Goal: Information Seeking & Learning: Check status

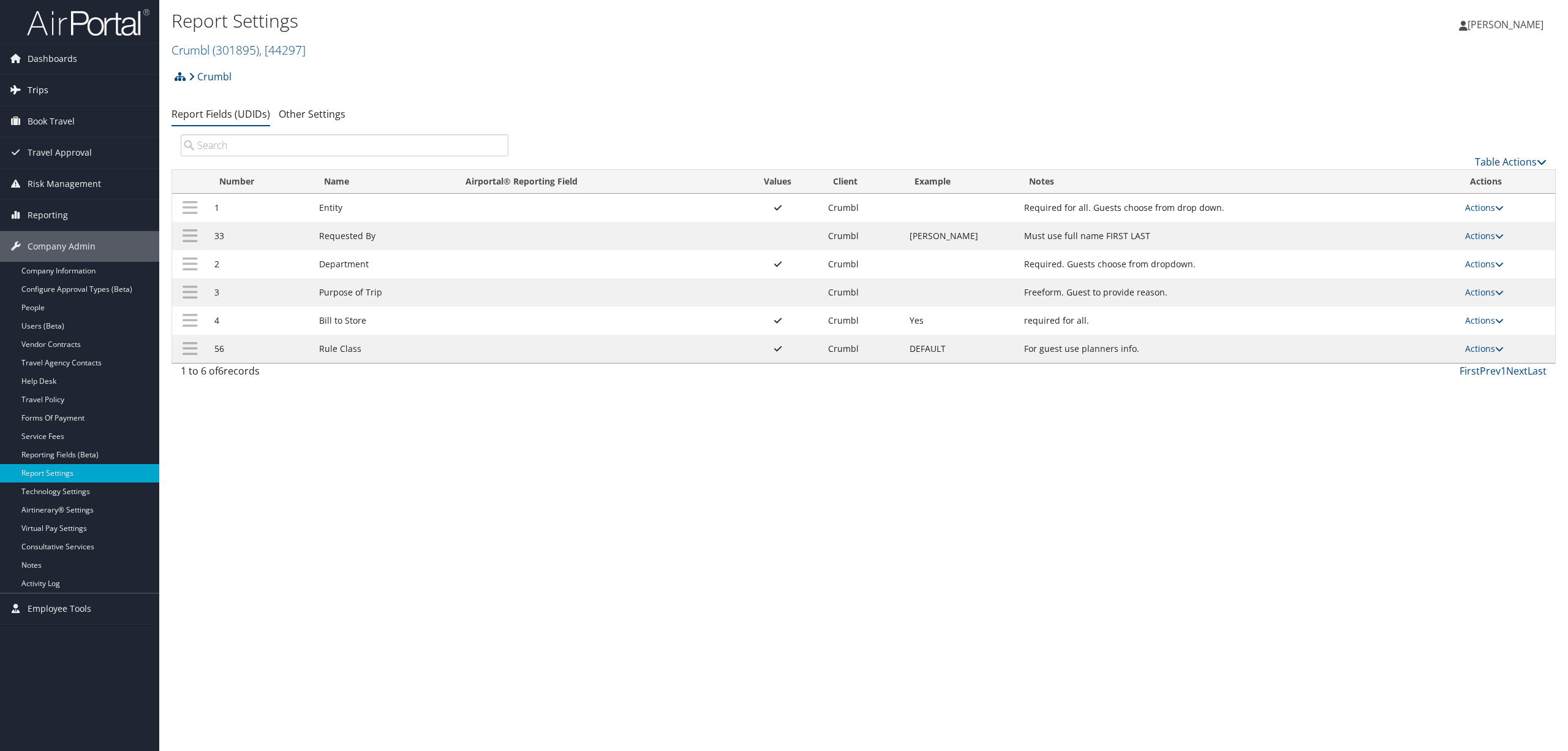
click at [54, 81] on link "Trips" at bounding box center [80, 90] width 159 height 31
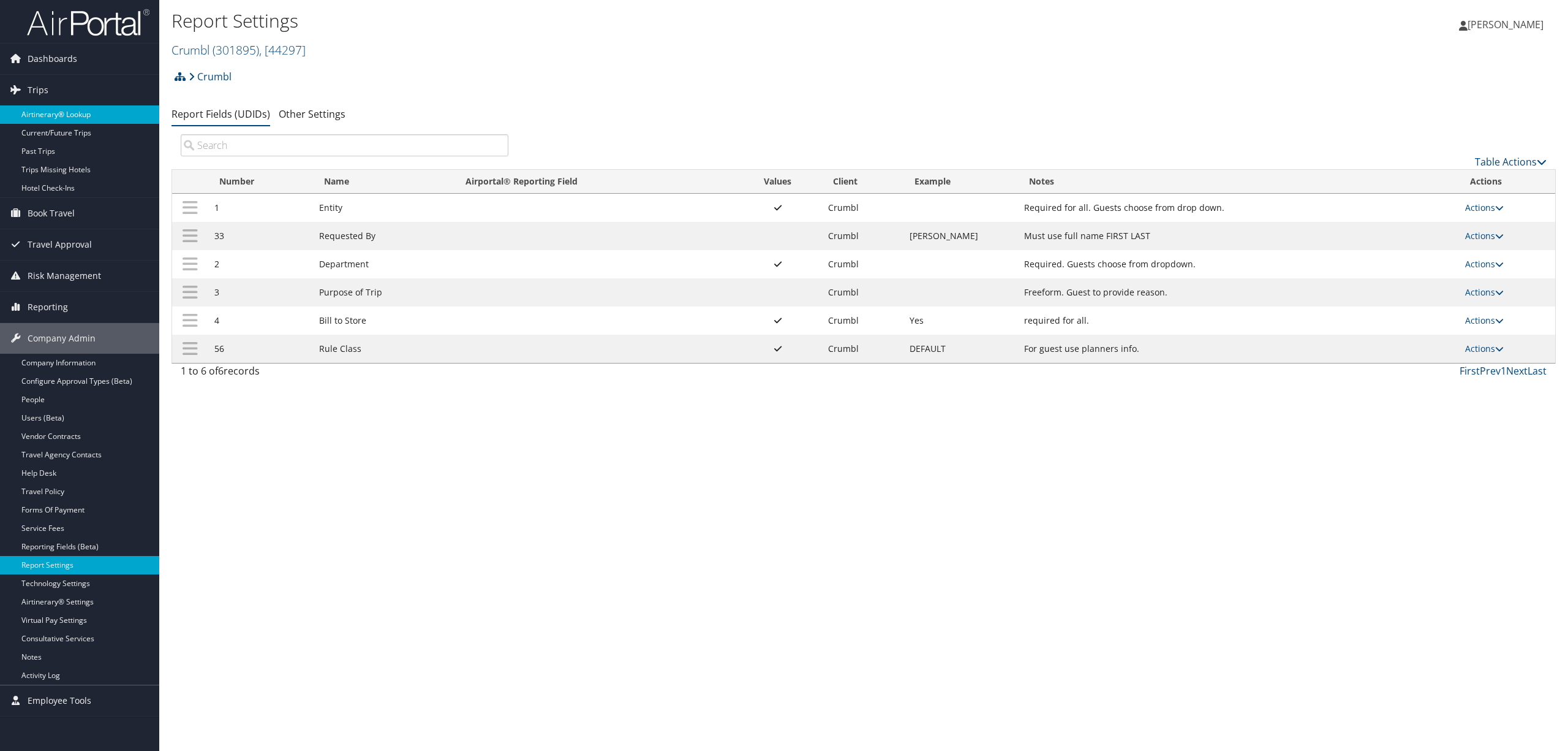
click at [60, 105] on link "Airtinerary® Lookup" at bounding box center [80, 114] width 159 height 18
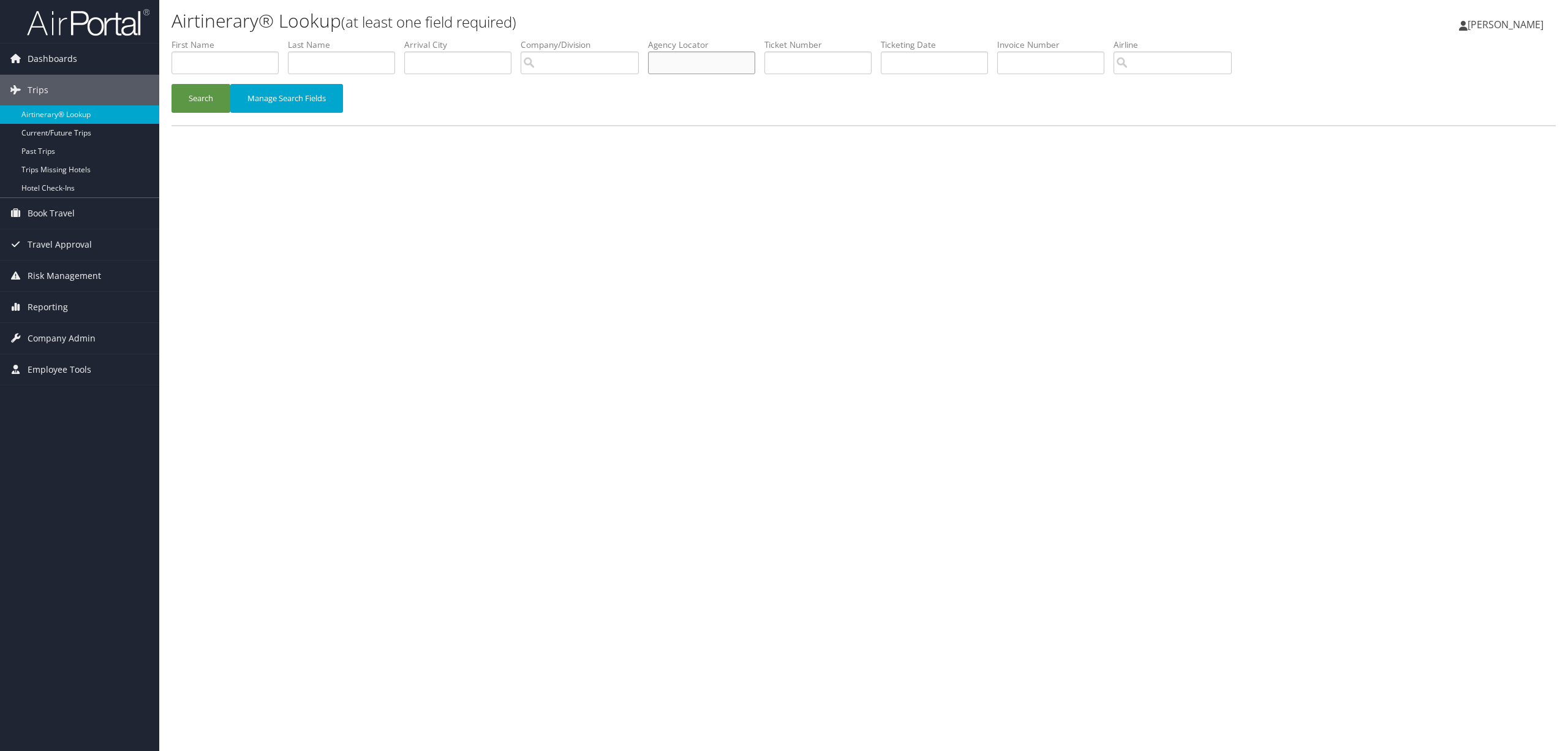
click at [749, 69] on input "text" at bounding box center [702, 63] width 107 height 23
paste input "CKQFMR"
type input "CKQFMR"
drag, startPoint x: 196, startPoint y: 99, endPoint x: 201, endPoint y: 103, distance: 6.4
click at [201, 103] on button "Search" at bounding box center [201, 98] width 59 height 29
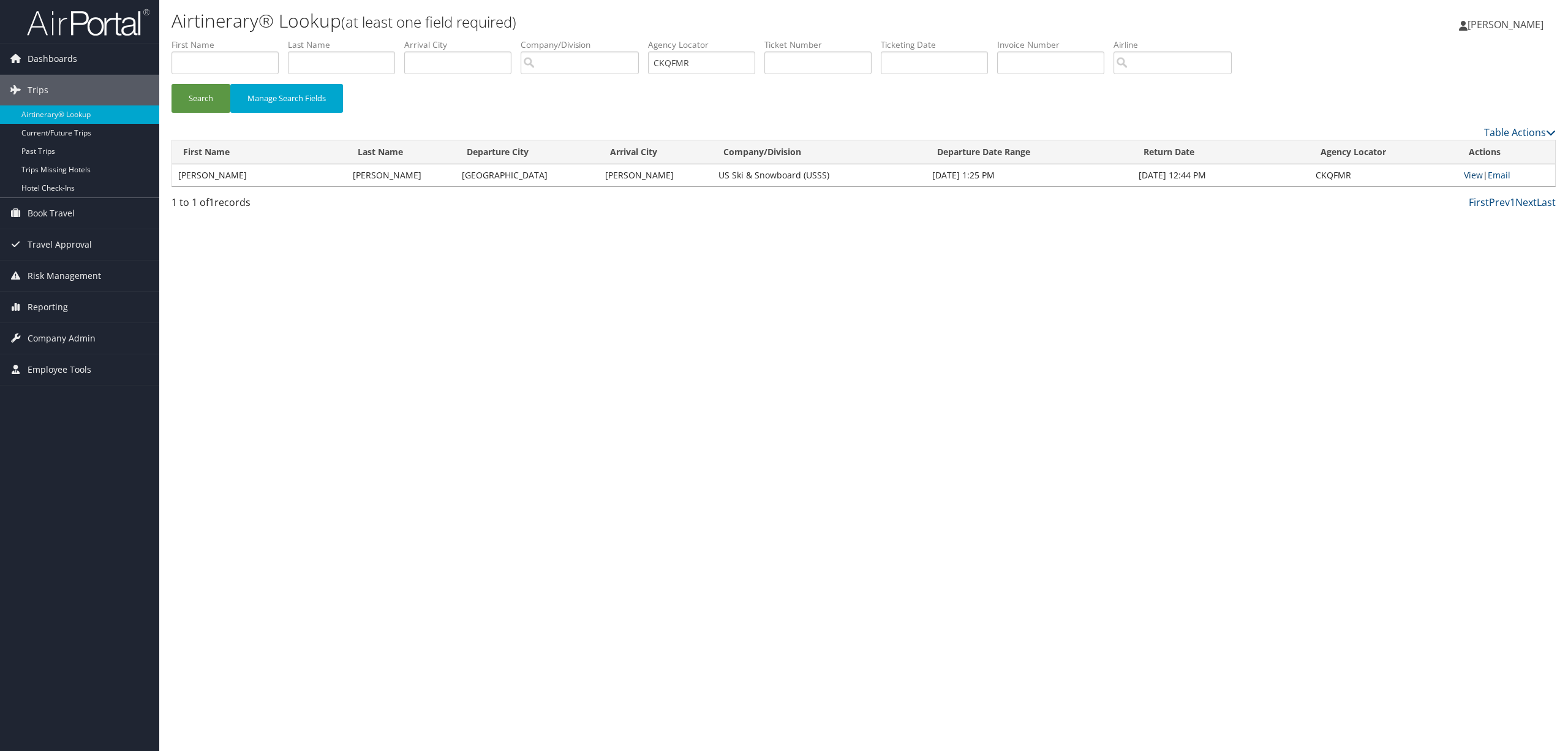
click at [1474, 172] on link "View" at bounding box center [1473, 175] width 19 height 12
click at [40, 336] on span "Company Admin" at bounding box center [61, 338] width 68 height 31
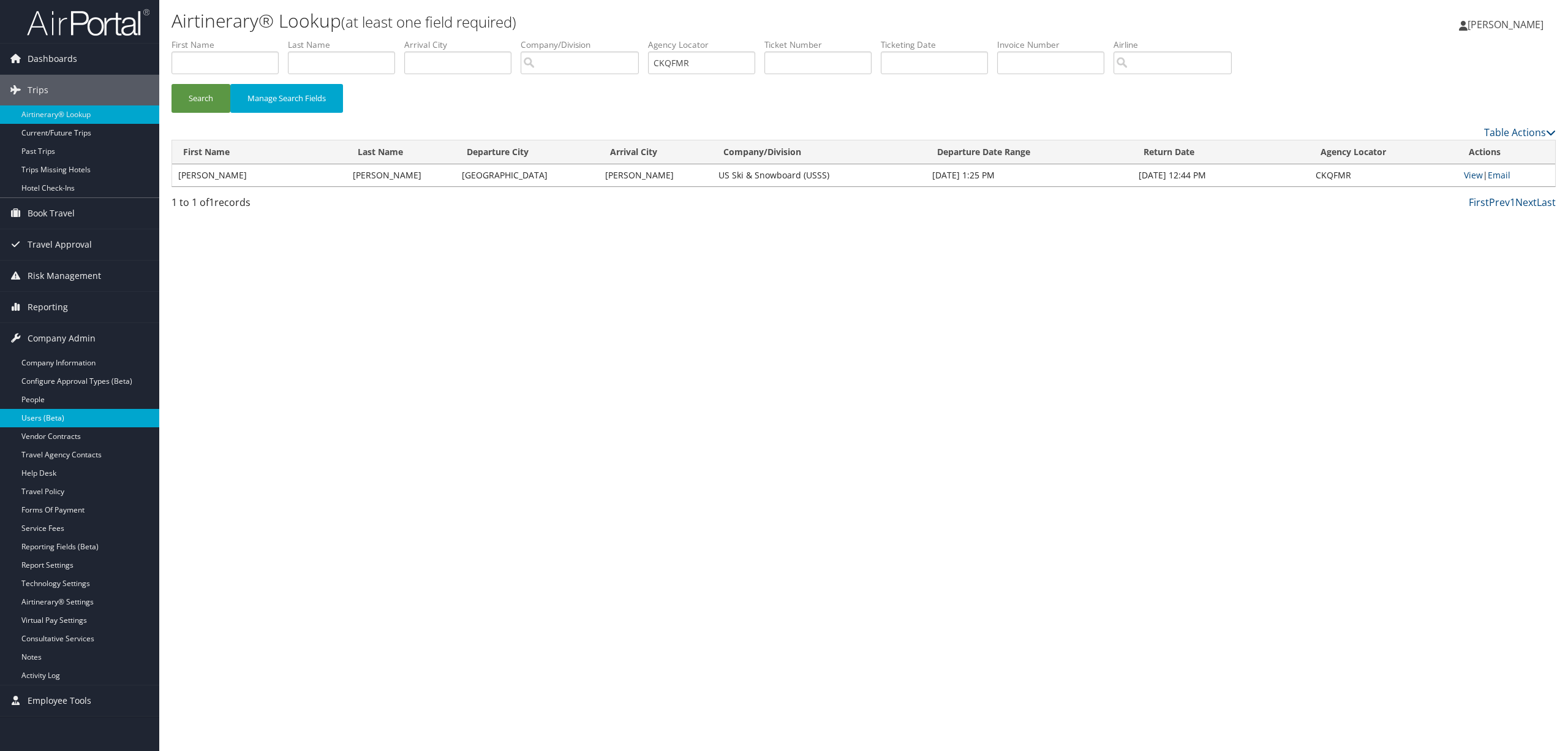
click at [50, 417] on link "Users (Beta)" at bounding box center [80, 418] width 159 height 18
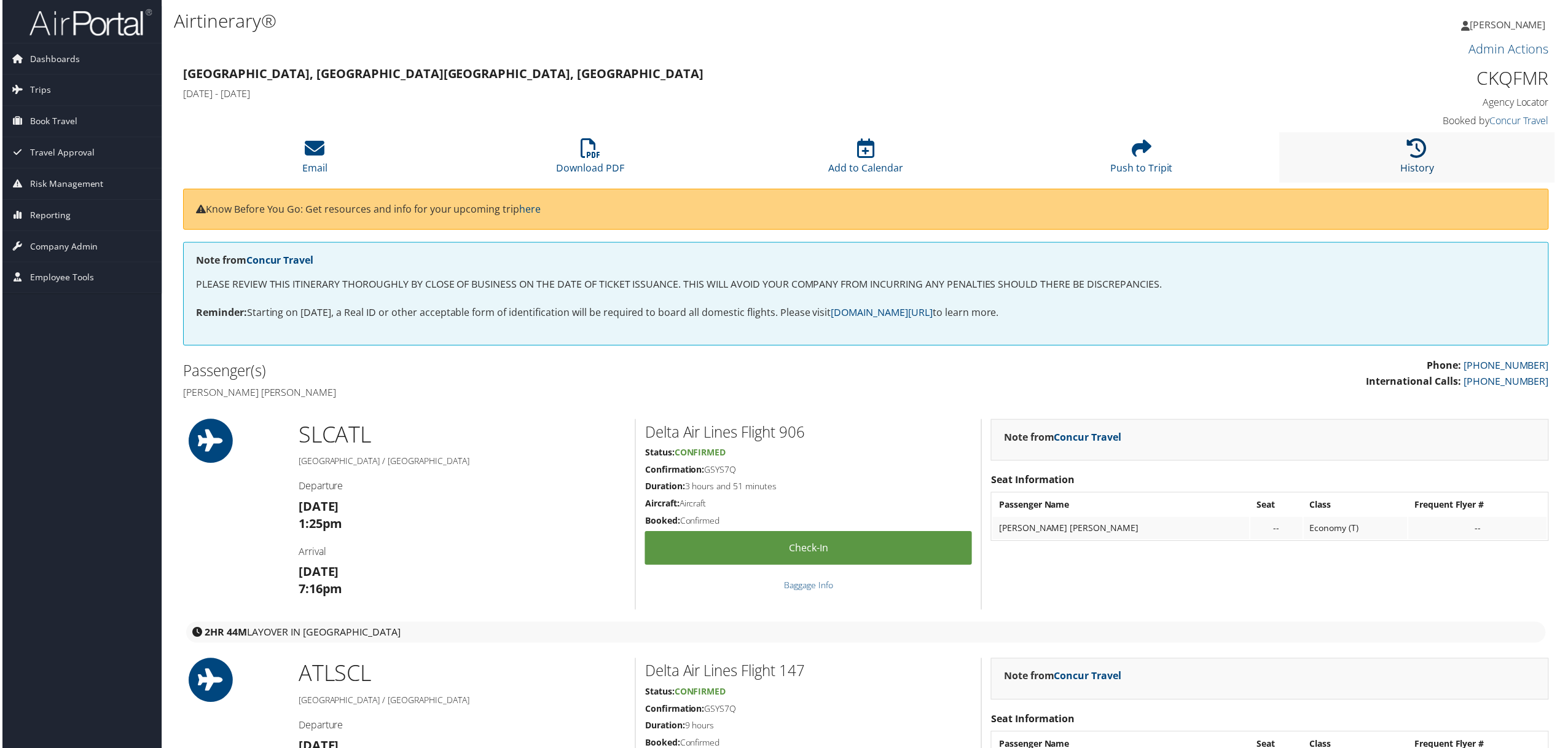
click at [1415, 151] on icon at bounding box center [1419, 149] width 20 height 20
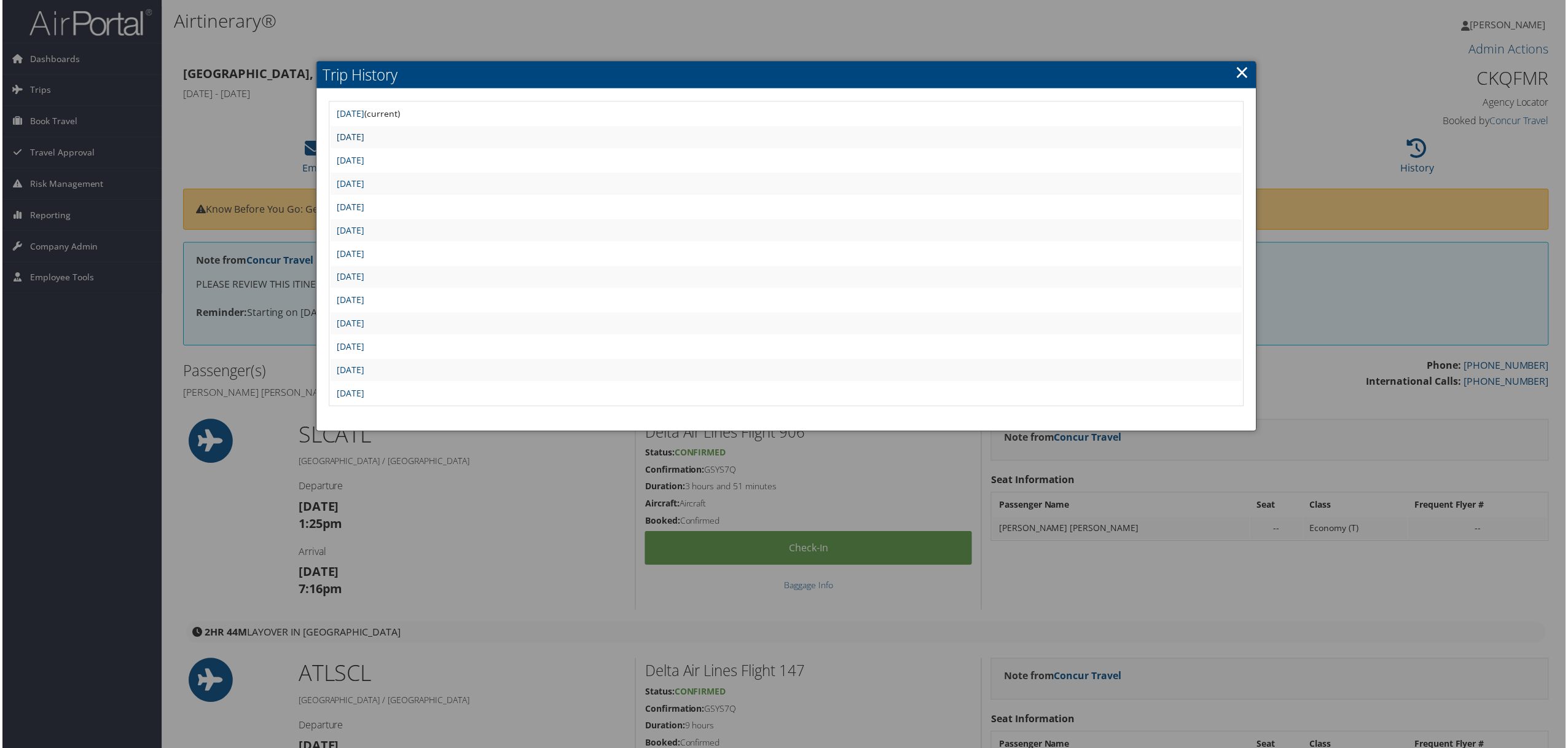
click at [363, 136] on link "[DATE]" at bounding box center [349, 138] width 28 height 12
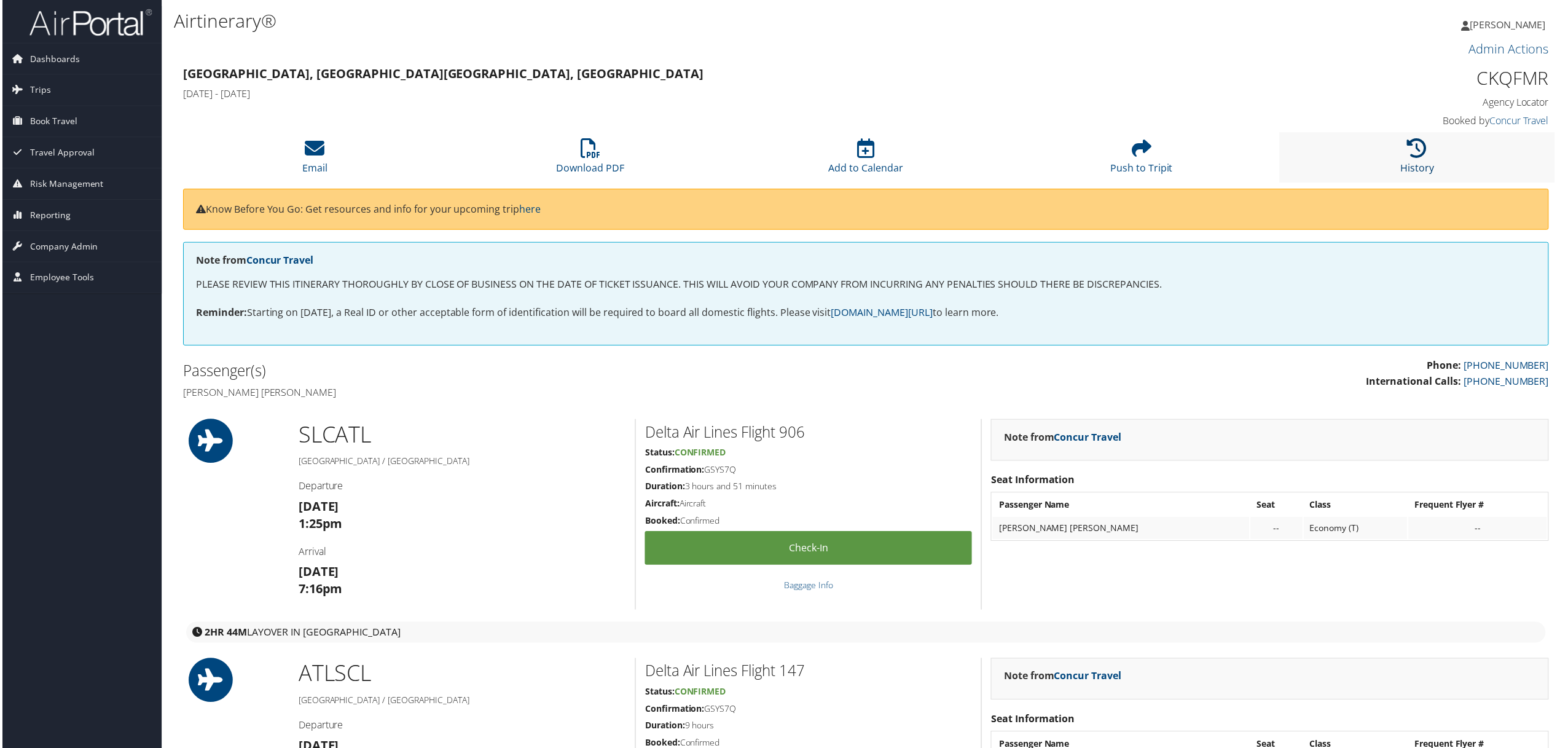
click at [1409, 153] on icon at bounding box center [1419, 149] width 20 height 20
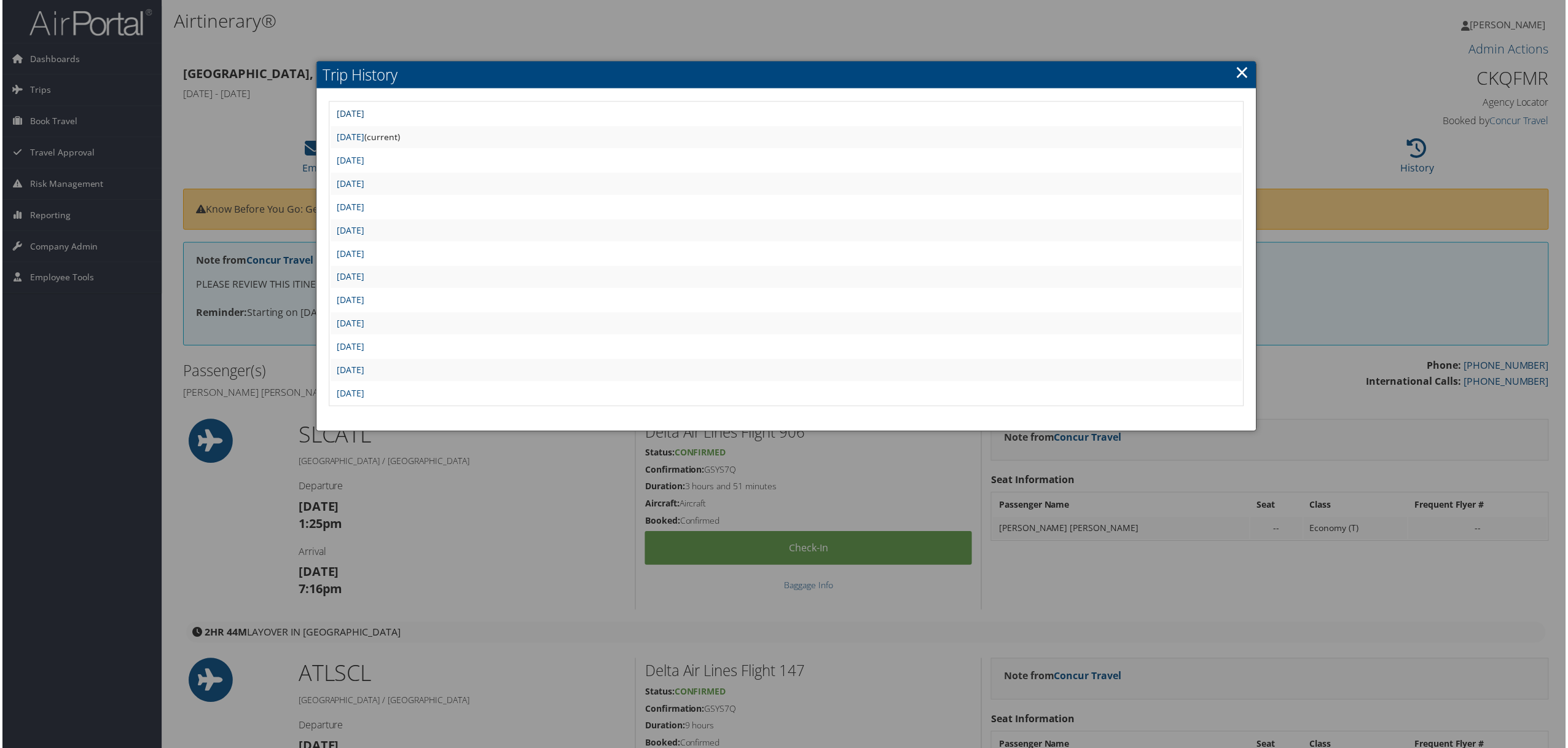
click at [363, 109] on link "[DATE]" at bounding box center [349, 114] width 28 height 12
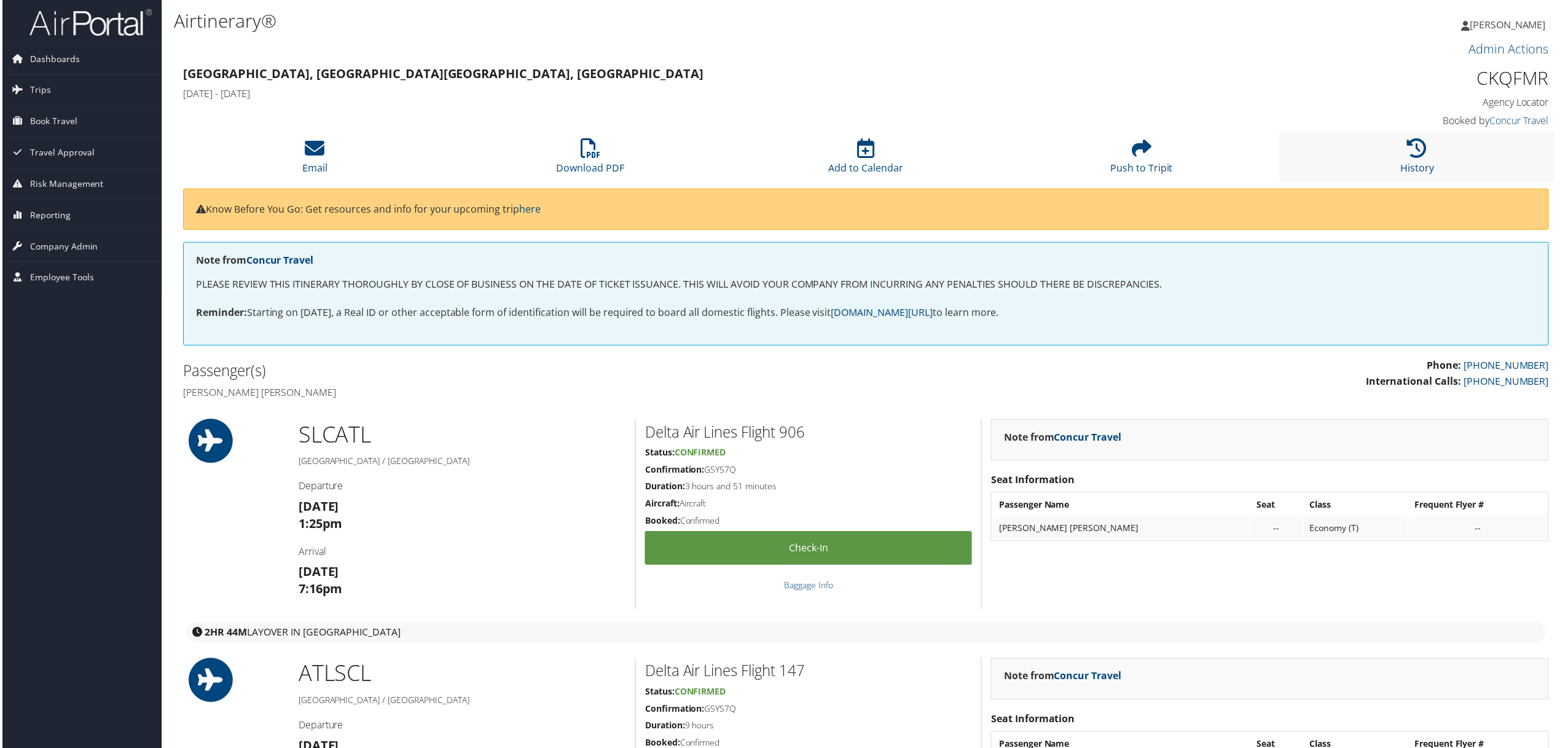
click at [1405, 160] on li "History" at bounding box center [1419, 158] width 277 height 50
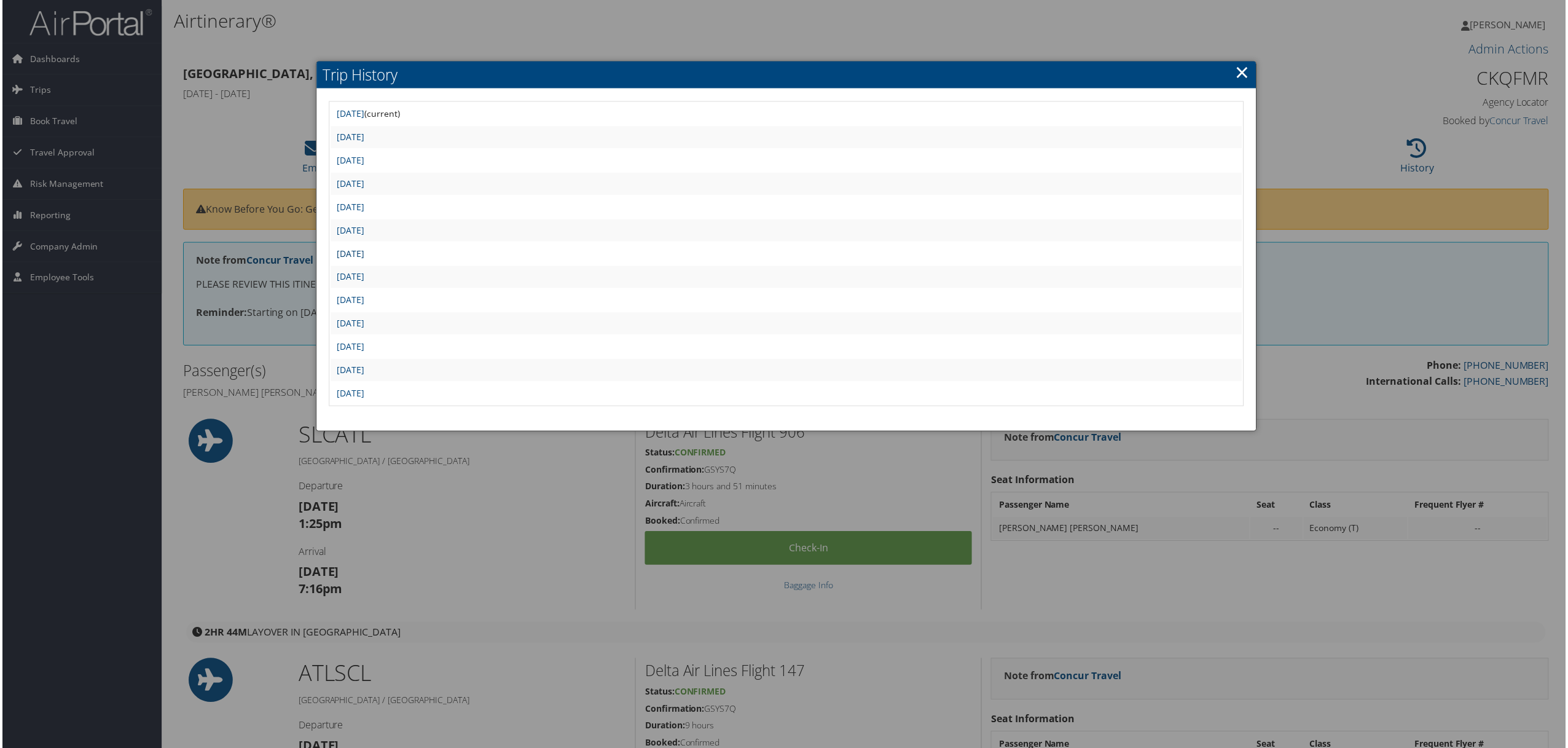
click at [363, 249] on link "[DATE]" at bounding box center [349, 254] width 28 height 12
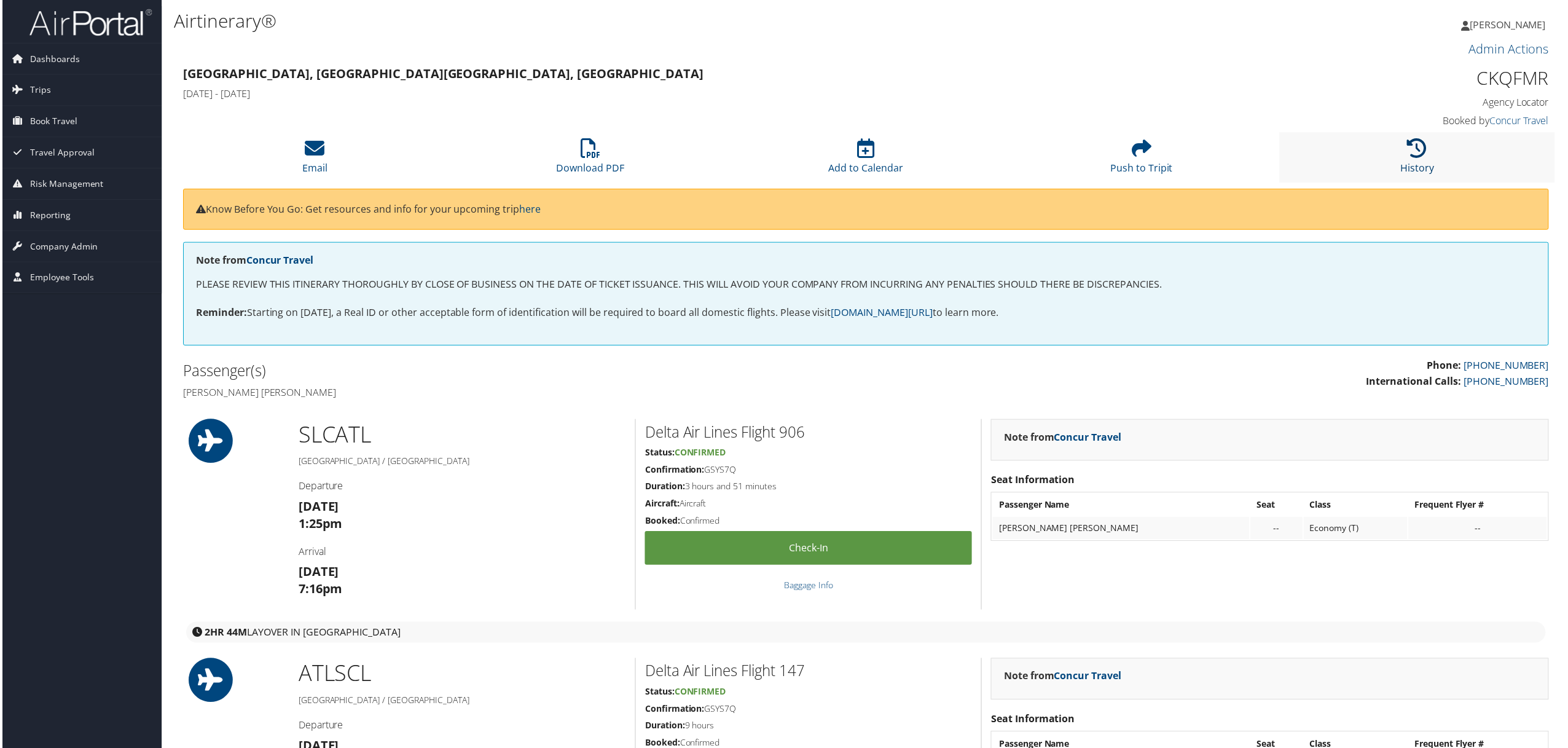
click at [1423, 158] on icon at bounding box center [1419, 149] width 20 height 20
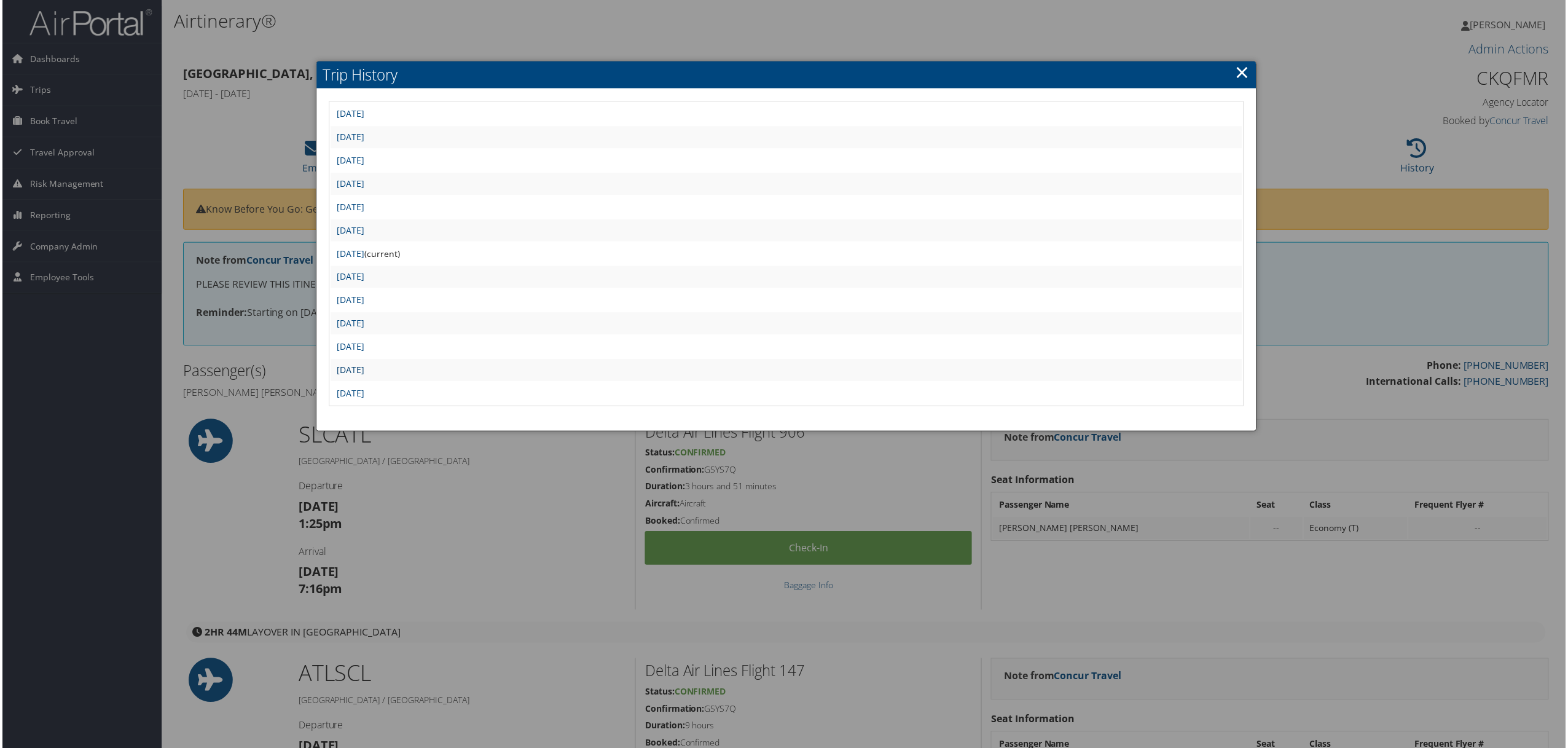
click at [363, 365] on link "[DATE]" at bounding box center [349, 371] width 28 height 12
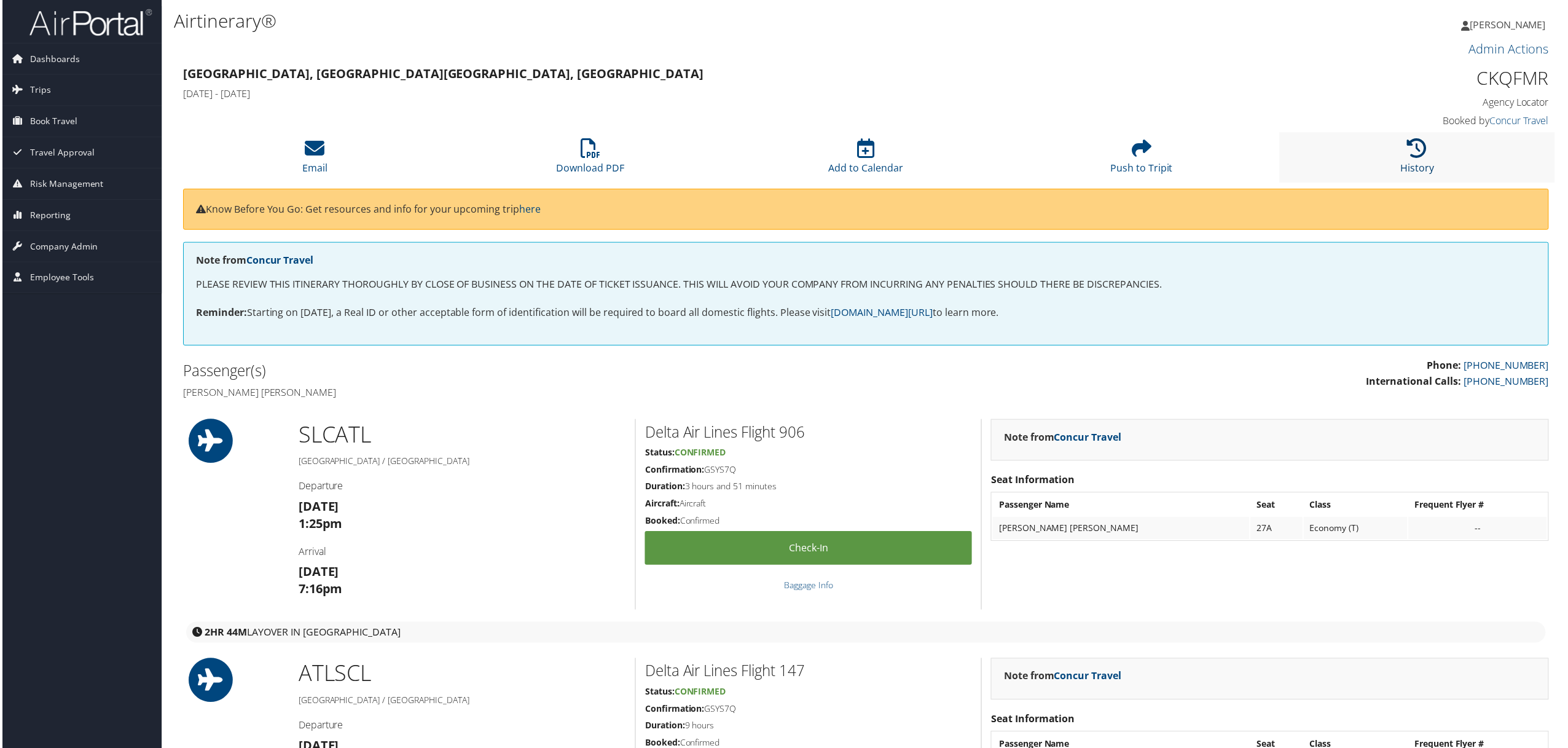
click at [1415, 156] on icon at bounding box center [1419, 149] width 20 height 20
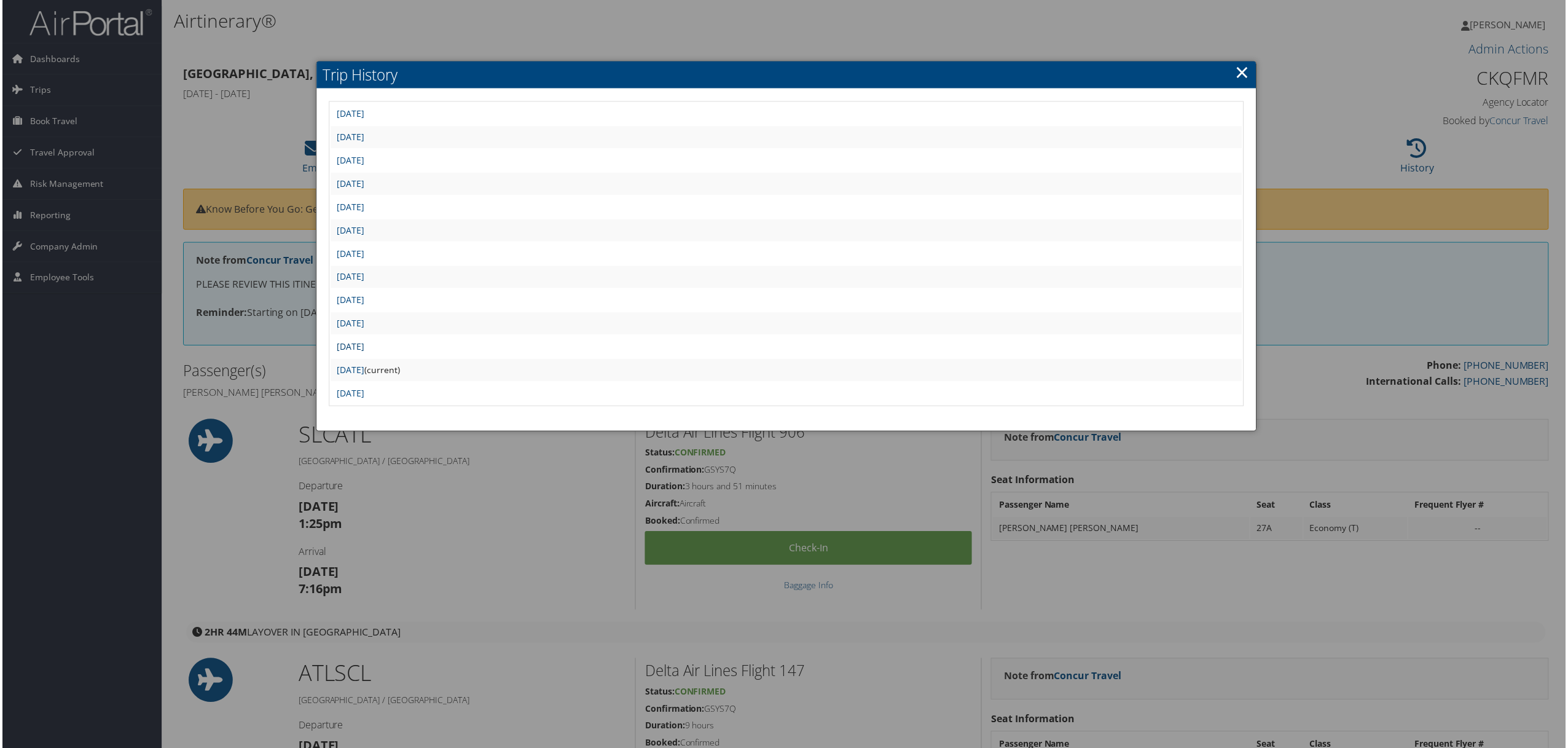
click at [363, 342] on link "[DATE]" at bounding box center [349, 347] width 28 height 12
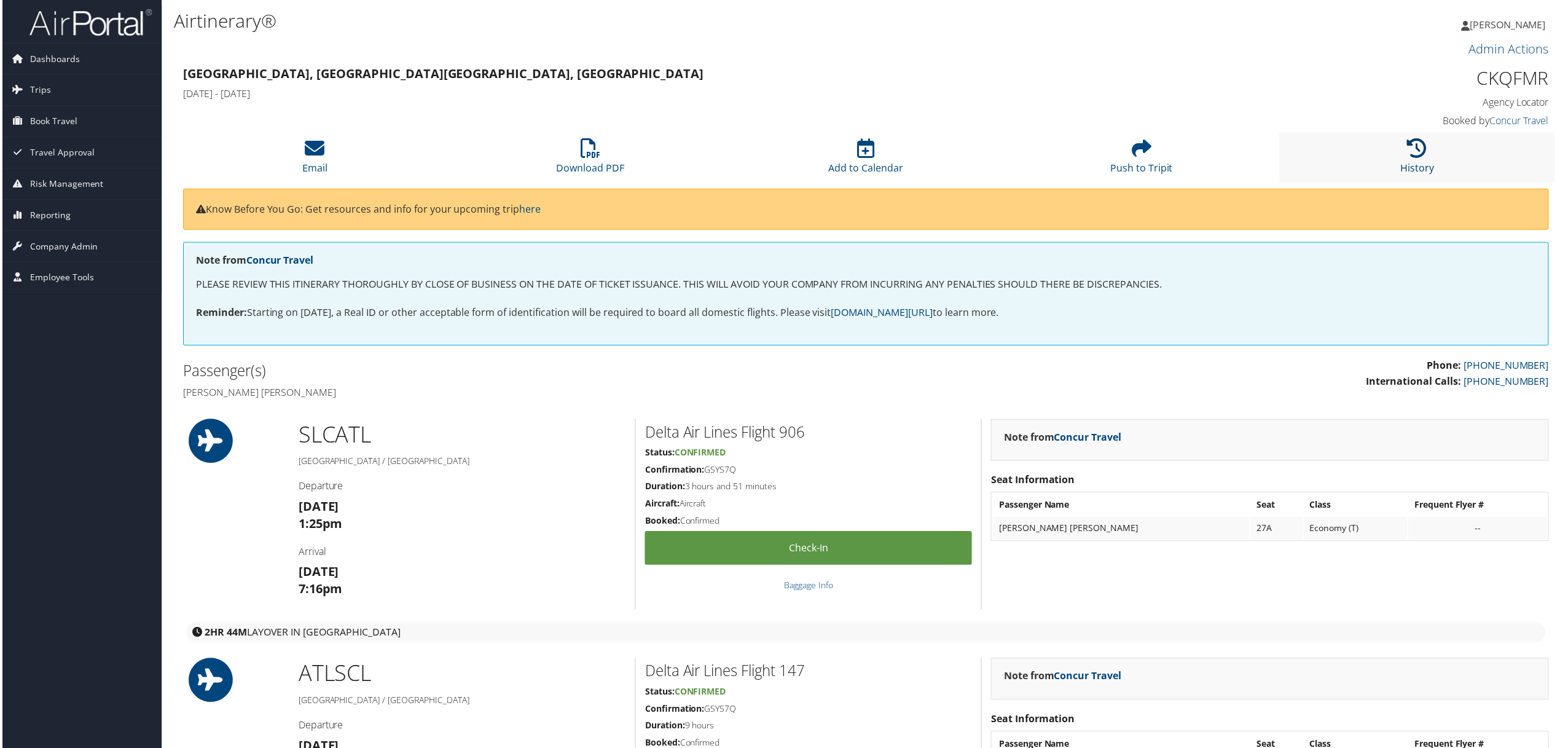
click at [1413, 153] on icon at bounding box center [1419, 149] width 20 height 20
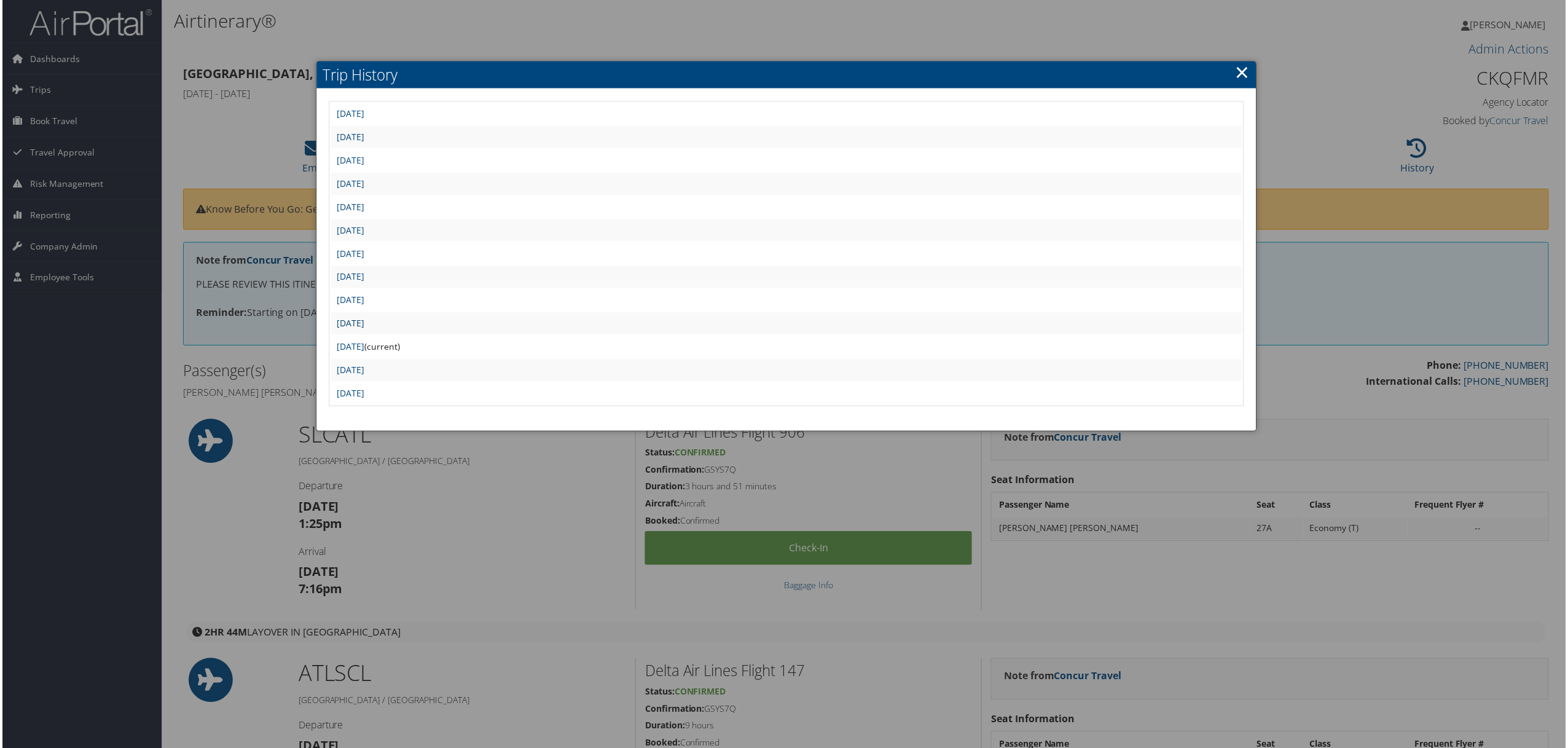
click at [363, 319] on link "[DATE]" at bounding box center [349, 325] width 28 height 12
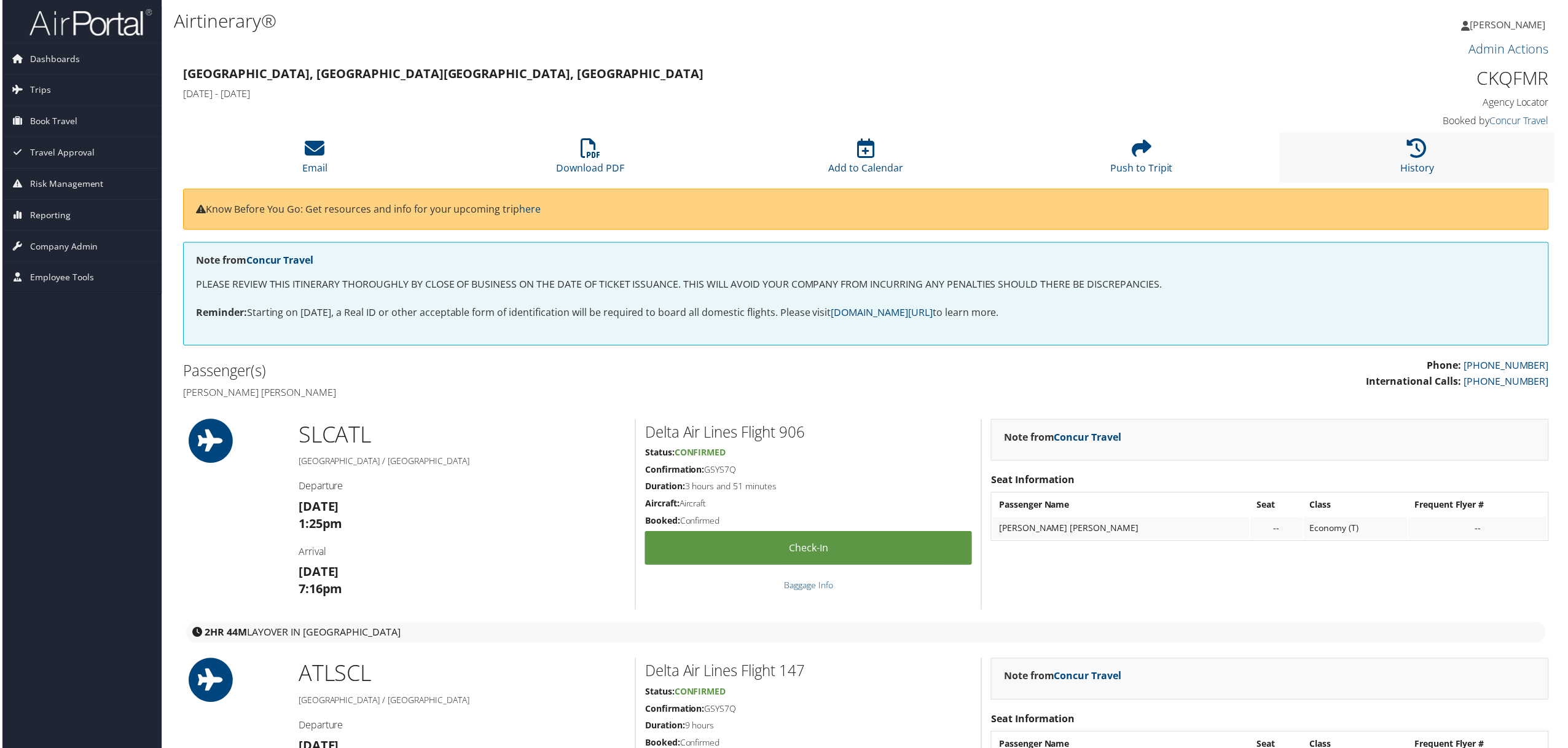
click at [1396, 151] on li "History" at bounding box center [1419, 158] width 277 height 50
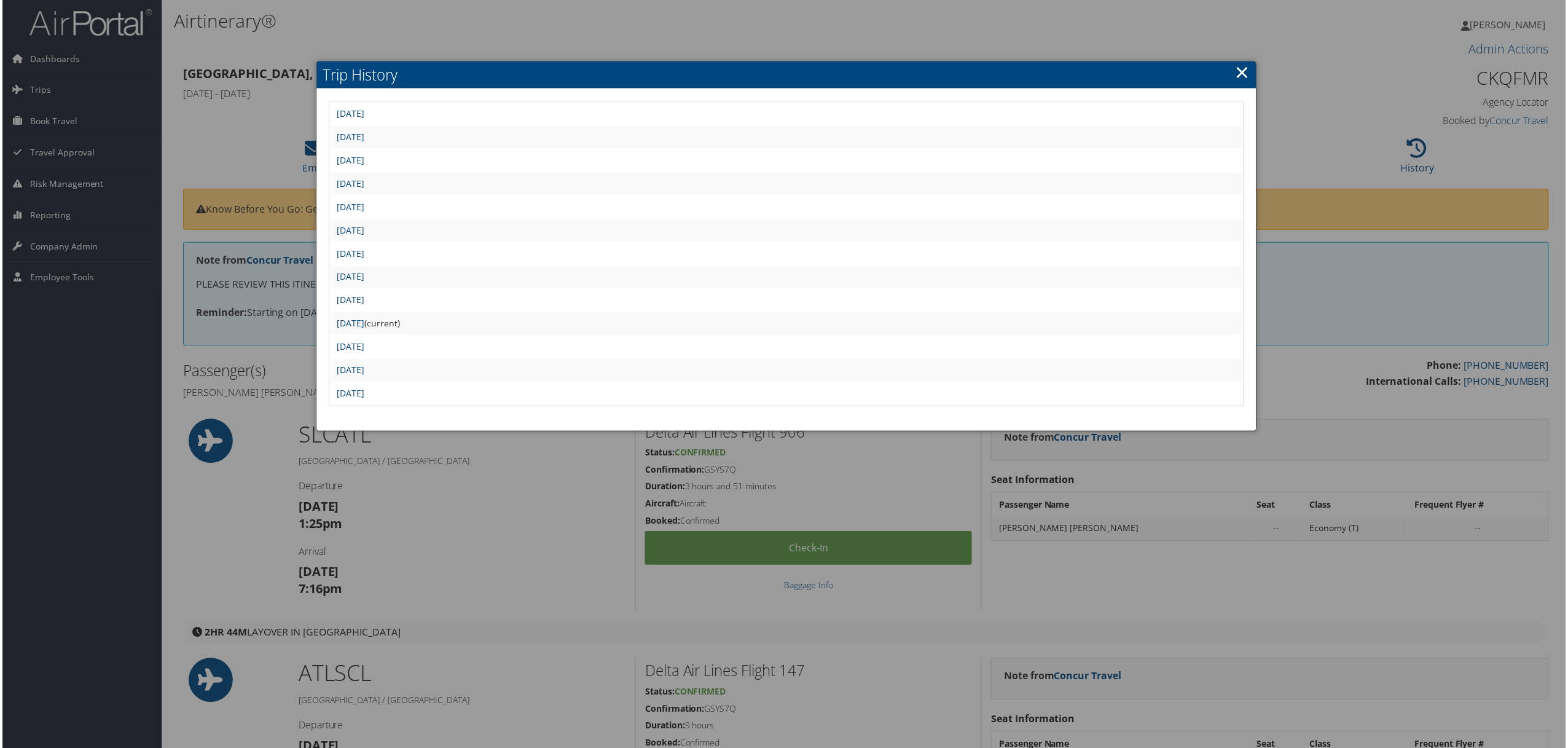
click at [363, 295] on link "Sun Sep 21 07:30:39 MDT 2025" at bounding box center [349, 301] width 28 height 12
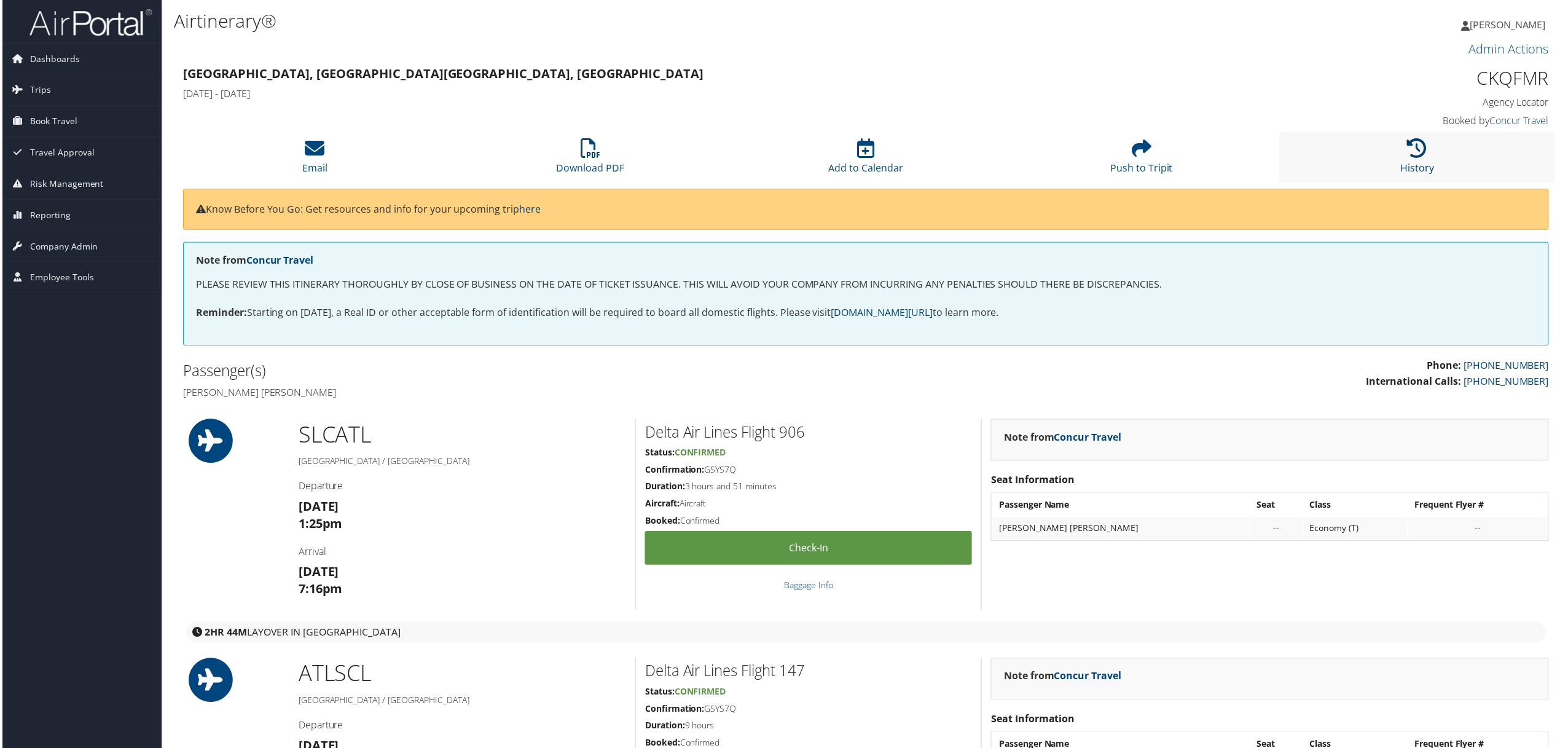
click at [1414, 155] on icon at bounding box center [1419, 149] width 20 height 20
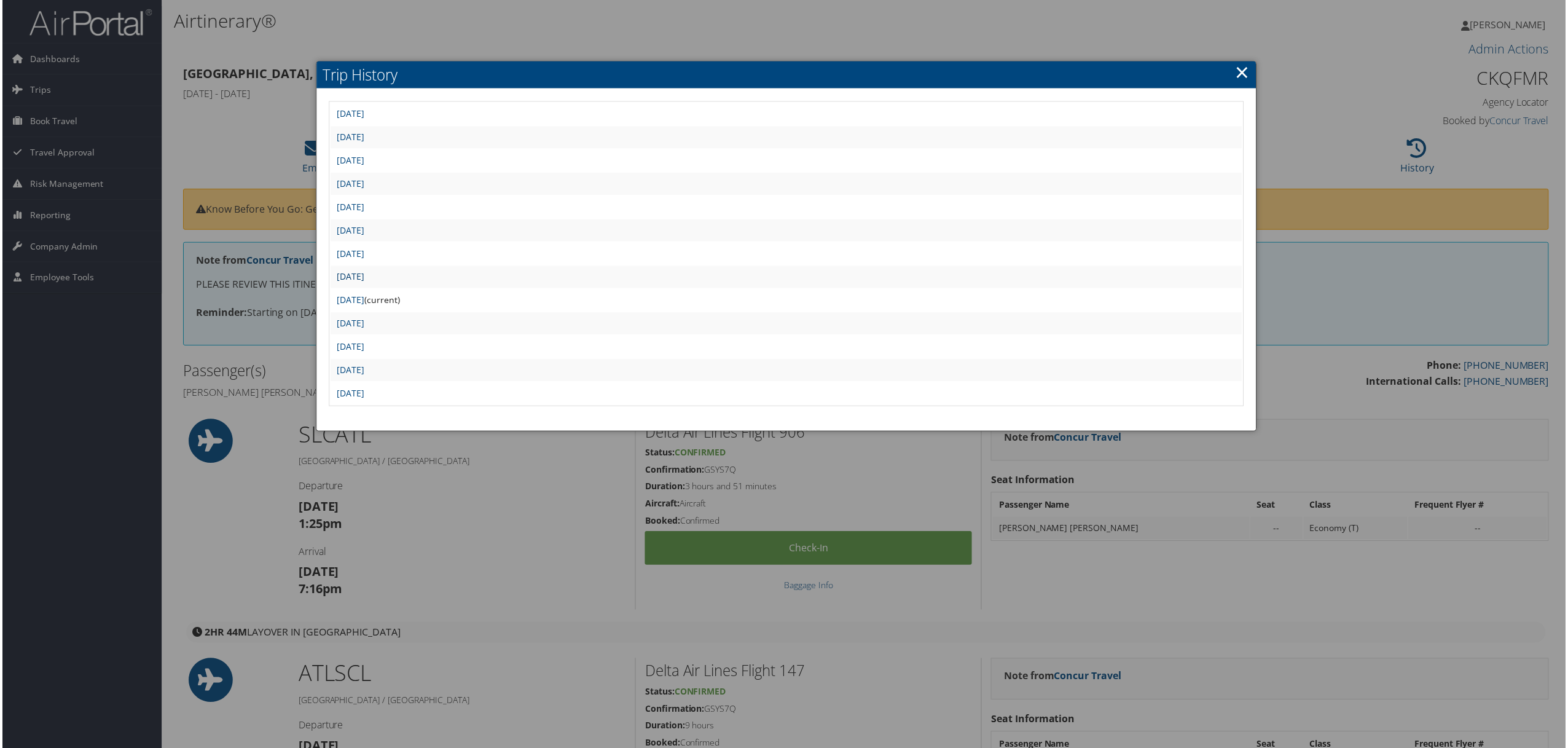
click at [363, 271] on link "[DATE]" at bounding box center [349, 277] width 28 height 12
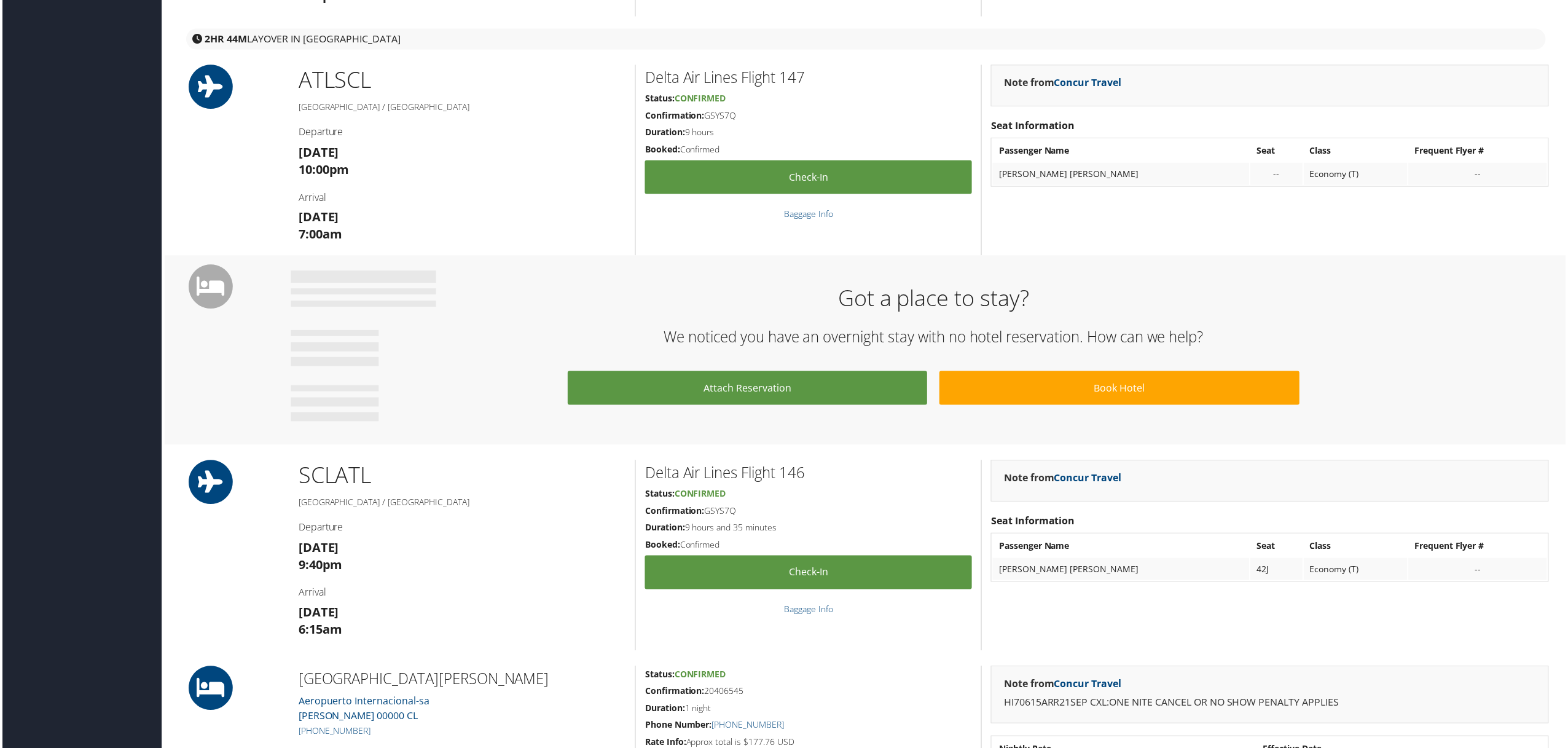
scroll to position [82, 0]
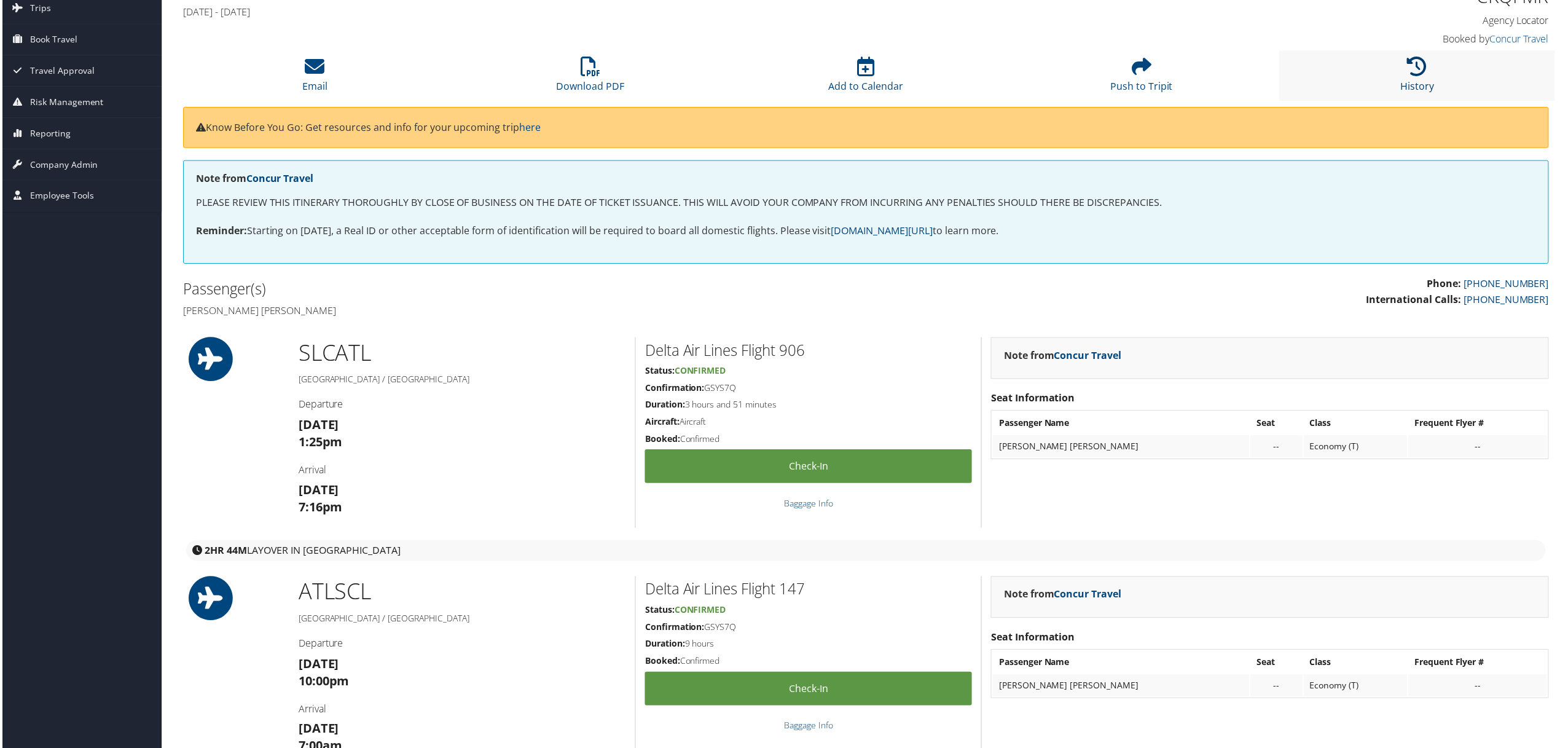
click at [1417, 74] on icon at bounding box center [1419, 67] width 20 height 20
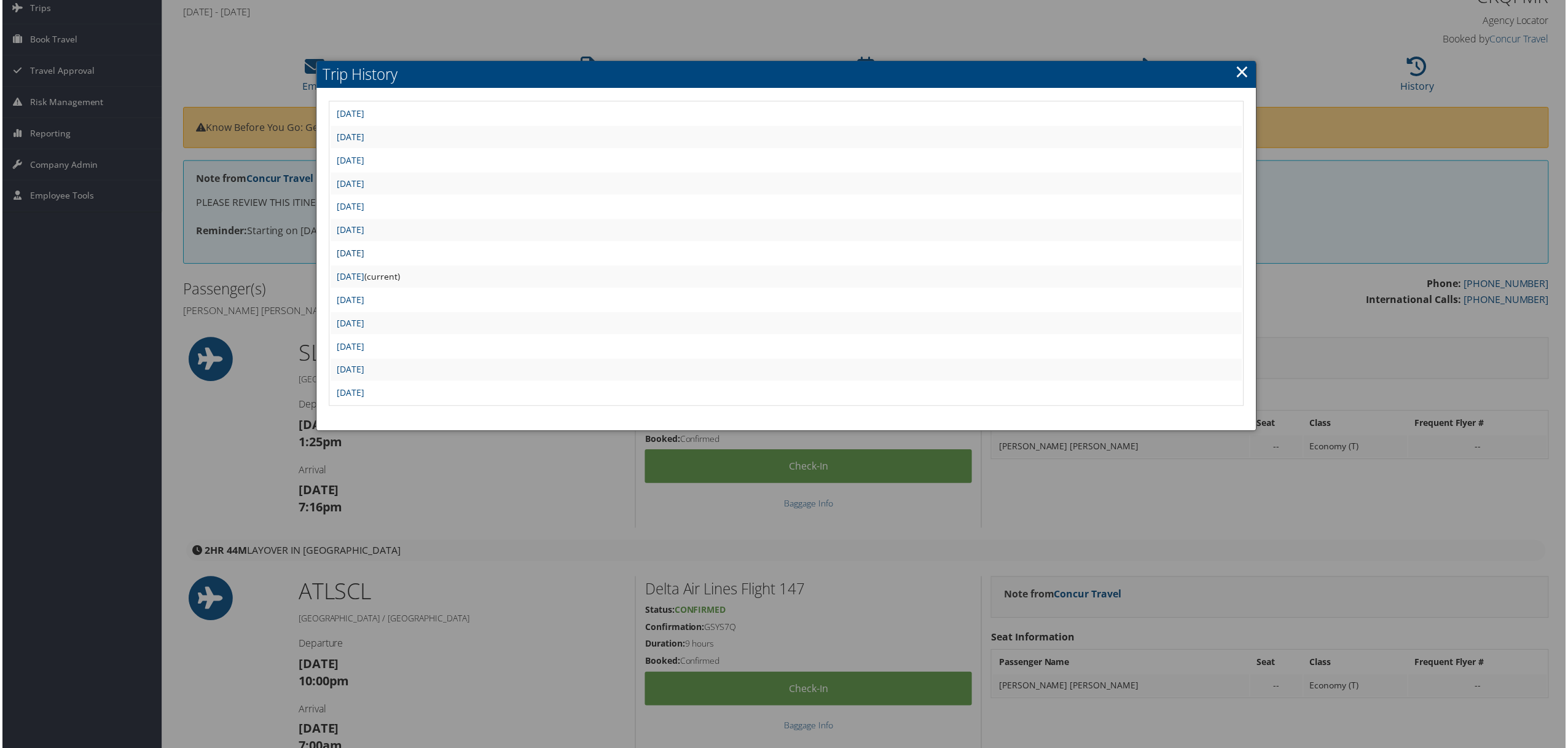
click at [363, 249] on link "[DATE]" at bounding box center [349, 254] width 28 height 12
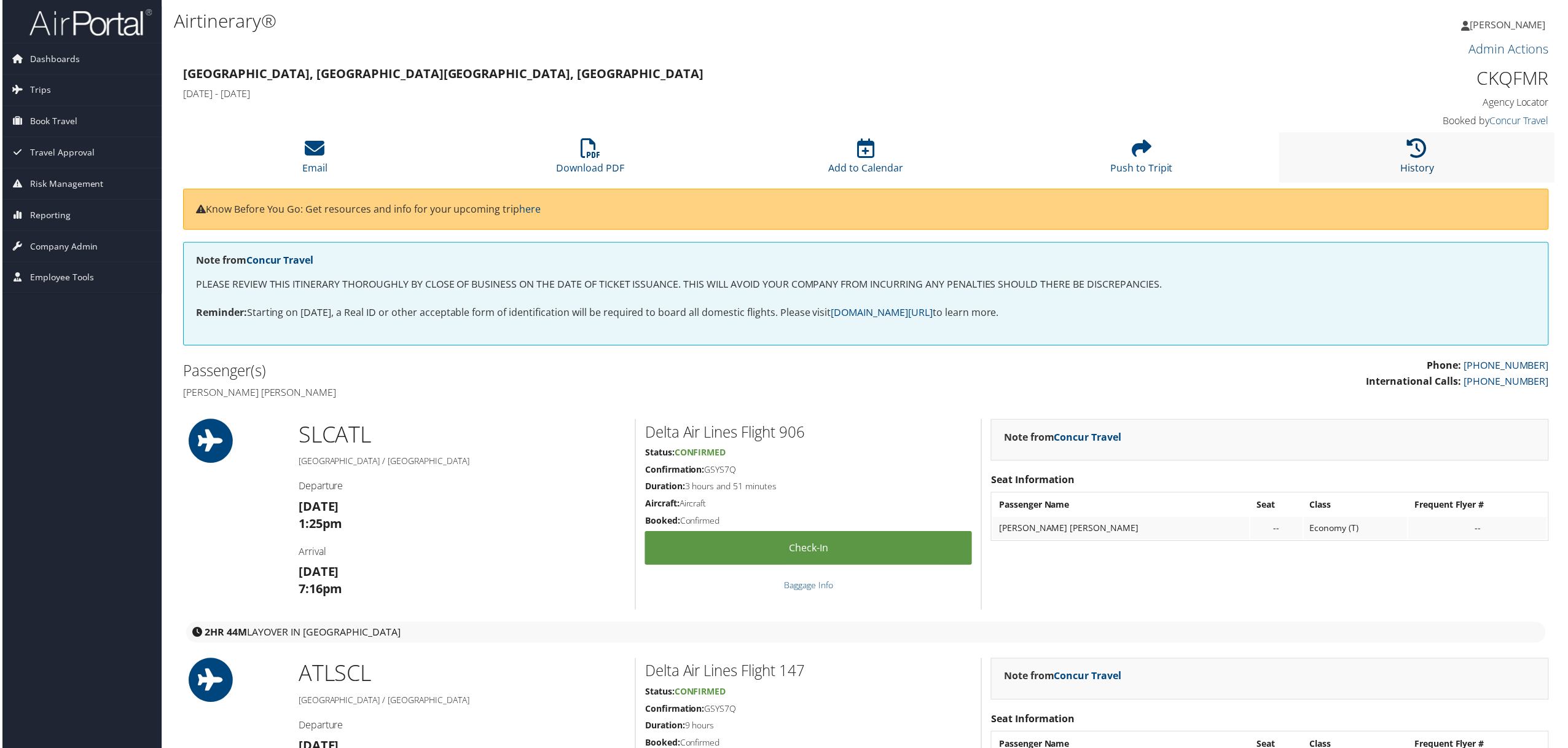
click at [1413, 153] on icon at bounding box center [1419, 149] width 20 height 20
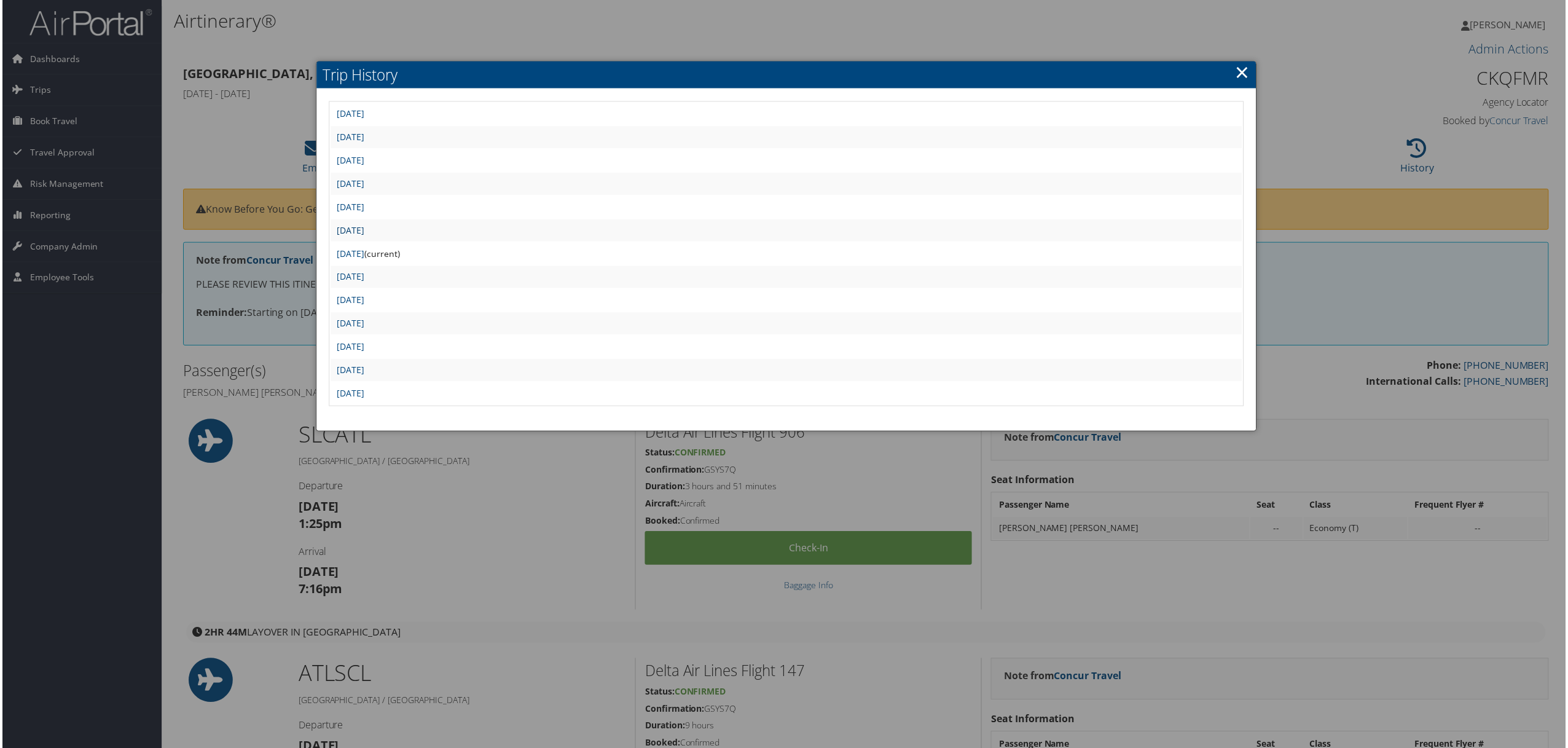
click at [363, 225] on link "[DATE]" at bounding box center [349, 231] width 28 height 12
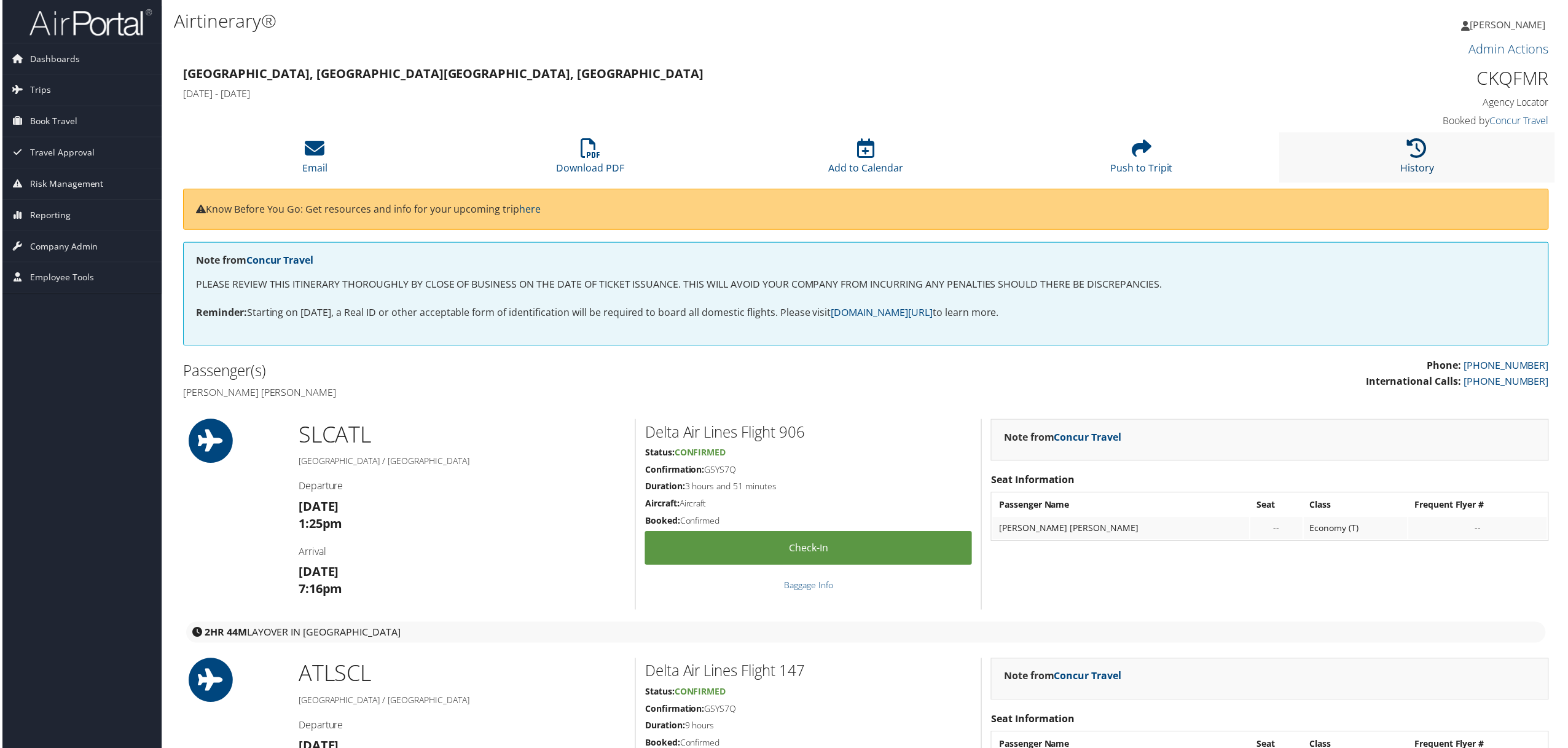
click at [1421, 142] on icon at bounding box center [1419, 149] width 20 height 20
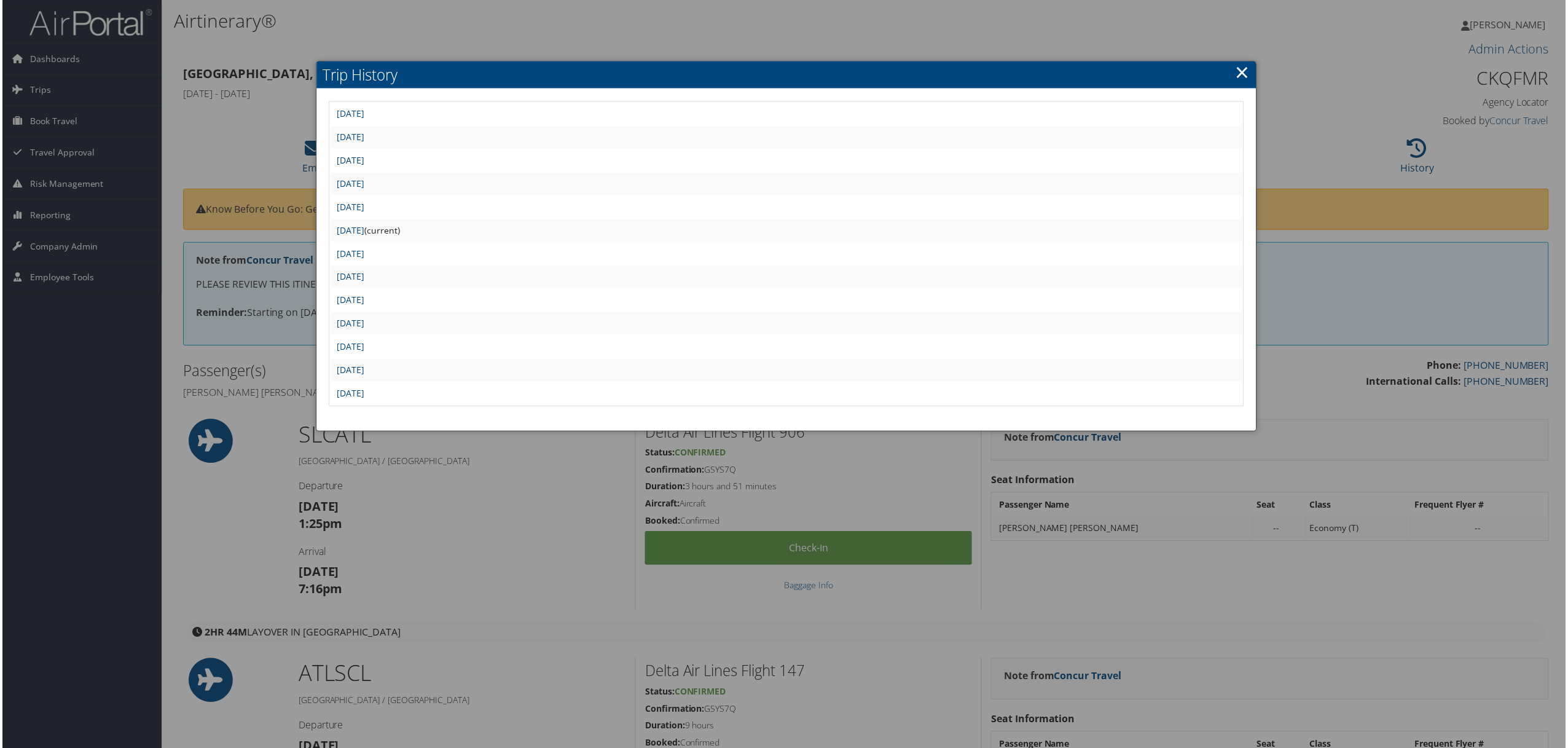
click at [363, 155] on link "Wed Sep 24 22:03:20 MDT 2025" at bounding box center [349, 161] width 28 height 12
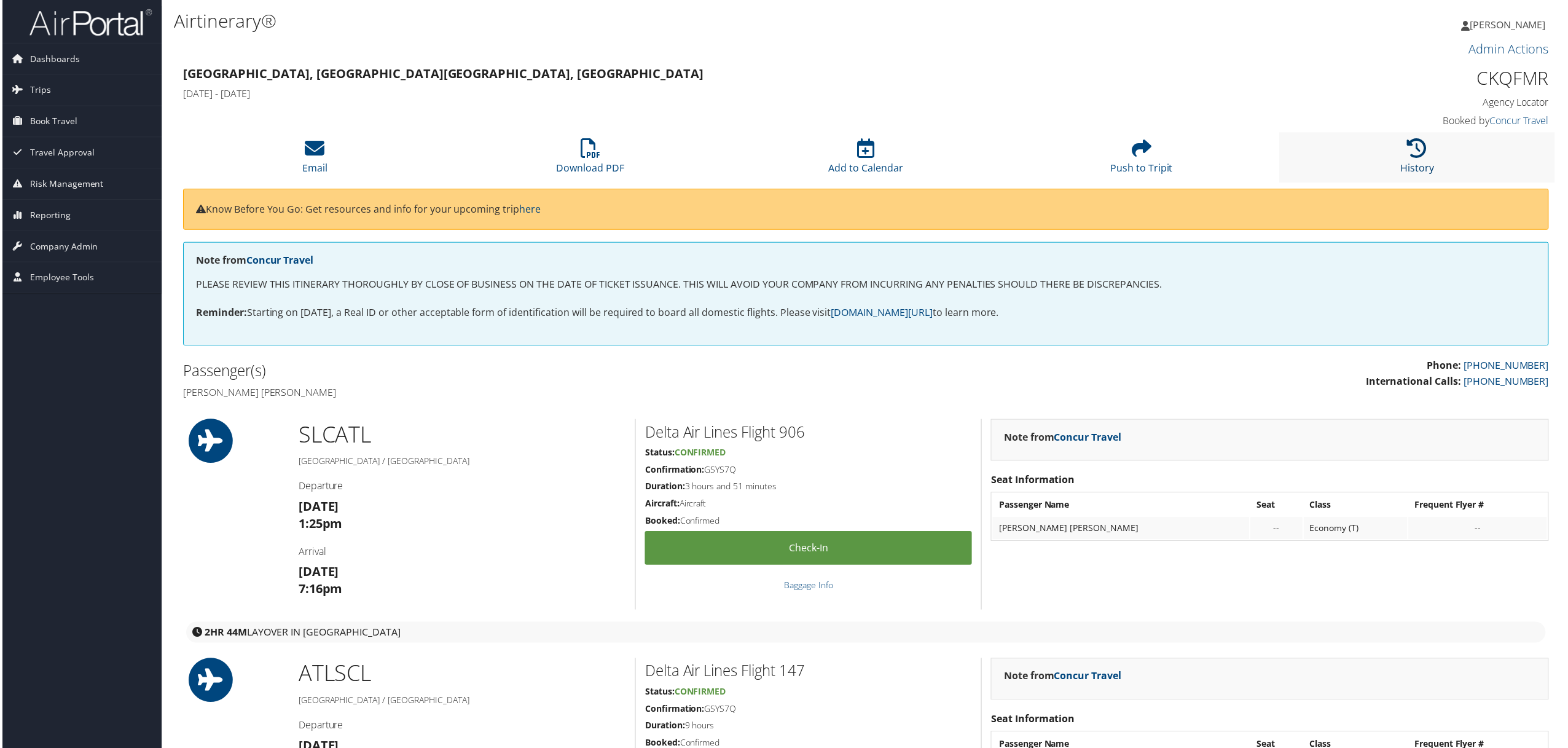
click at [1413, 145] on icon at bounding box center [1419, 149] width 20 height 20
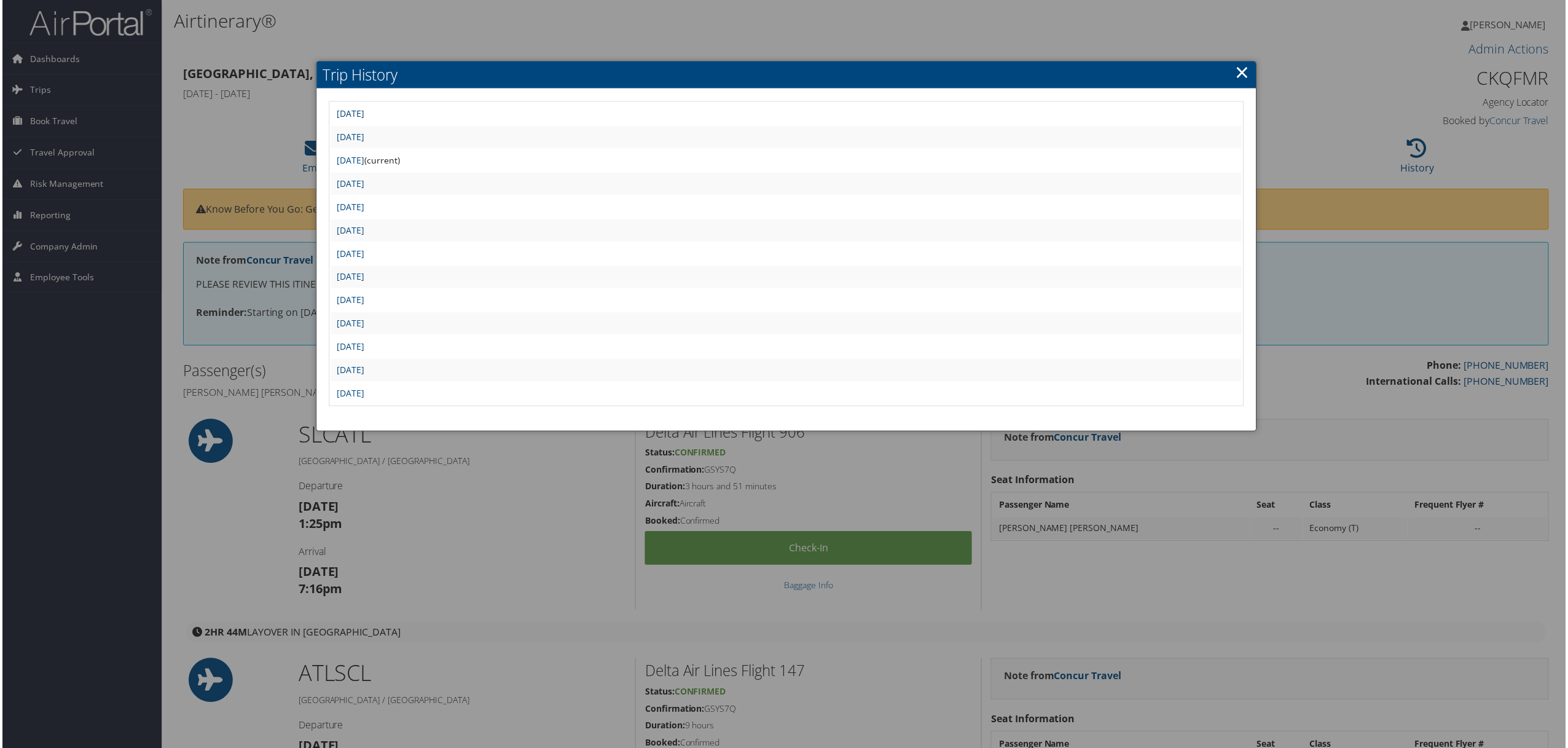
click at [358, 109] on link "[DATE]" at bounding box center [349, 114] width 28 height 12
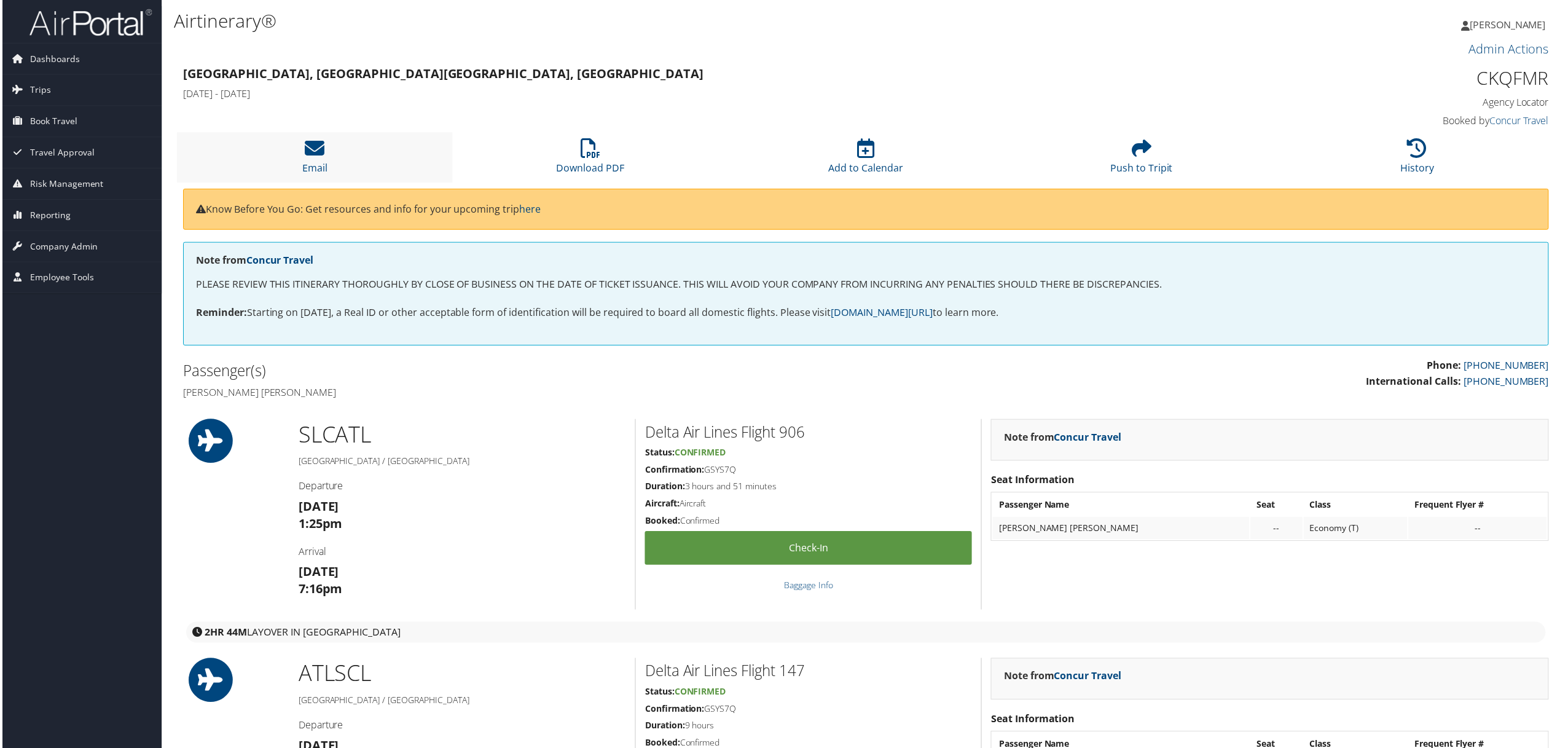
click at [354, 159] on li "Email" at bounding box center [313, 158] width 277 height 50
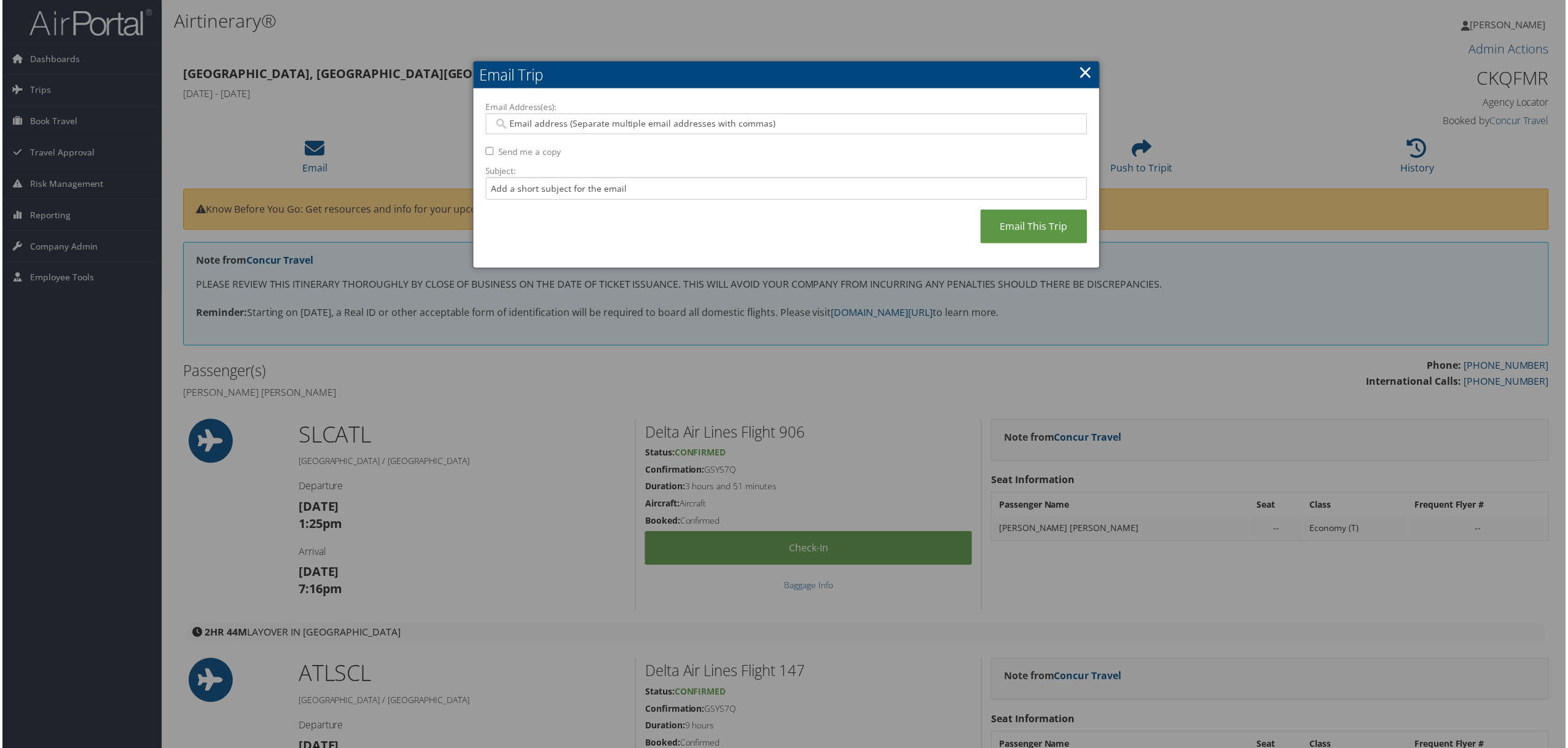
click at [528, 122] on input "Email Address(es):" at bounding box center [786, 124] width 586 height 12
type input "ammon"
click at [529, 140] on div "ammon.wall@usskiandsnowboard.org" at bounding box center [792, 142] width 597 height 12
type input "ammon.wall@usskiandsnowboard.org"
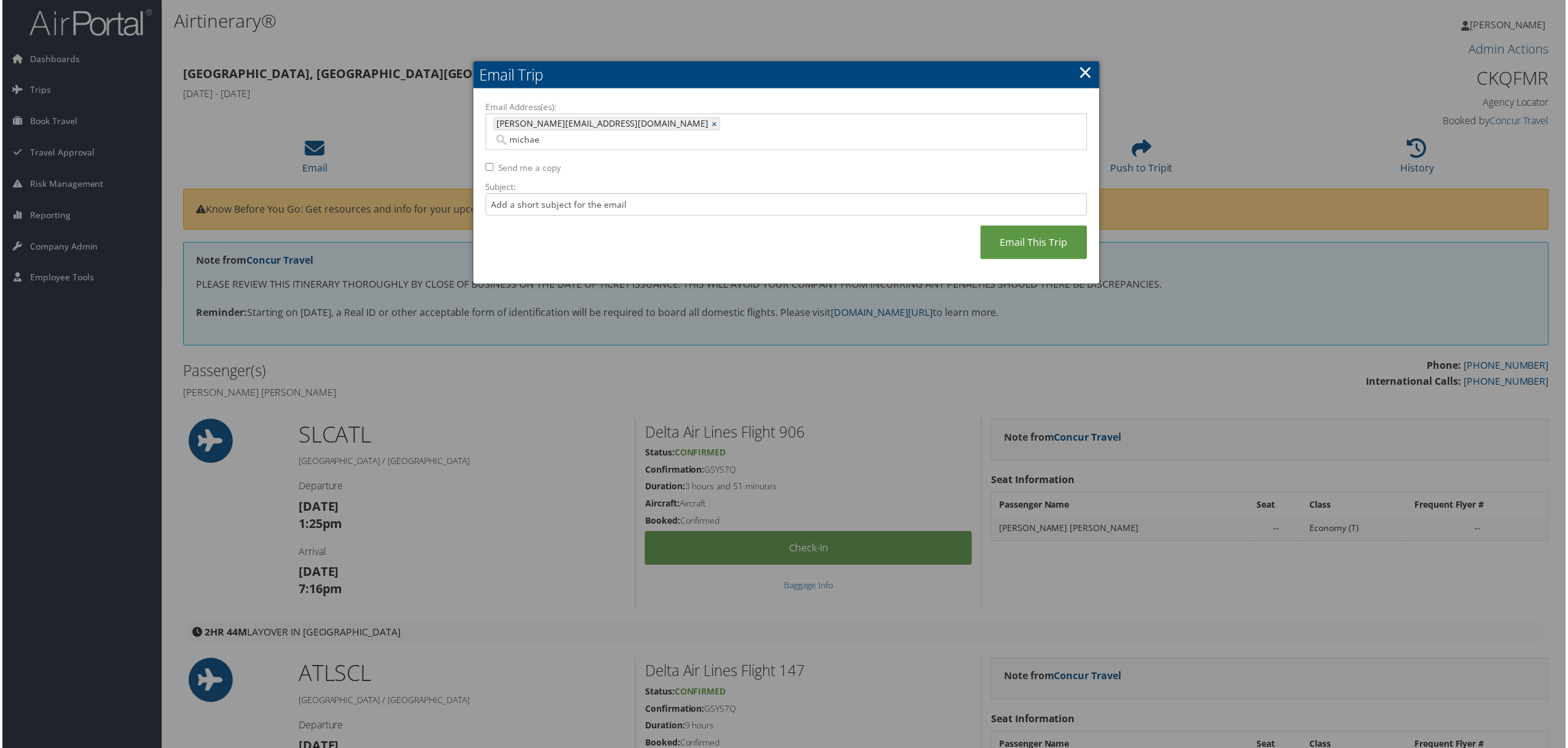
type input "michael"
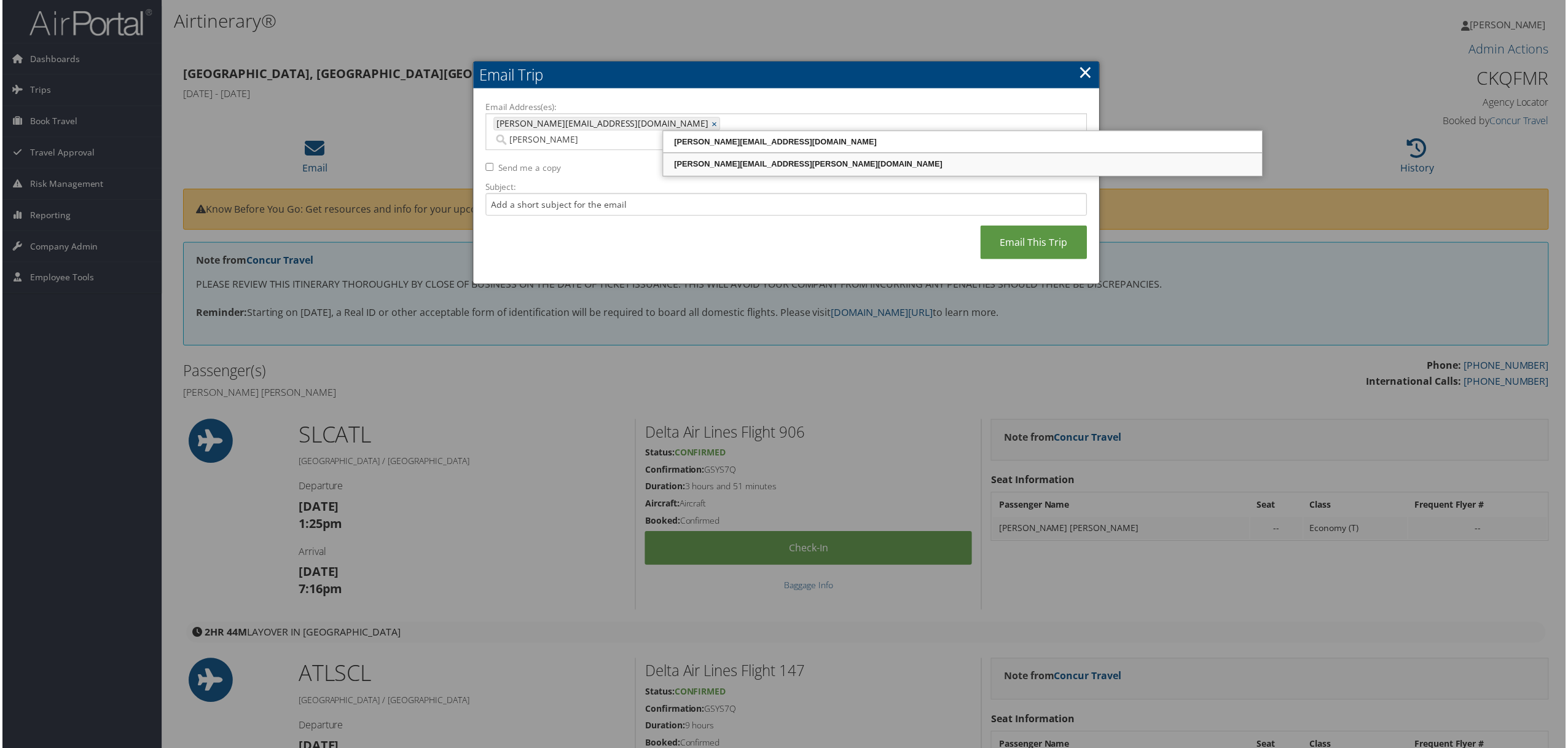
click at [740, 170] on div "michael.sitton@usskiandsnowboard.org" at bounding box center [963, 165] width 597 height 12
type input "ammon.wall@usskiandsnowboard.org, michael.sitton@usskiandsnowboard.org"
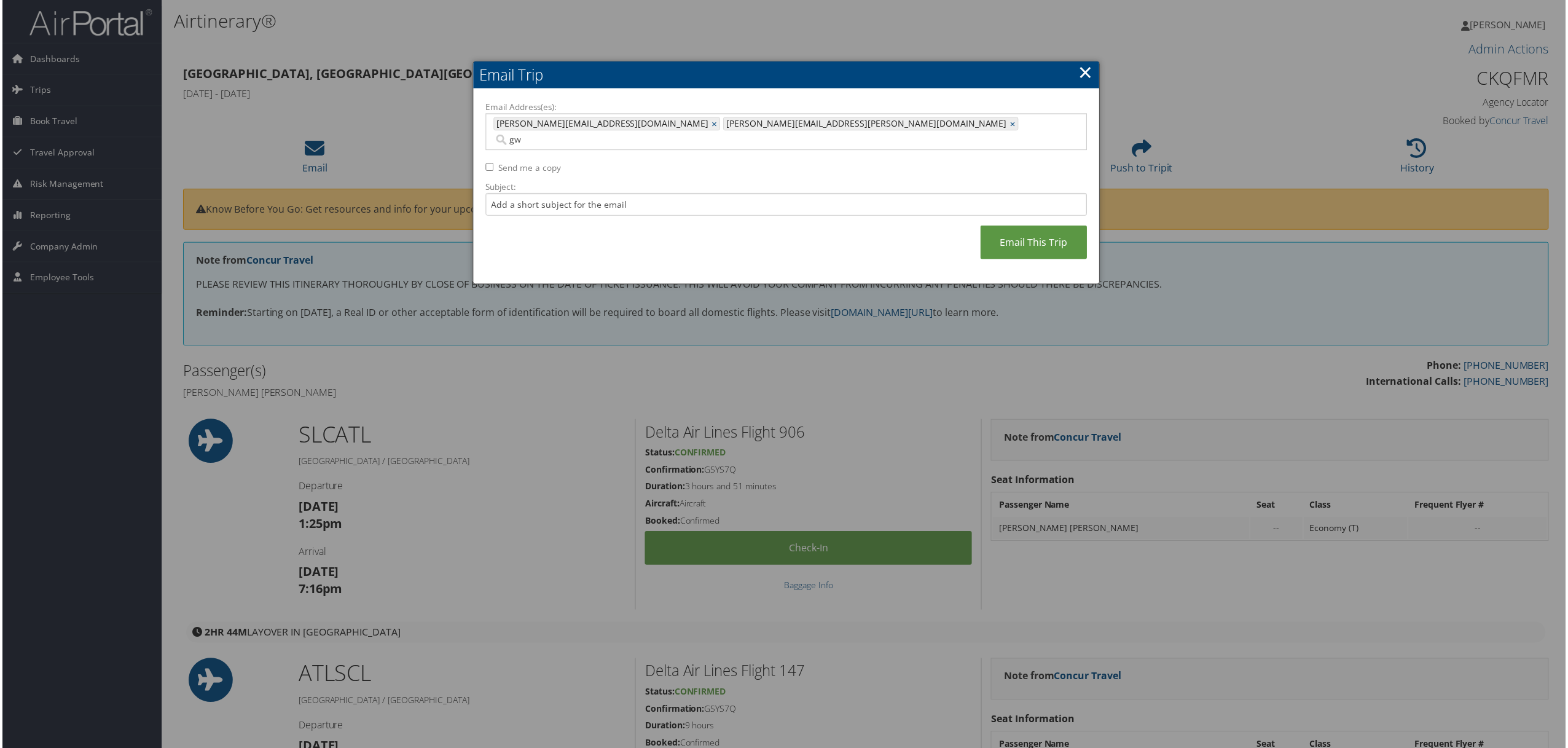
type input "g"
type input "gwynn.watkins@usskiandsnowboard.org"
type input "ammon.wall@usskiandsnowboard.org, michael.sitton@usskiandsnowboard.org, gwynn.w…"
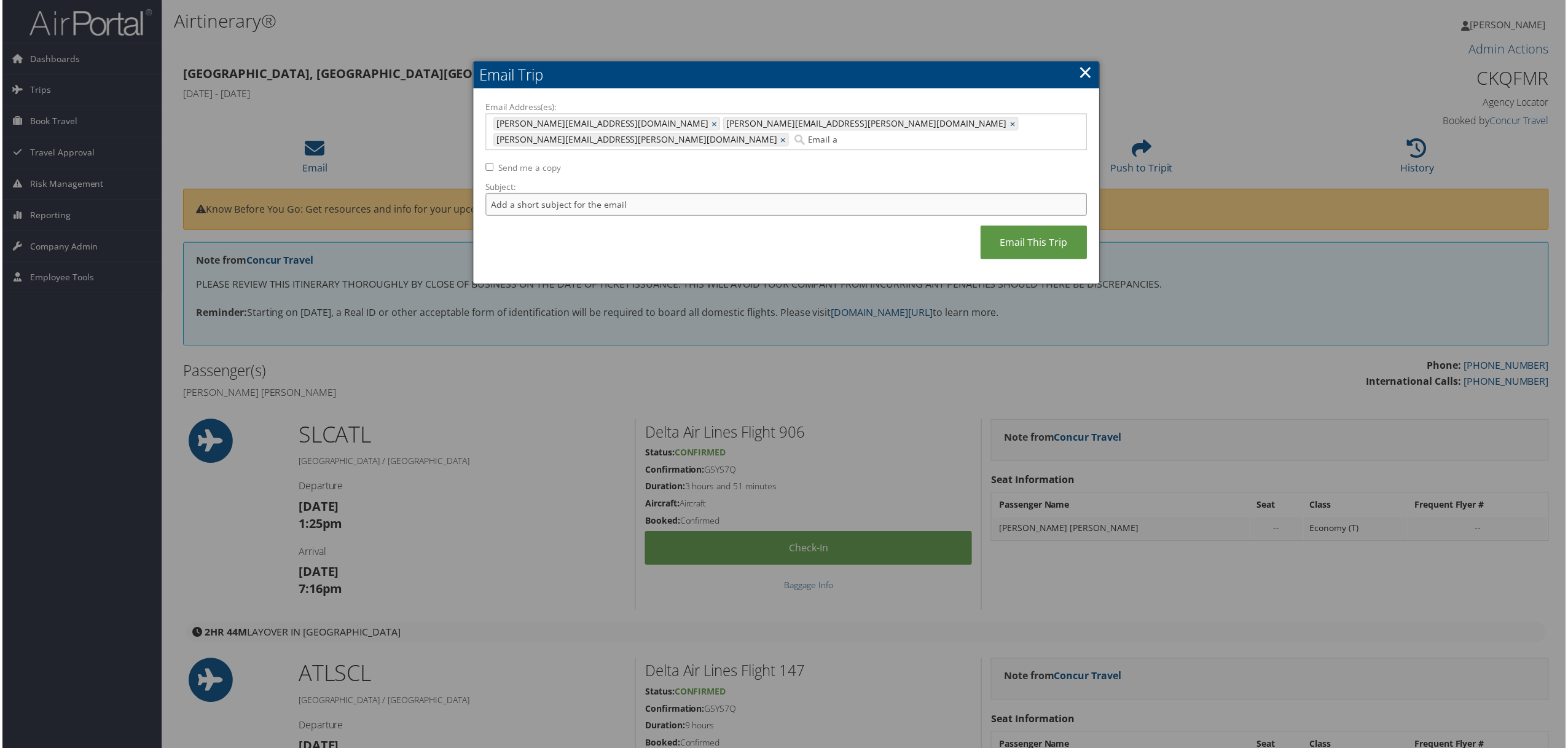
click at [508, 193] on input "Subject:" at bounding box center [786, 205] width 603 height 23
type input "Thomas Jay Lanning"
click at [1033, 236] on link "Email This Trip" at bounding box center [1034, 243] width 107 height 34
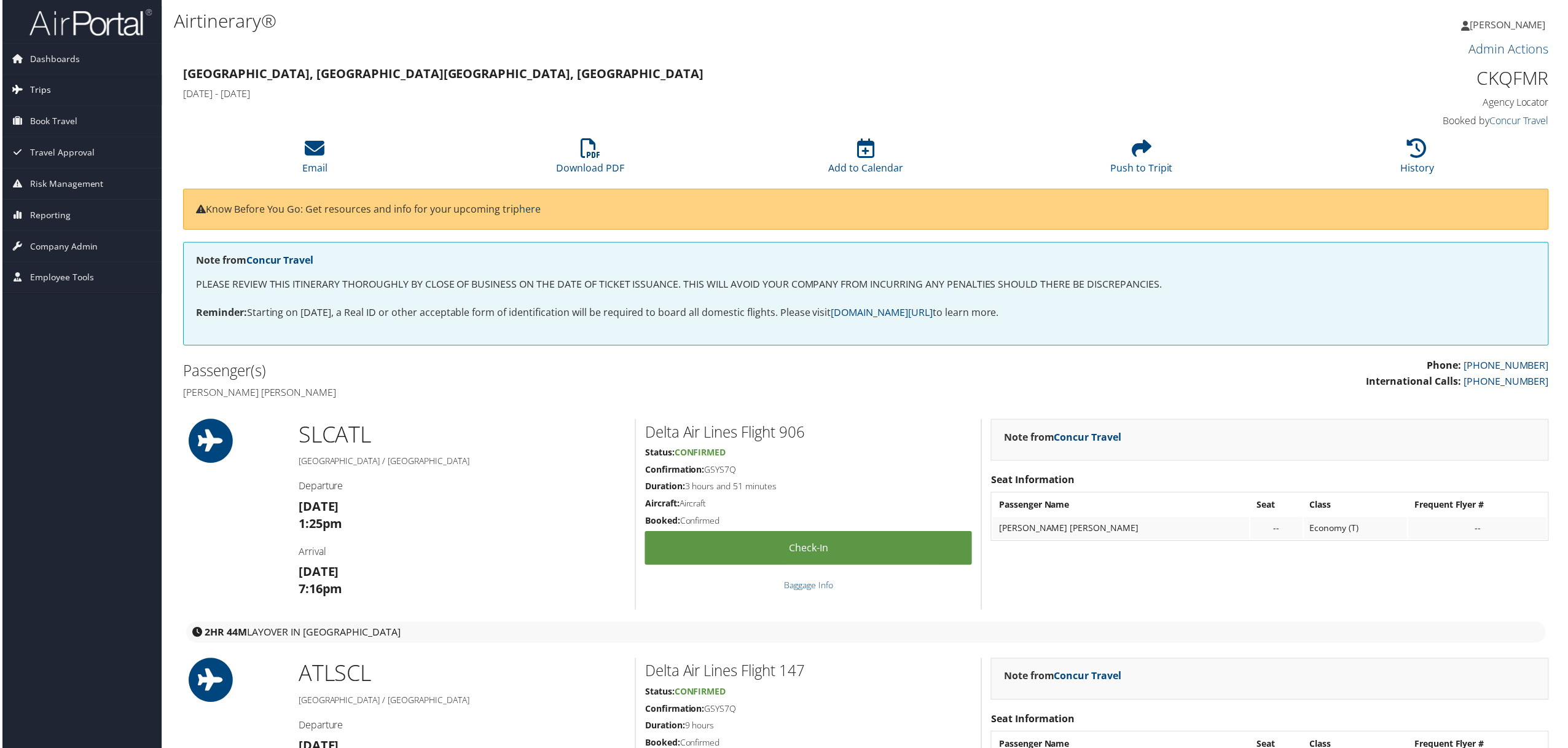
click at [42, 84] on span "Trips" at bounding box center [38, 90] width 21 height 31
click at [45, 149] on link "Past Trips" at bounding box center [80, 152] width 160 height 18
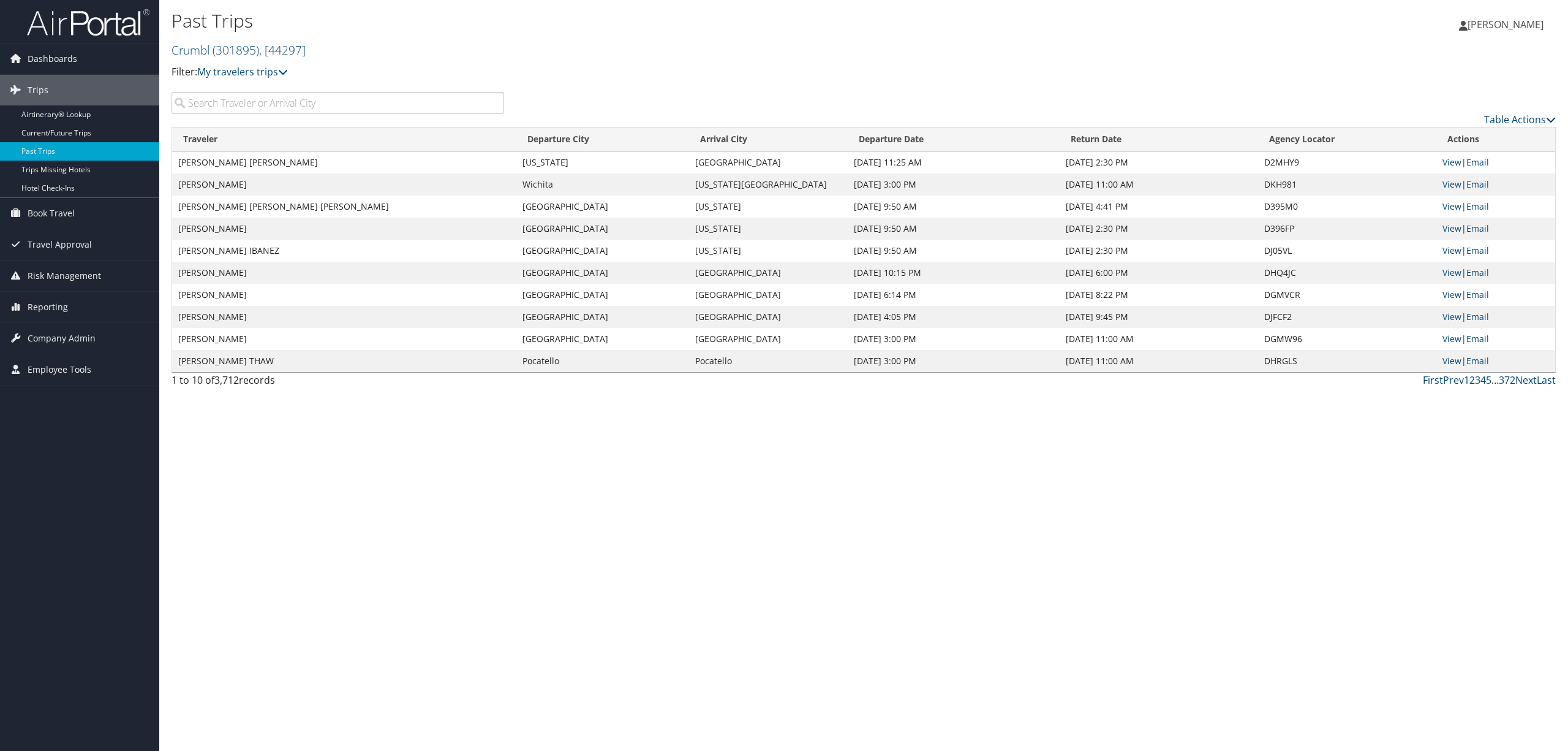
click at [393, 104] on input "search" at bounding box center [338, 103] width 333 height 22
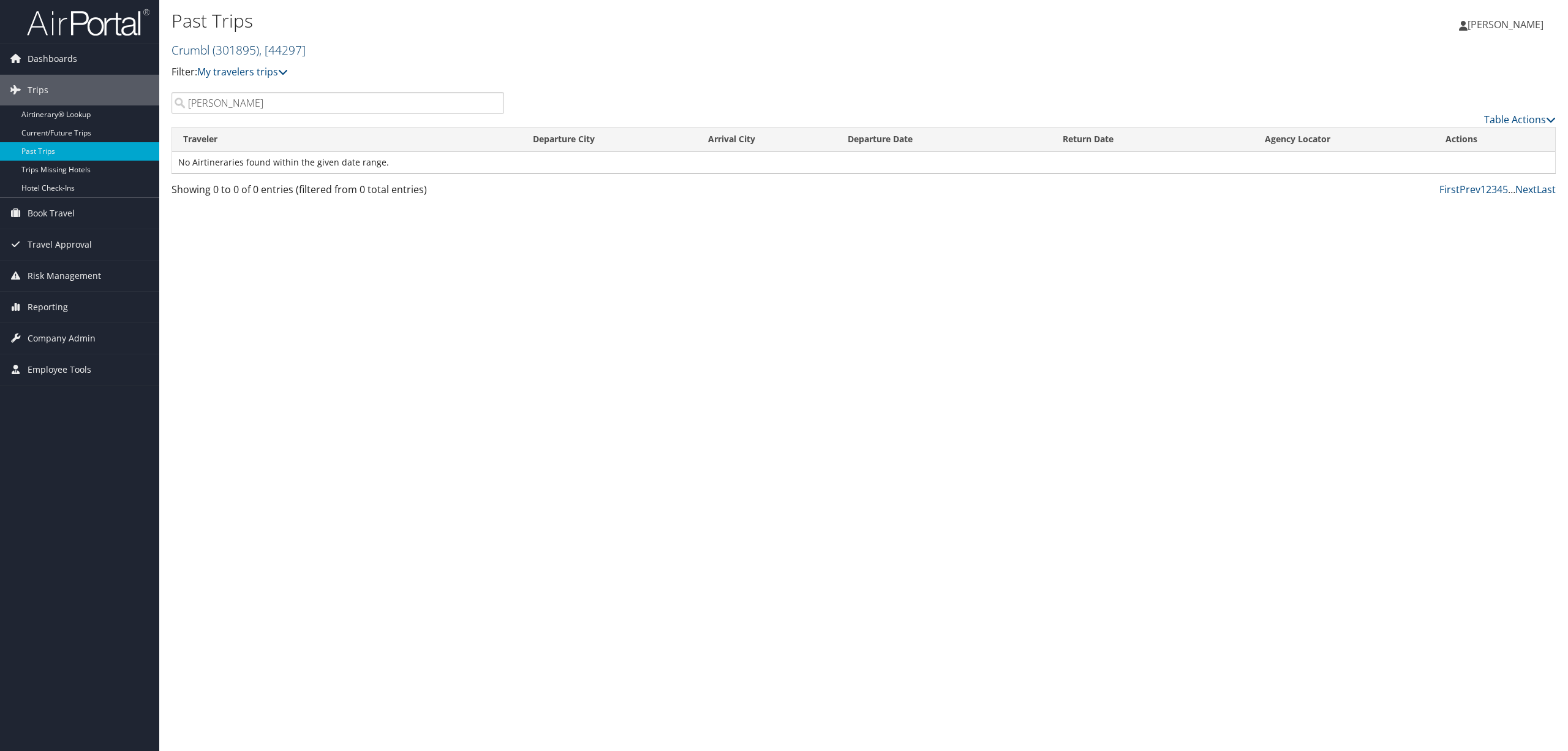
type input "[PERSON_NAME]"
click at [241, 43] on span "( 301895 )" at bounding box center [235, 50] width 46 height 16
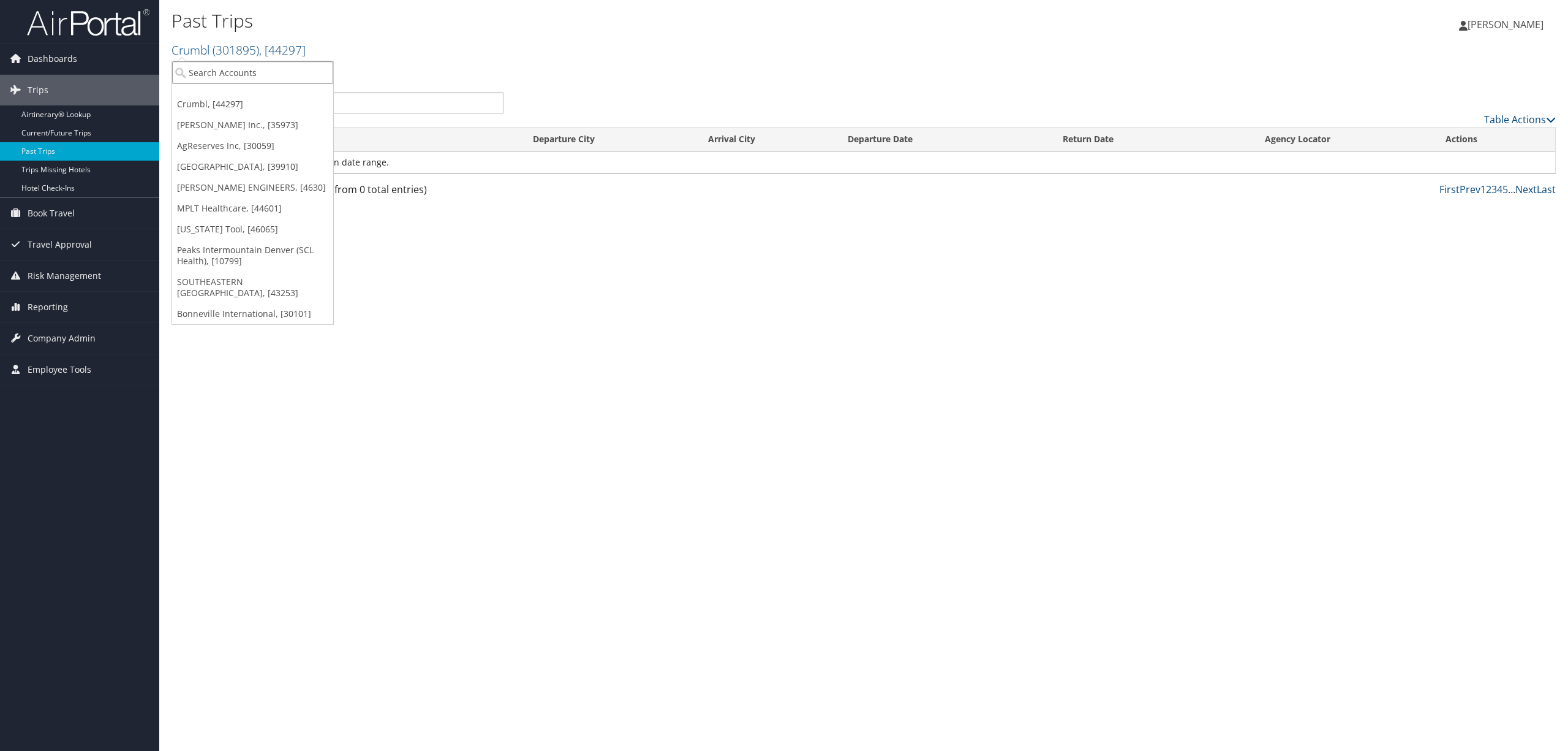
click at [220, 74] on input "search" at bounding box center [252, 73] width 161 height 23
type input "us ski"
click at [218, 96] on div "US Ski & Snowboard (USSS) (301894), [44296]" at bounding box center [291, 95] width 253 height 11
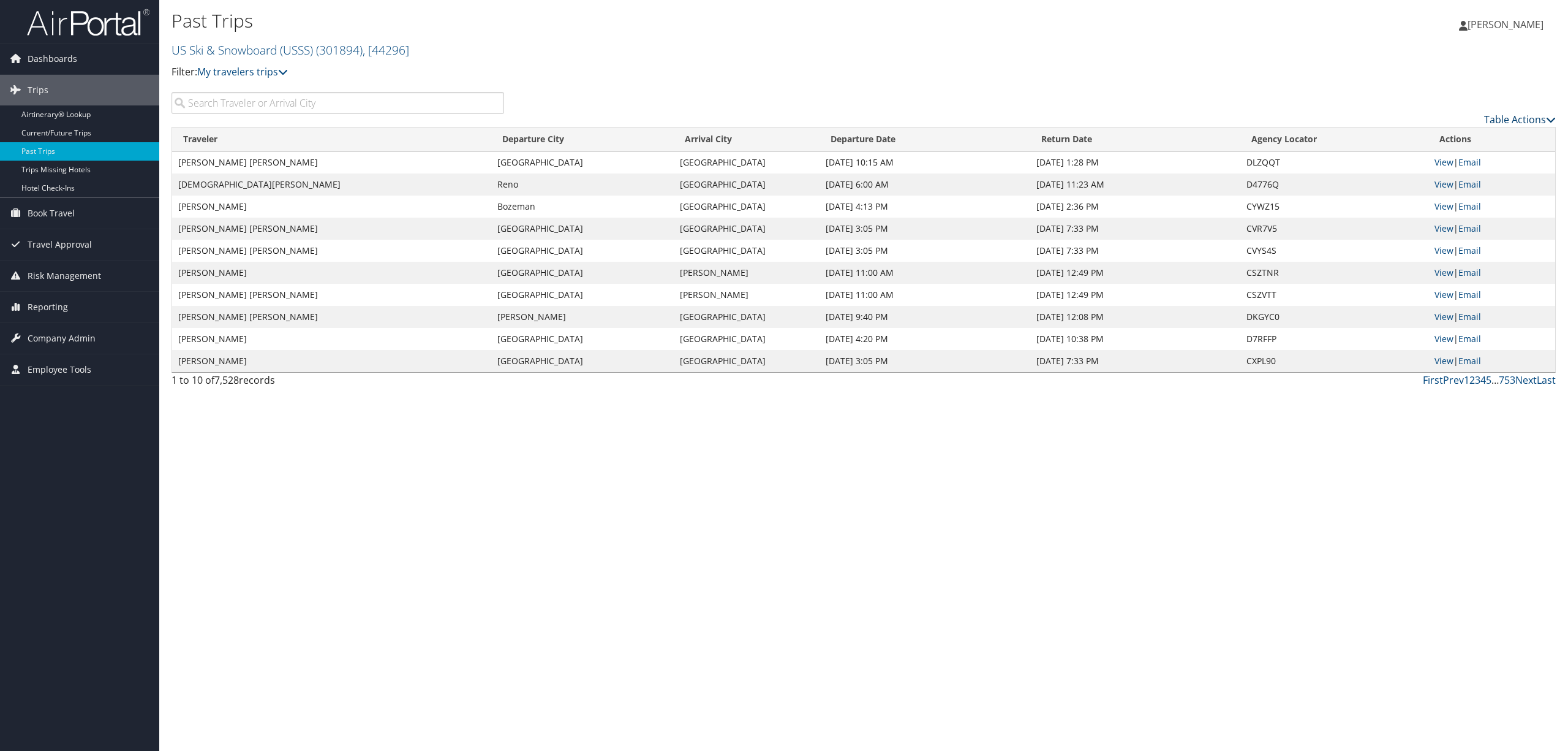
click at [1498, 116] on link "Table Actions" at bounding box center [1520, 120] width 72 height 14
click at [1459, 153] on link "Column Visibility" at bounding box center [1469, 159] width 161 height 21
click at [1441, 84] on div at bounding box center [784, 375] width 1568 height 751
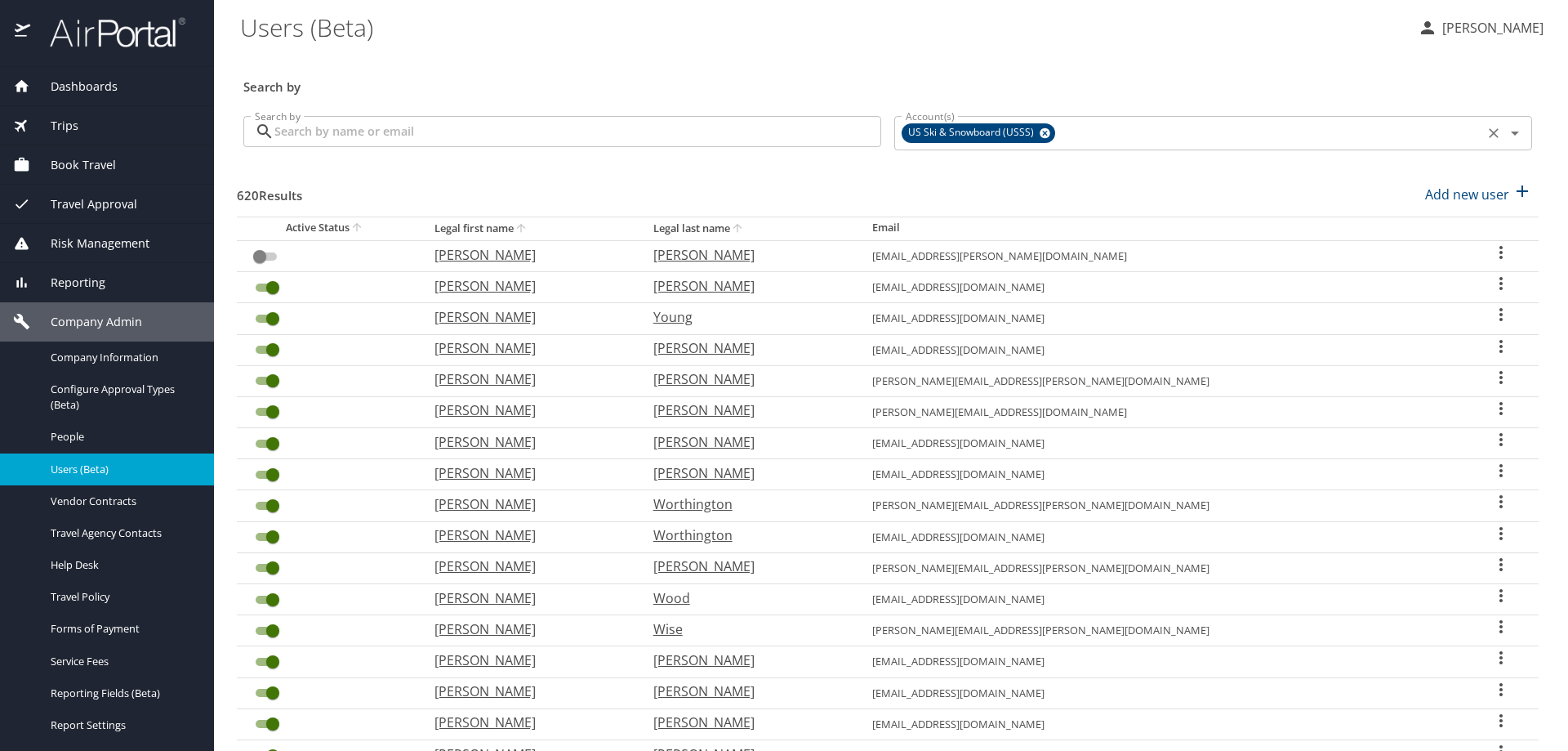
click at [1040, 135] on icon at bounding box center [1045, 133] width 10 height 10
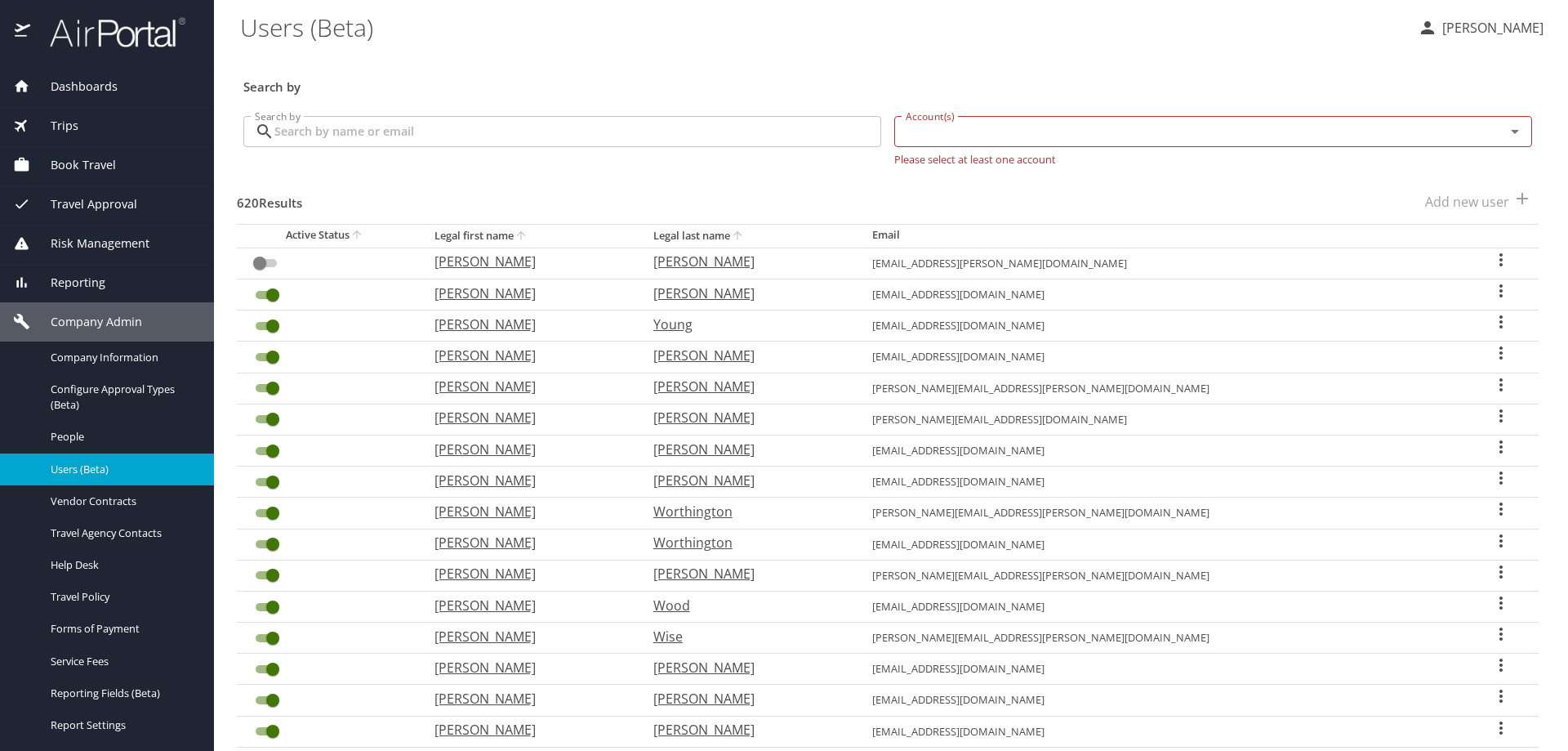
click at [1033, 135] on input "Account(s)" at bounding box center [1189, 132] width 580 height 21
type input "agreser"
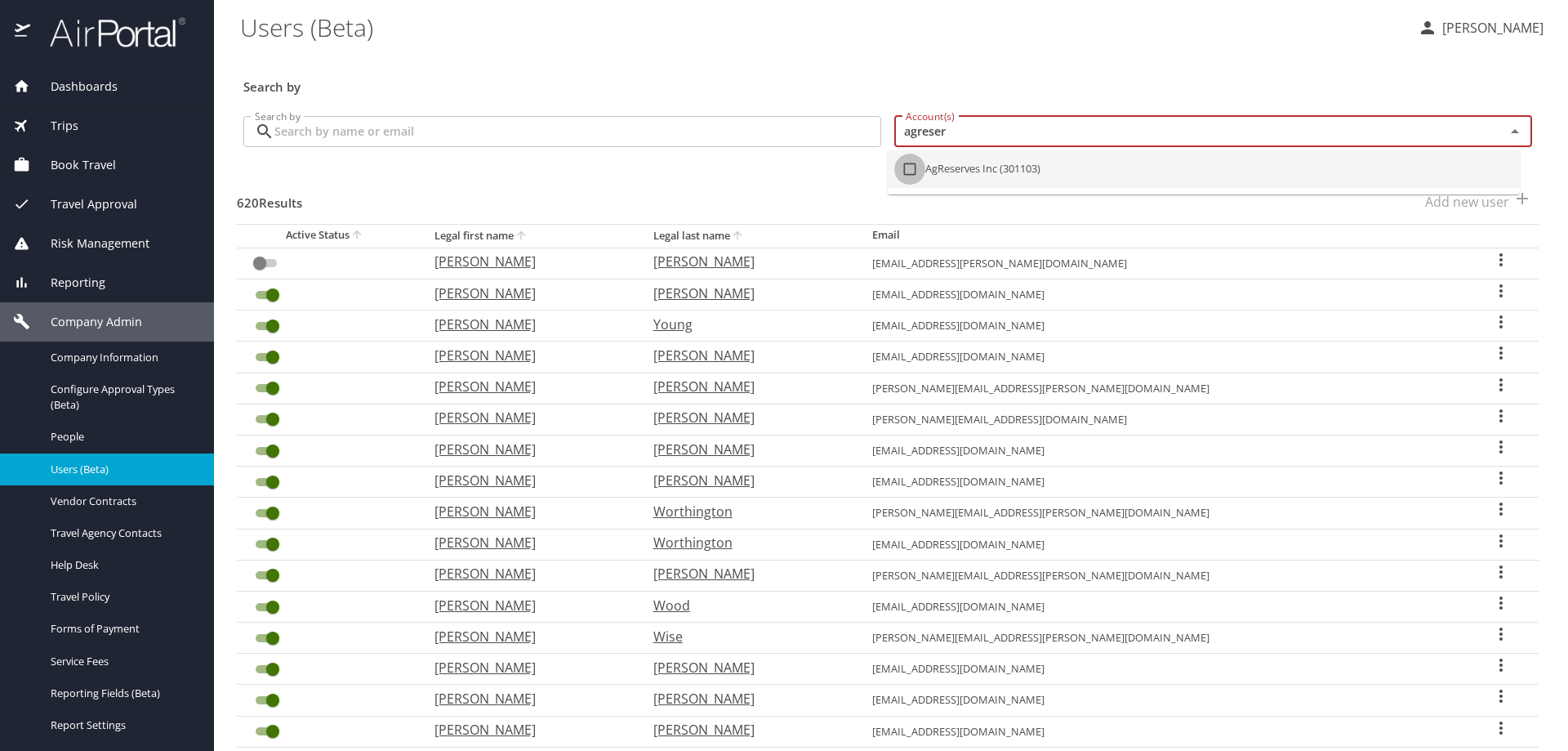
click at [911, 167] on input "checkbox" at bounding box center [910, 169] width 31 height 31
checkbox input "true"
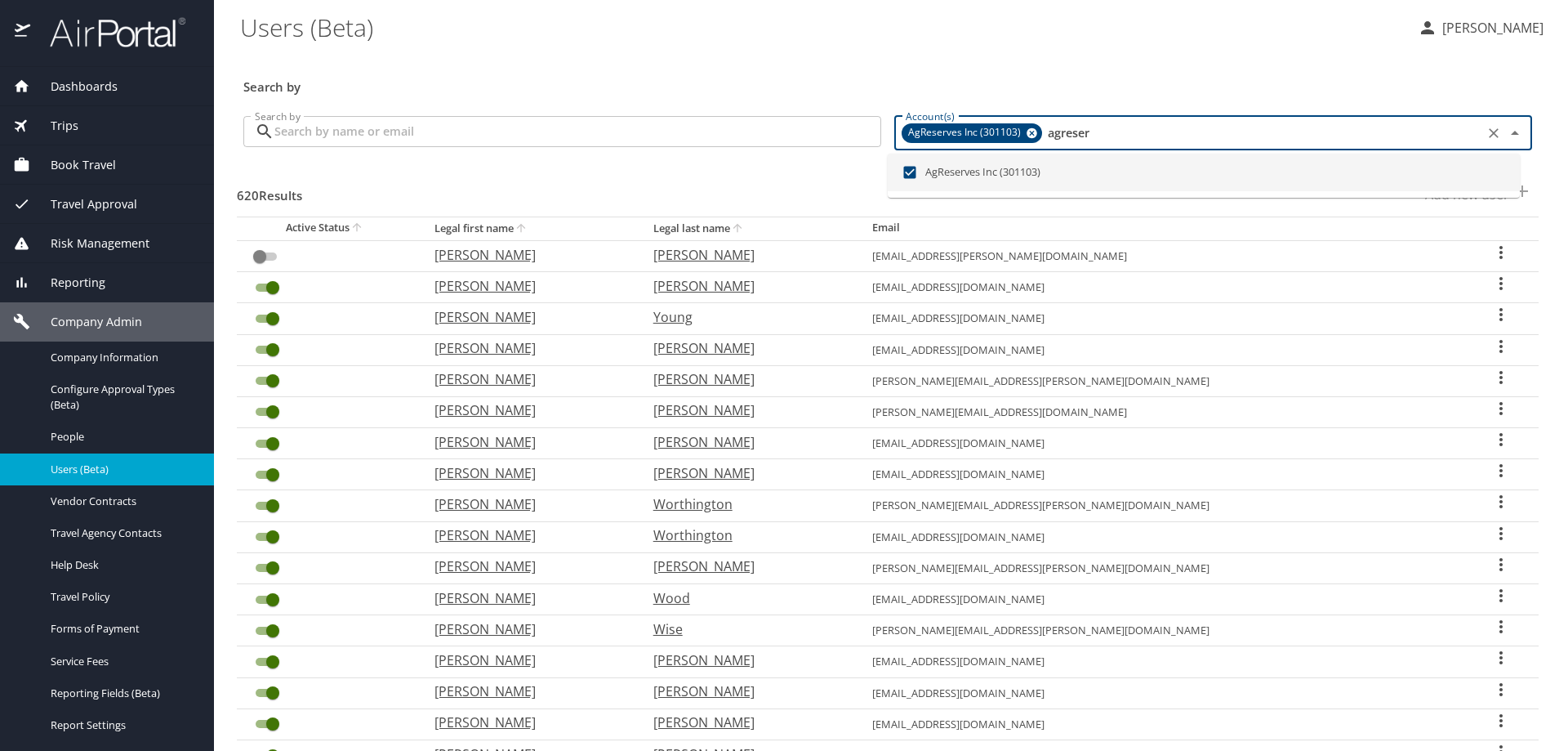
checkbox input "true"
checkbox input "false"
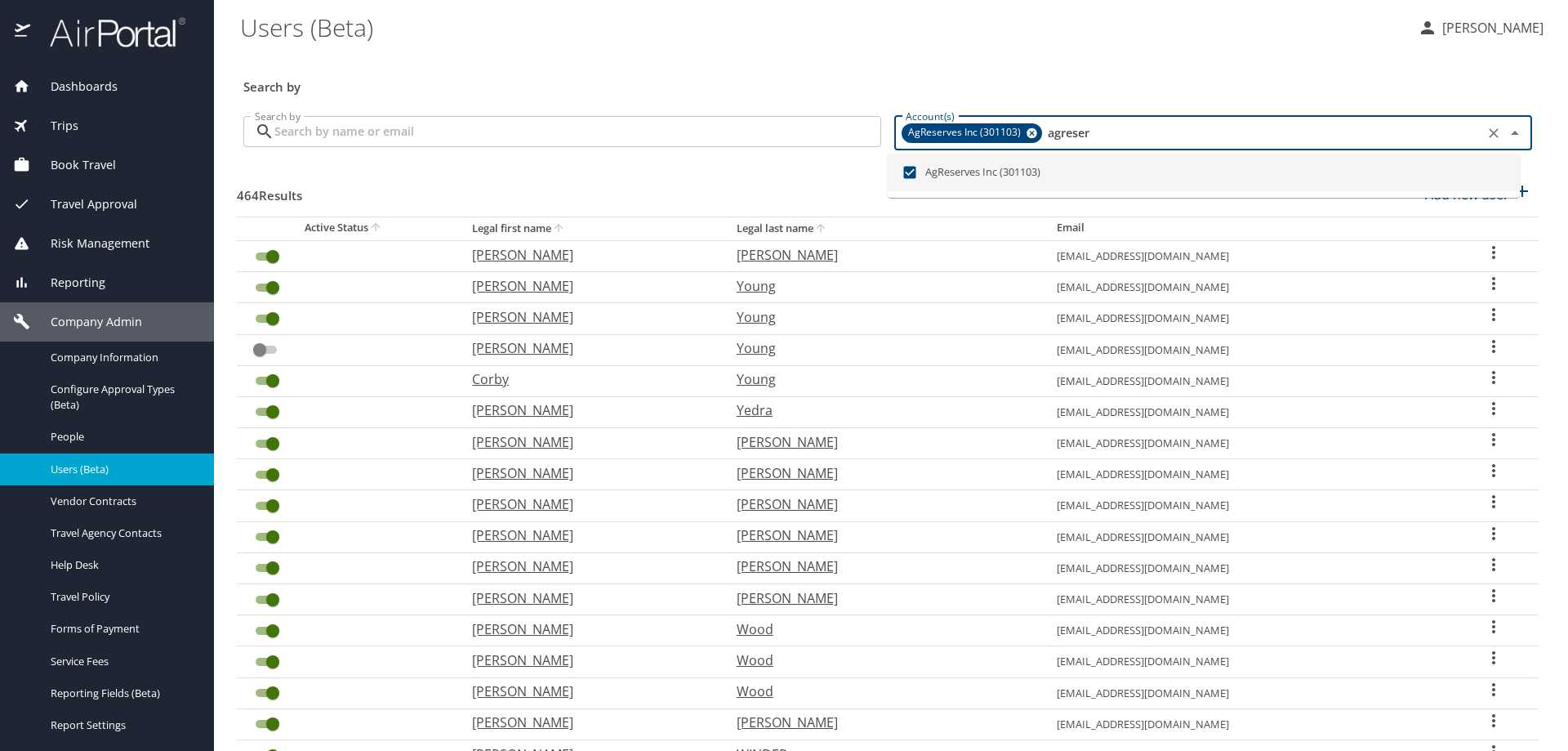
type input "agreser"
click at [499, 125] on input "Search by" at bounding box center [578, 132] width 607 height 31
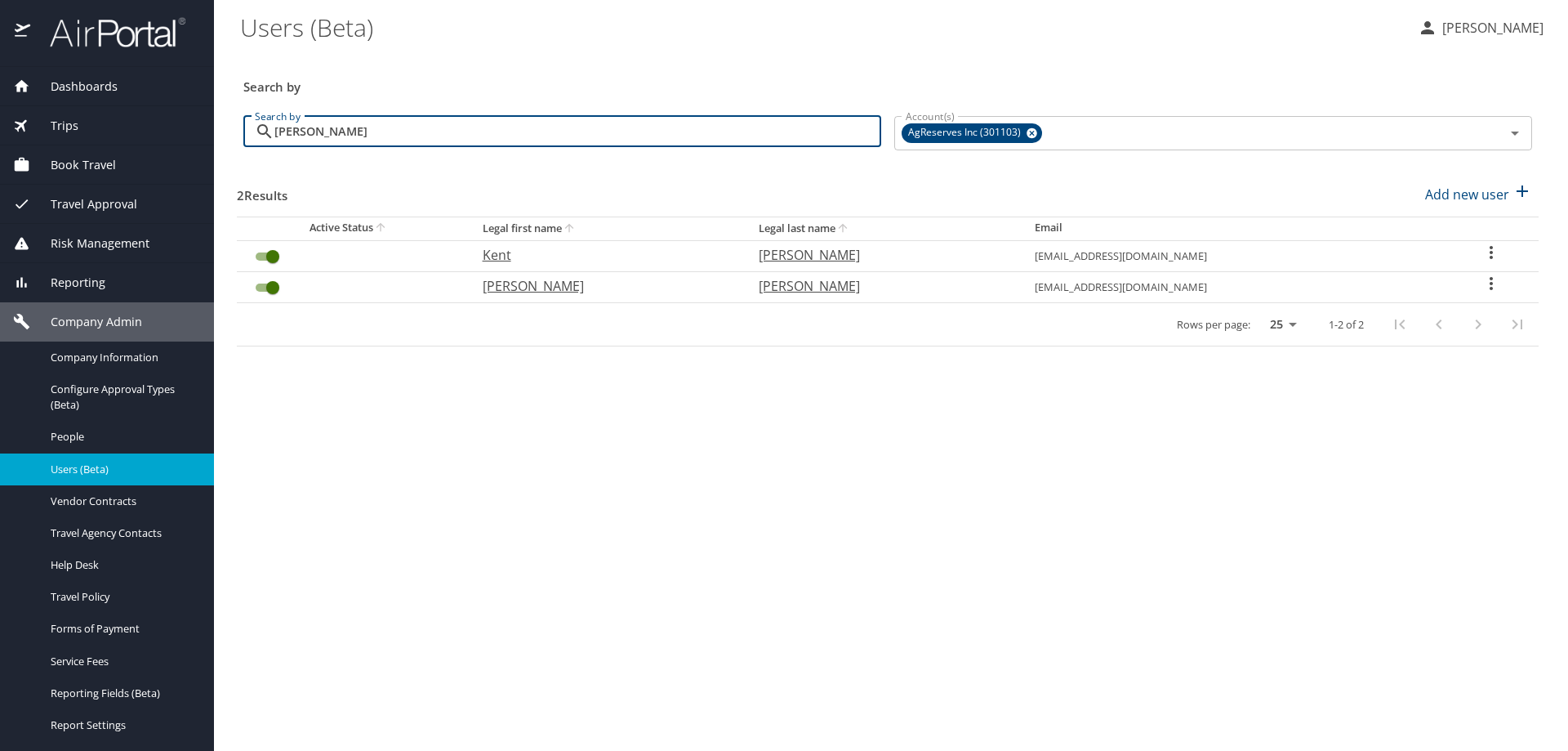
type input "jorgensen"
click at [1487, 250] on icon "User Search Table" at bounding box center [1491, 252] width 20 height 20
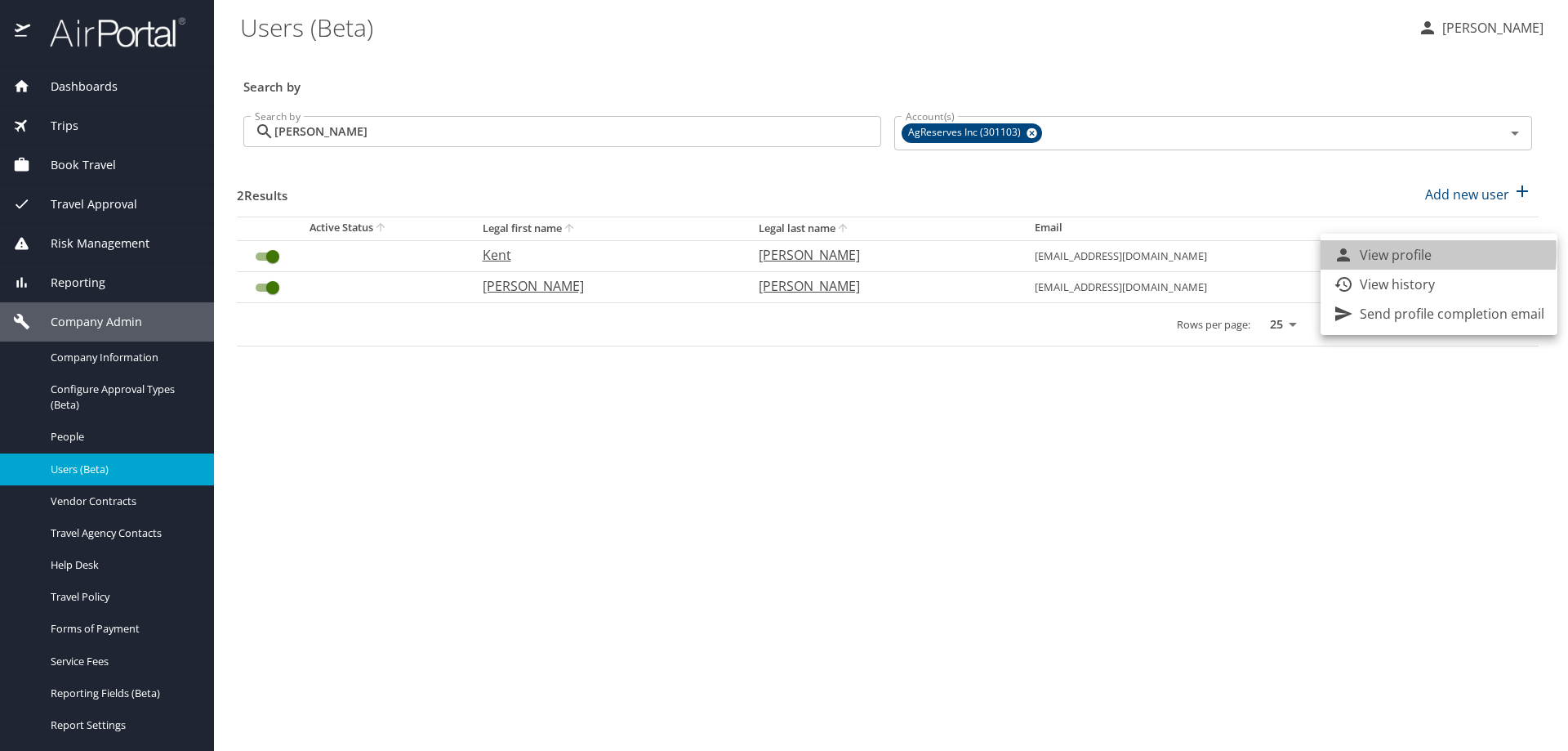
click at [1398, 253] on p "View profile" at bounding box center [1396, 254] width 72 height 20
select select "US"
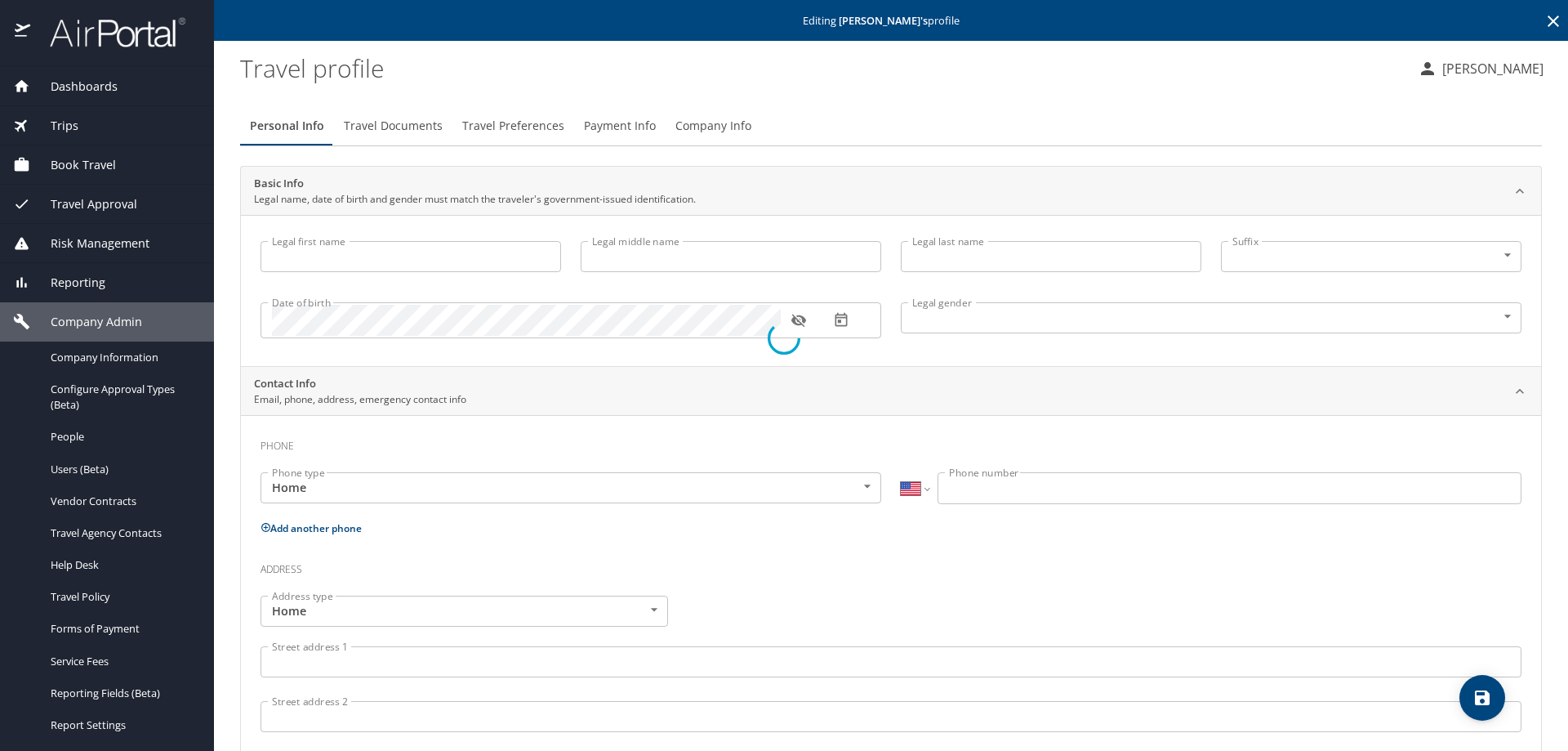
type input "Kent"
type input "Jesse"
type input "Jorgensen"
type input "Male"
select select "US"
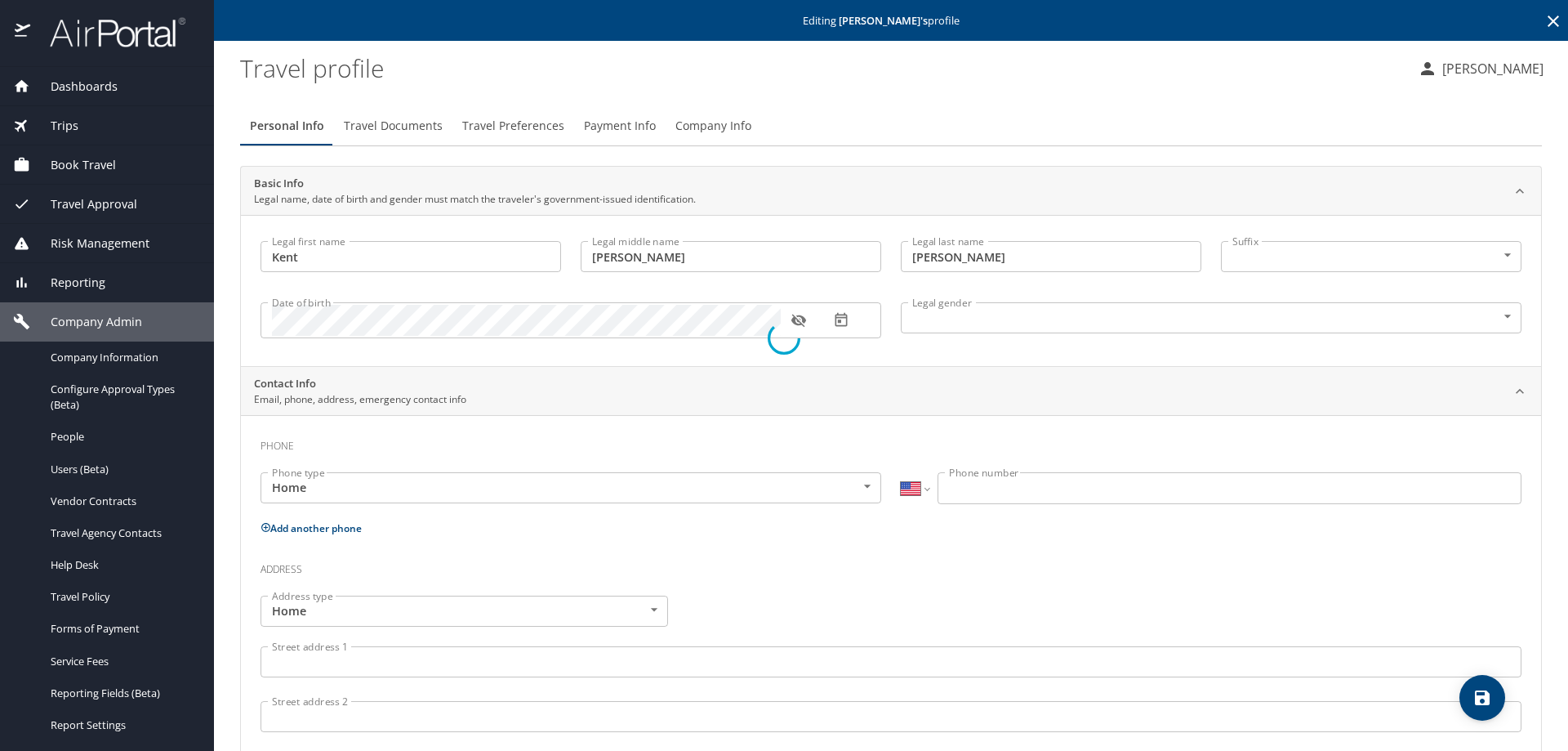
select select "US"
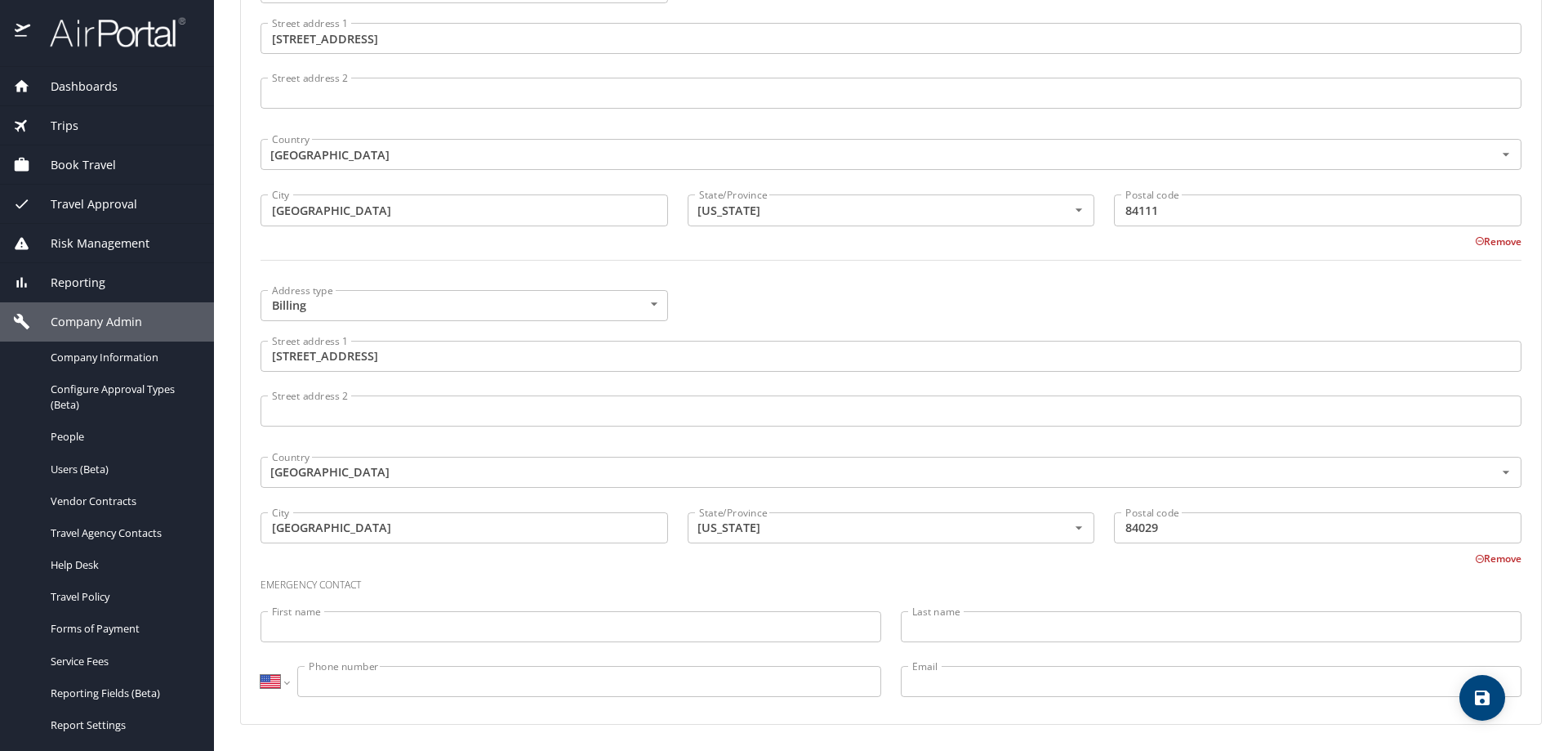
scroll to position [34, 0]
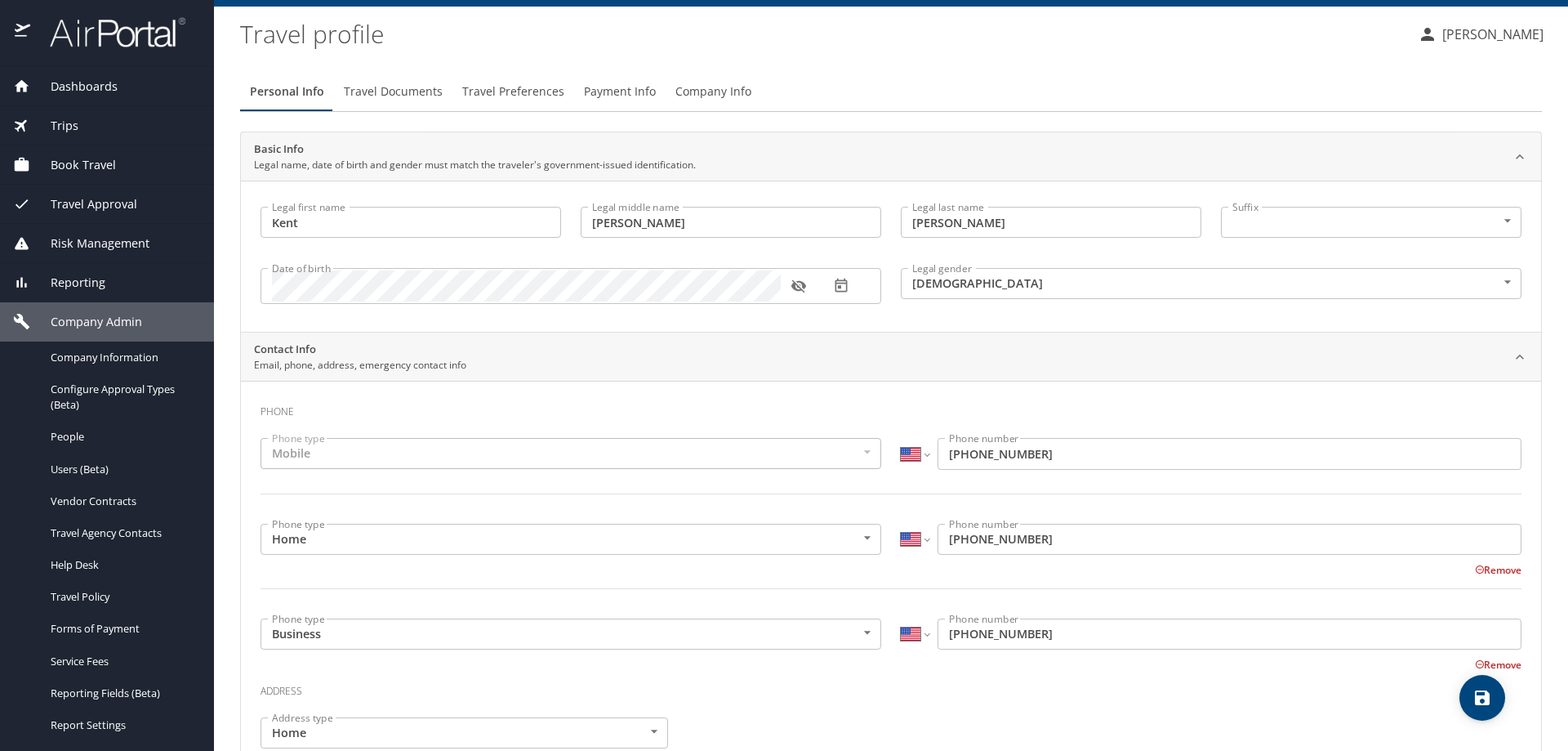
click at [1478, 693] on icon "save" at bounding box center [1482, 697] width 20 height 20
select select "US"
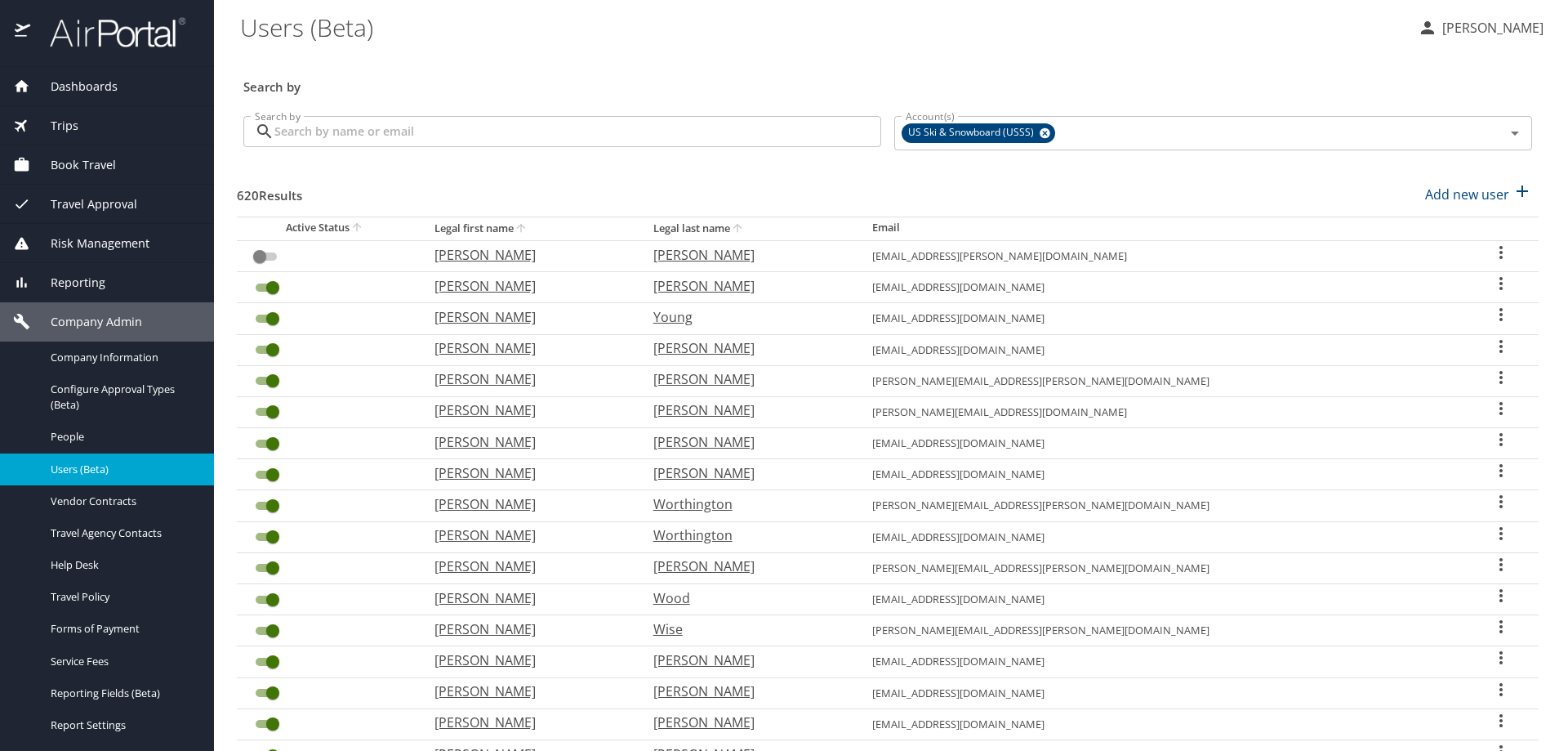
click at [608, 136] on input "Search by" at bounding box center [578, 132] width 607 height 31
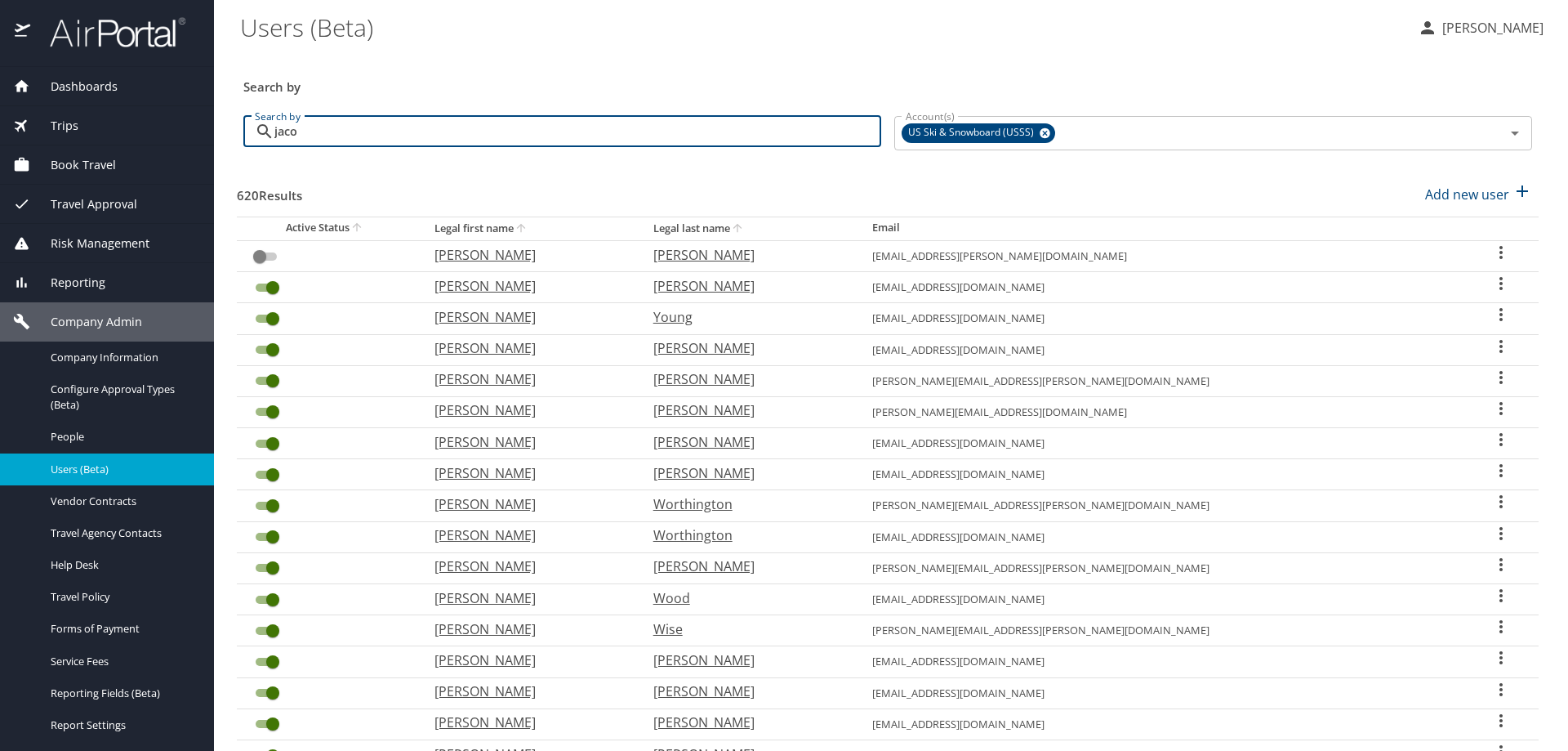
type input "jacob"
checkbox input "true"
checkbox input "false"
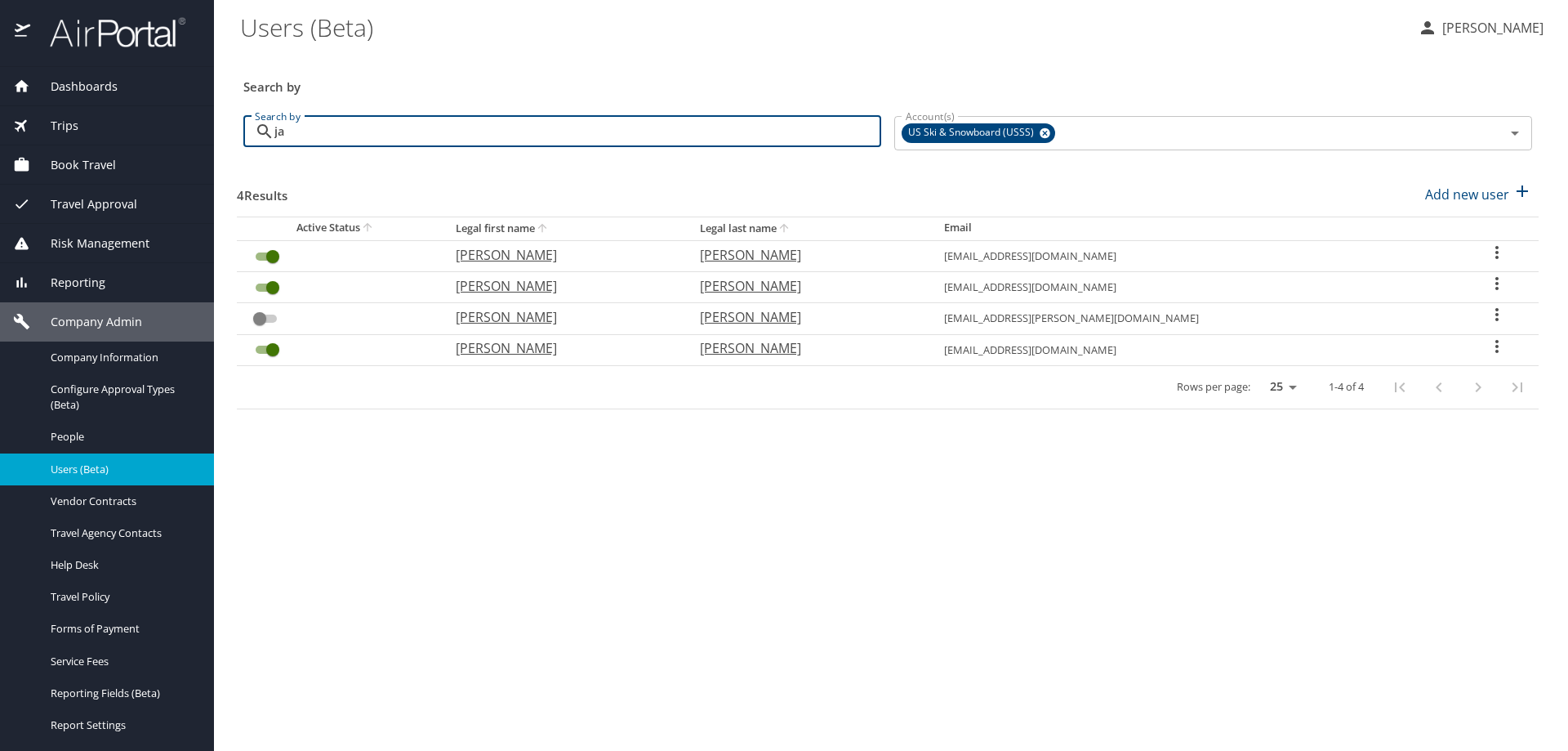
type input "j"
checkbox input "false"
checkbox input "true"
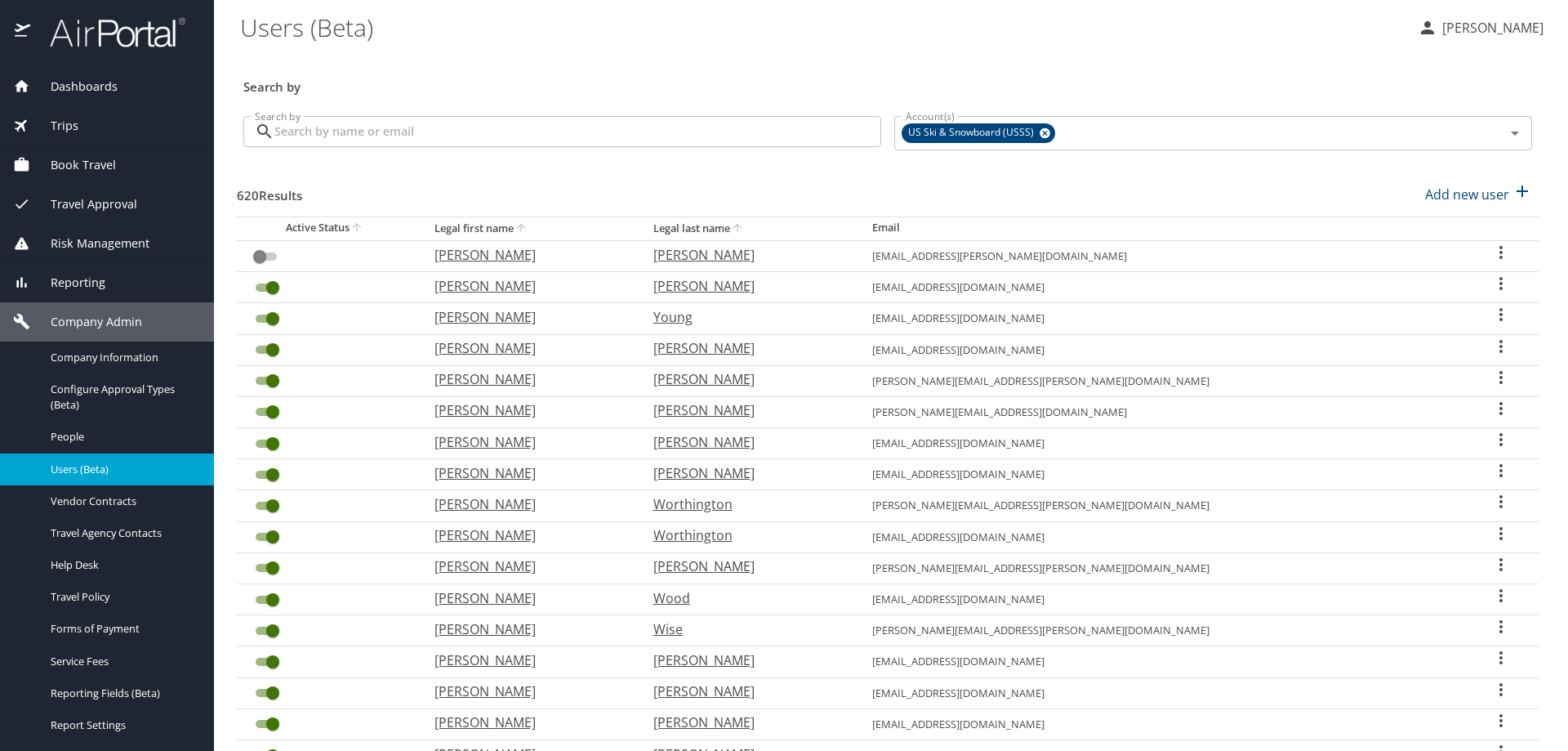
click at [792, 231] on th "Legal last name" at bounding box center [749, 227] width 219 height 24
checkbox input "true"
checkbox input "false"
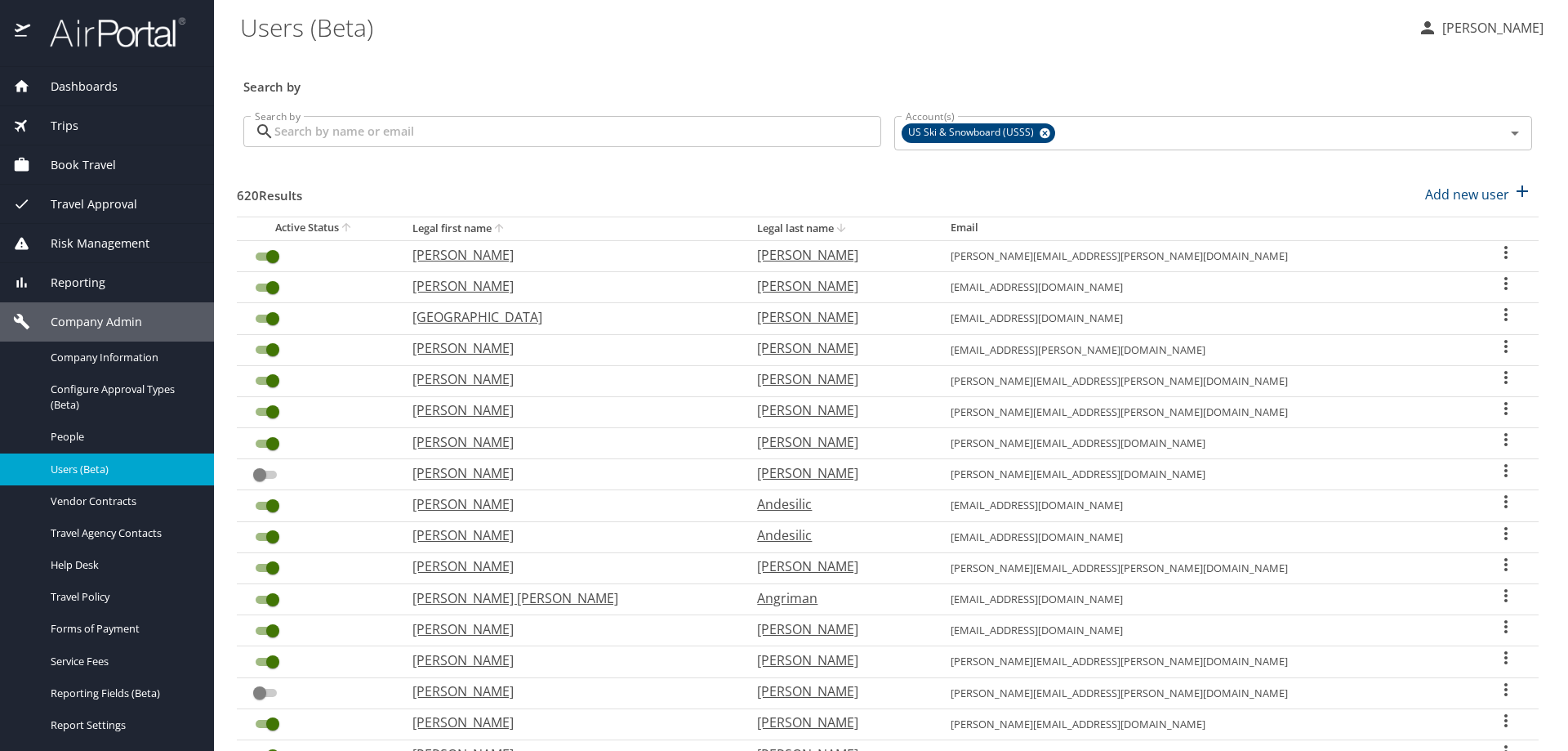
scroll to position [355, 0]
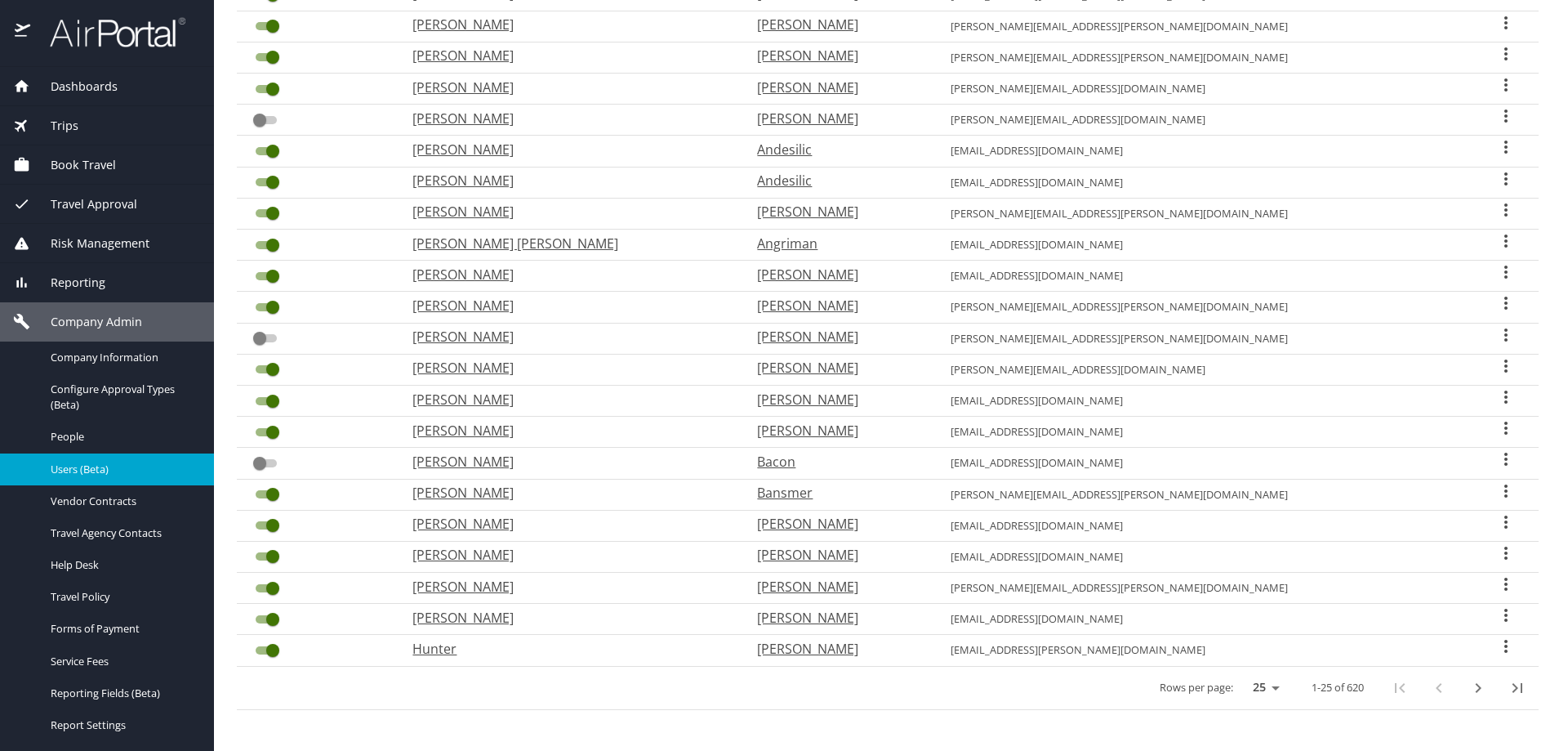
click at [1469, 683] on icon "next page" at bounding box center [1478, 687] width 20 height 20
checkbox input "false"
checkbox input "true"
checkbox input "false"
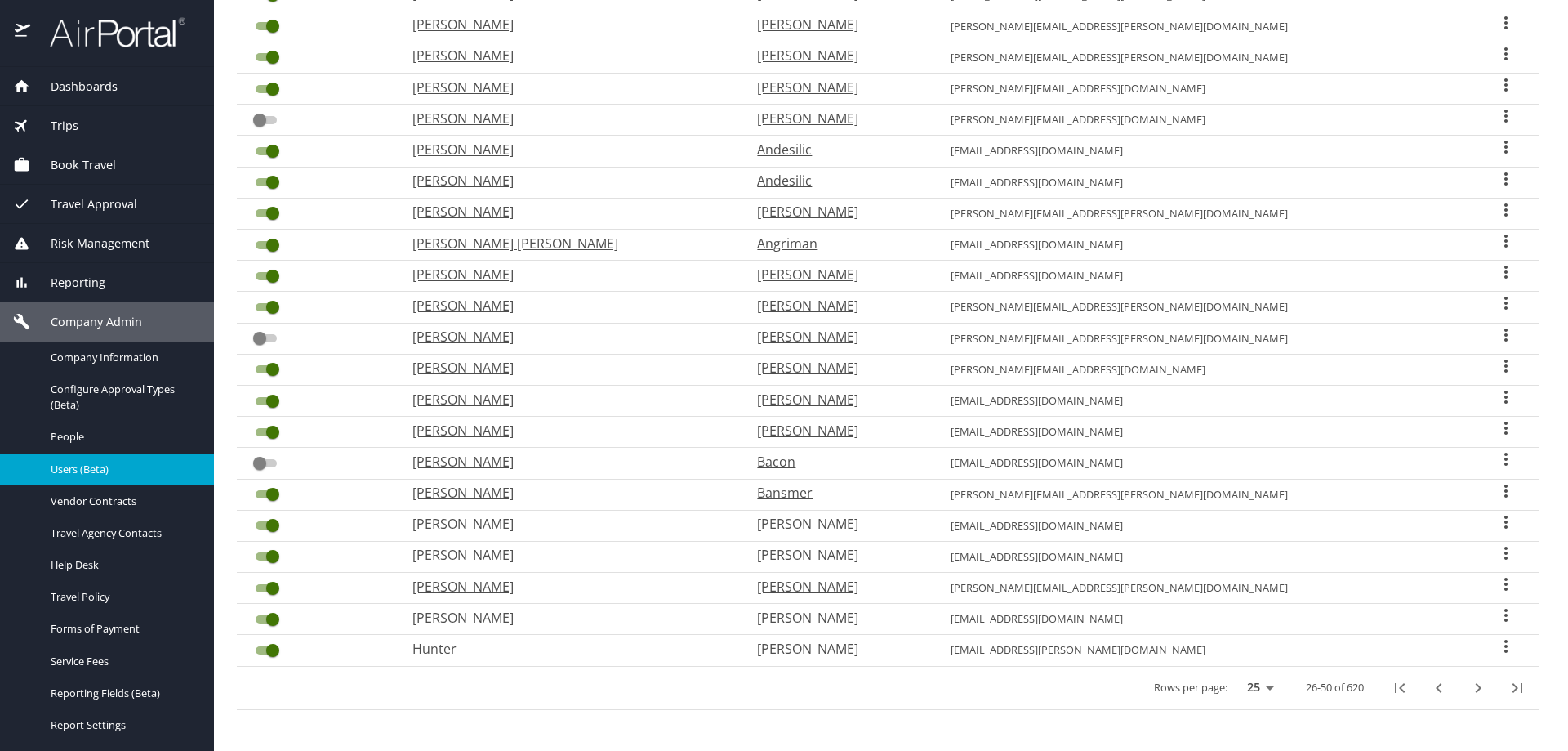
checkbox input "true"
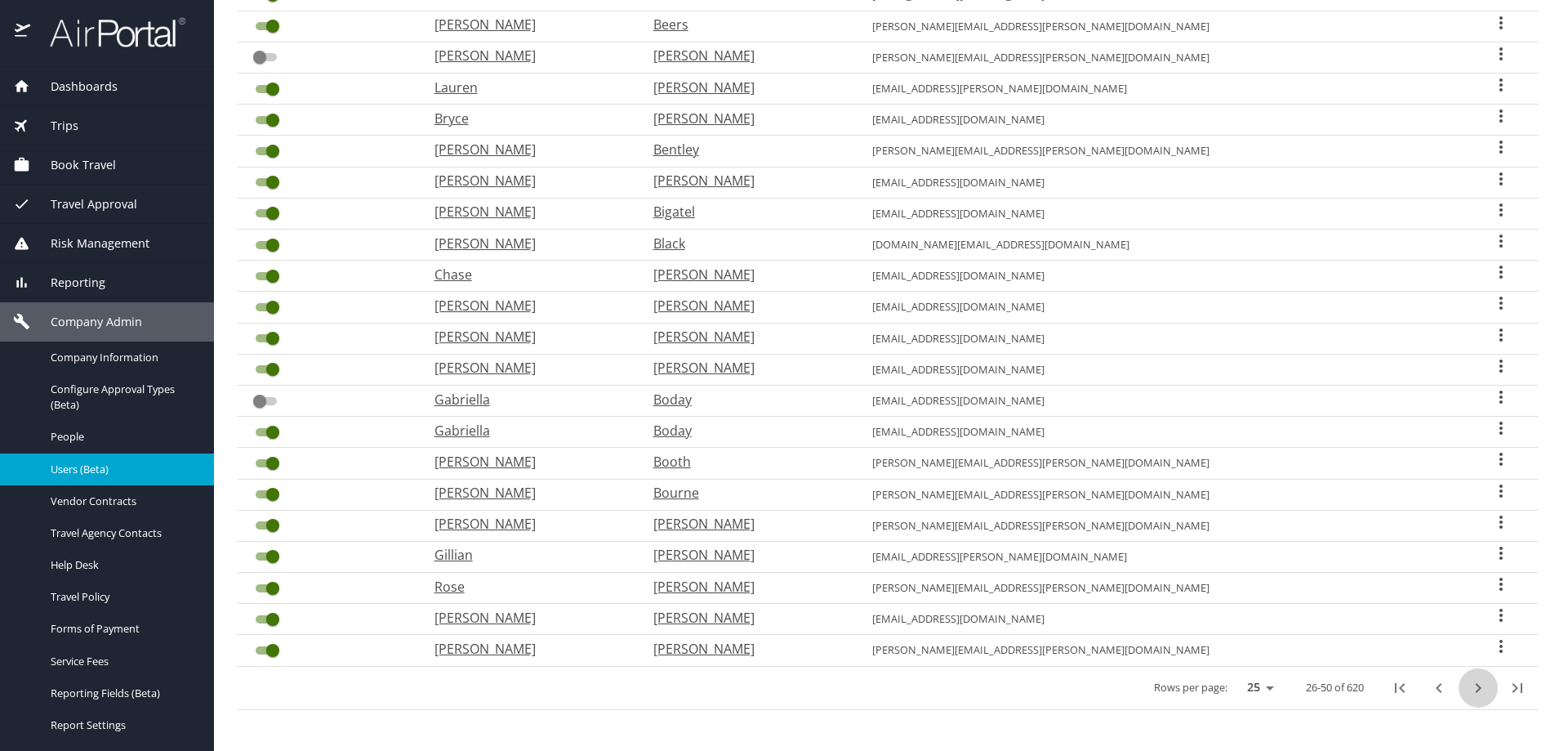
click at [1470, 685] on icon "next page" at bounding box center [1478, 687] width 20 height 20
checkbox input "false"
checkbox input "true"
checkbox input "false"
checkbox input "true"
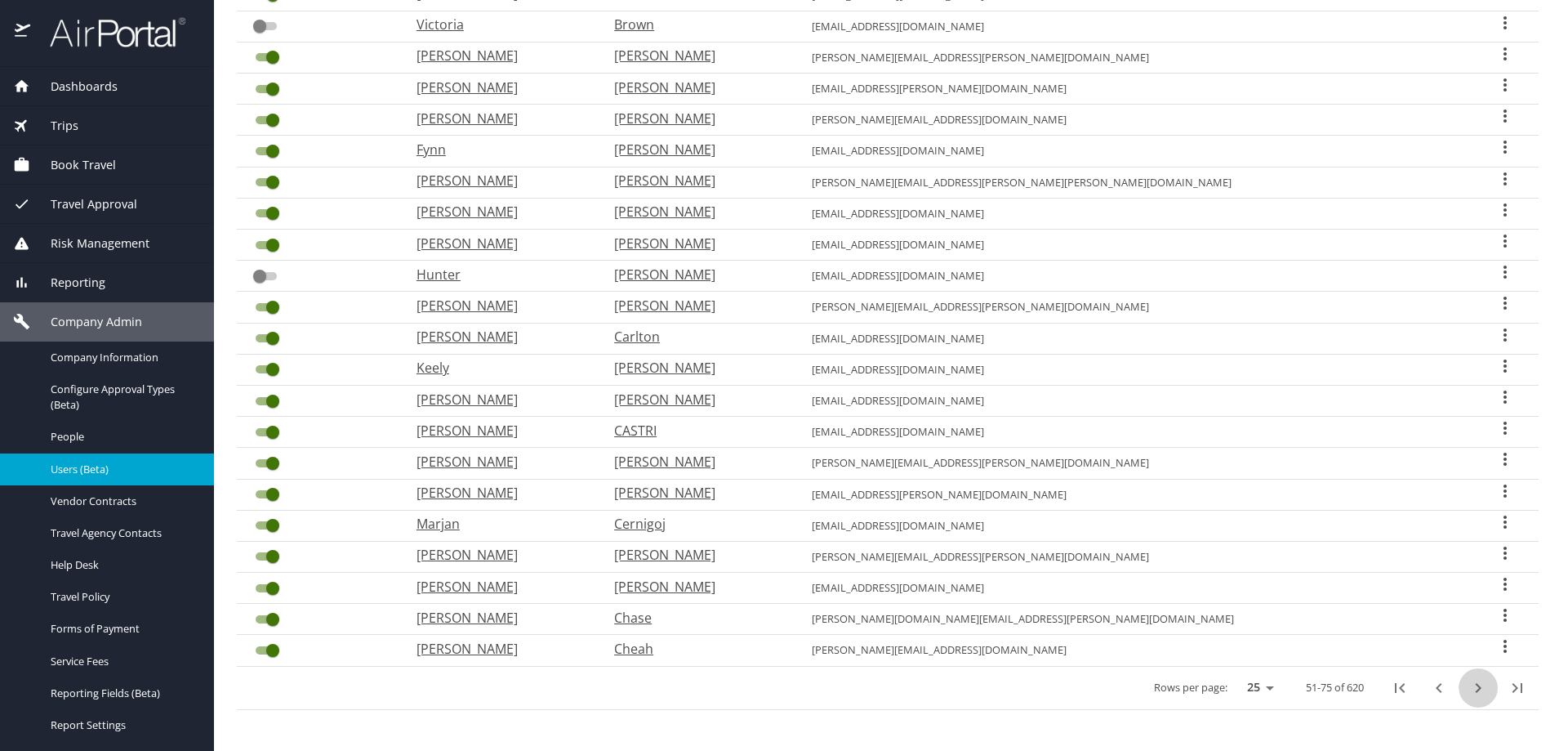
click at [1470, 685] on icon "next page" at bounding box center [1478, 687] width 20 height 20
checkbox input "false"
checkbox input "true"
checkbox input "false"
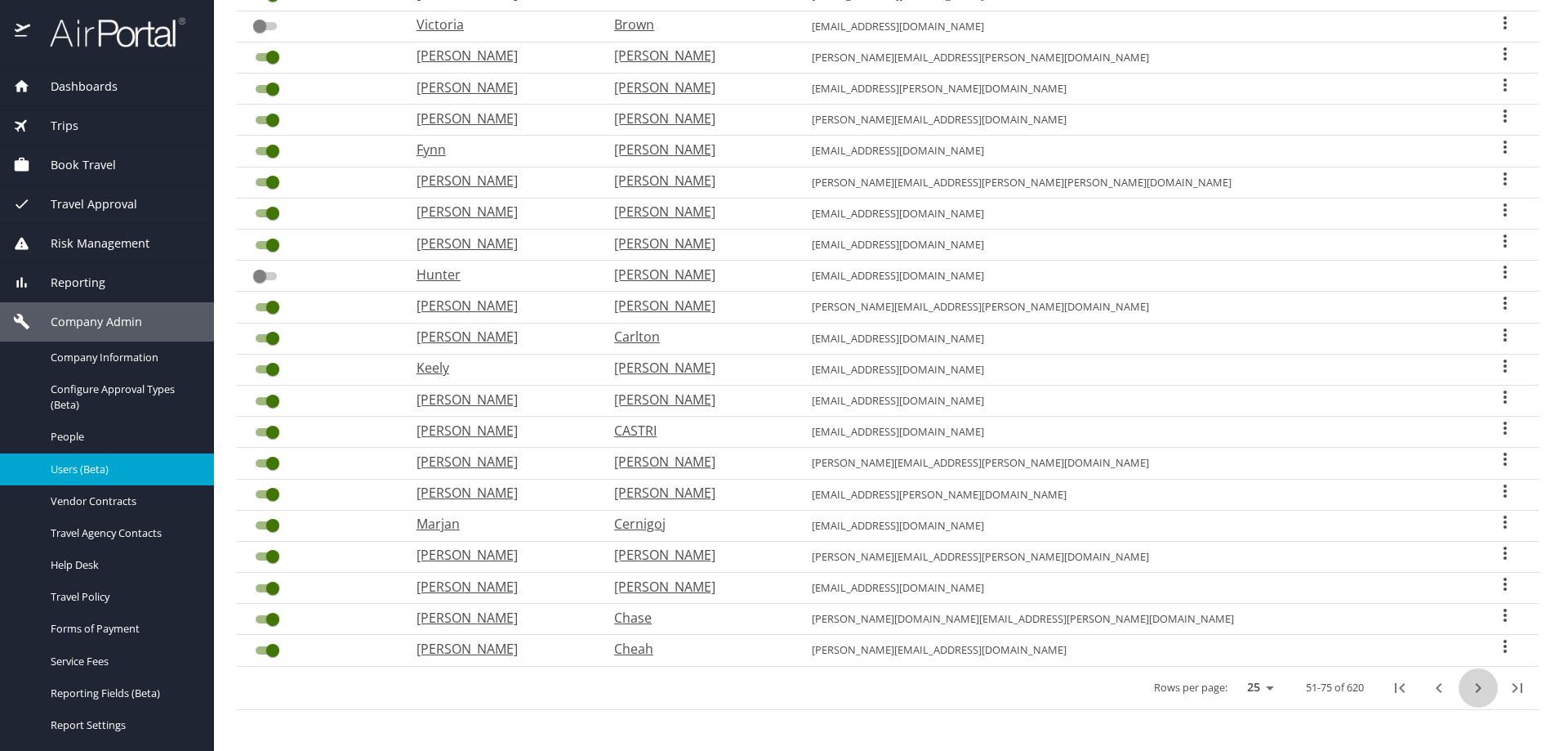
checkbox input "false"
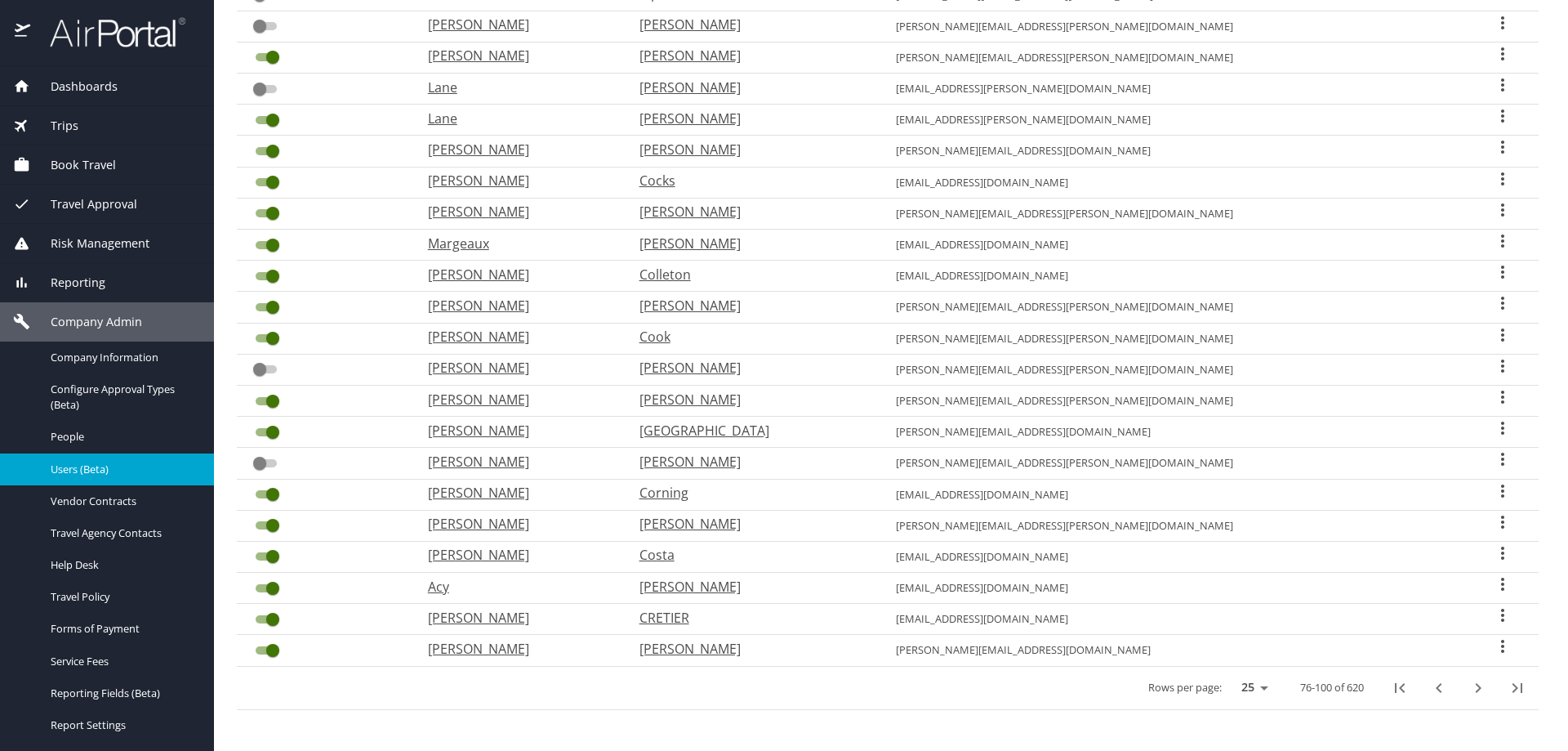
click at [1470, 685] on icon "next page" at bounding box center [1478, 687] width 20 height 20
checkbox input "true"
checkbox input "false"
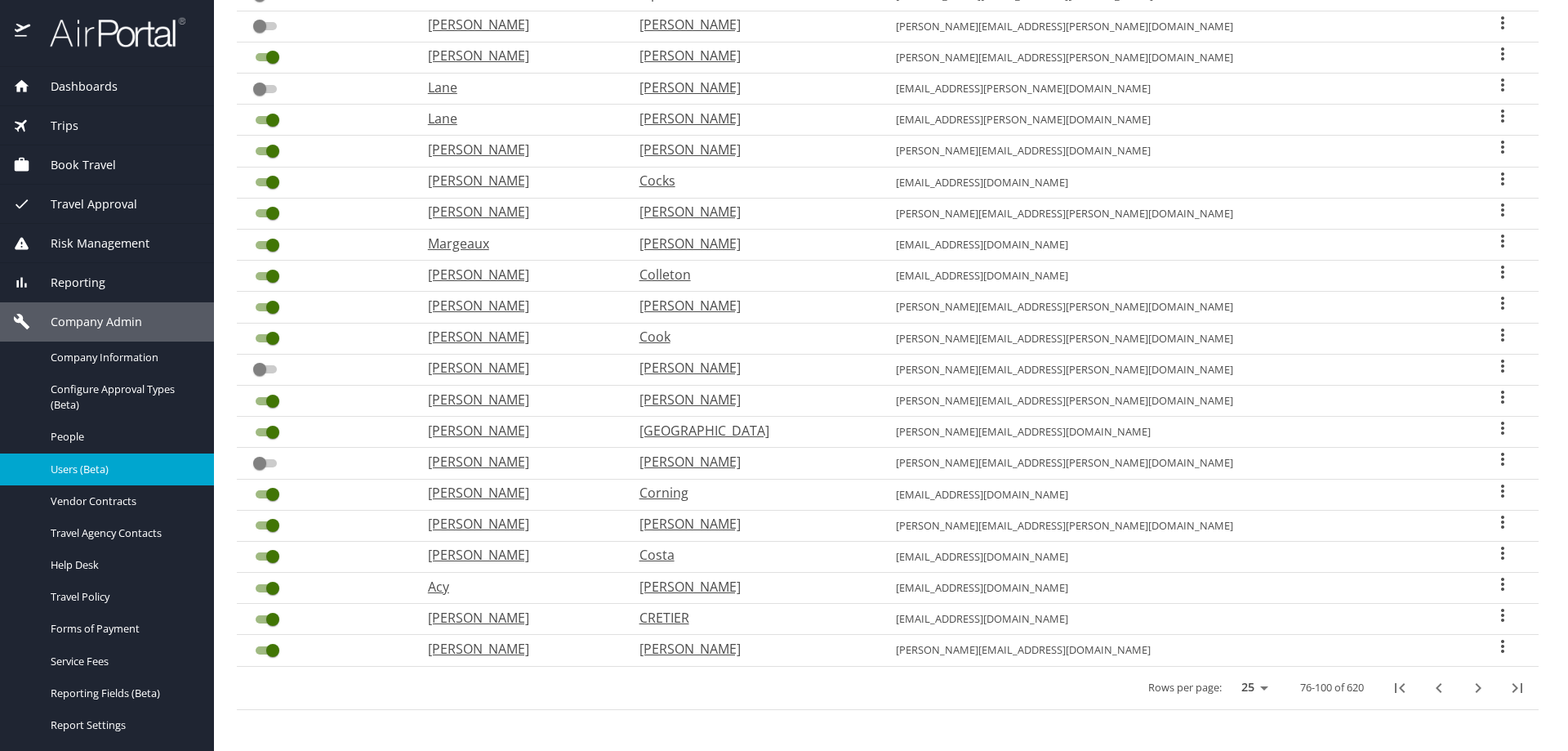
checkbox input "true"
checkbox input "false"
checkbox input "true"
checkbox input "false"
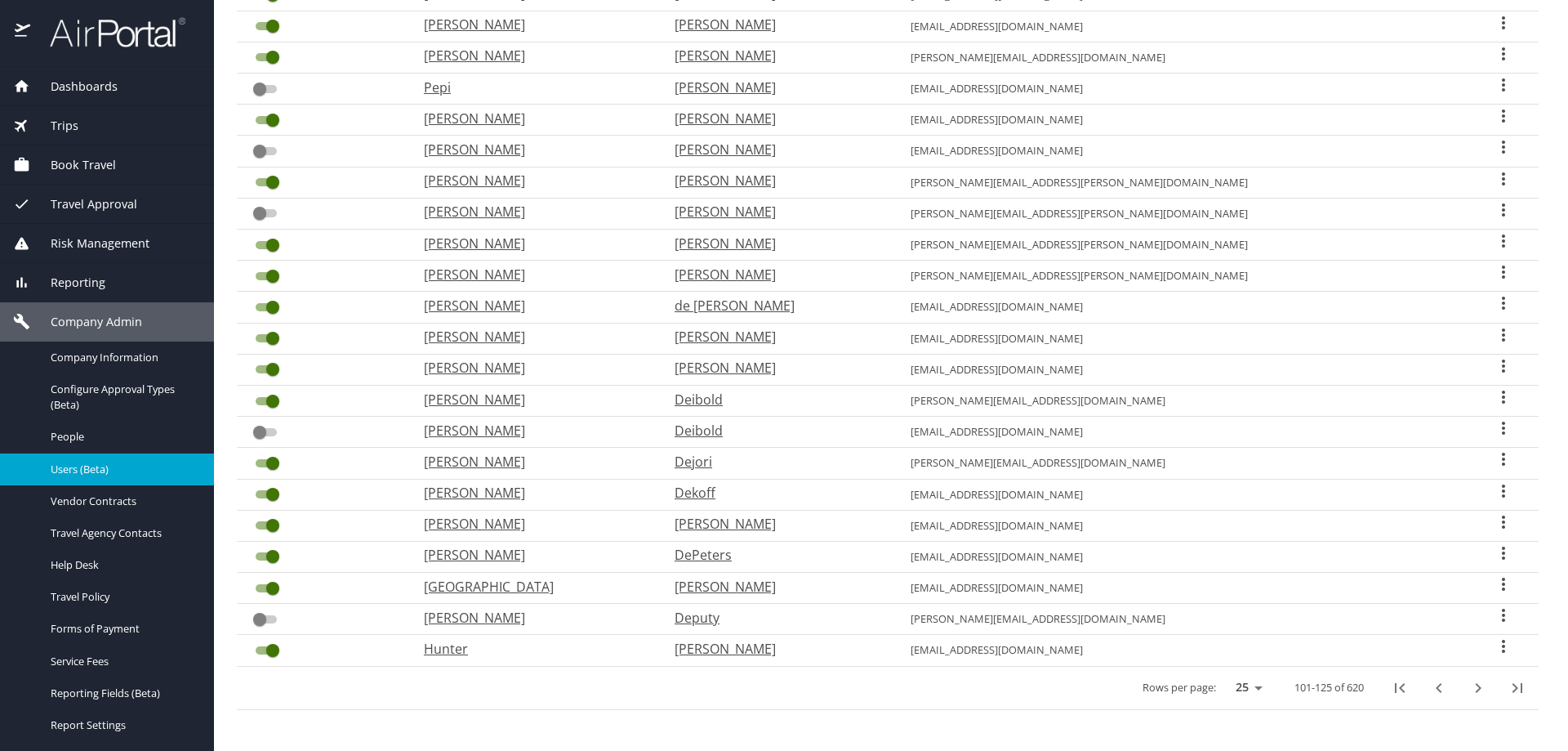
click at [1470, 685] on icon "next page" at bounding box center [1478, 687] width 20 height 20
checkbox input "false"
checkbox input "true"
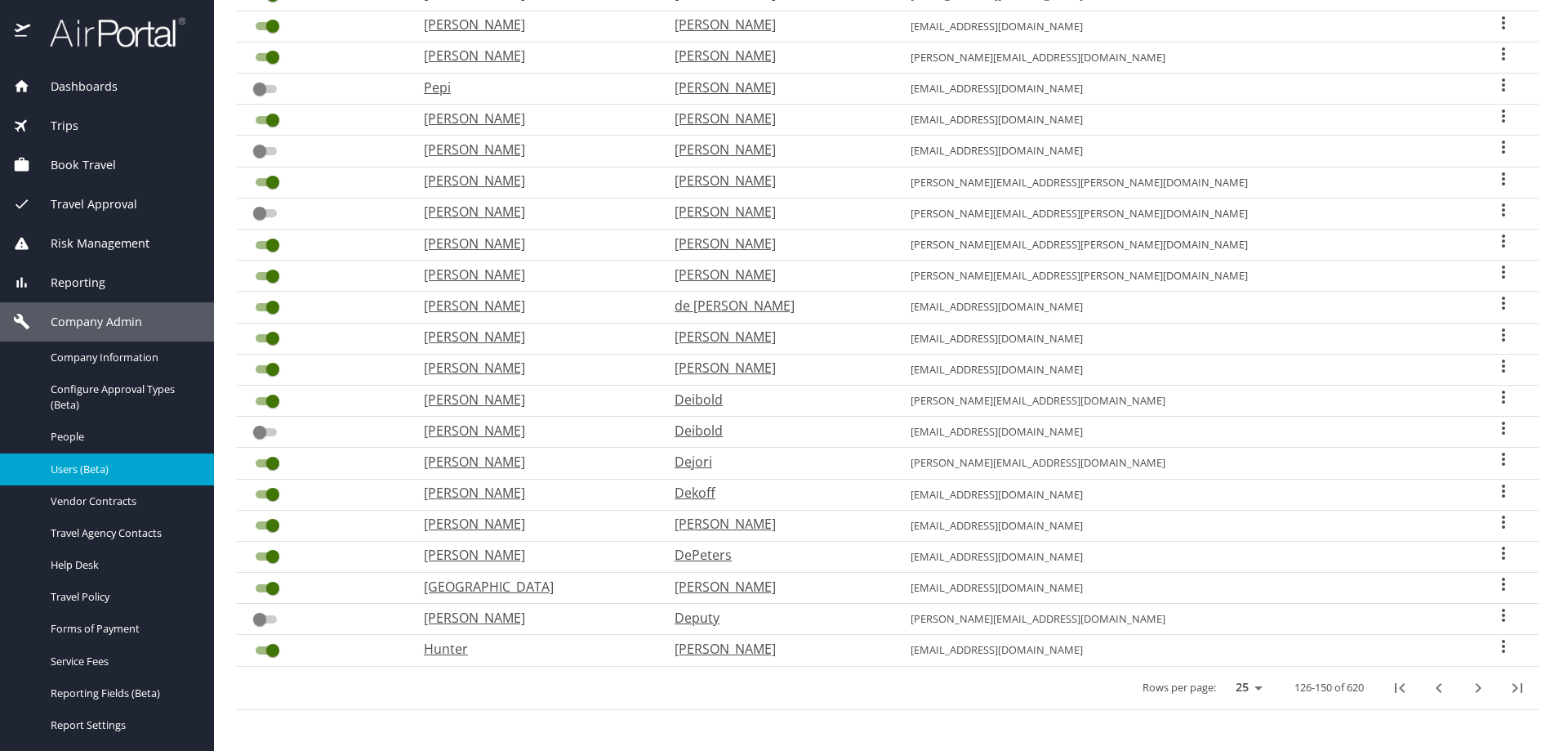
checkbox input "false"
checkbox input "true"
checkbox input "false"
checkbox input "true"
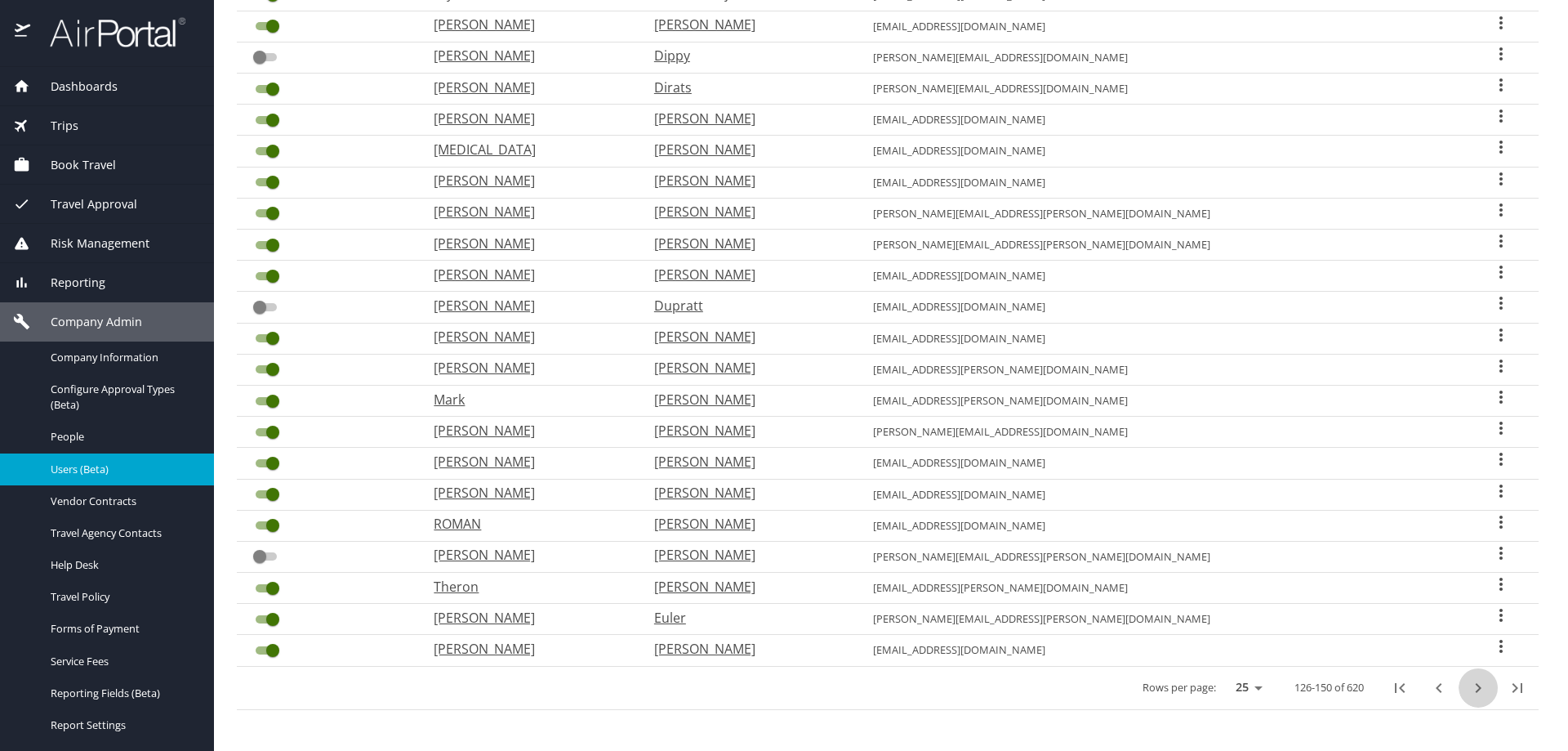
click at [1470, 686] on icon "next page" at bounding box center [1478, 687] width 20 height 20
checkbox input "true"
checkbox input "false"
checkbox input "true"
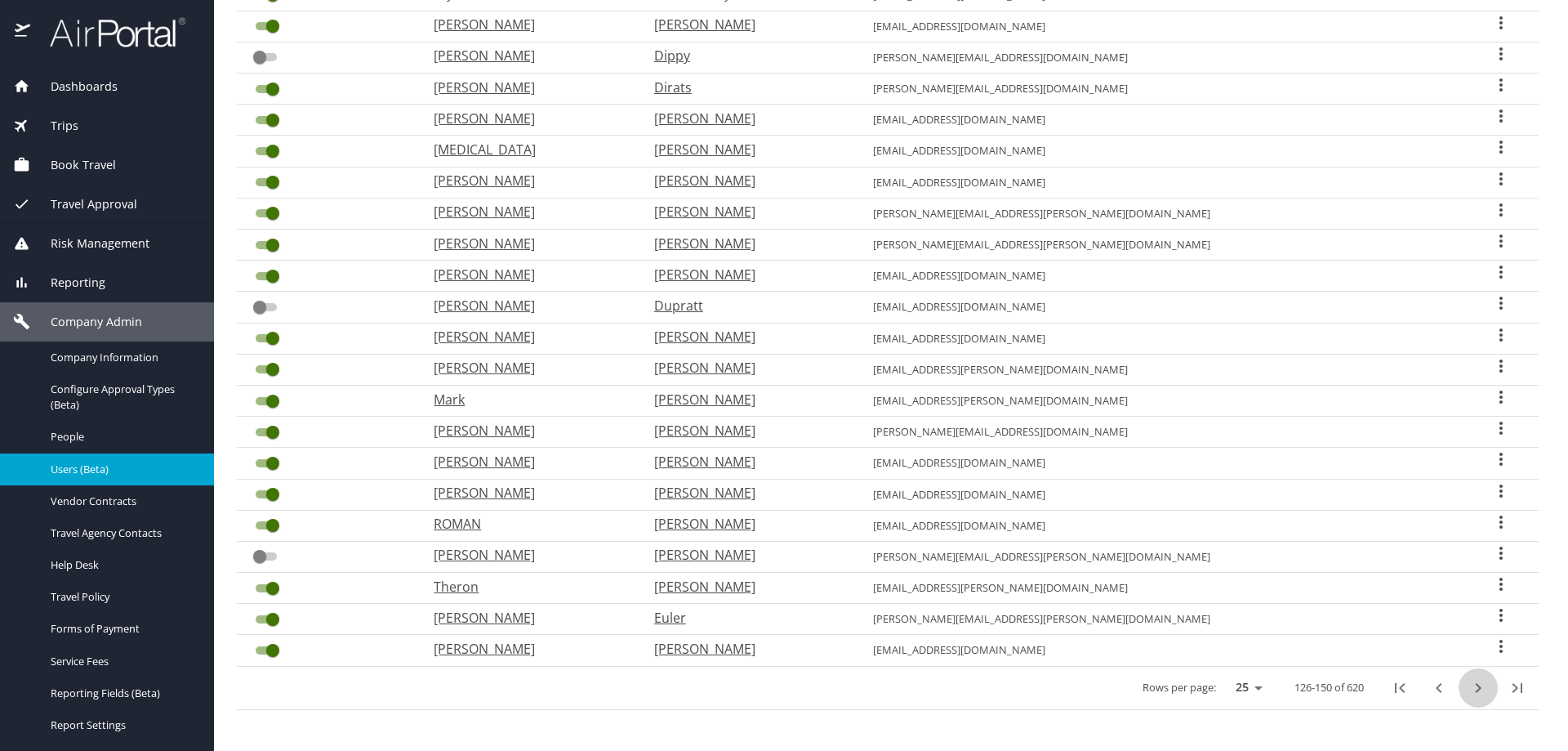
checkbox input "false"
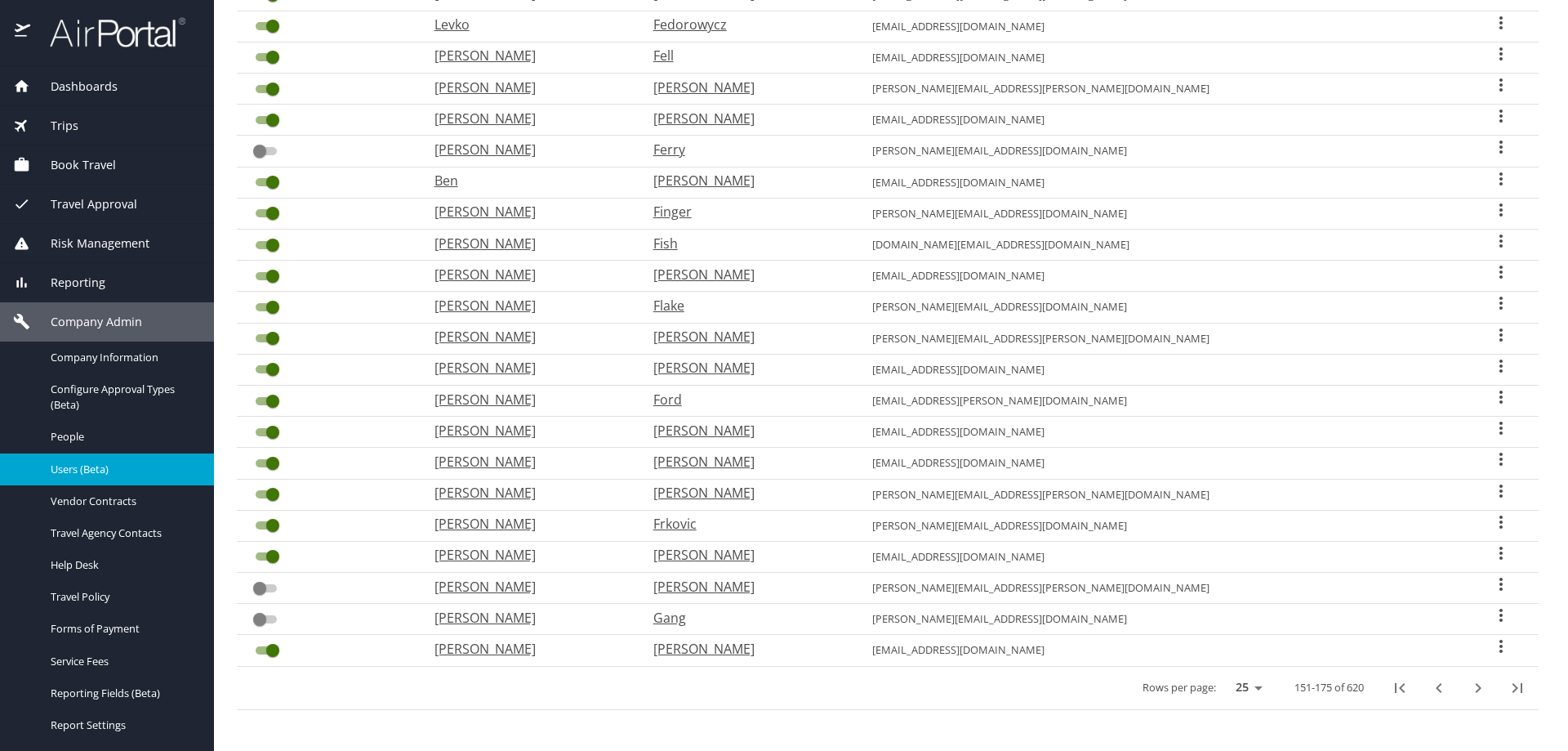
click at [1470, 687] on icon "next page" at bounding box center [1478, 687] width 20 height 20
checkbox input "true"
checkbox input "false"
checkbox input "true"
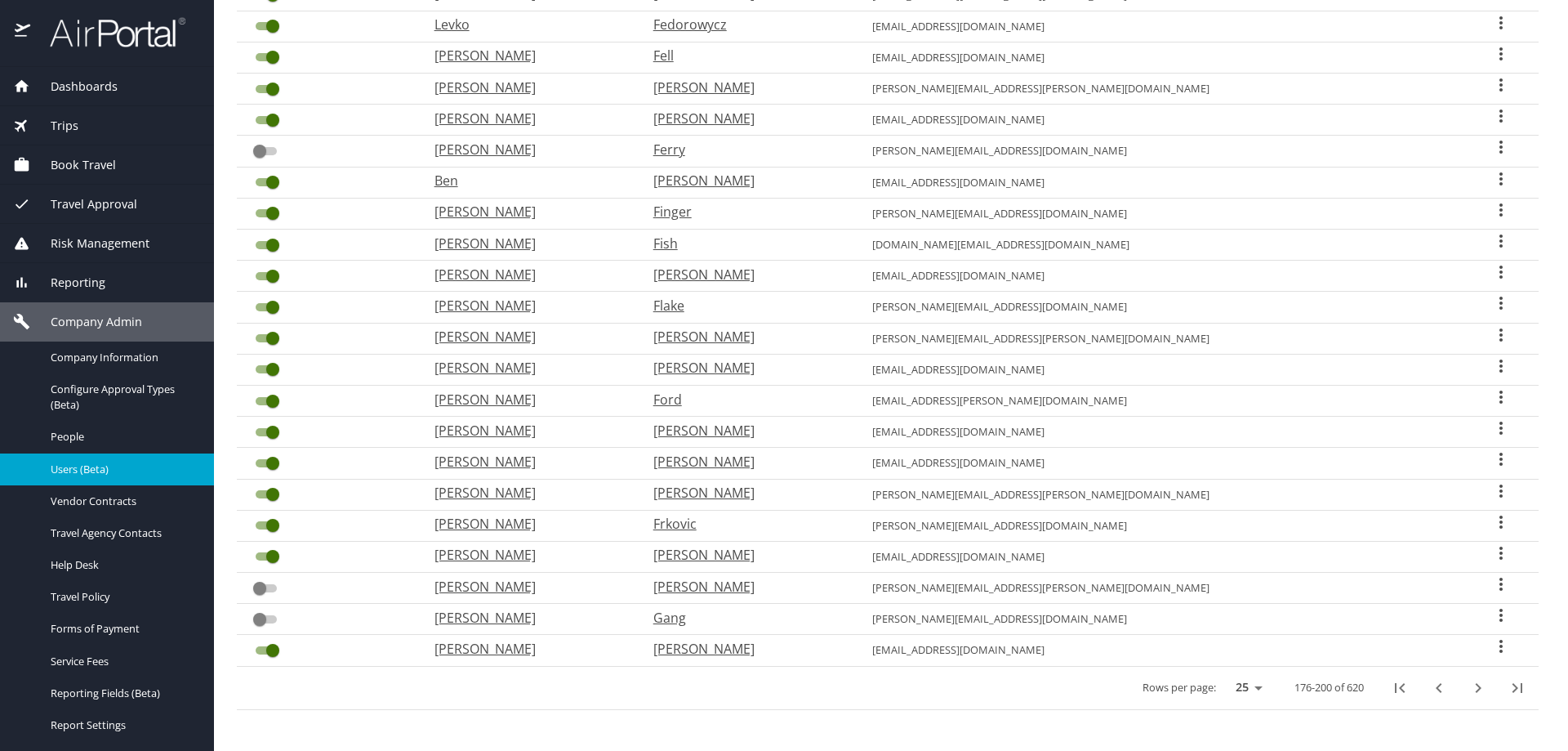
checkbox input "true"
checkbox input "false"
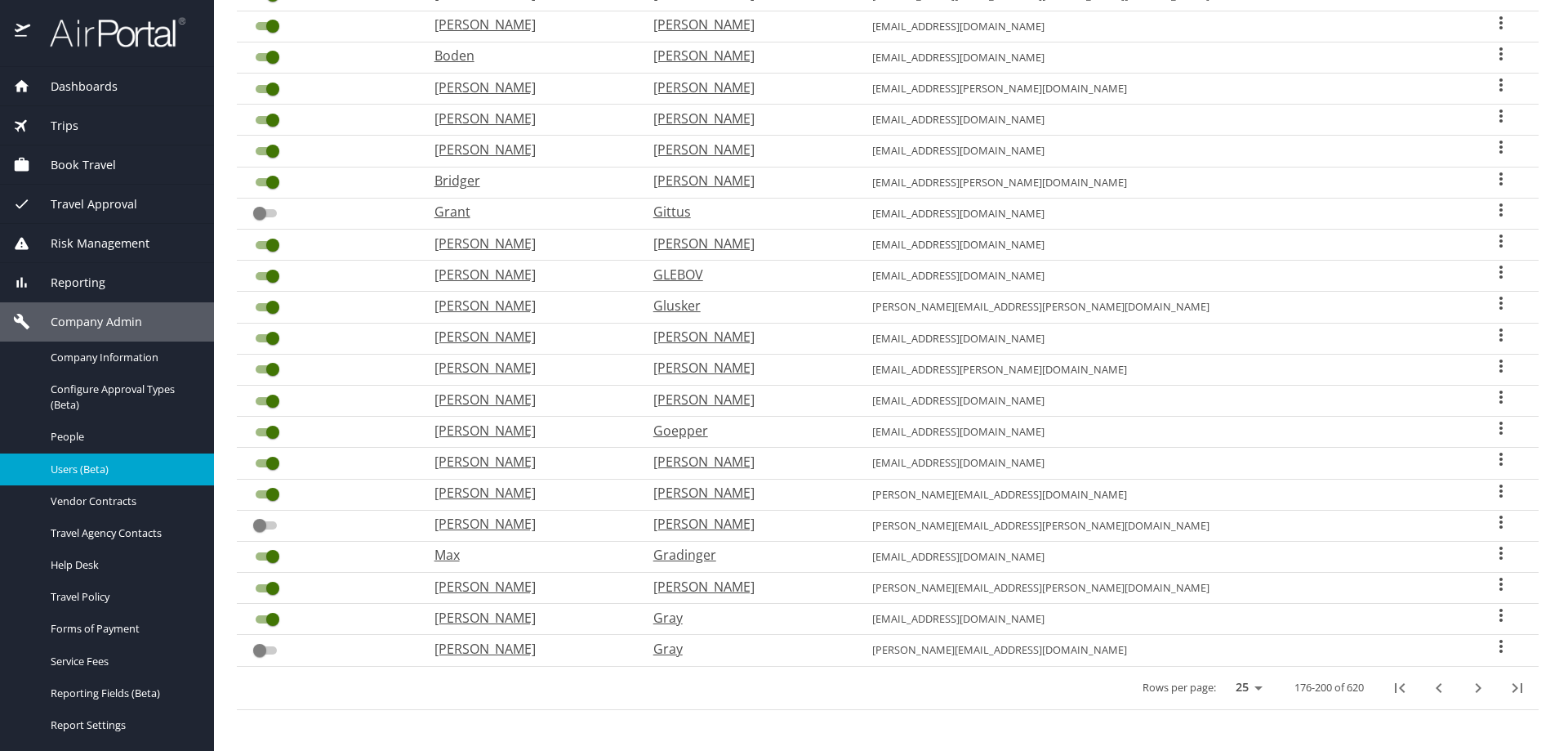
click at [1470, 687] on icon "next page" at bounding box center [1478, 687] width 20 height 20
checkbox input "false"
checkbox input "true"
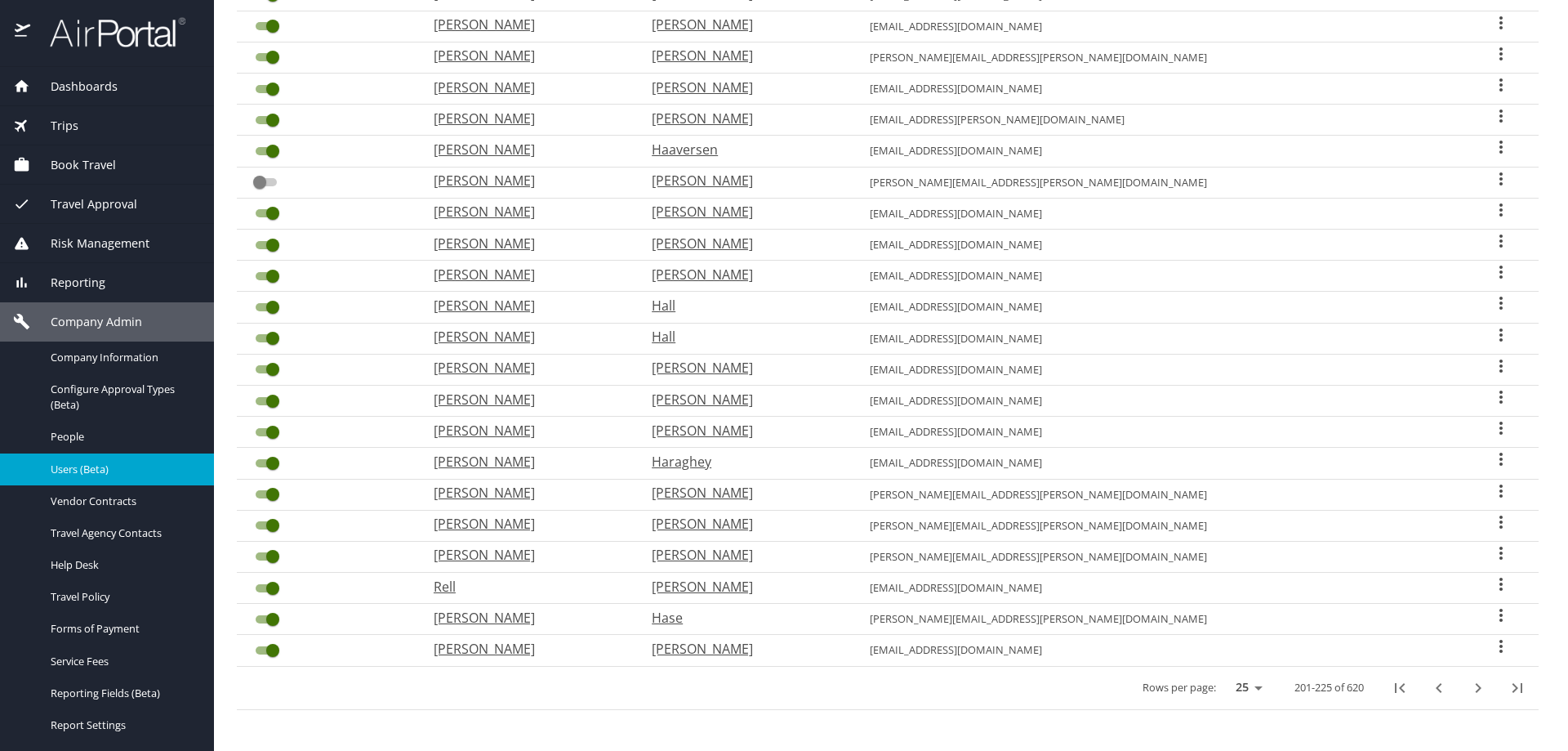
click at [1470, 687] on icon "next page" at bounding box center [1478, 687] width 20 height 20
checkbox input "true"
checkbox input "false"
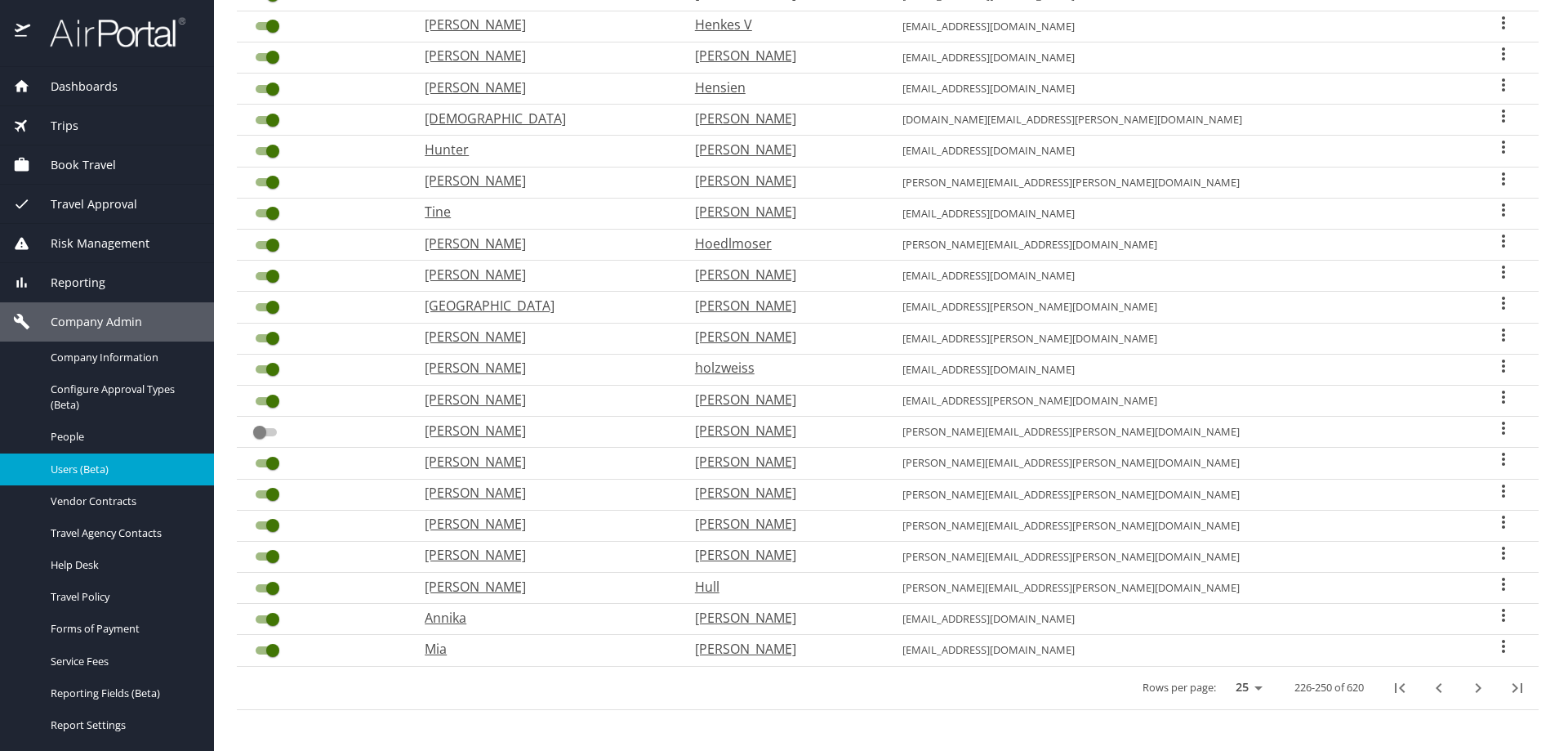
click at [1470, 687] on icon "next page" at bounding box center [1478, 687] width 20 height 20
checkbox input "false"
checkbox input "true"
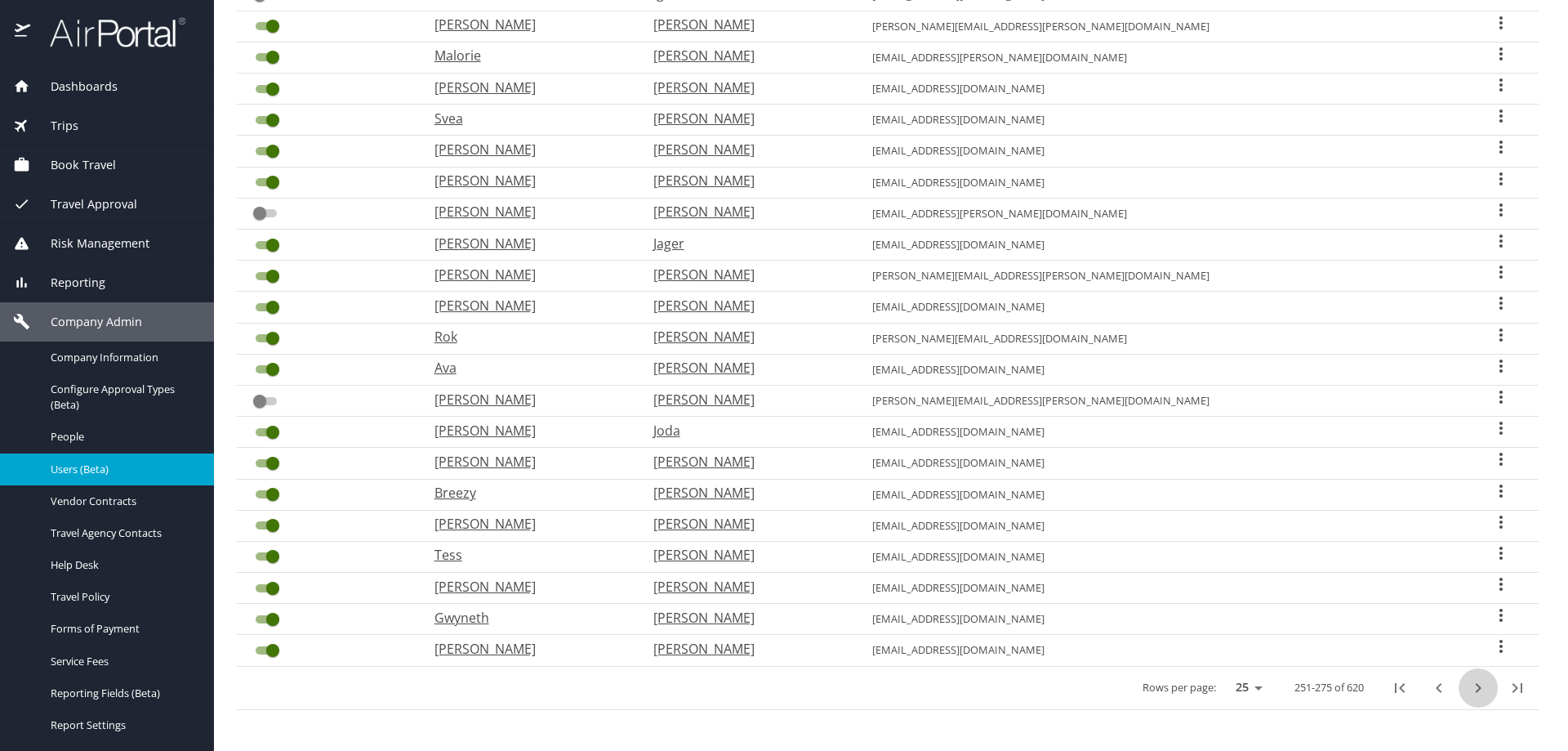
click at [1469, 686] on icon "next page" at bounding box center [1478, 687] width 20 height 20
checkbox input "true"
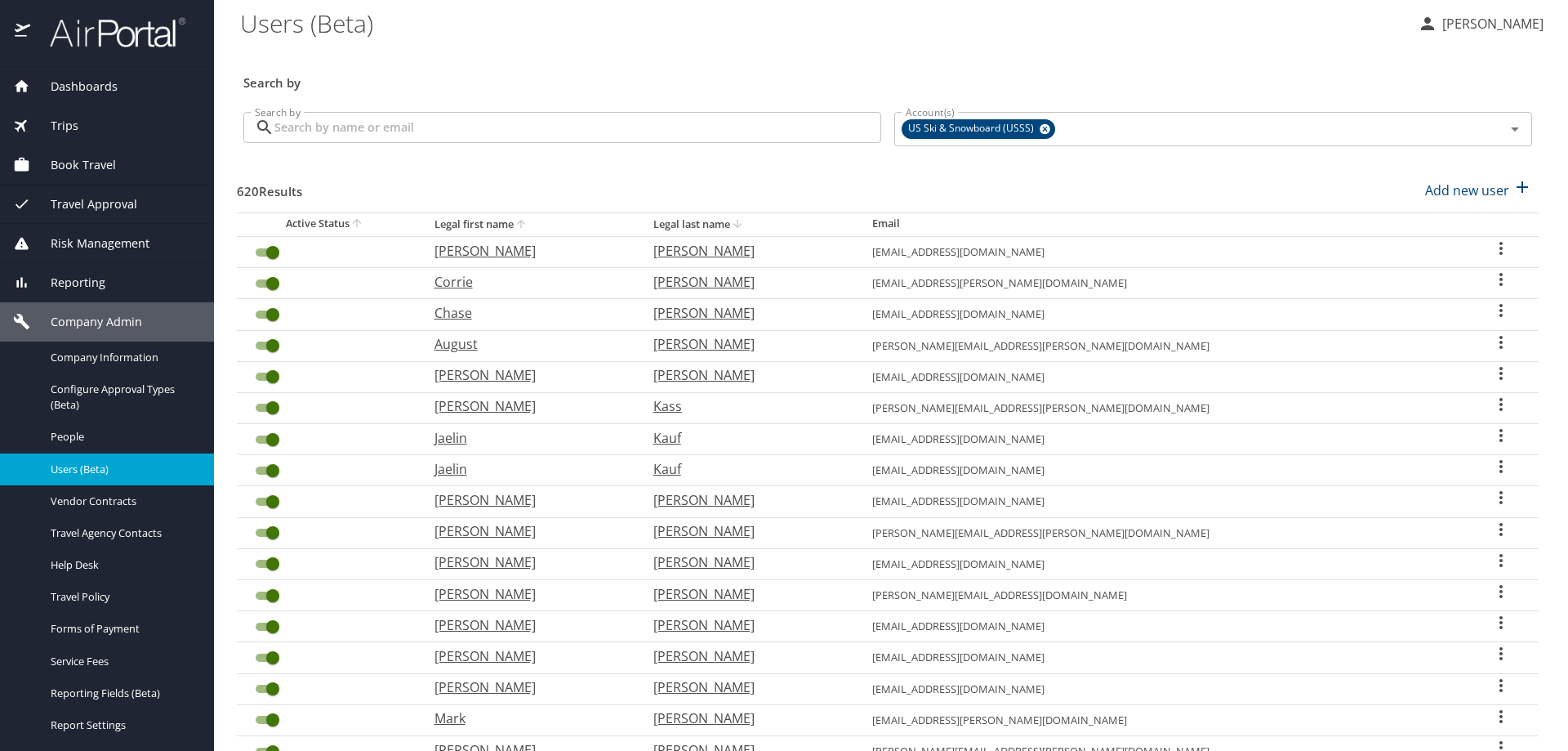
scroll to position [0, 0]
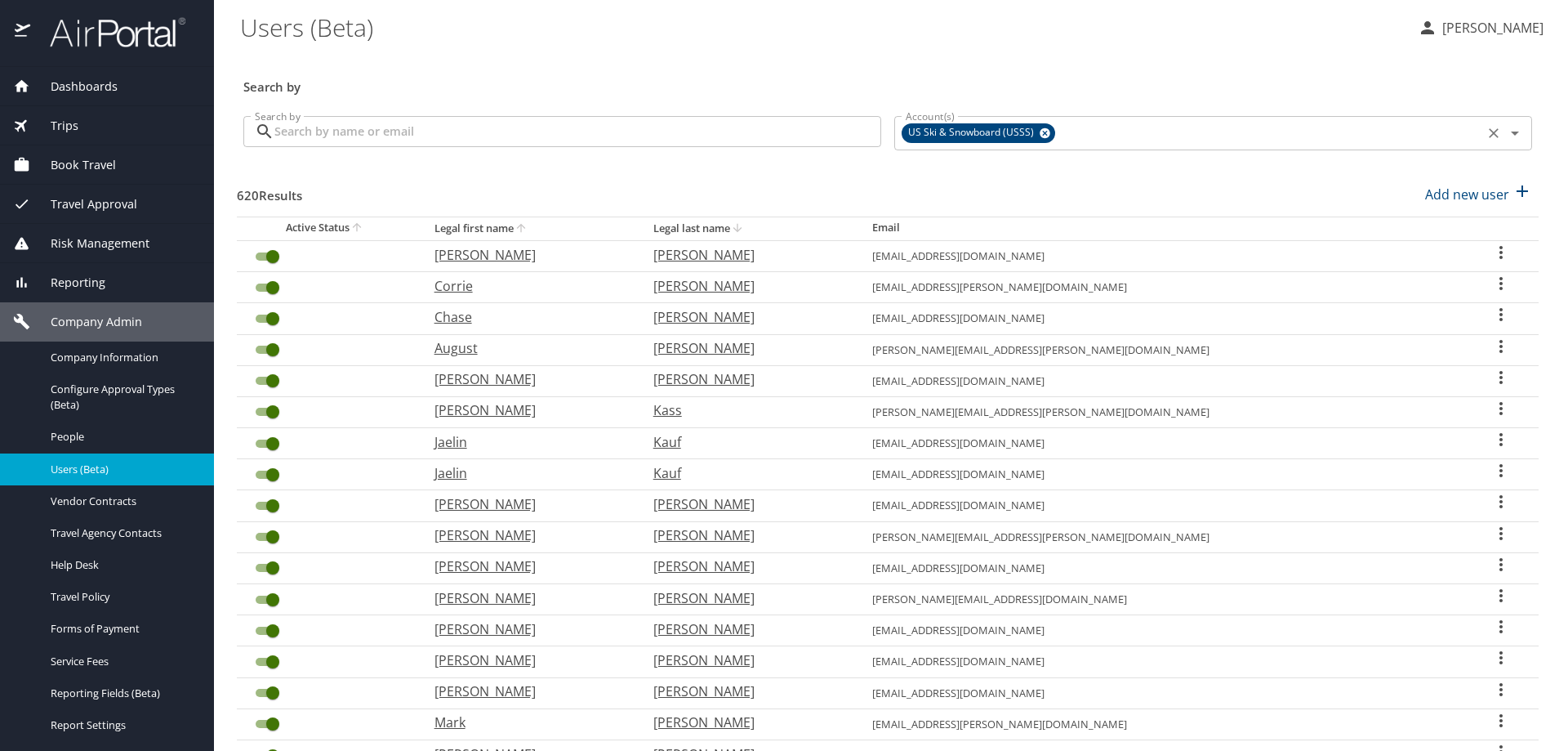
click at [1040, 131] on icon at bounding box center [1045, 133] width 10 height 10
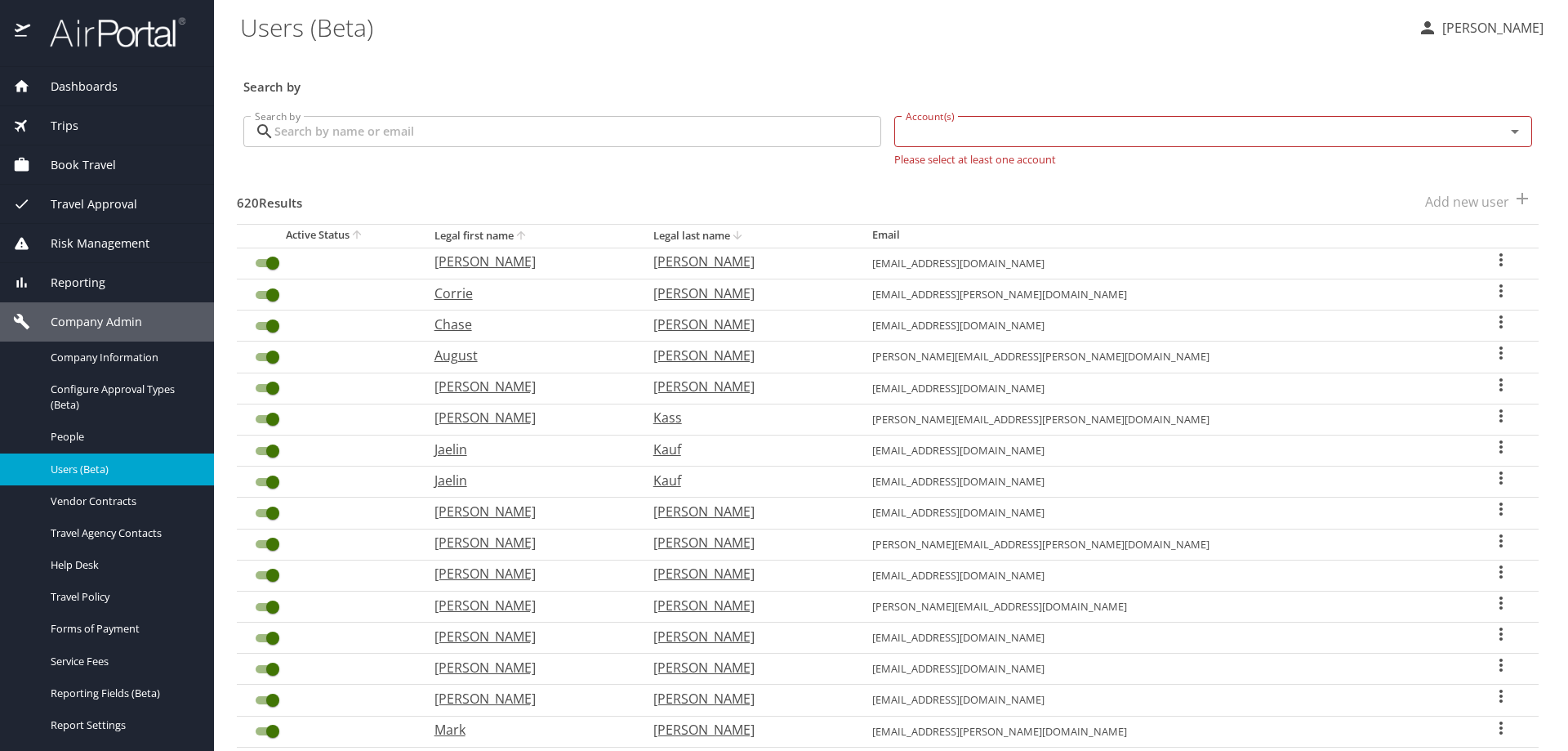
click at [966, 123] on input "Account(s)" at bounding box center [1189, 132] width 580 height 21
type input "agreserves"
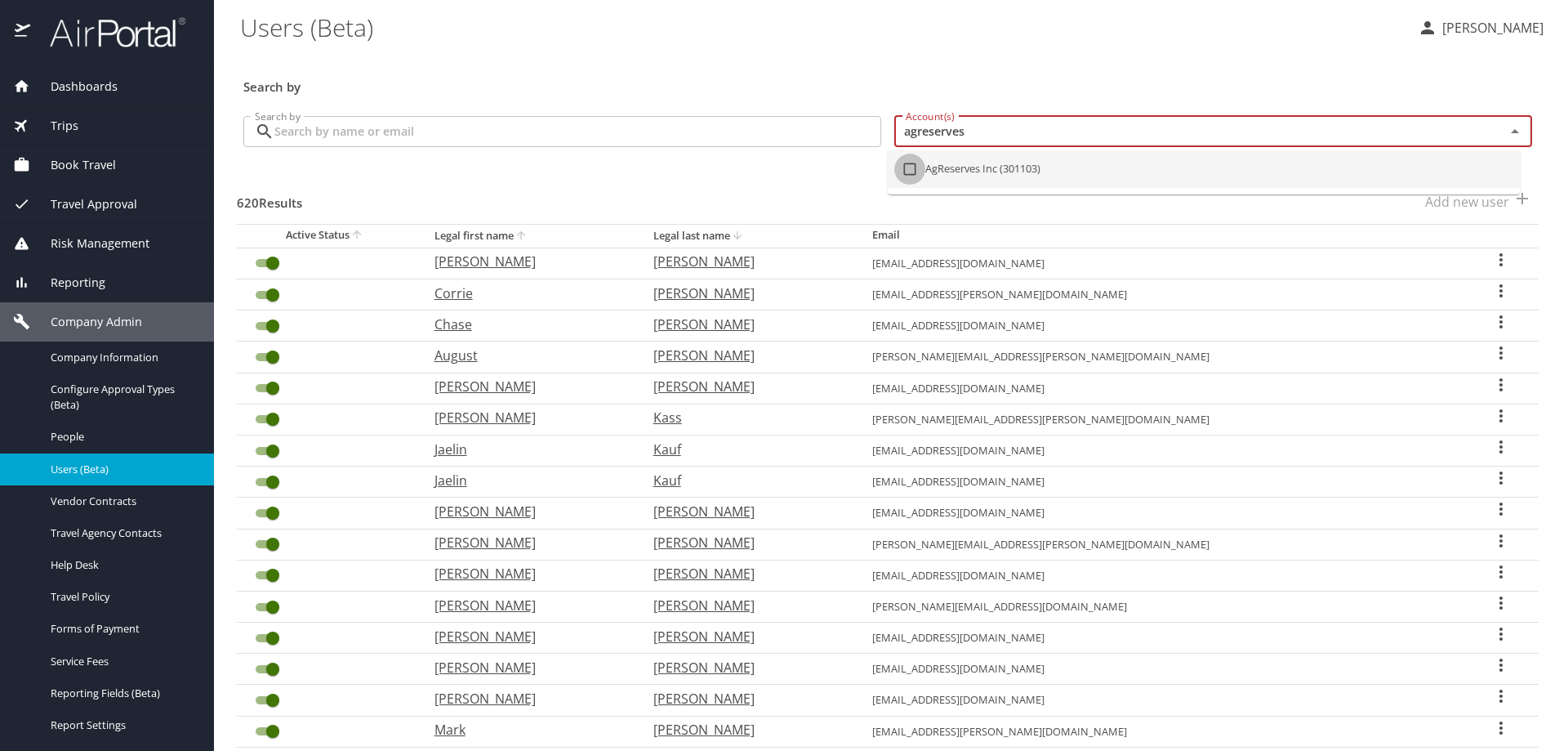
click at [911, 164] on input "checkbox" at bounding box center [910, 169] width 31 height 31
checkbox input "true"
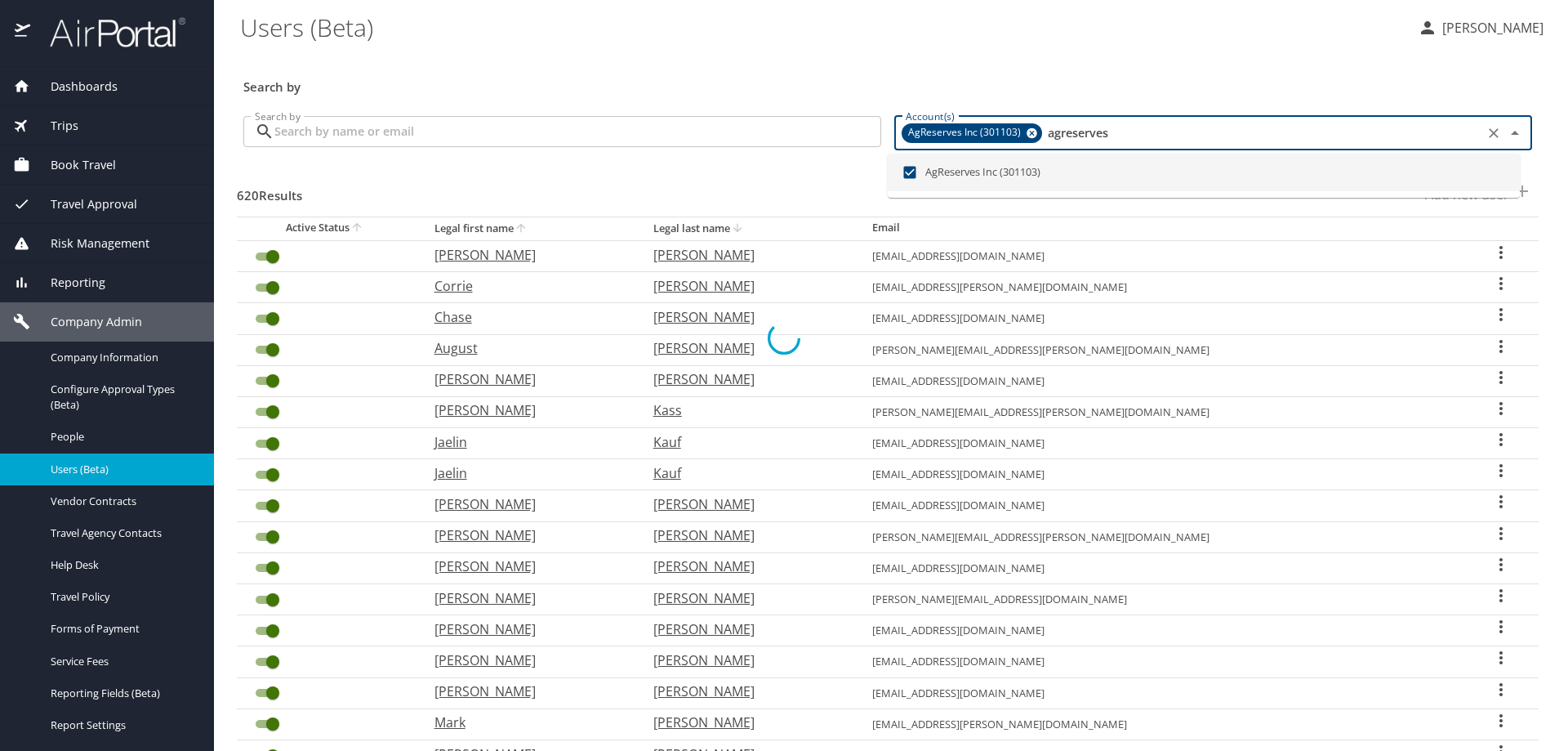
checkbox input "false"
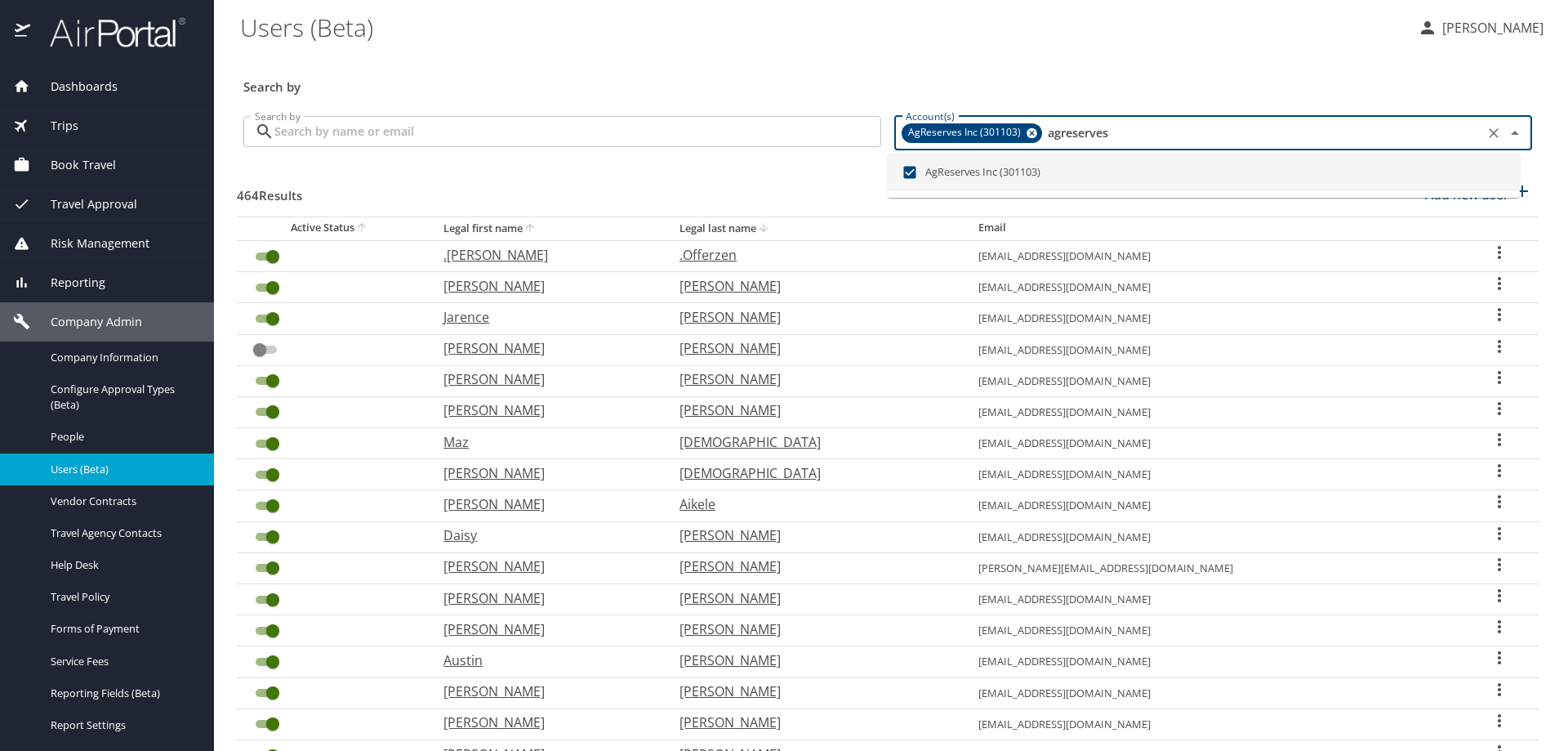
type input "agreserves"
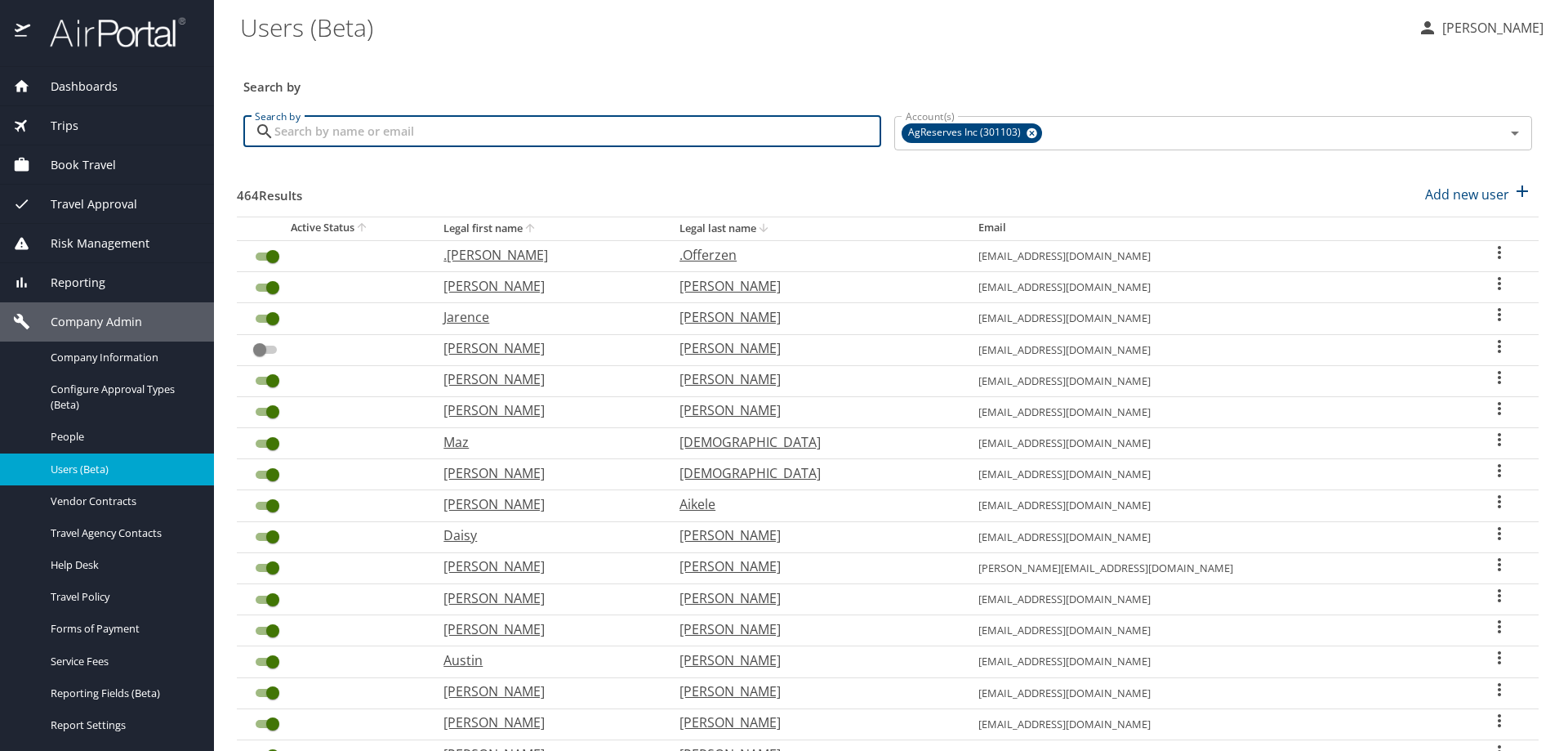
click at [571, 146] on input "Search by" at bounding box center [578, 132] width 607 height 31
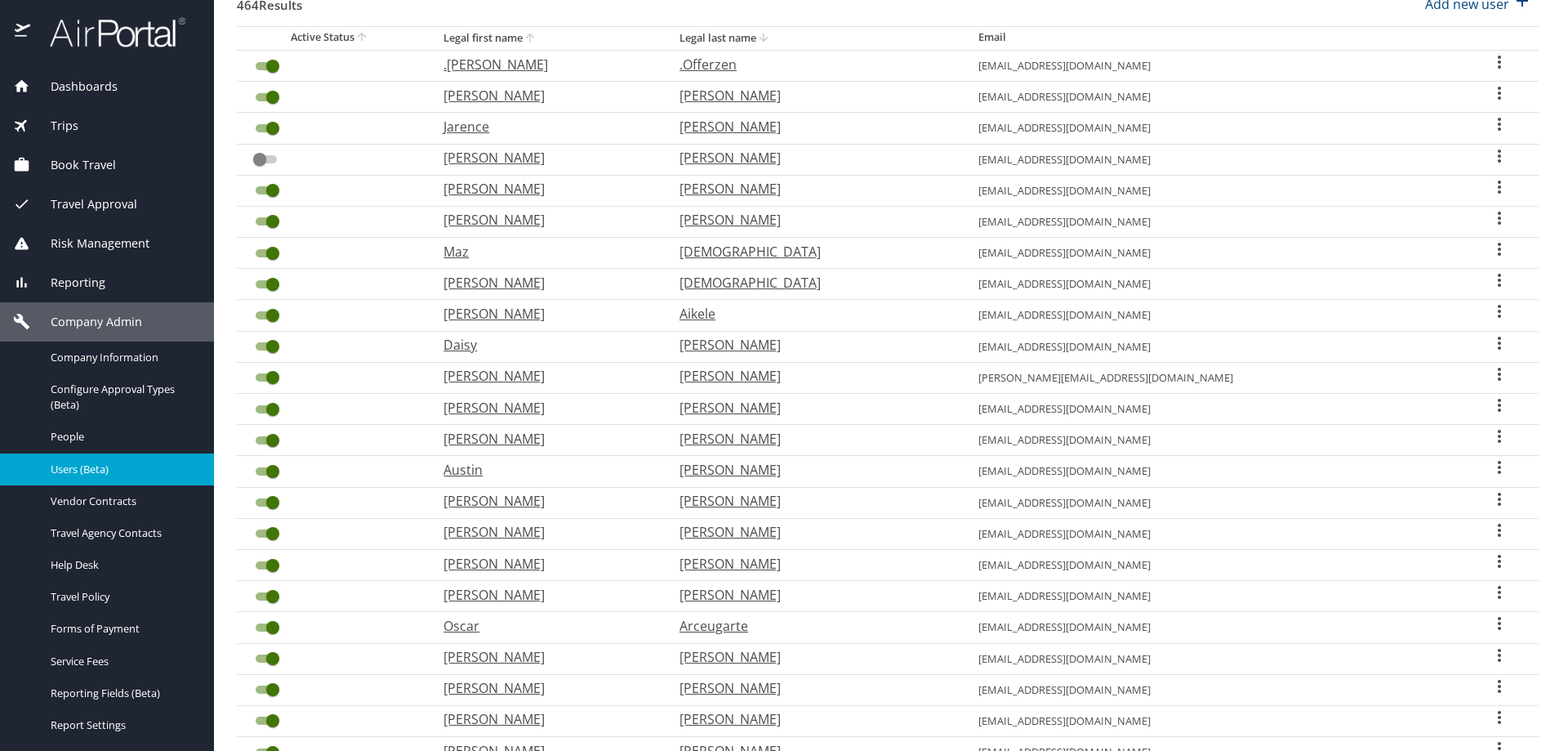
scroll to position [355, 0]
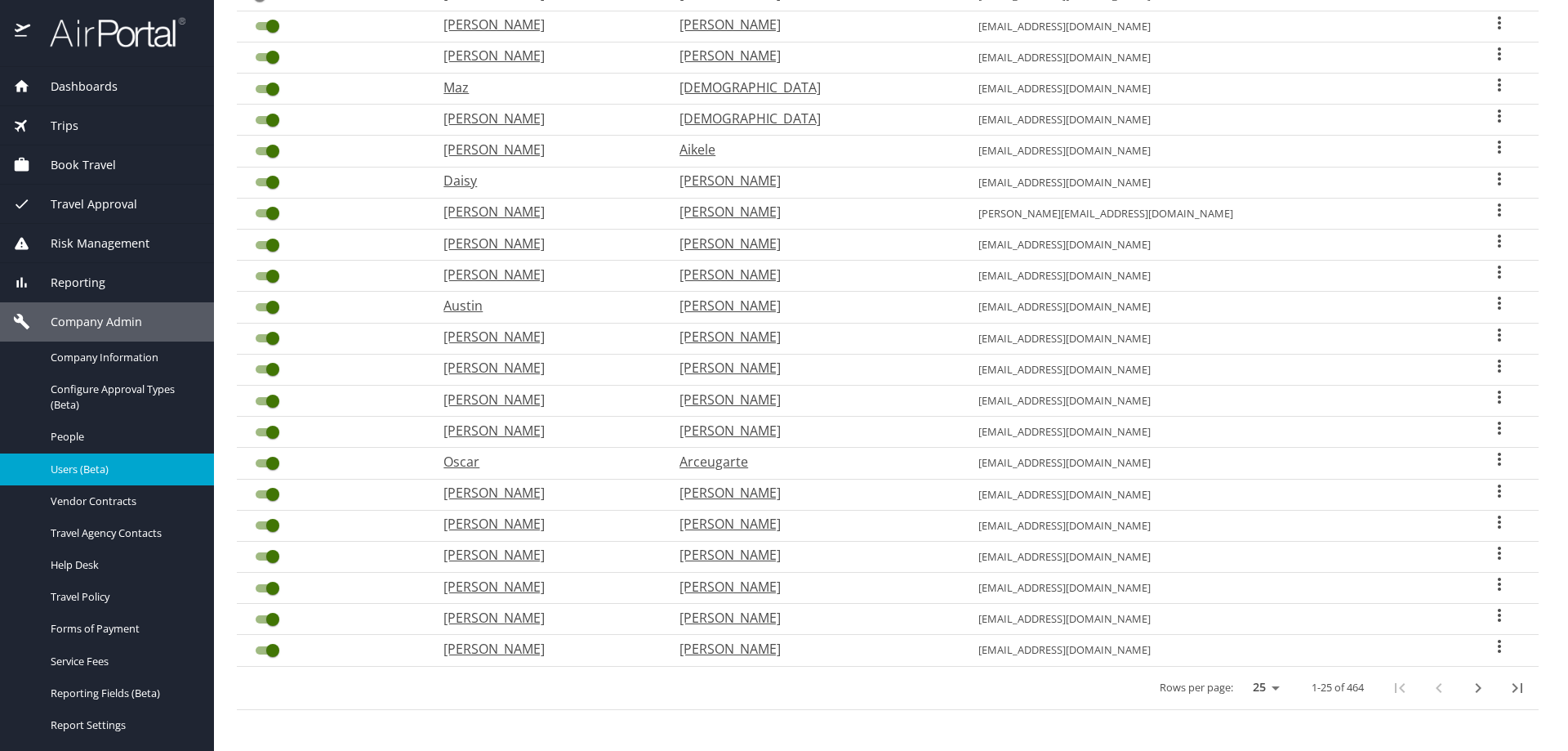
click at [1476, 689] on icon "next page" at bounding box center [1478, 687] width 6 height 10
checkbox input "false"
checkbox input "true"
checkbox input "false"
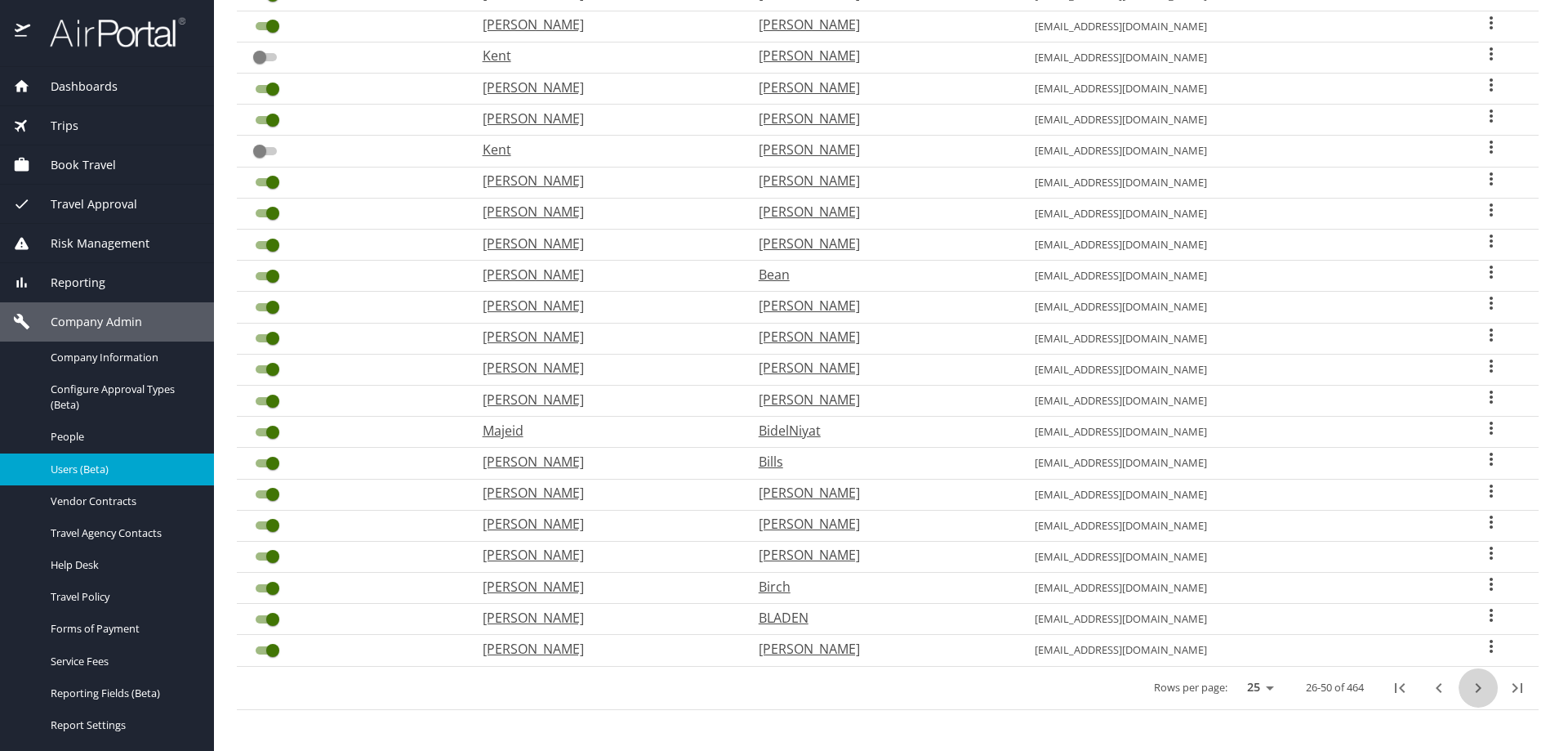
click at [1476, 689] on icon "next page" at bounding box center [1478, 687] width 6 height 10
checkbox input "true"
checkbox input "false"
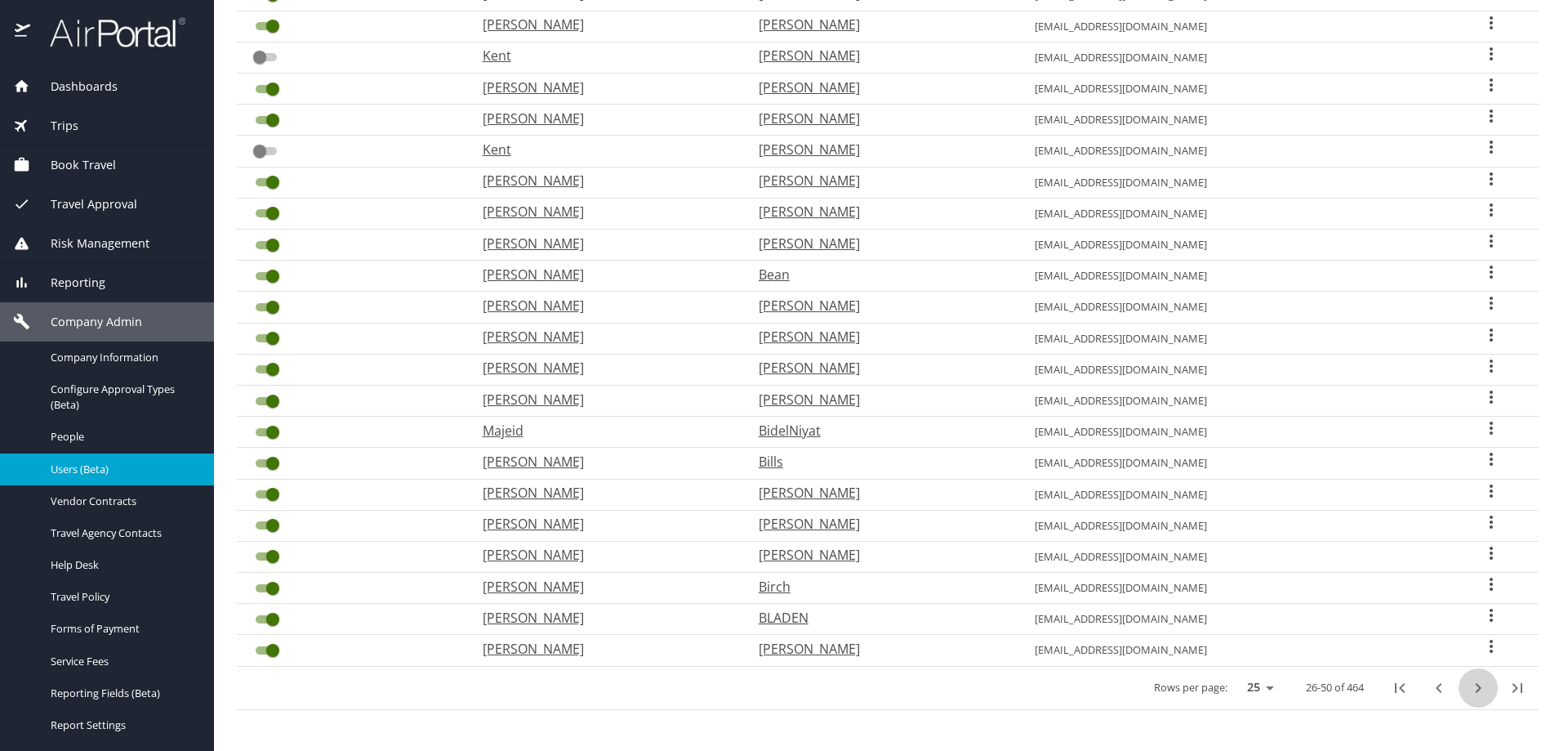
checkbox input "false"
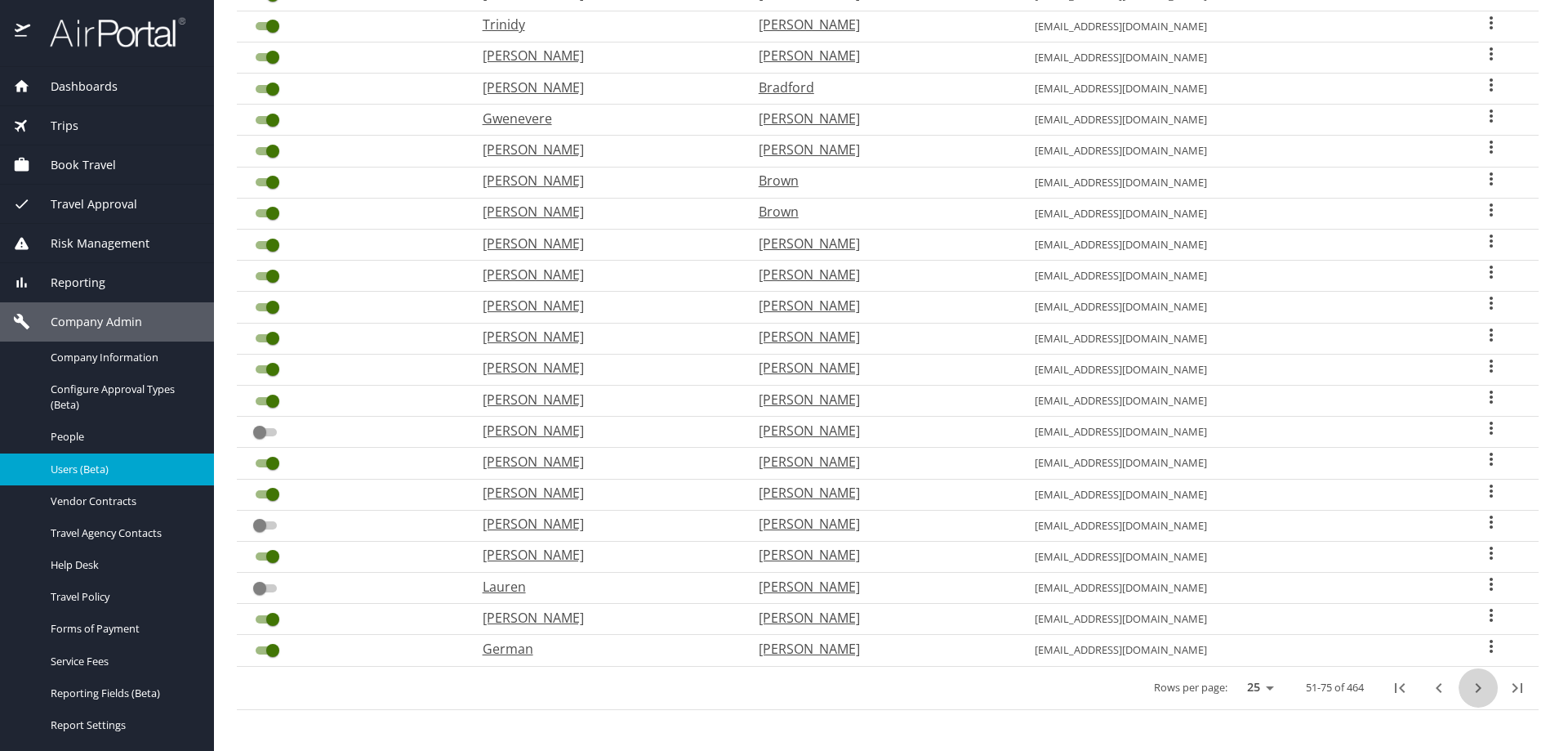
click at [1476, 689] on icon "next page" at bounding box center [1478, 687] width 6 height 10
checkbox input "false"
checkbox input "true"
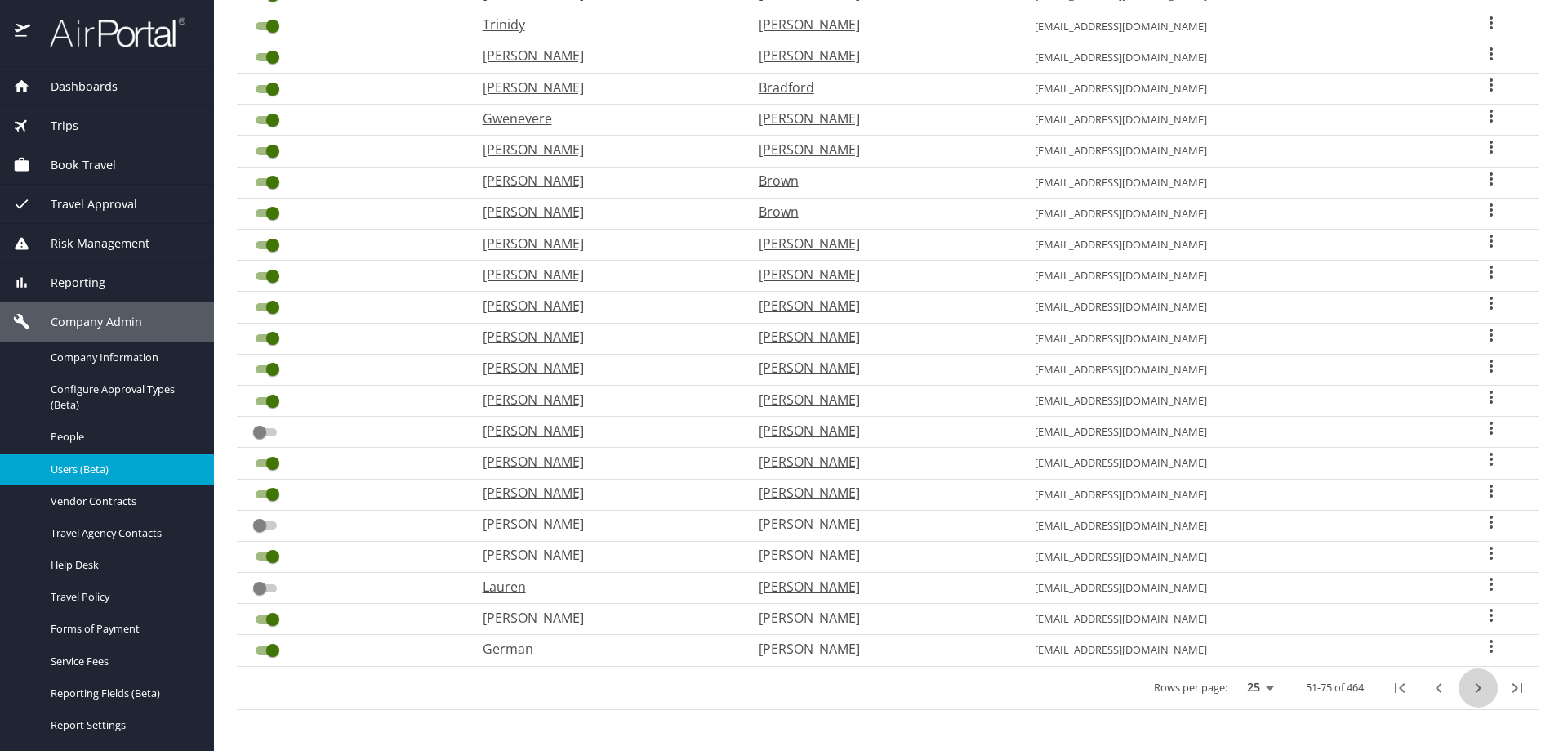
checkbox input "false"
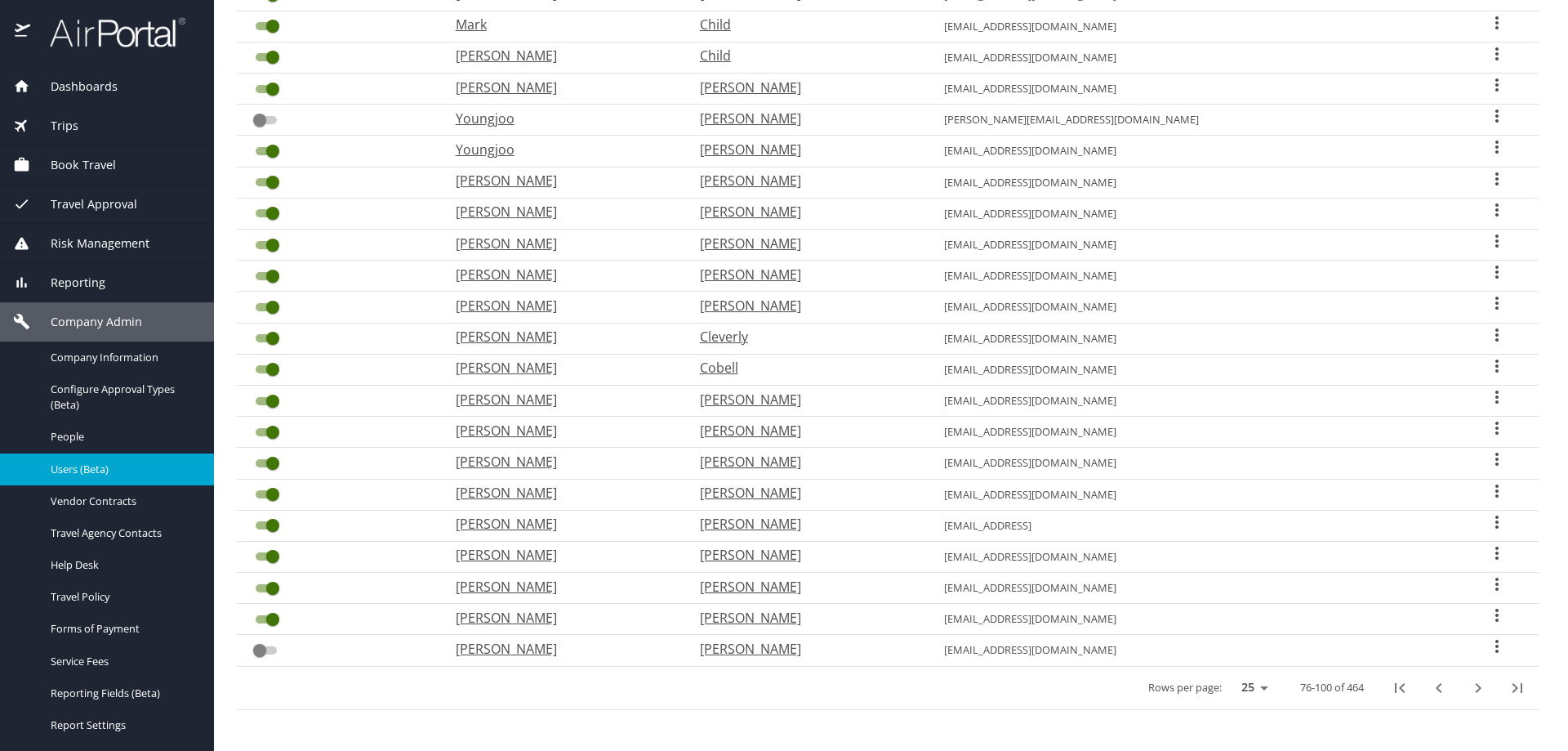
click at [1476, 689] on icon "next page" at bounding box center [1478, 687] width 6 height 10
checkbox input "false"
checkbox input "true"
checkbox input "false"
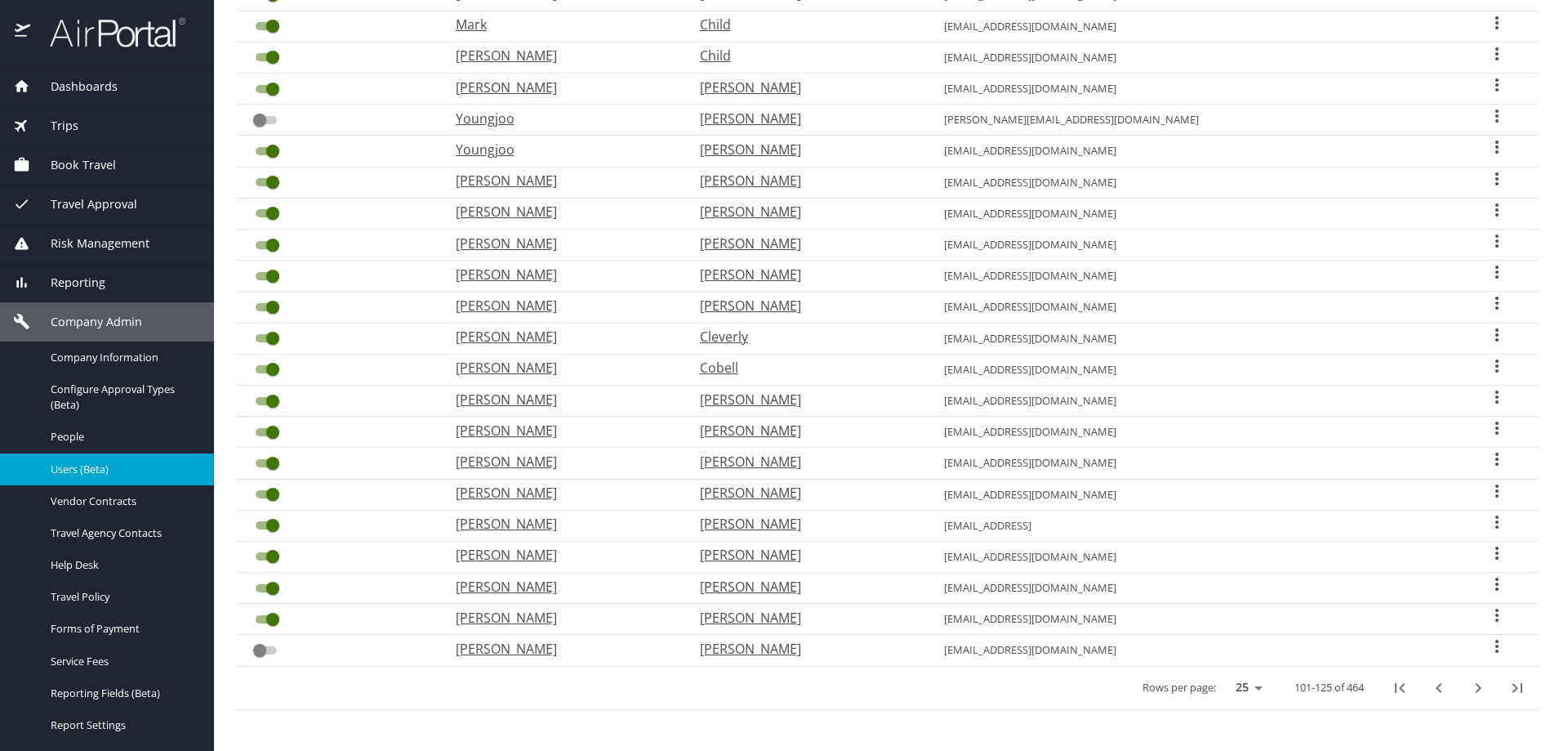
checkbox input "true"
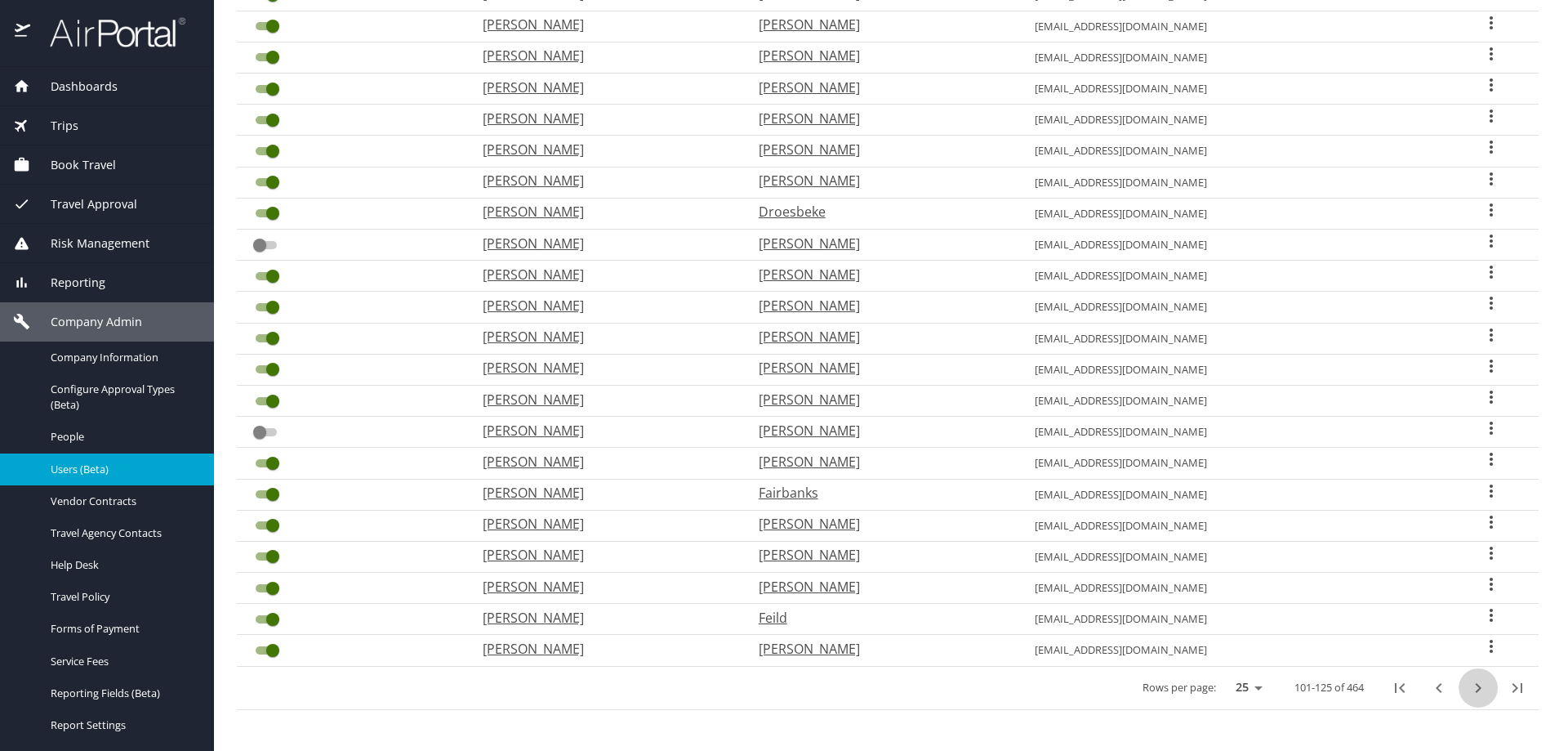
click at [1476, 689] on icon "next page" at bounding box center [1478, 687] width 6 height 10
checkbox input "true"
checkbox input "false"
checkbox input "true"
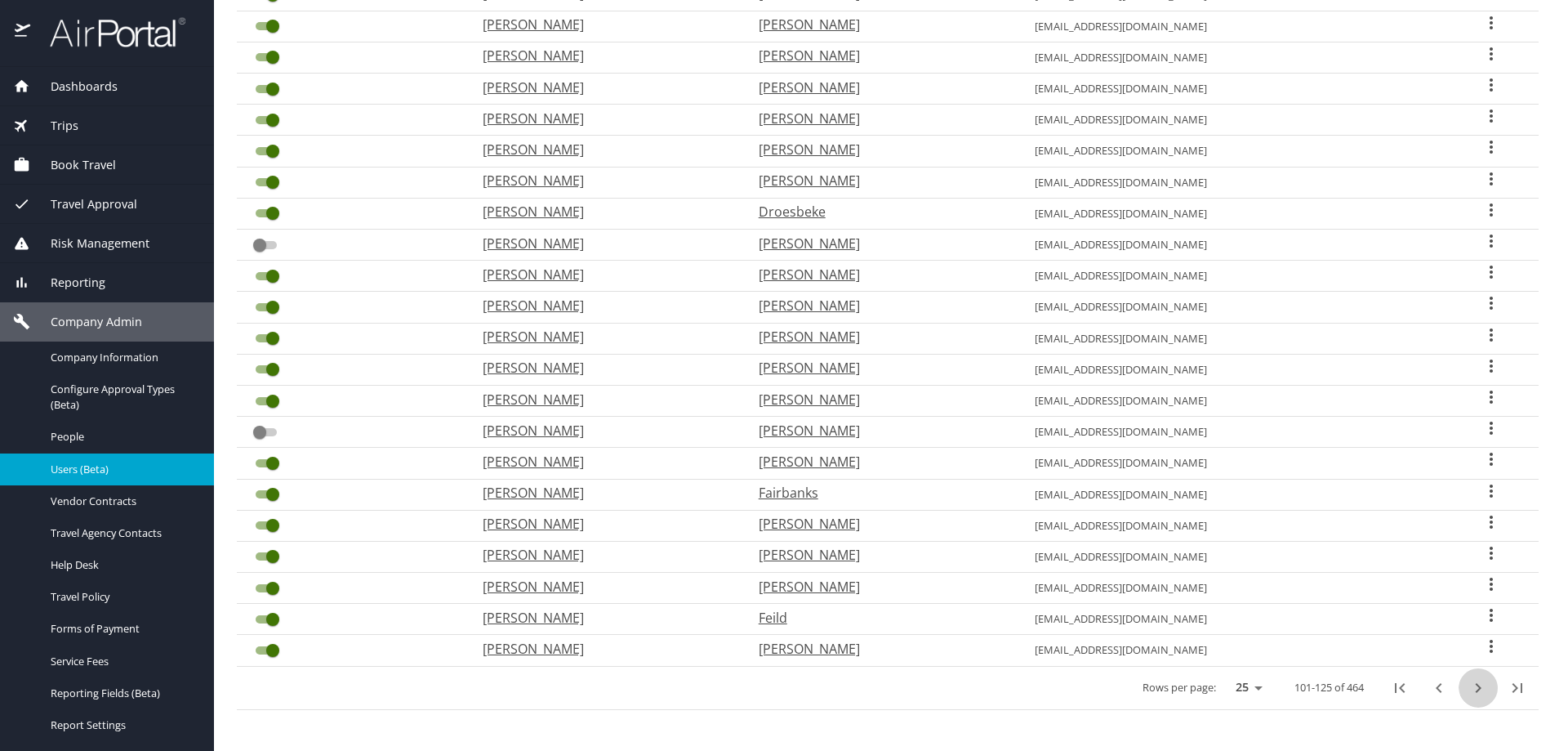
checkbox input "true"
checkbox input "false"
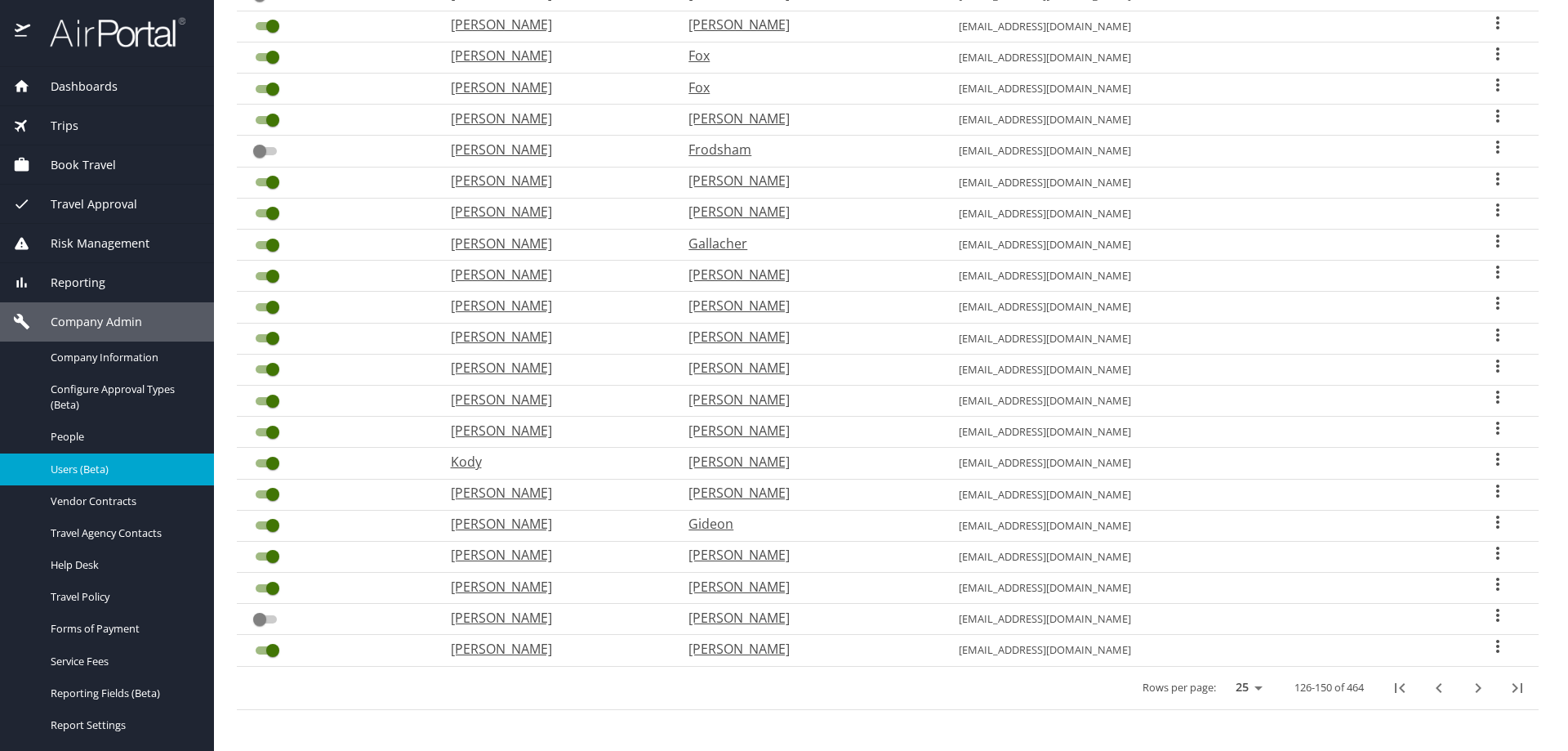
click at [1476, 689] on icon "next page" at bounding box center [1478, 687] width 6 height 10
checkbox input "false"
checkbox input "true"
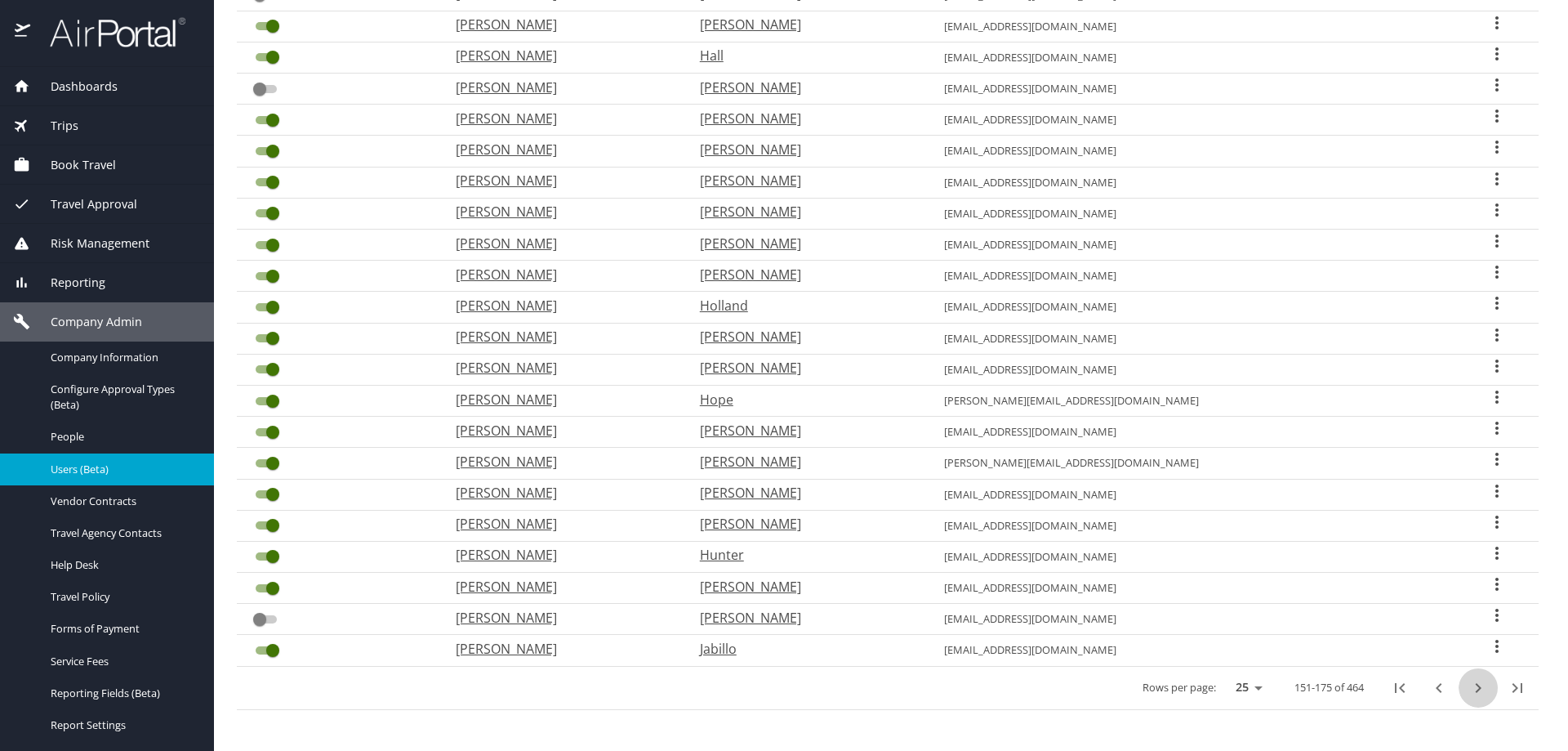
click at [1476, 689] on icon "next page" at bounding box center [1478, 687] width 6 height 10
checkbox input "true"
checkbox input "false"
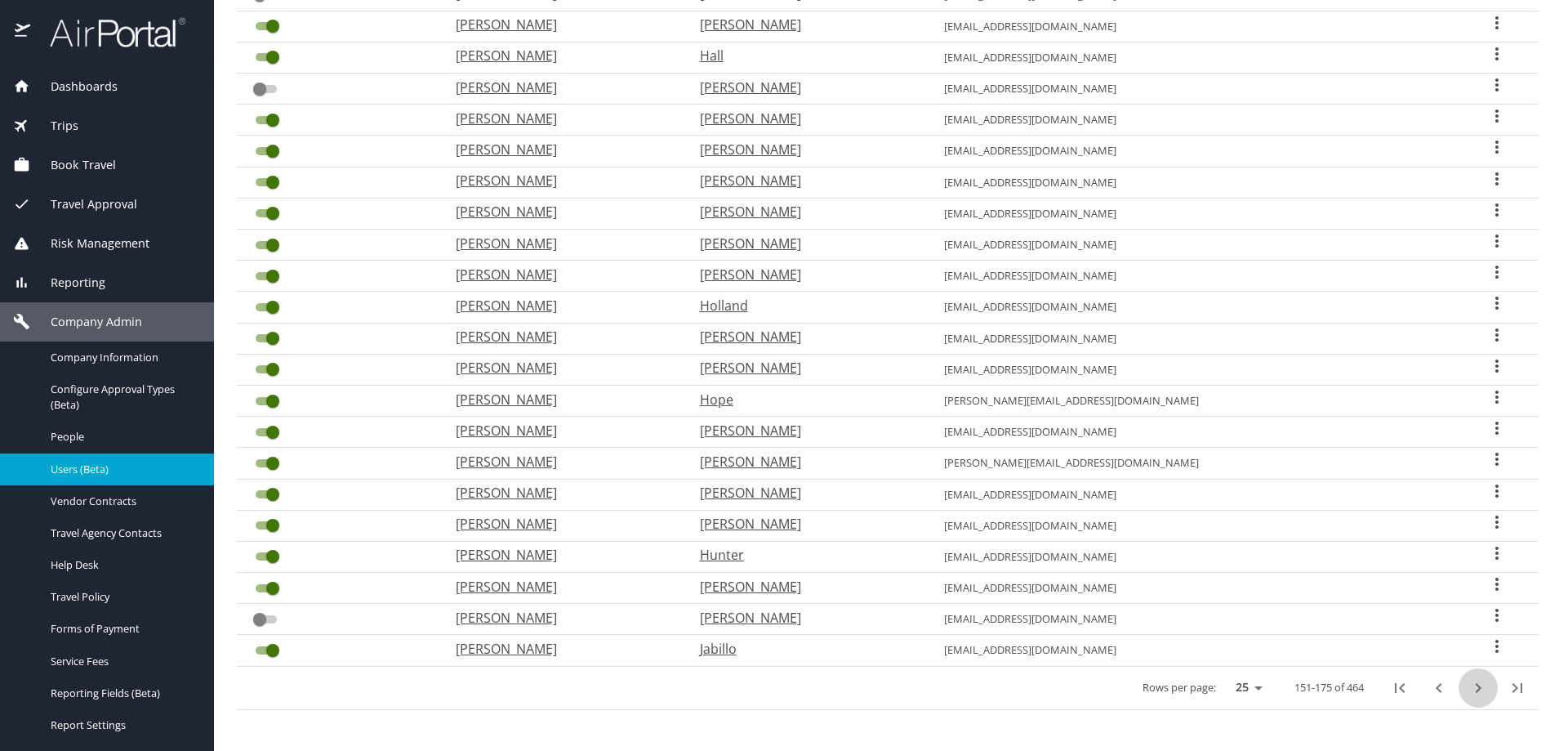
checkbox input "true"
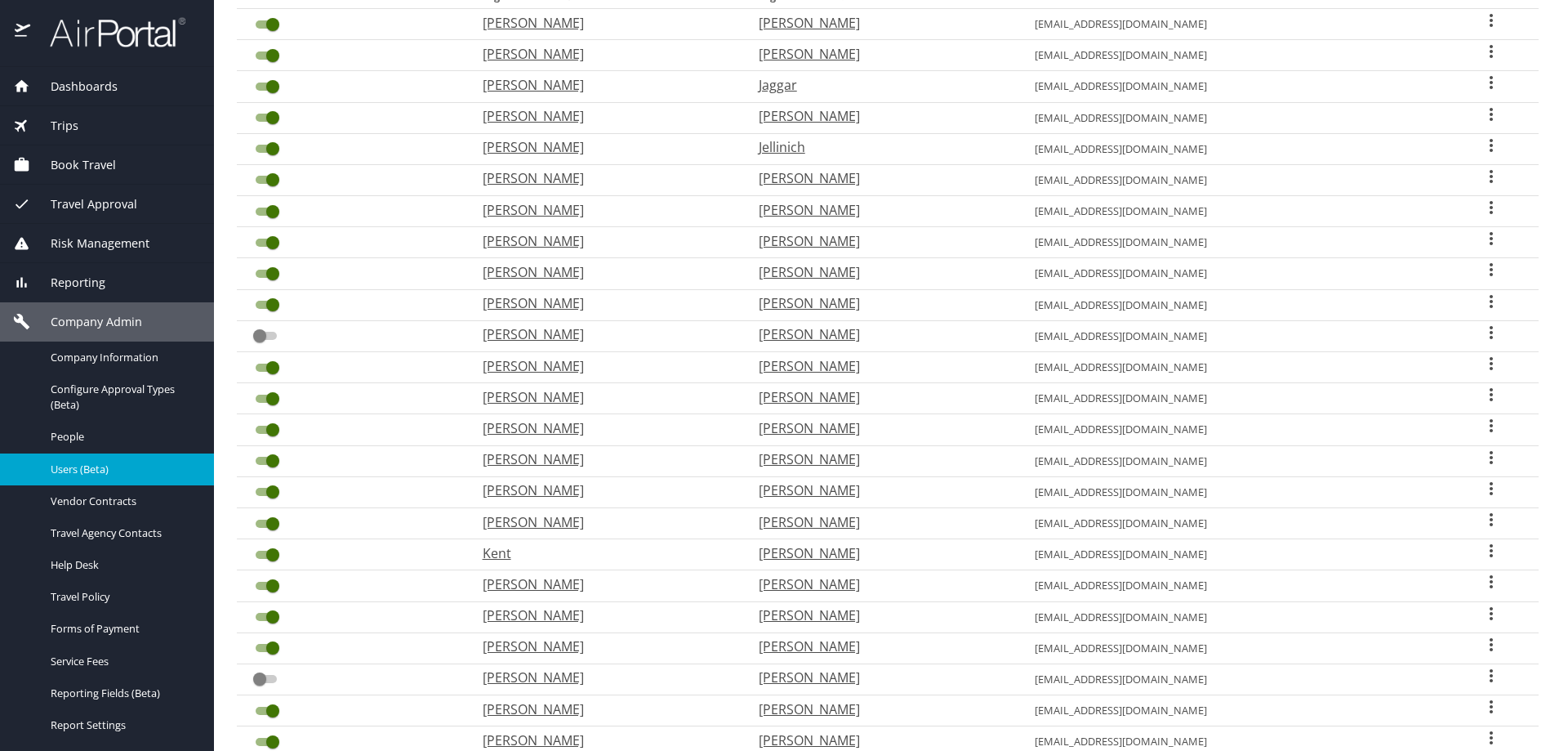
scroll to position [191, 0]
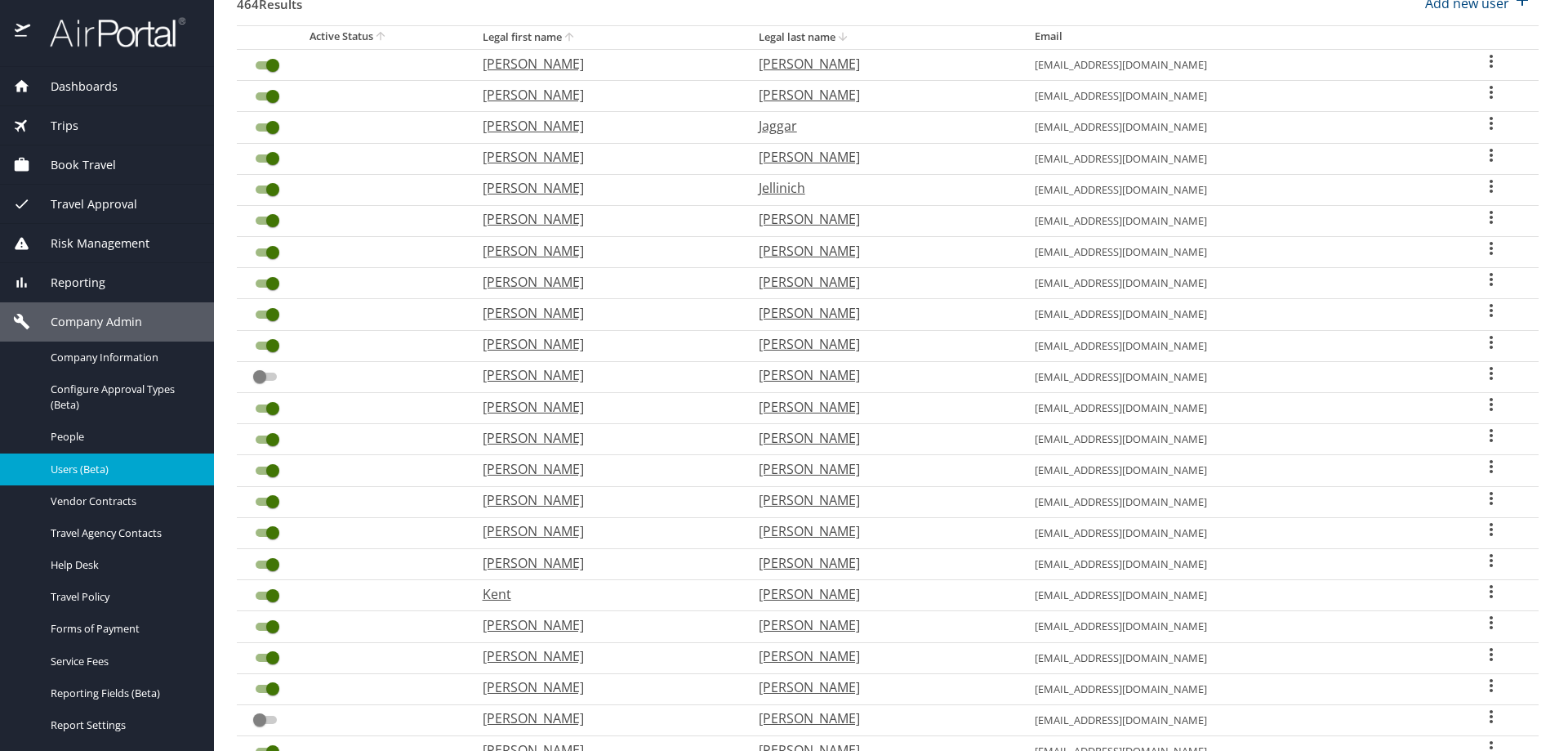
click at [1482, 92] on icon "User Search Table" at bounding box center [1491, 92] width 20 height 20
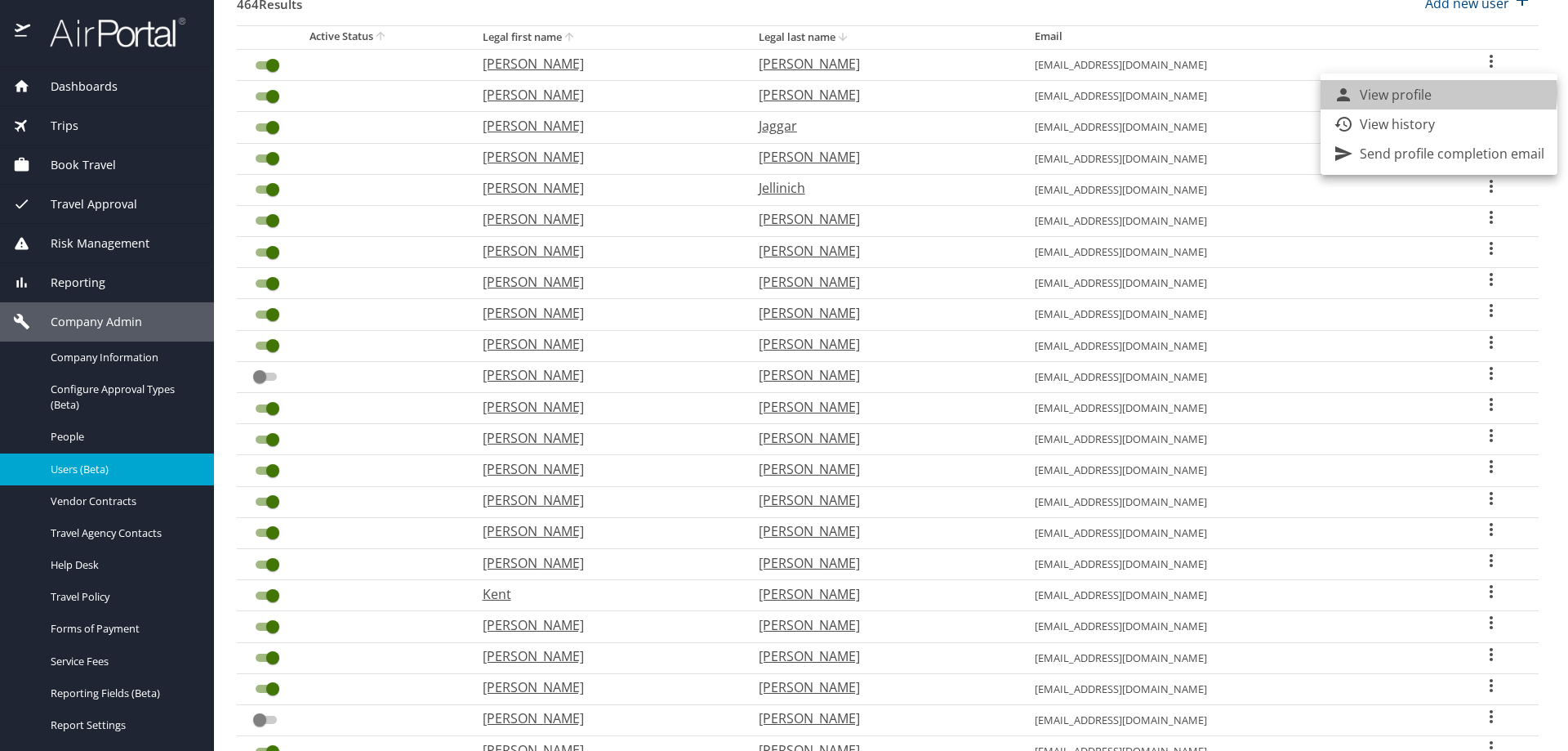
click at [1429, 92] on p "View profile" at bounding box center [1396, 95] width 72 height 20
select select "US"
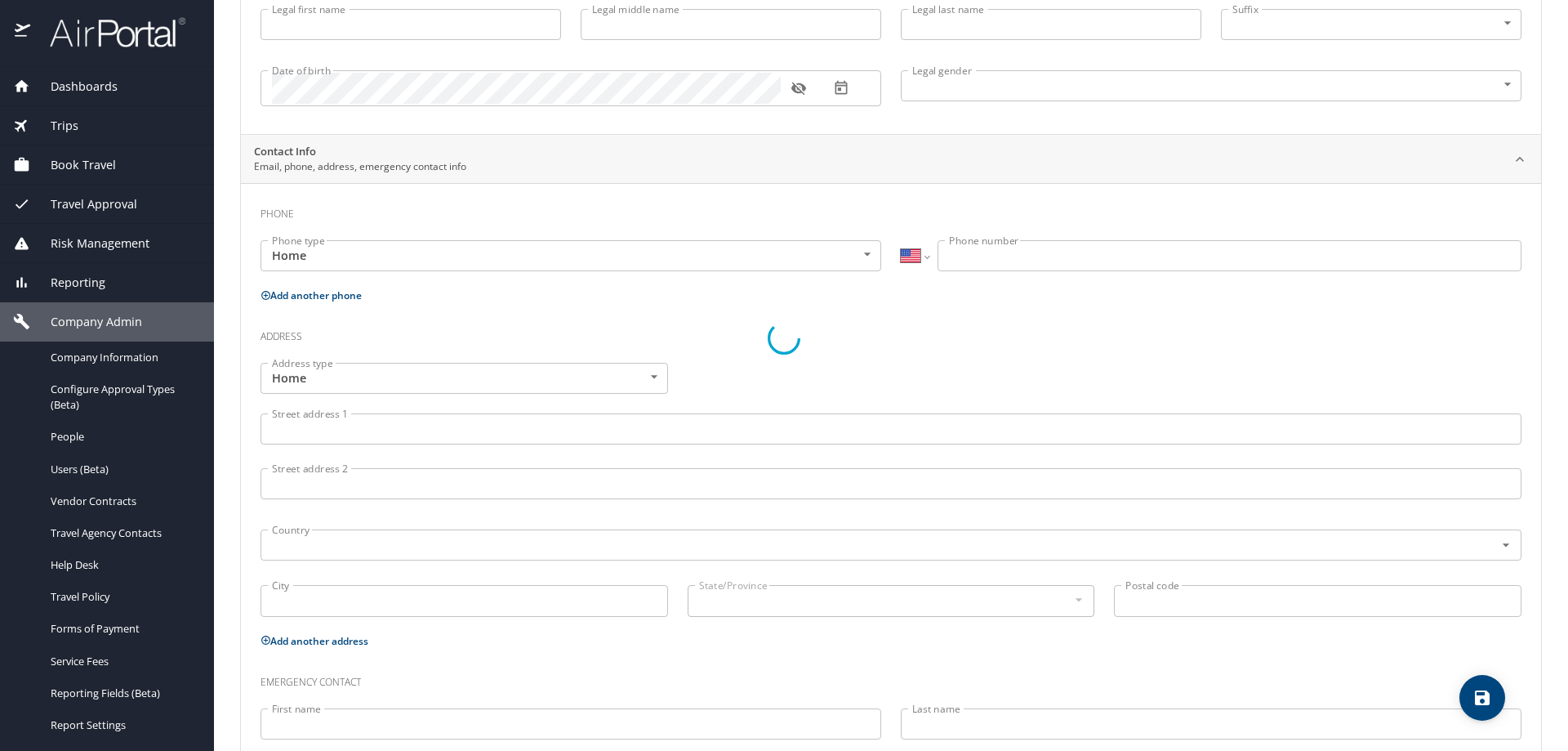
type input "Kenneth"
type input "Erik"
type input "Jacobsen"
type input "Male"
type input "Renee"
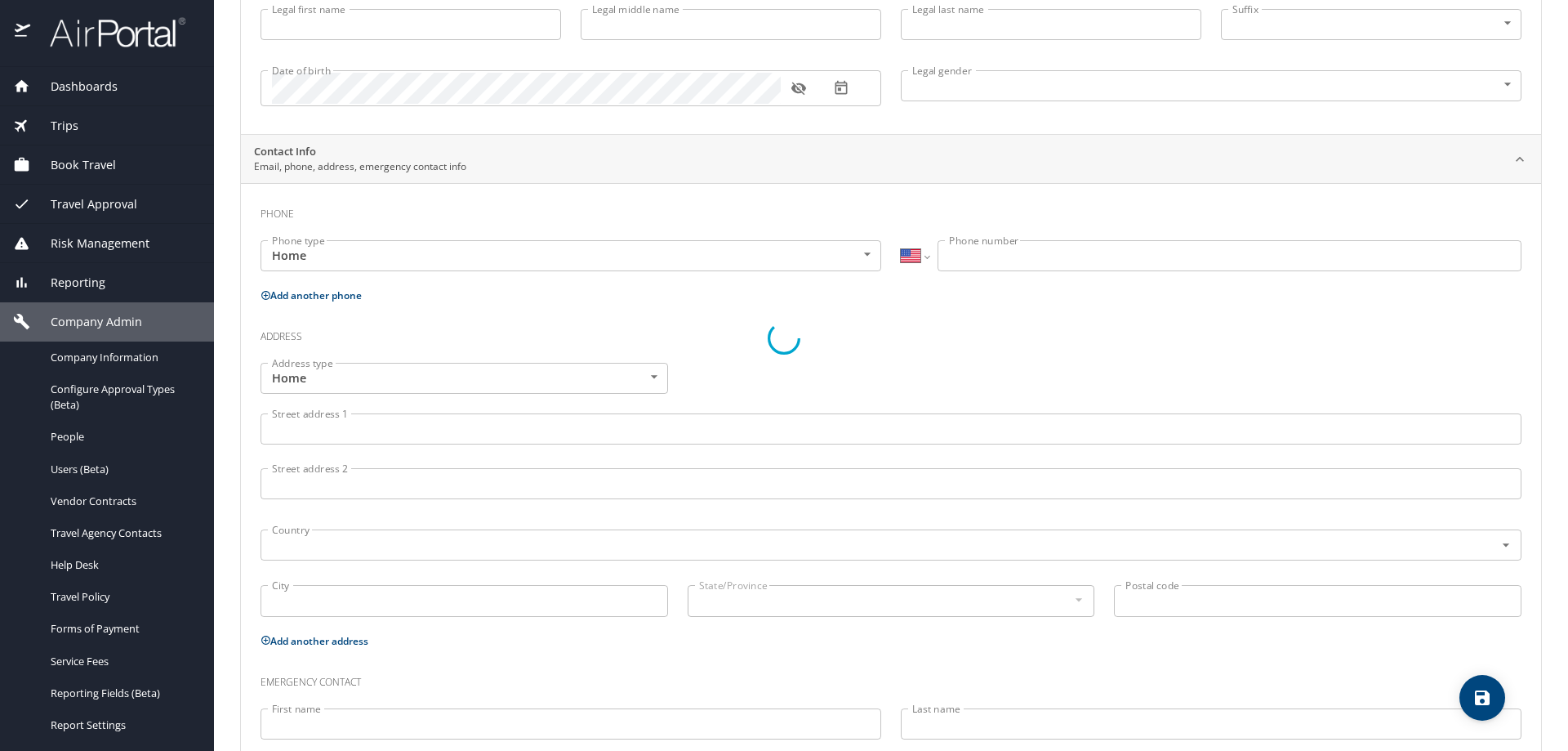
type input "Jacobsen"
type input "(407) 590-3058"
select select "US"
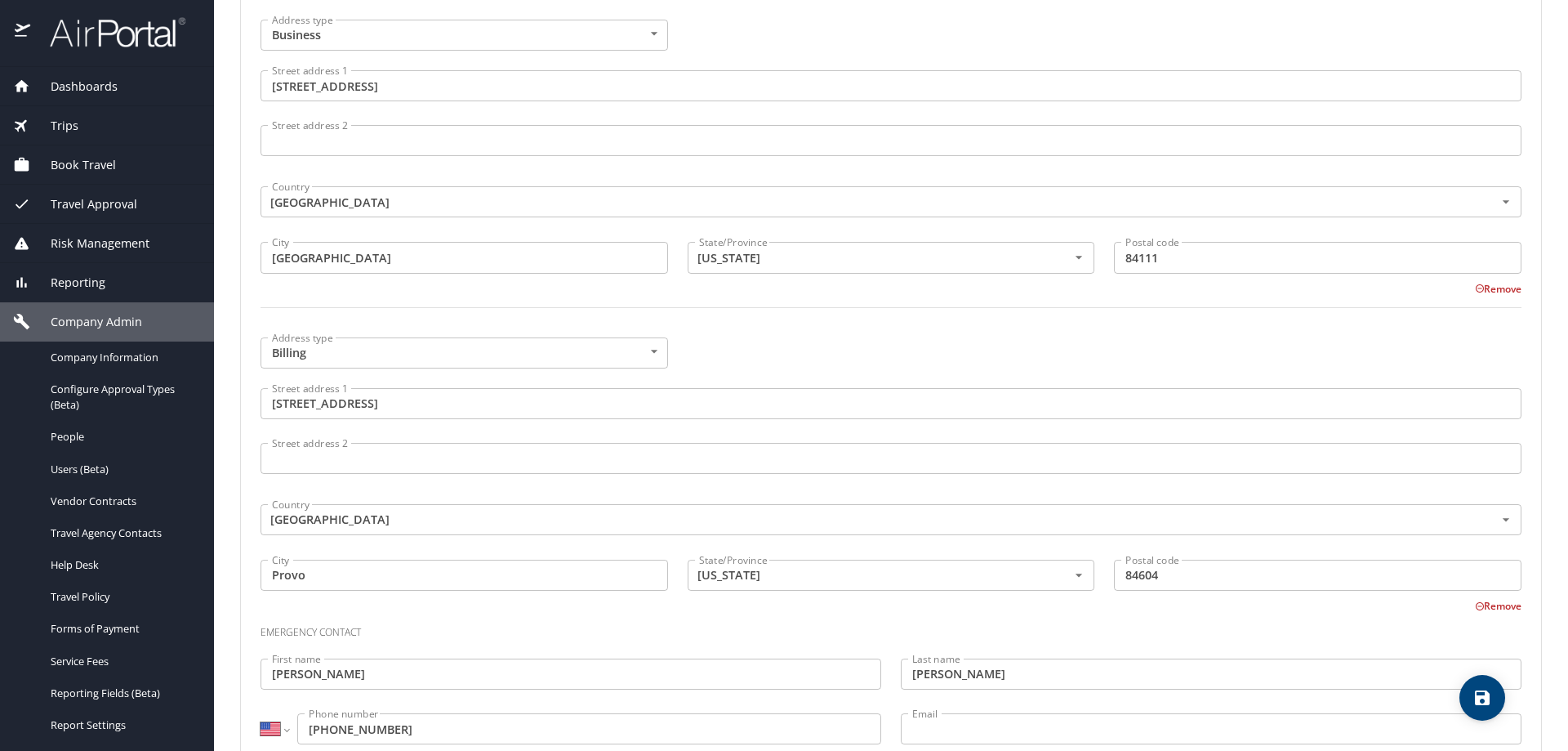
scroll to position [1096, 0]
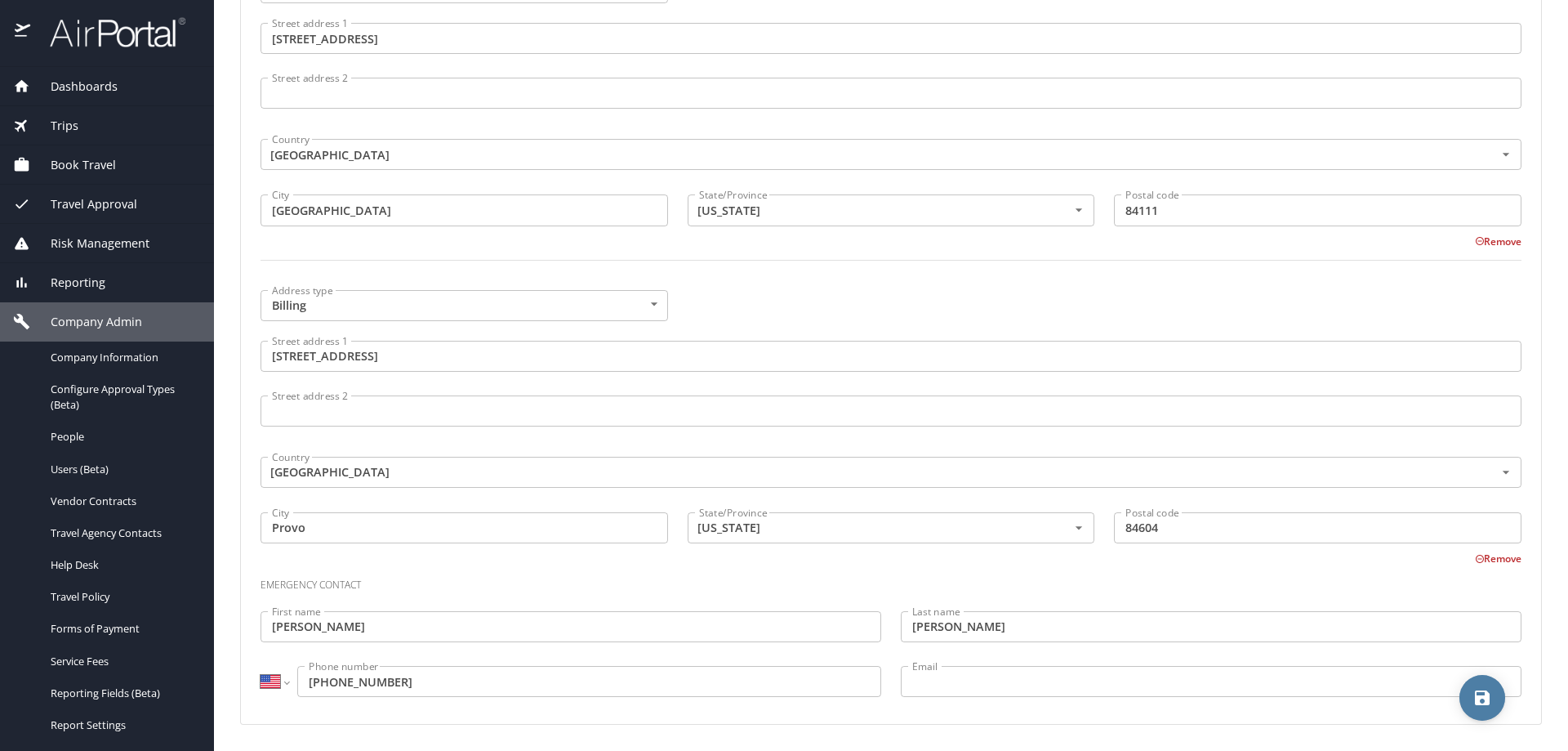
click at [1486, 694] on icon "save" at bounding box center [1482, 697] width 15 height 15
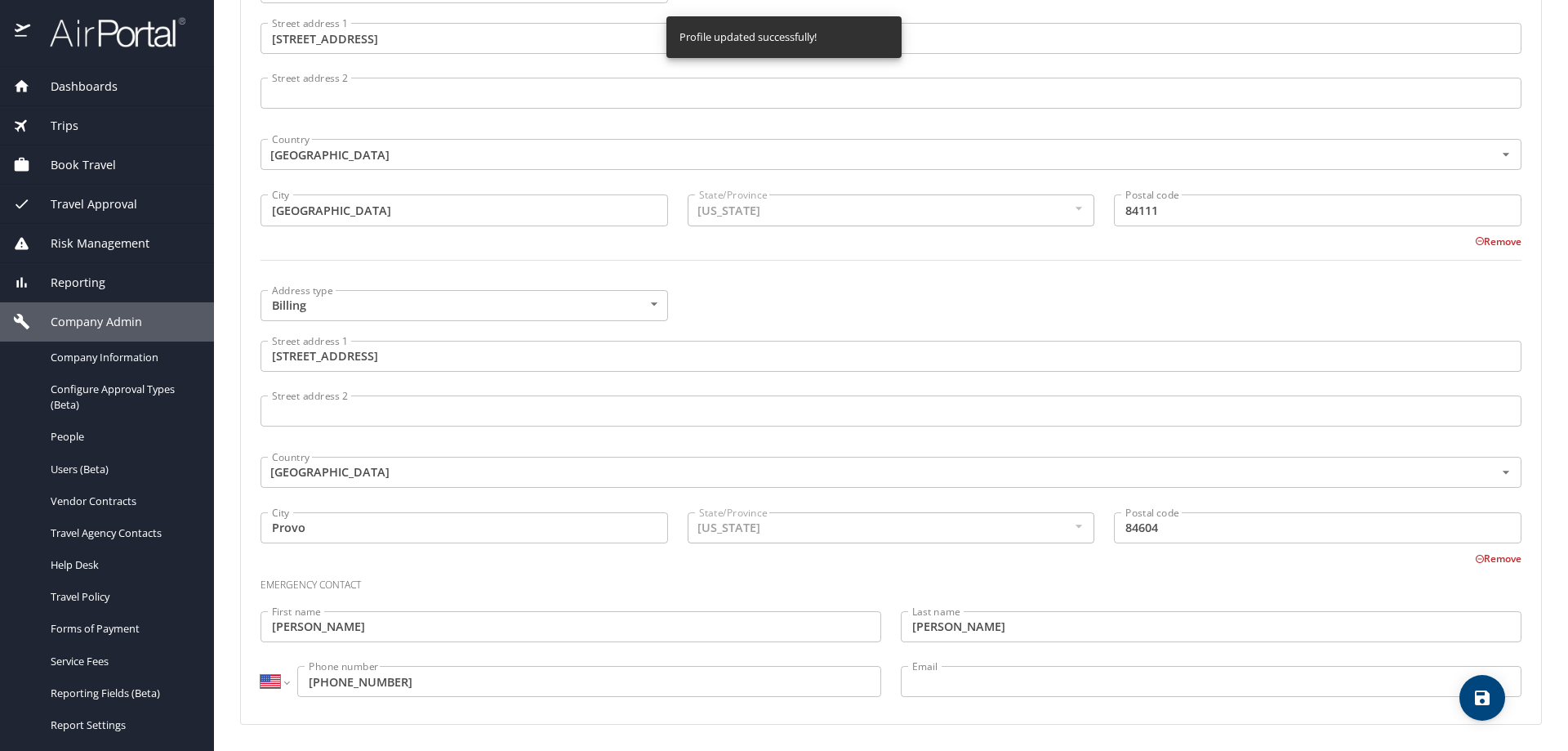
select select "US"
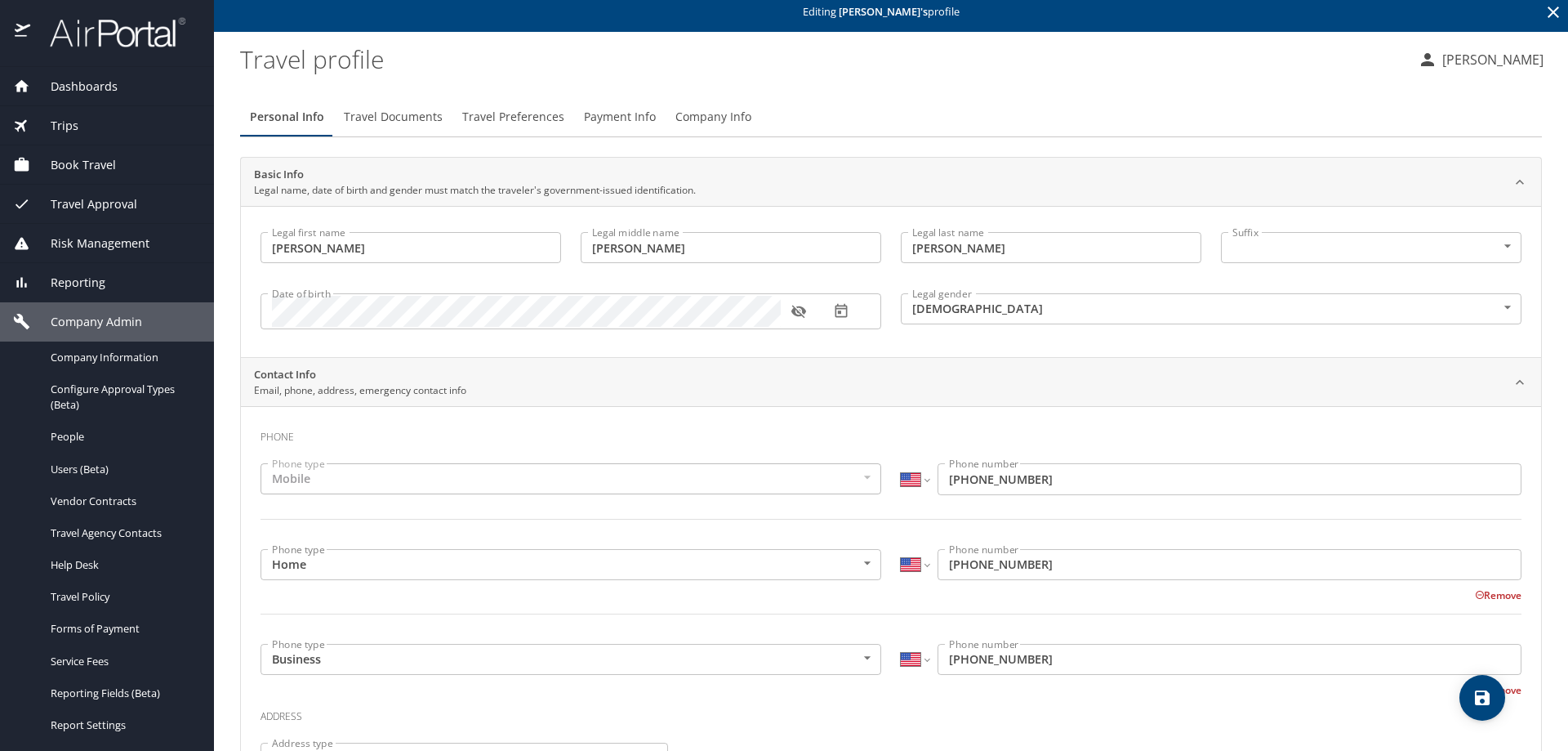
scroll to position [0, 0]
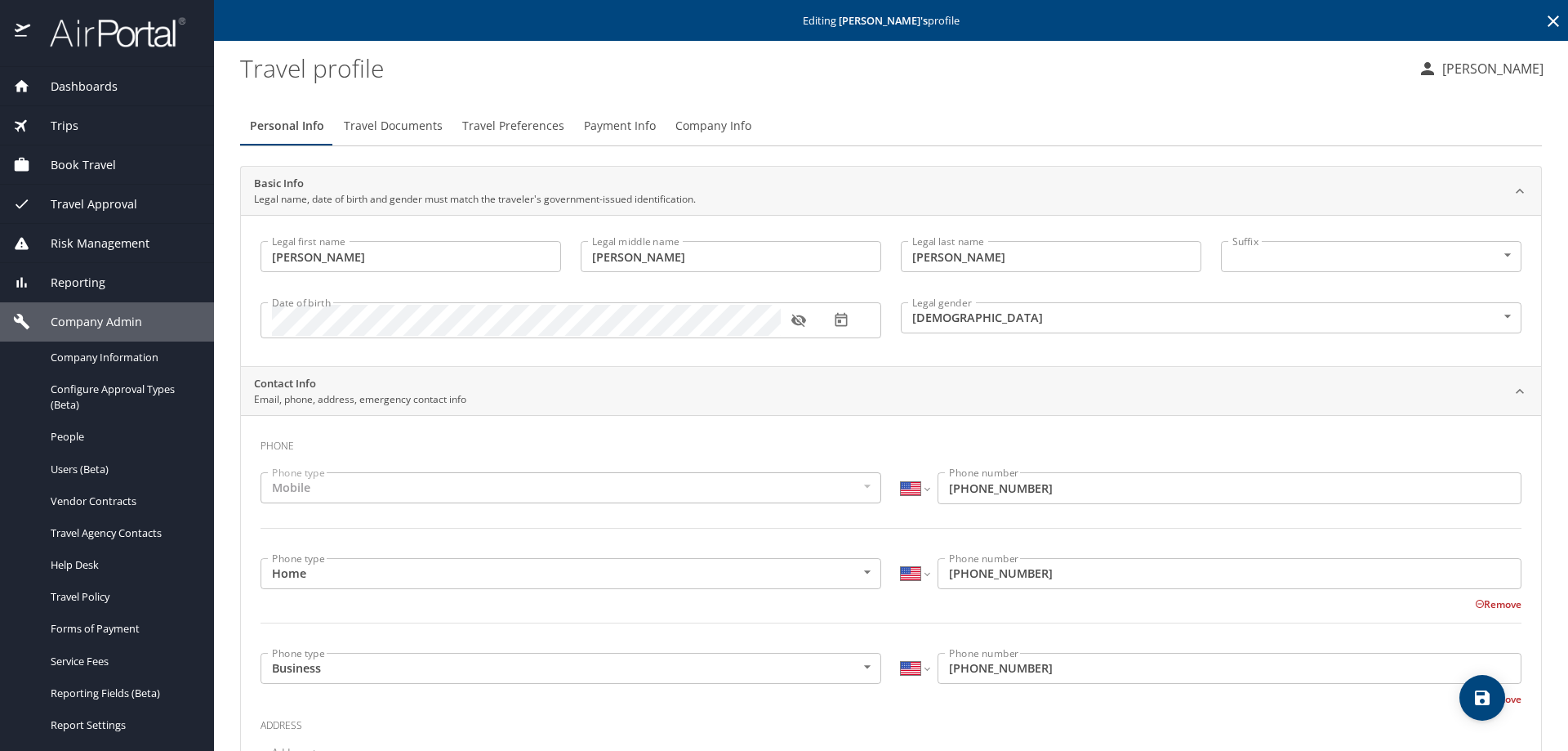
click at [72, 126] on span "Trips" at bounding box center [54, 125] width 48 height 18
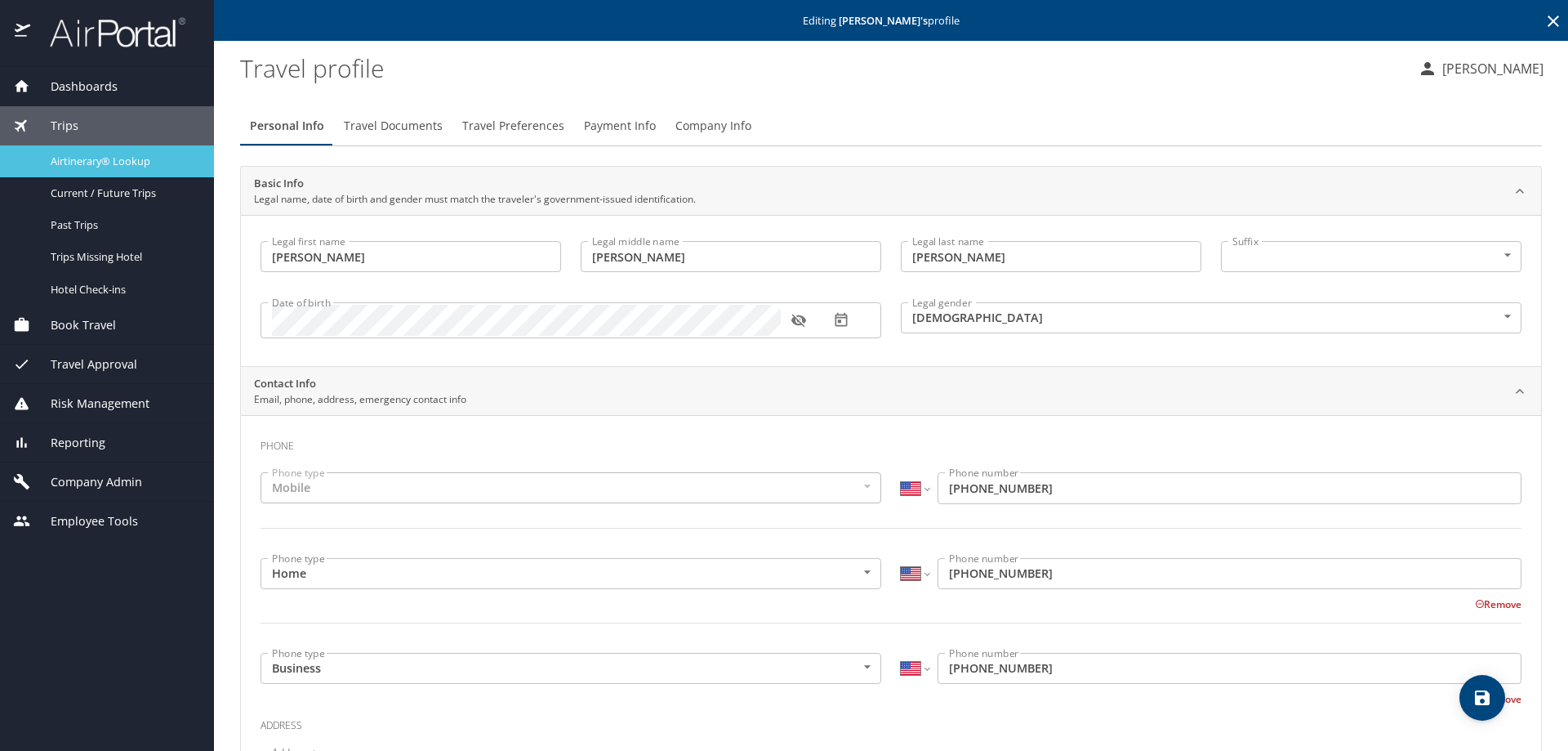
click at [127, 158] on span "Airtinerary® Lookup" at bounding box center [122, 161] width 144 height 16
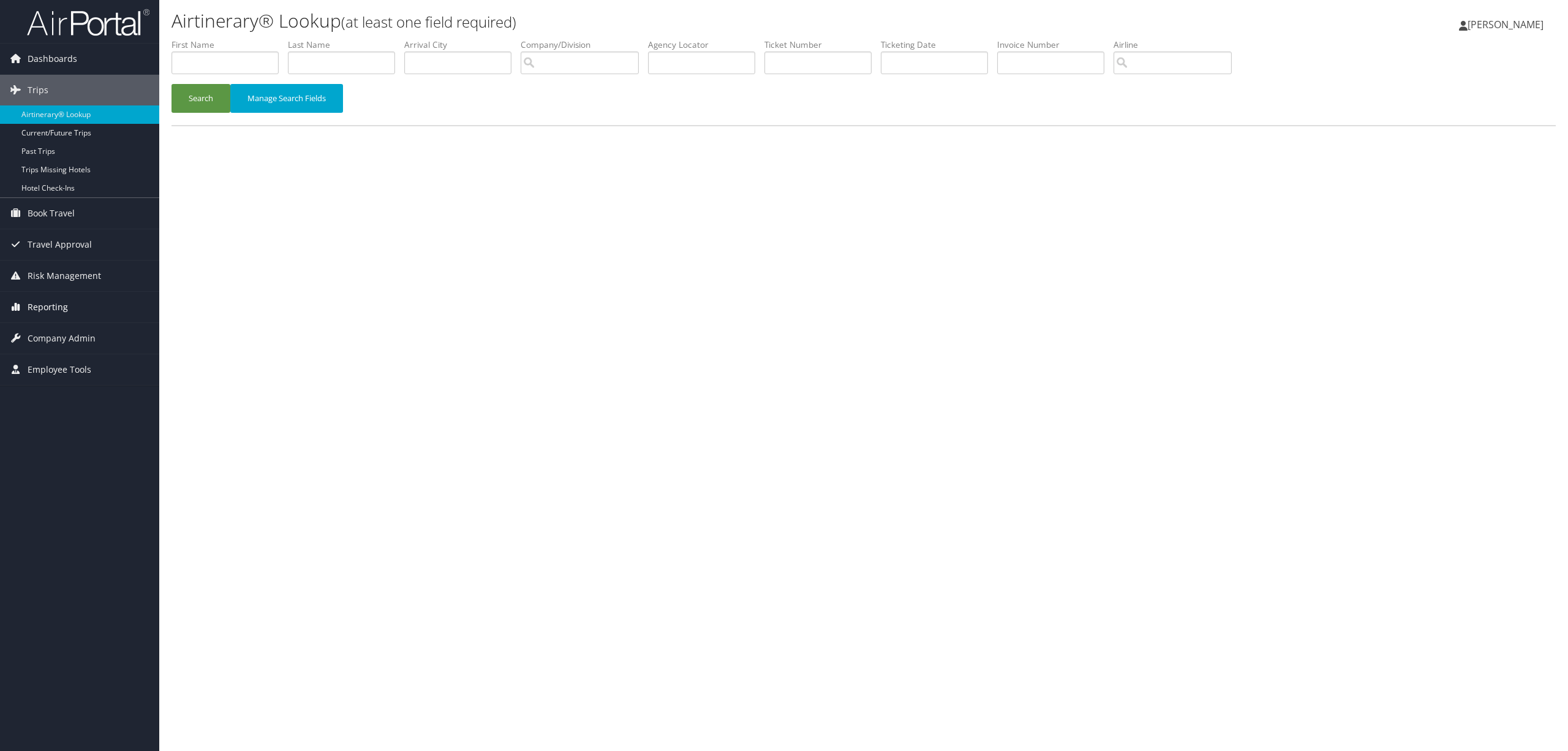
click at [64, 299] on span "Reporting" at bounding box center [48, 307] width 41 height 31
click at [69, 331] on link "Unused Tickets" at bounding box center [80, 331] width 159 height 18
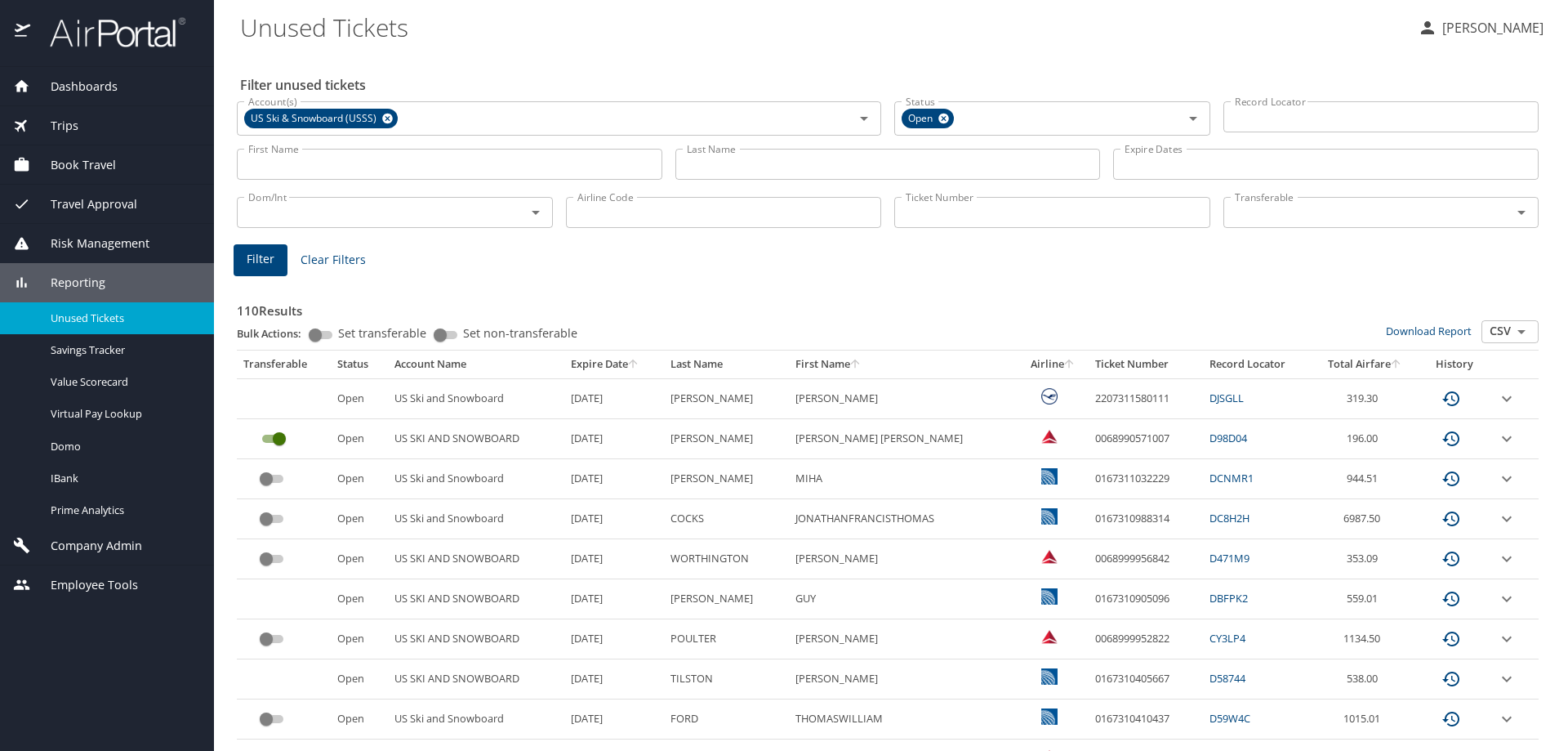
click at [1240, 106] on input "Record Locator" at bounding box center [1381, 117] width 316 height 31
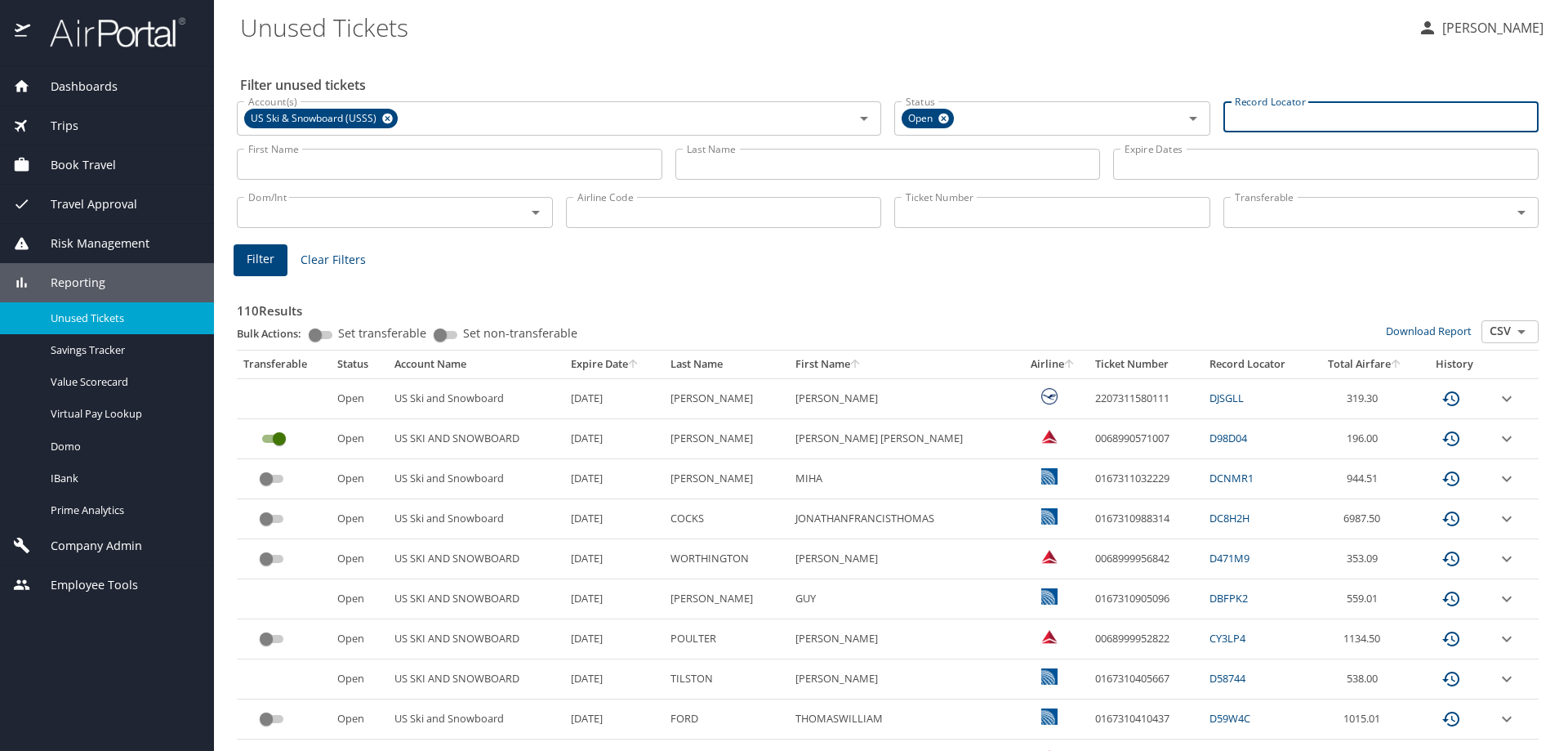
paste input "DJPDG3"
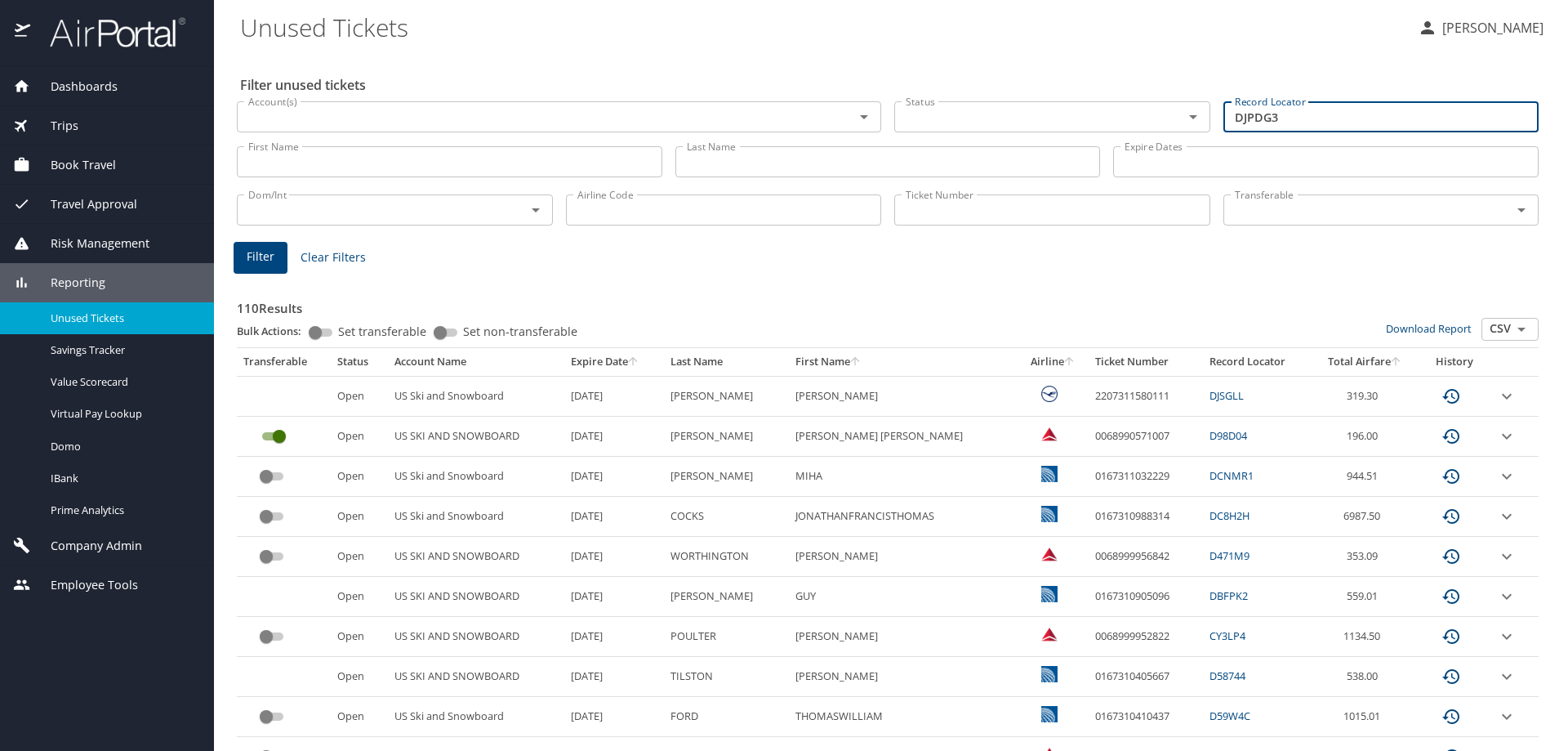
type input "DJPDG3"
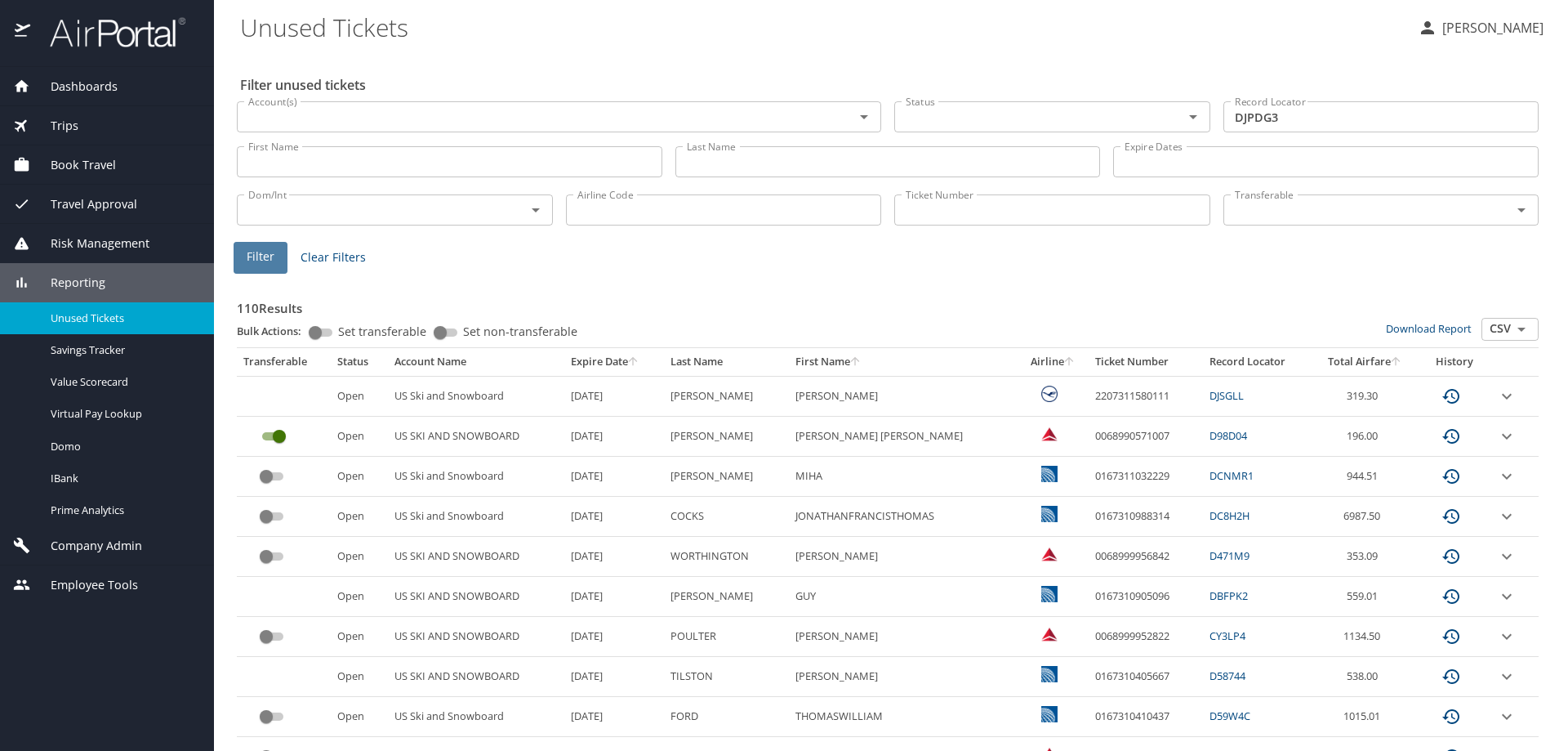
click at [263, 254] on span "Filter" at bounding box center [260, 256] width 28 height 20
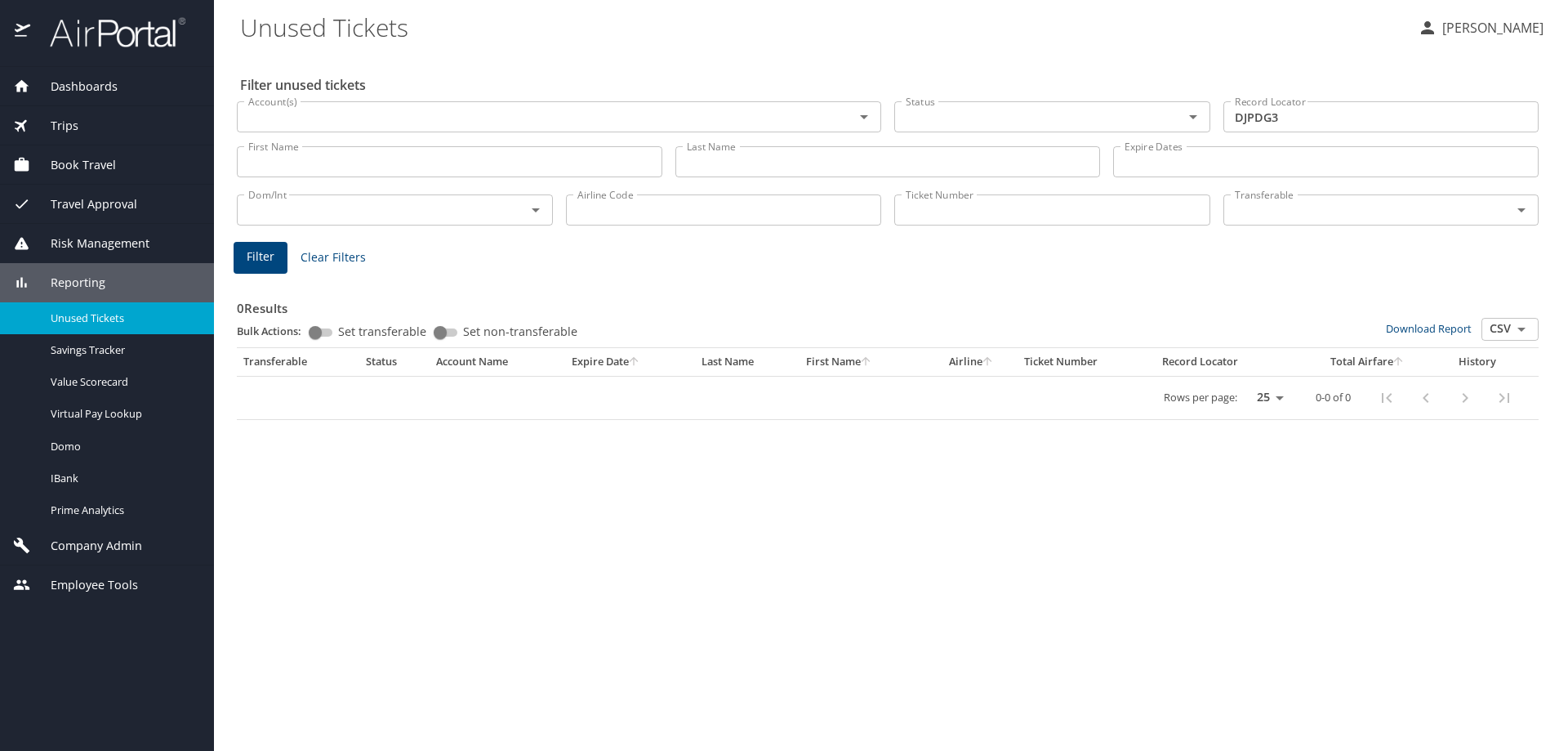
click at [1277, 111] on input "DJPDG3" at bounding box center [1381, 117] width 316 height 31
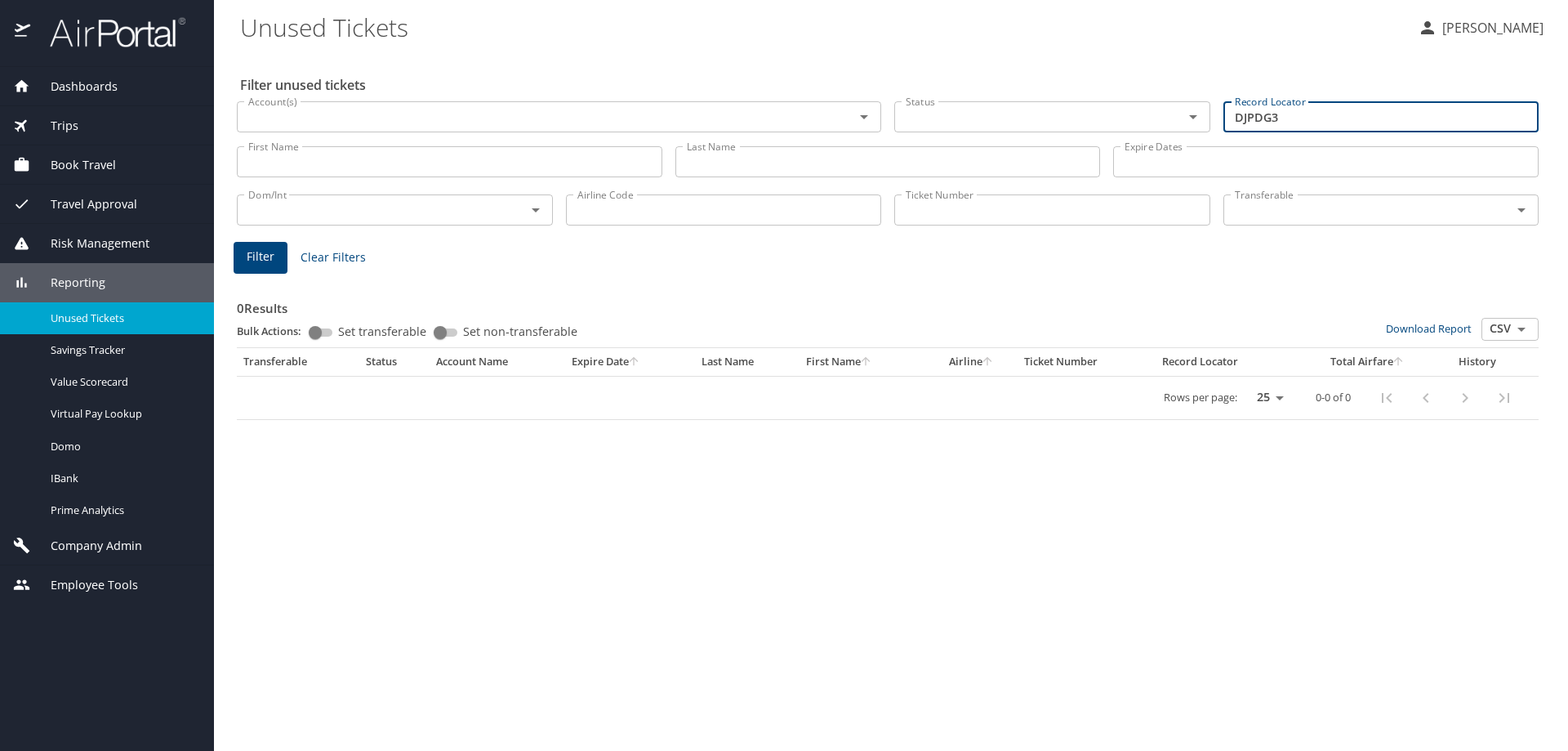
drag, startPoint x: 1279, startPoint y: 120, endPoint x: 1117, endPoint y: 131, distance: 162.4
click at [1117, 131] on div "Account(s) Account(s) Status Status Record Locator DJPDG3 Record Locator" at bounding box center [887, 115] width 1315 height 55
click at [680, 104] on div "Account(s)" at bounding box center [559, 117] width 645 height 31
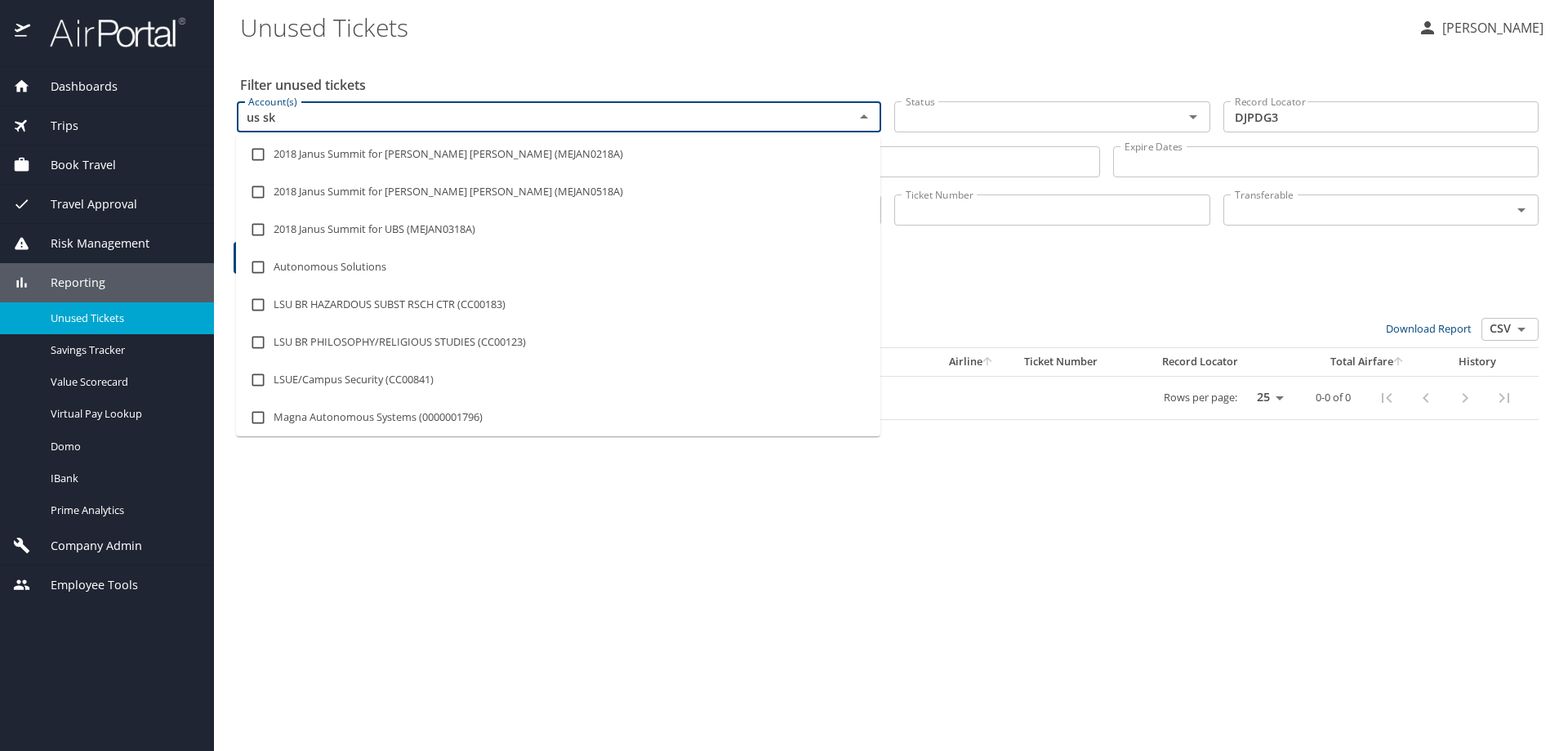
type input "us ski"
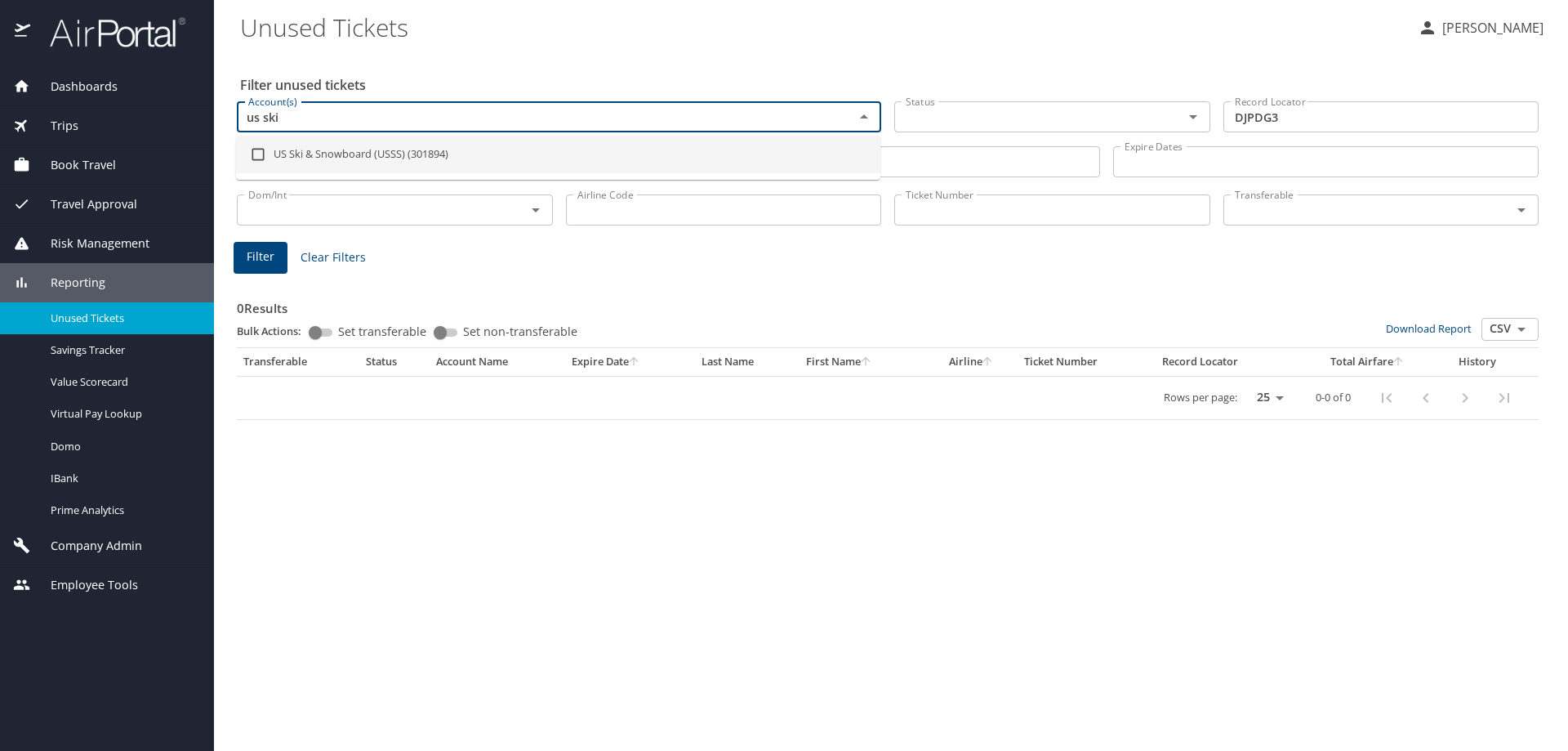
click at [258, 154] on input "checkbox" at bounding box center [258, 154] width 31 height 31
checkbox input "true"
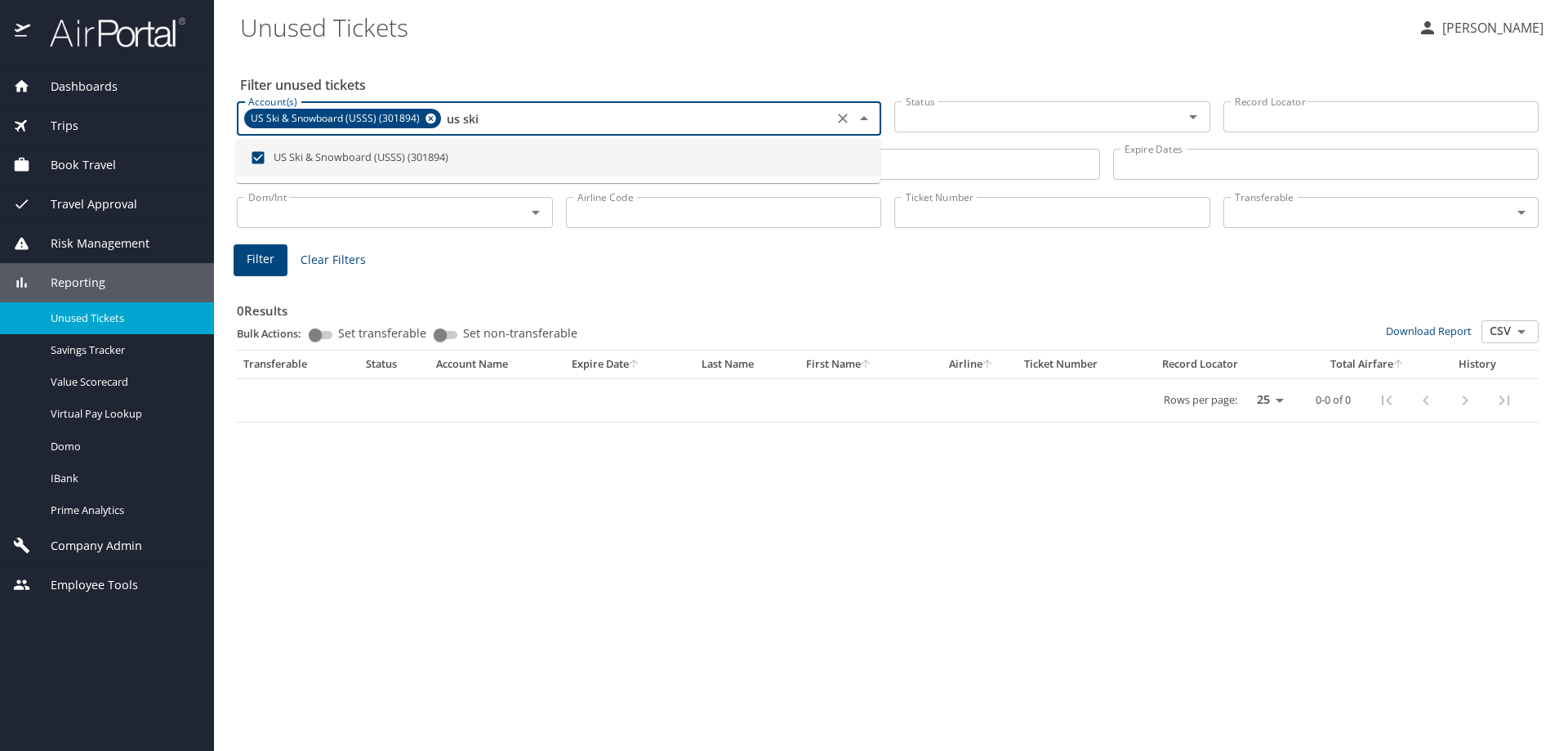
type input "us ski"
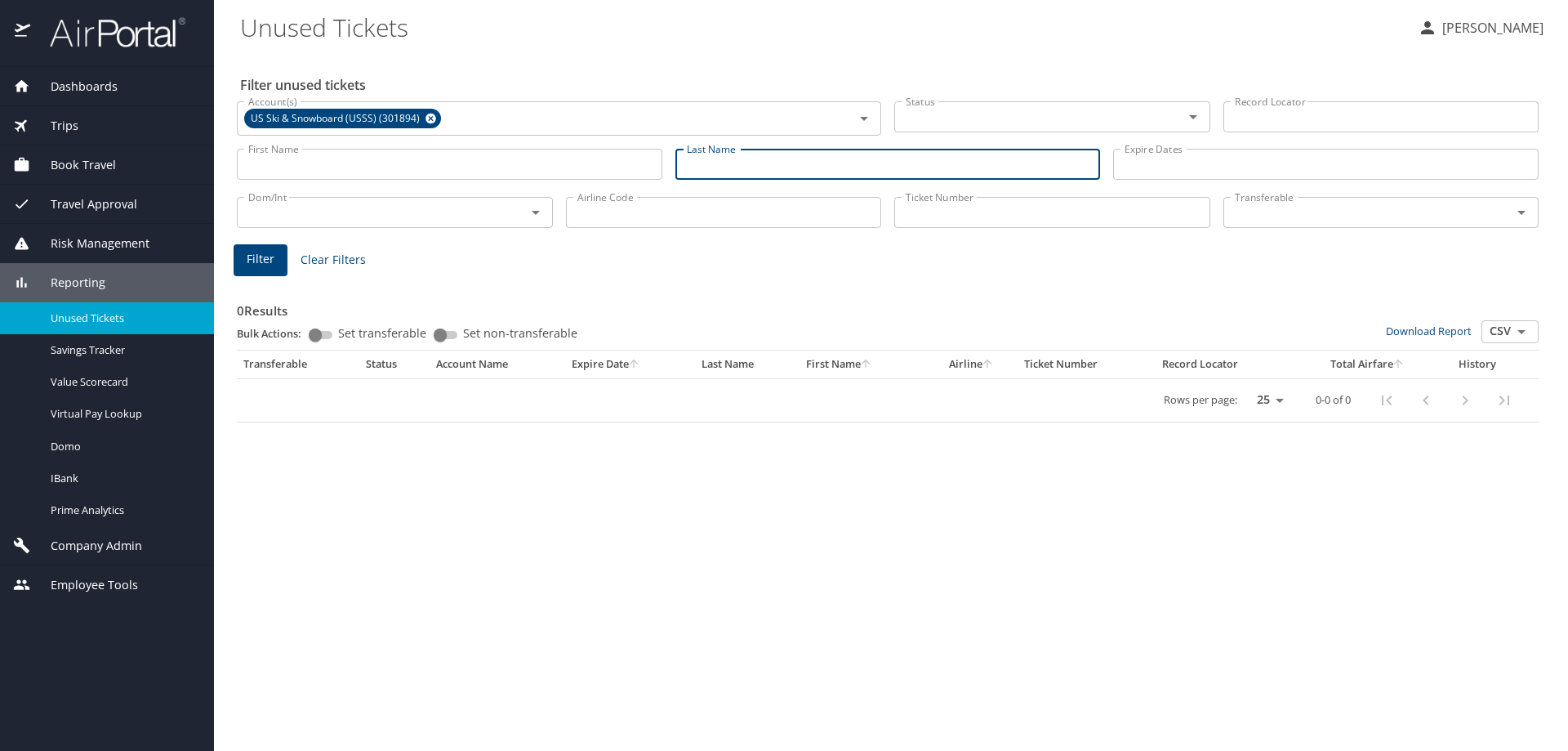
click at [936, 171] on input "Last Name" at bounding box center [888, 165] width 425 height 31
click at [724, 166] on input "Last Name" at bounding box center [888, 165] width 425 height 31
type input "smith"
click at [1189, 115] on icon "Open" at bounding box center [1193, 117] width 20 height 20
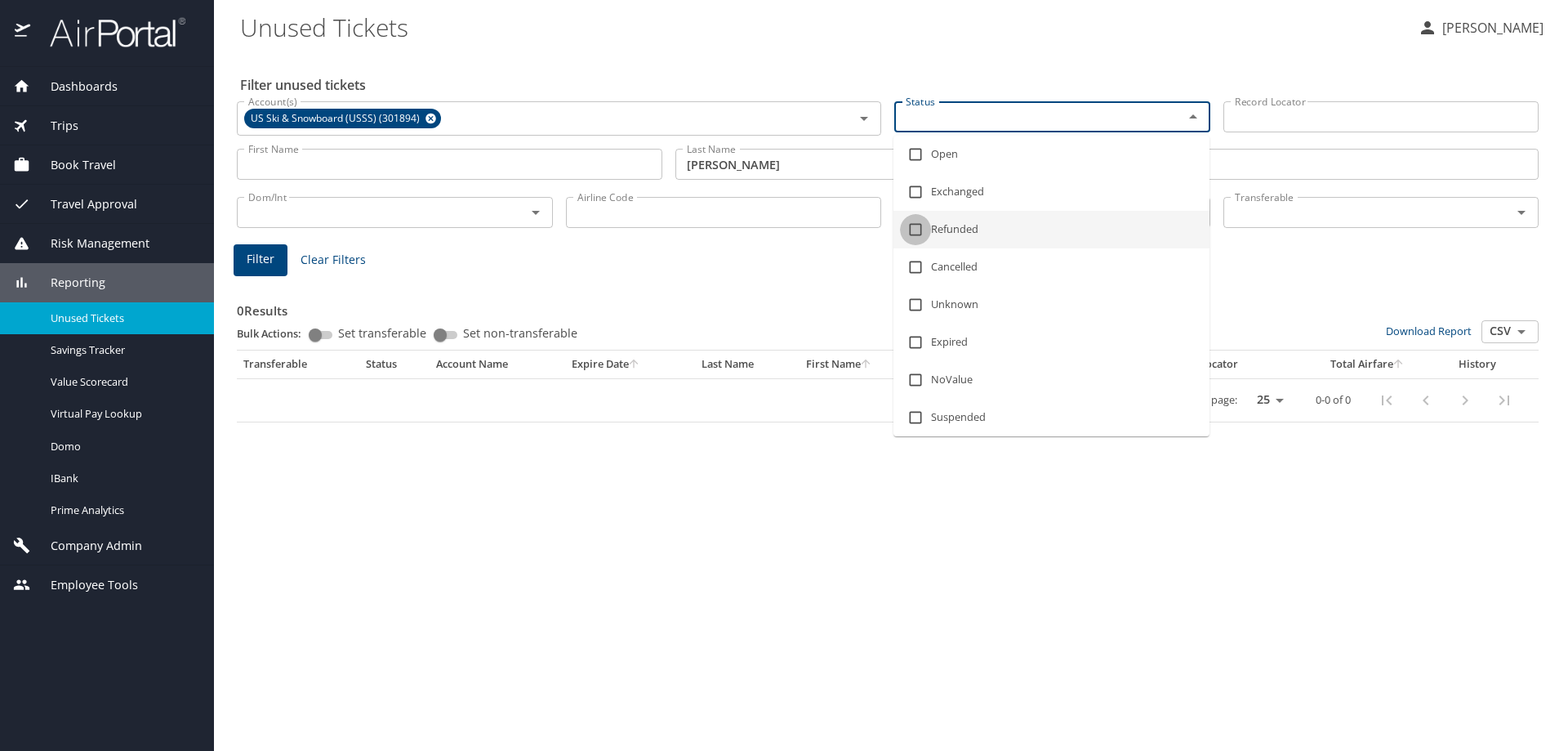
click at [916, 229] on input "checkbox" at bounding box center [916, 230] width 31 height 31
checkbox input "true"
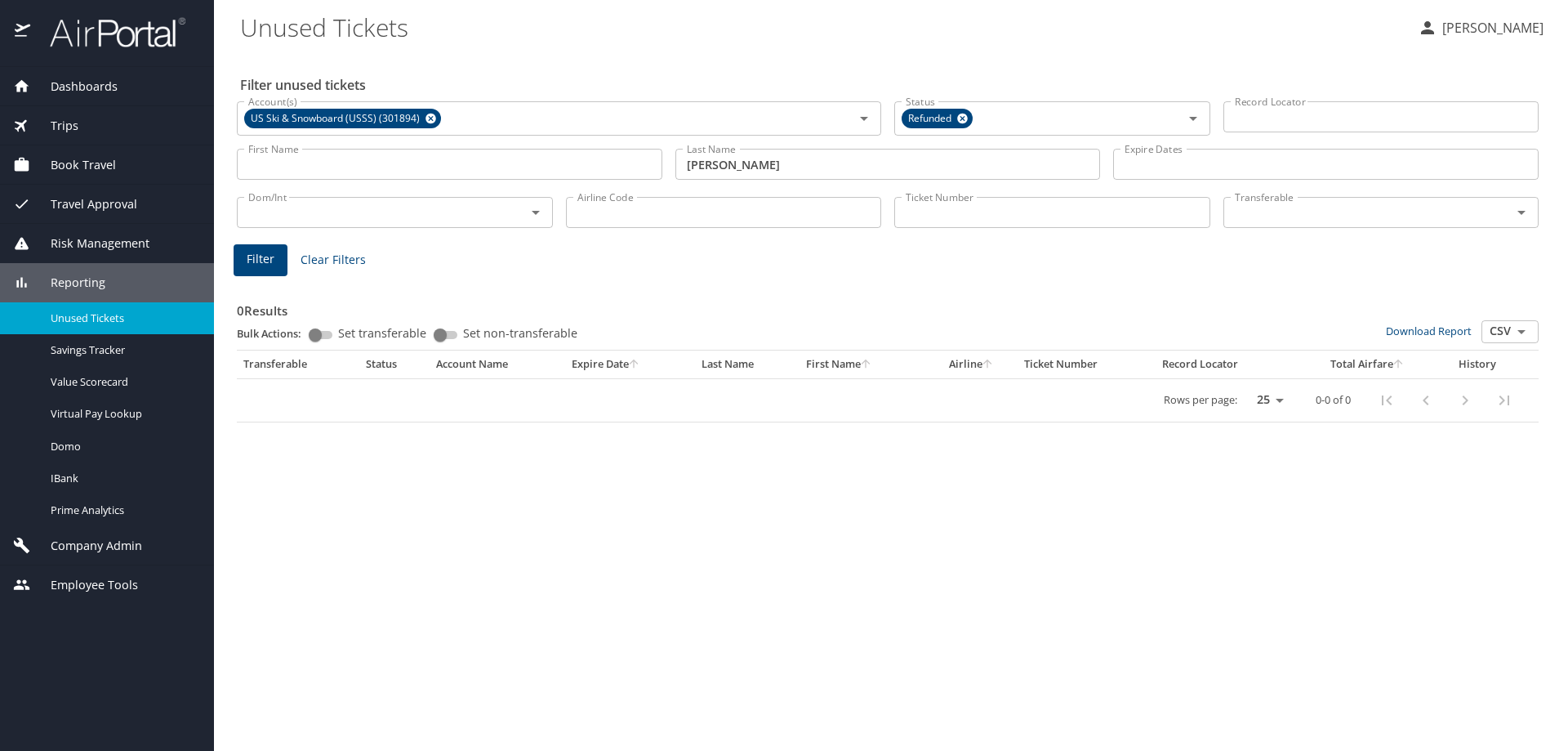
click at [787, 479] on div "Filter unused tickets Account(s) US Ski & Snowboard (USSS) (301894) Account(s) …" at bounding box center [891, 402] width 1301 height 699
click at [831, 216] on input "Airline Code" at bounding box center [724, 213] width 316 height 31
click at [792, 281] on div "0 Results Bulk Actions: Set transferable Set non-transferable Download Report C…" at bounding box center [888, 351] width 1301 height 143
click at [257, 258] on span "Filter" at bounding box center [260, 259] width 28 height 20
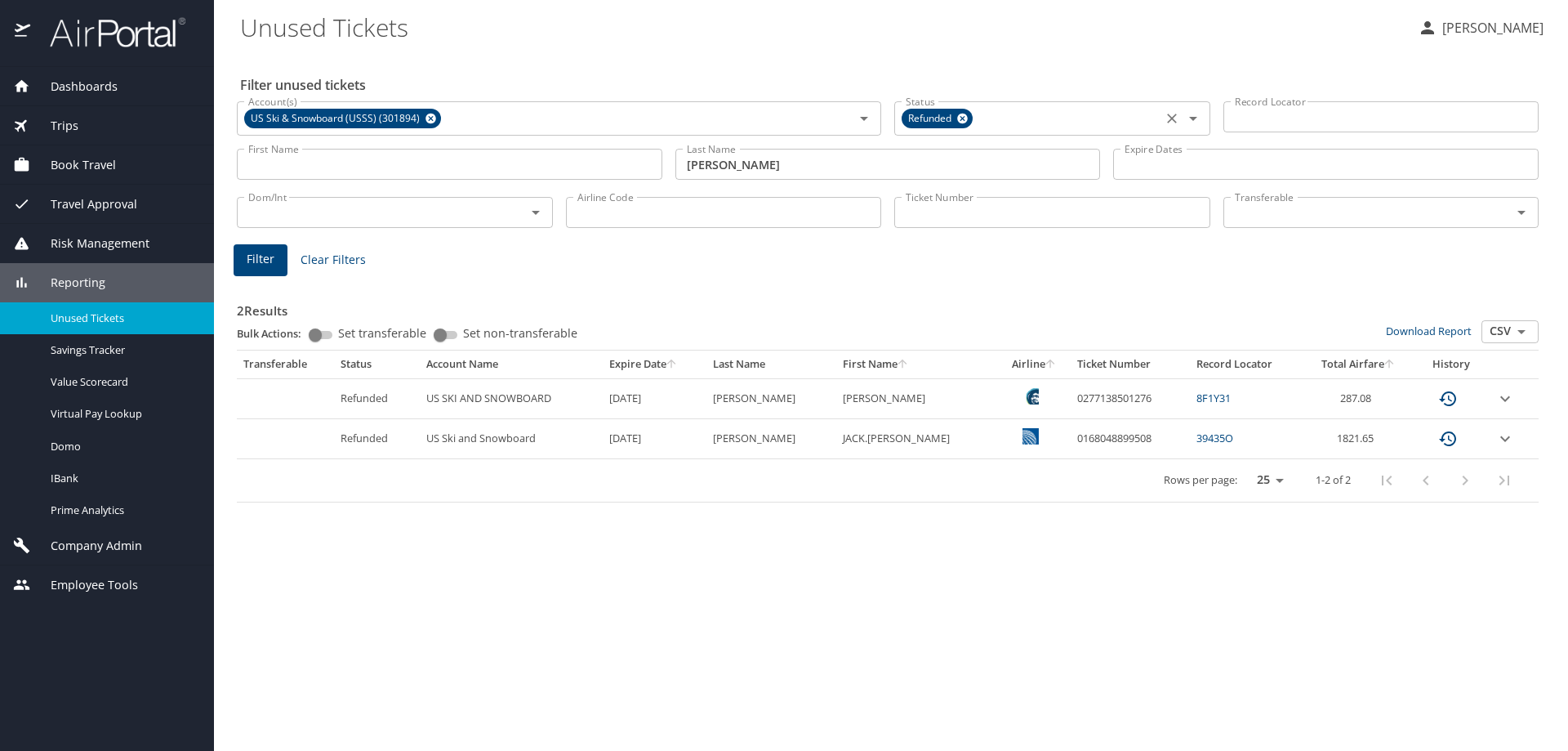
click at [962, 117] on icon at bounding box center [963, 118] width 12 height 18
click at [269, 259] on span "Filter" at bounding box center [260, 259] width 28 height 20
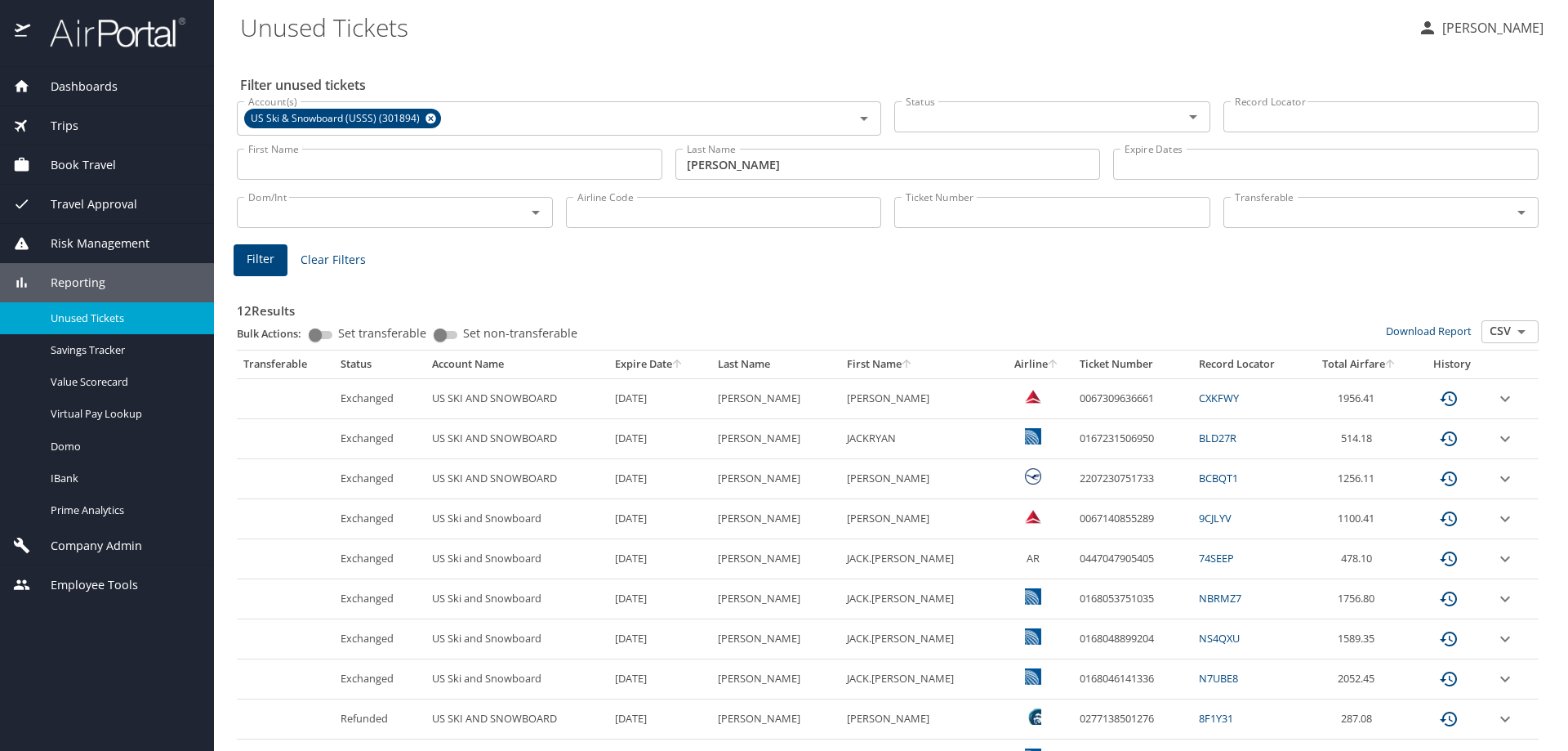
click at [65, 125] on span "Trips" at bounding box center [54, 125] width 48 height 18
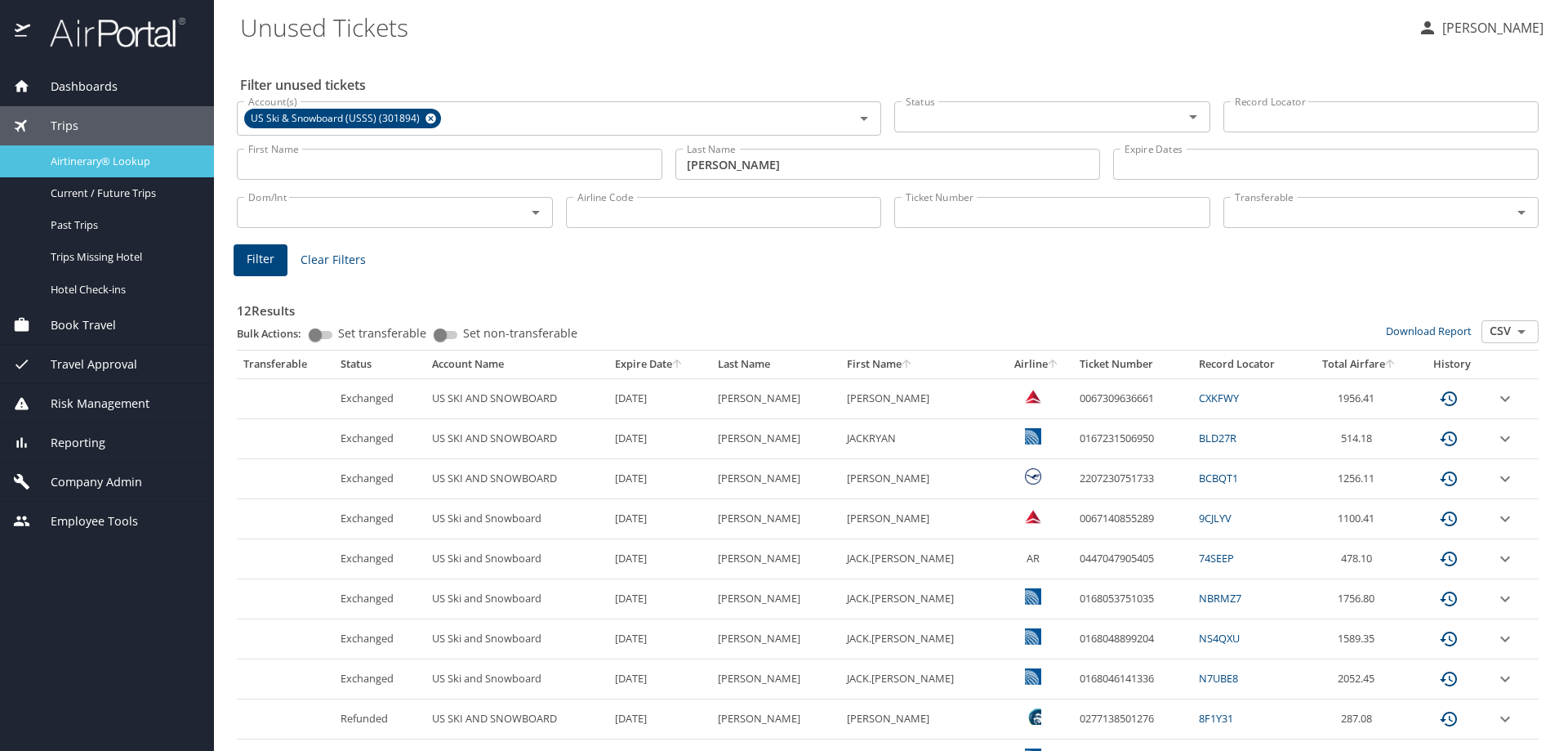
click at [90, 164] on span "Airtinerary® Lookup" at bounding box center [122, 161] width 144 height 16
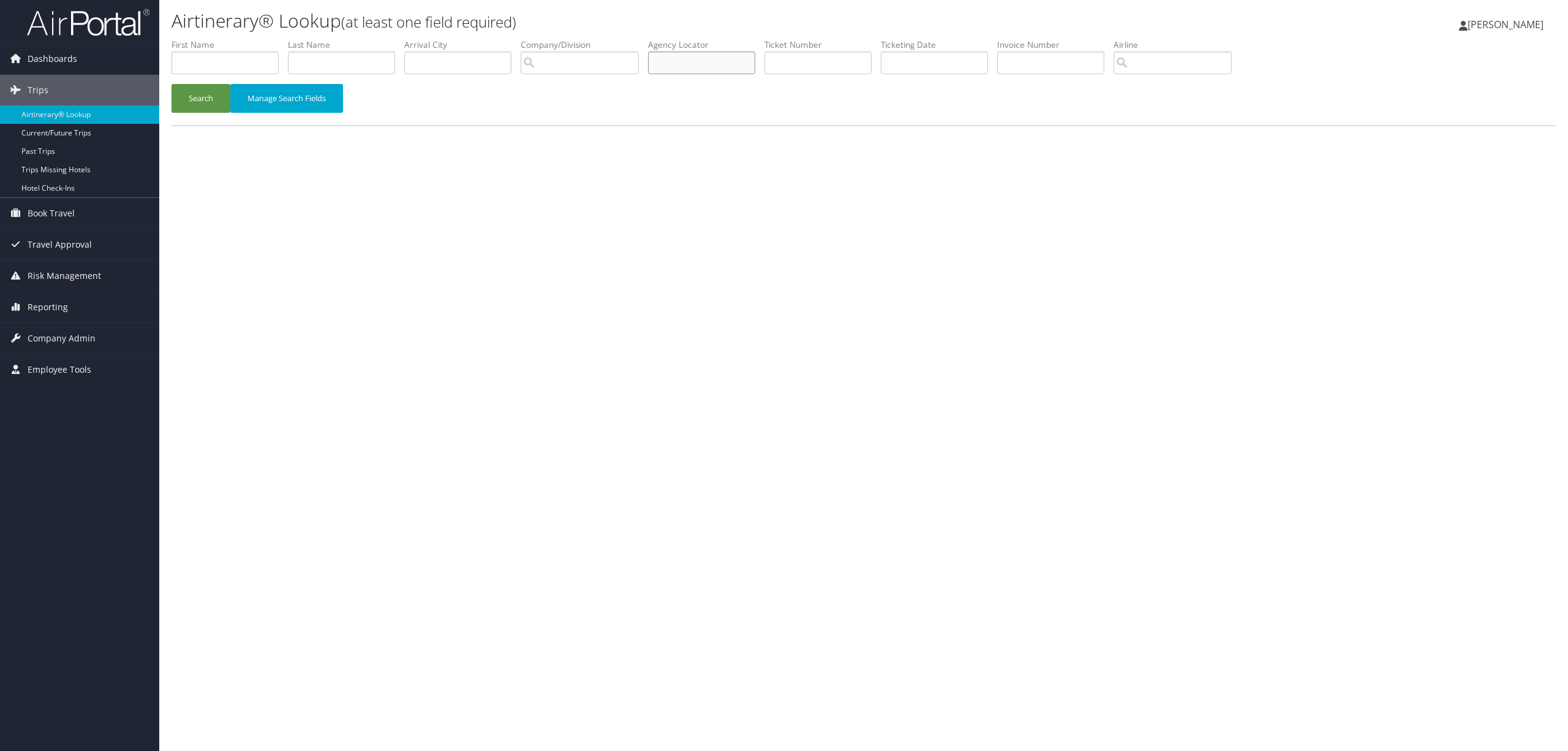
click at [721, 64] on input "text" at bounding box center [702, 63] width 107 height 23
paste input "DJPDG3"
type input "DJPDG3"
click at [211, 103] on button "Search" at bounding box center [201, 98] width 59 height 29
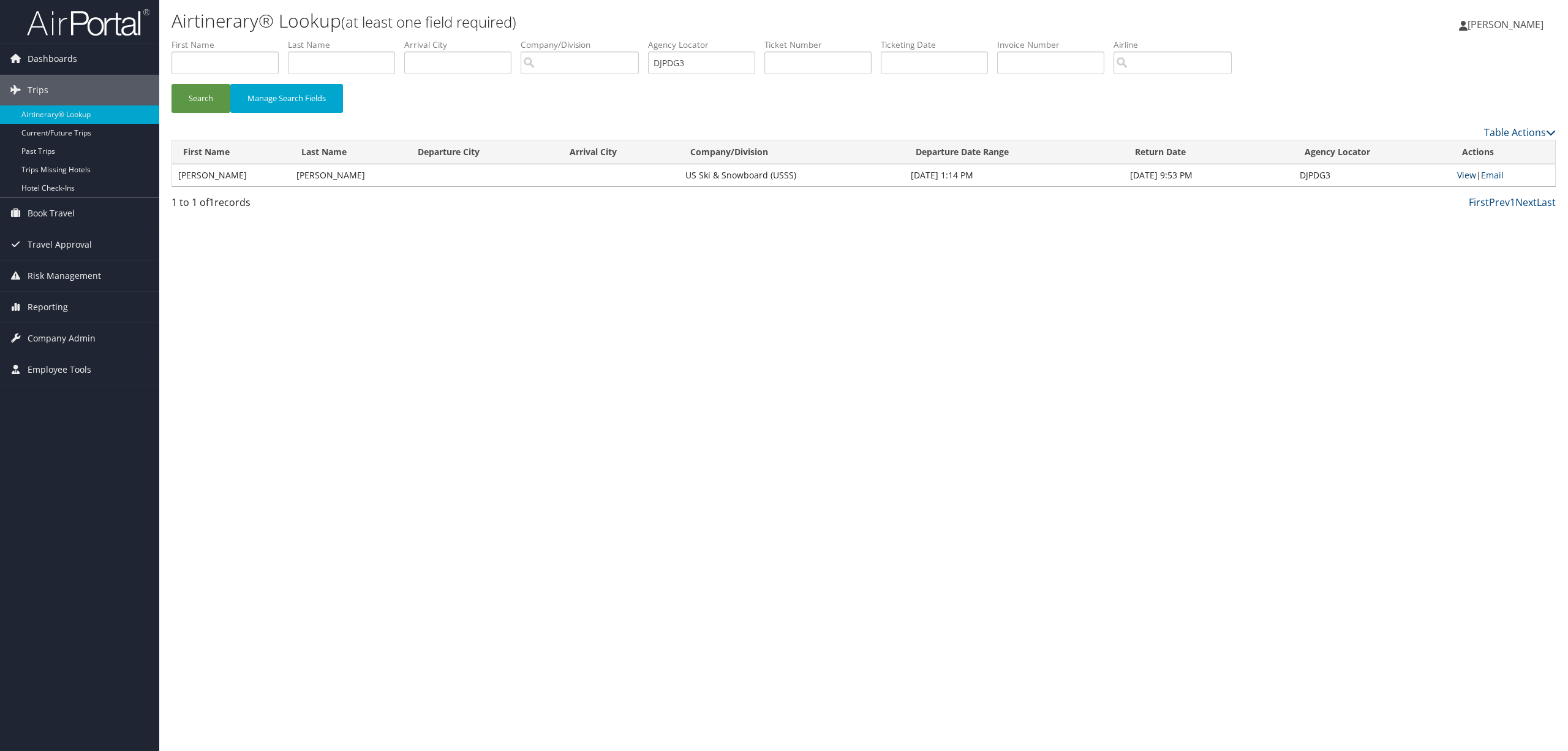
click at [1459, 171] on link "View" at bounding box center [1466, 175] width 19 height 12
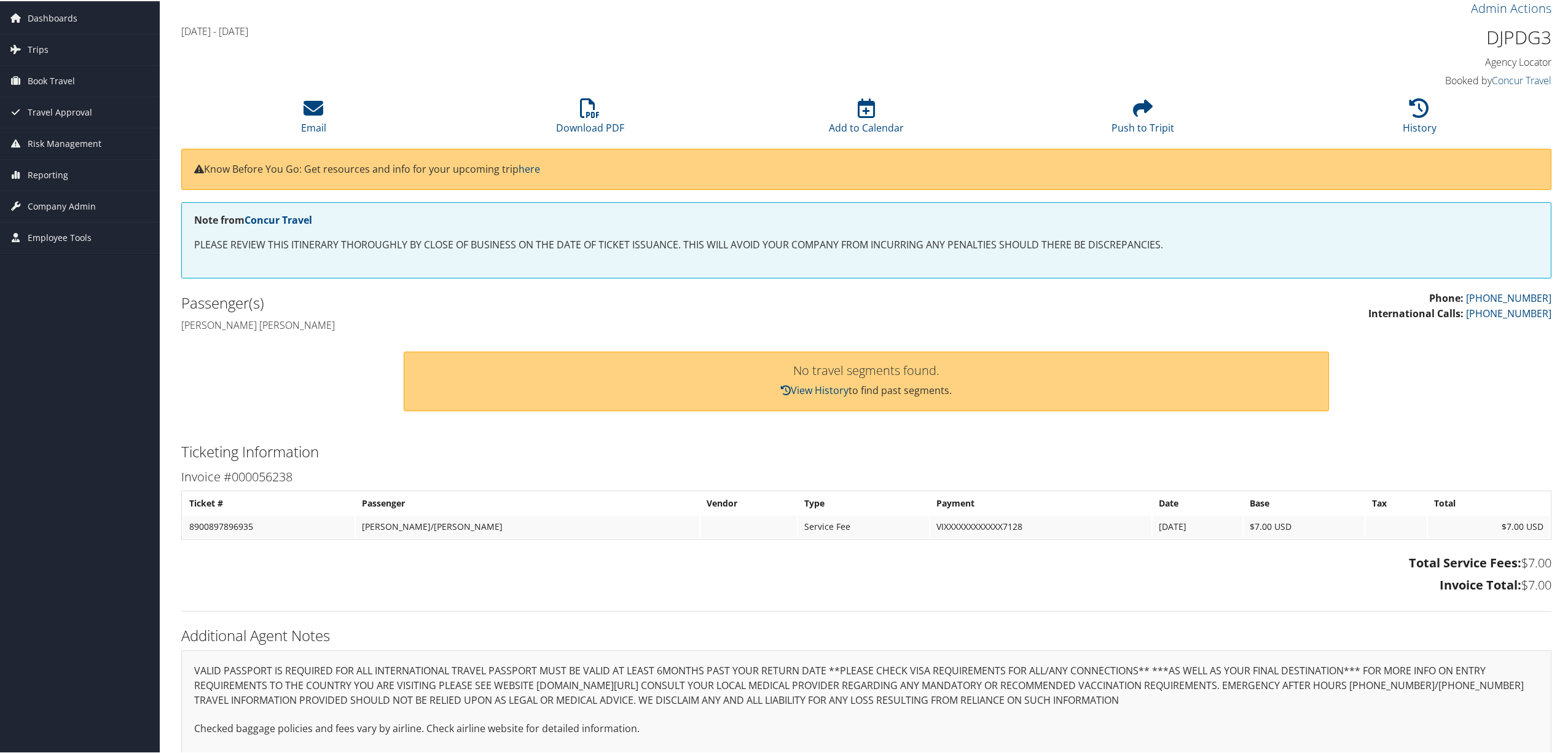
scroll to position [77, 0]
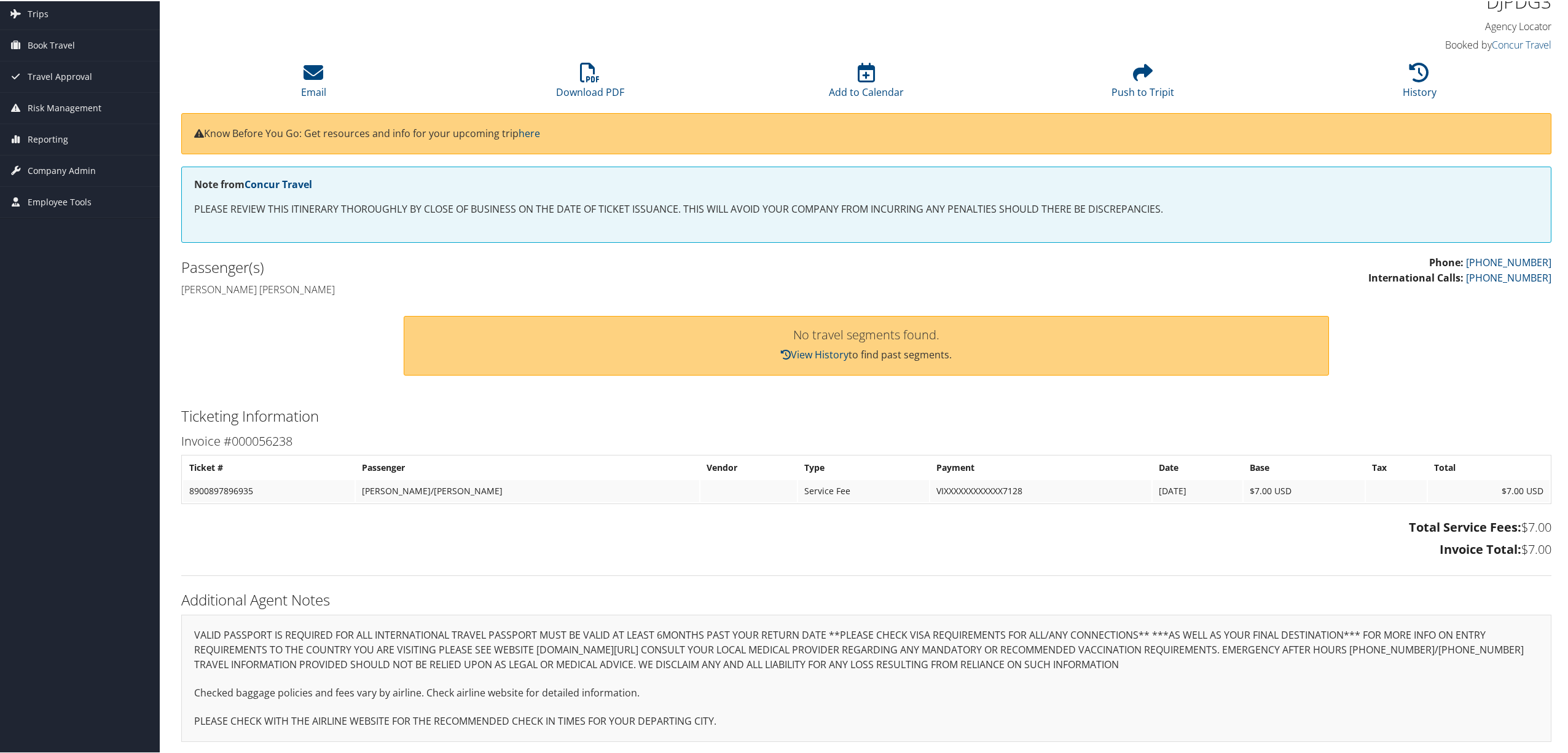
click at [618, 279] on div "Passenger(s) [PERSON_NAME] [PERSON_NAME]" at bounding box center [519, 277] width 694 height 46
